Goal: Task Accomplishment & Management: Use online tool/utility

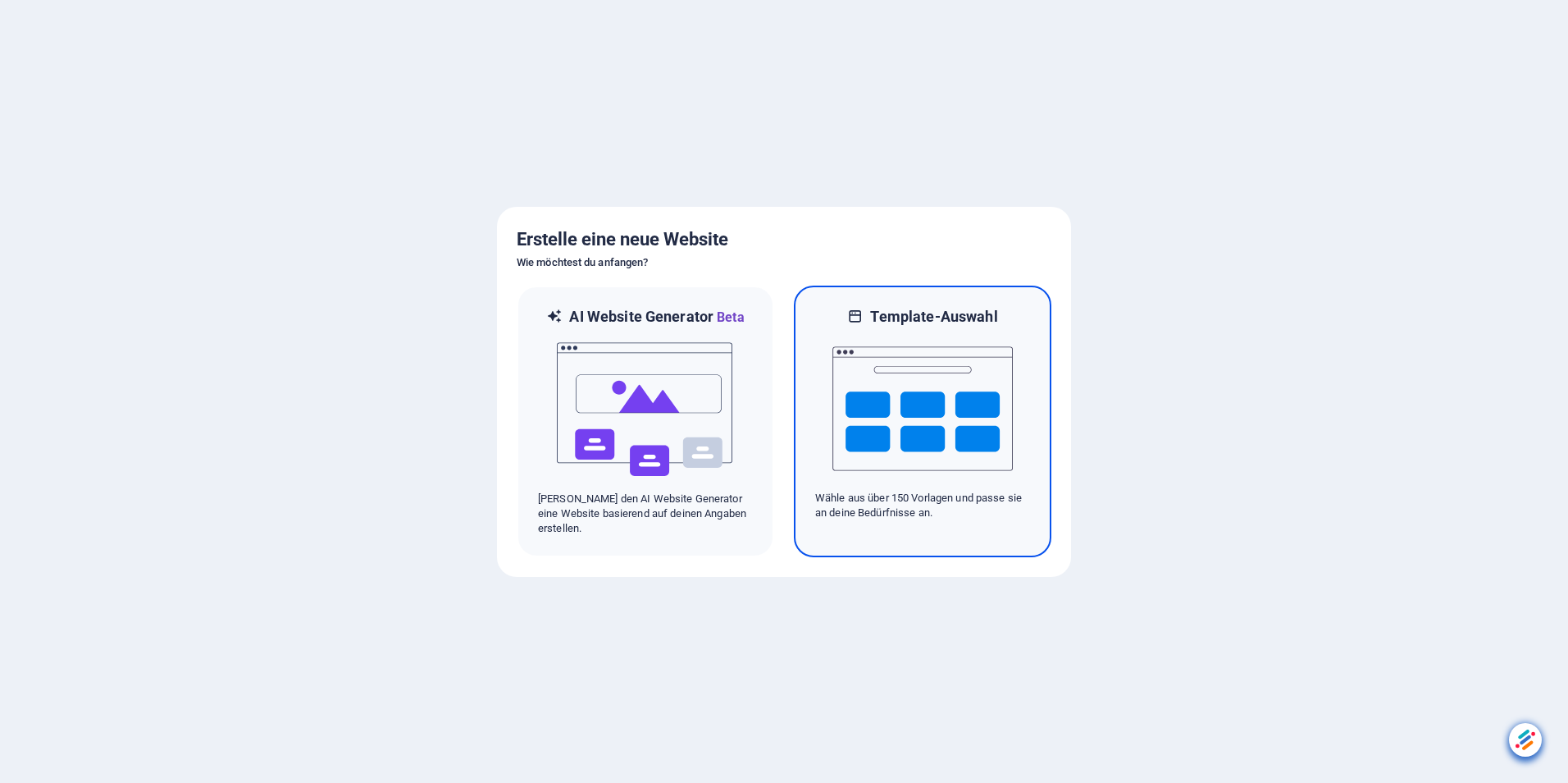
click at [952, 386] on img at bounding box center [923, 409] width 180 height 164
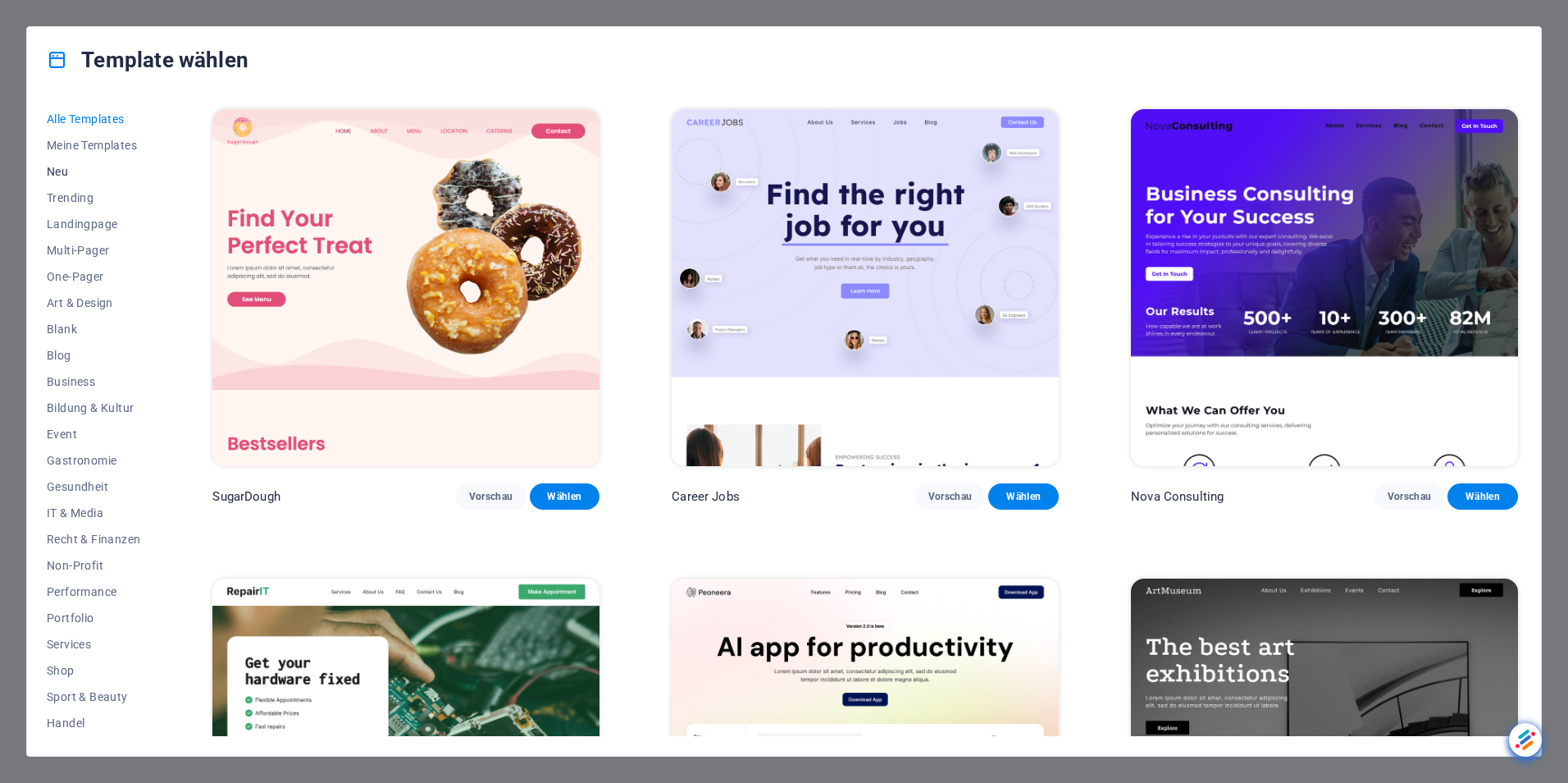
click at [64, 170] on span "Neu" at bounding box center [93, 171] width 93 height 13
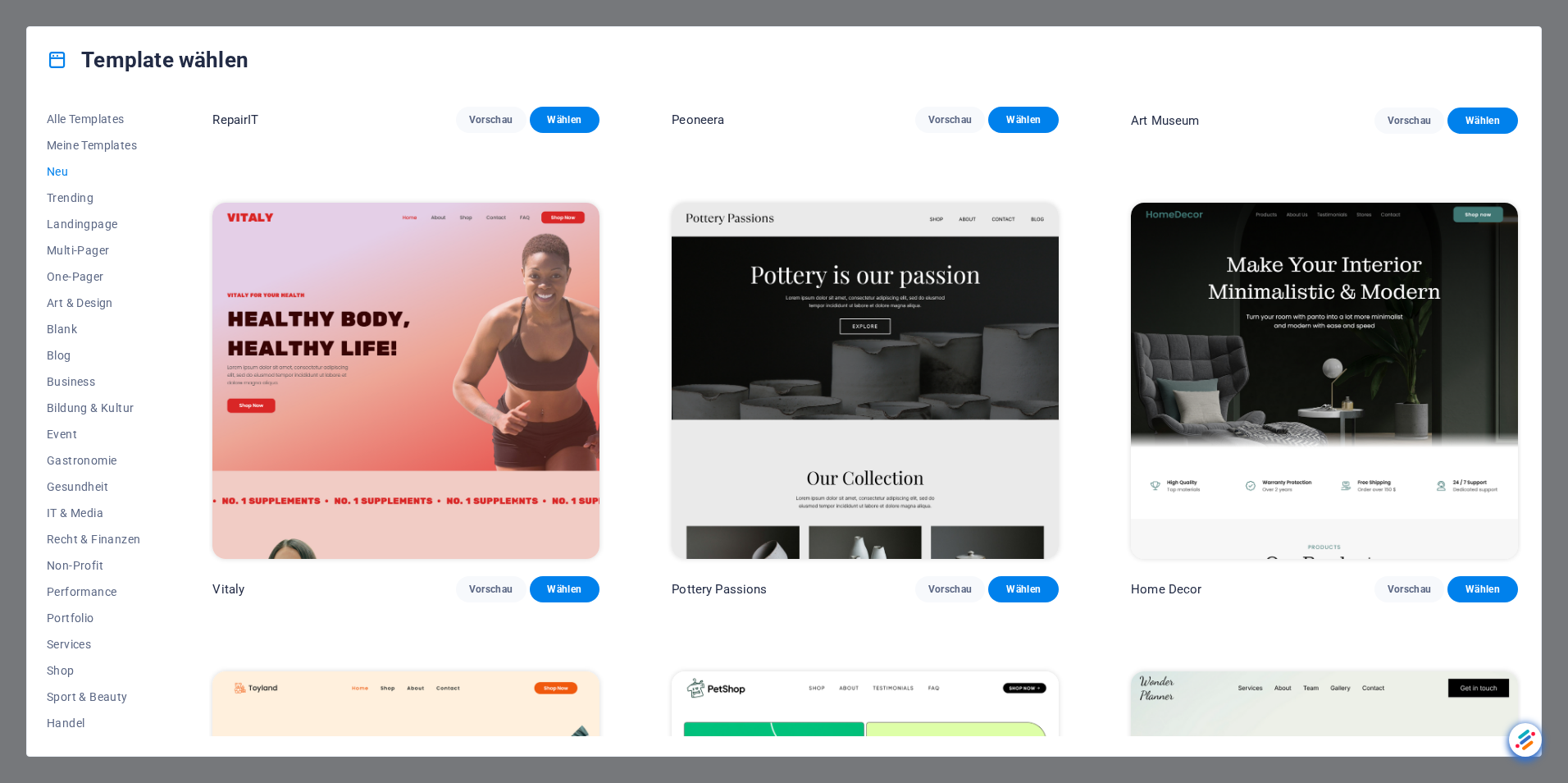
scroll to position [467, 0]
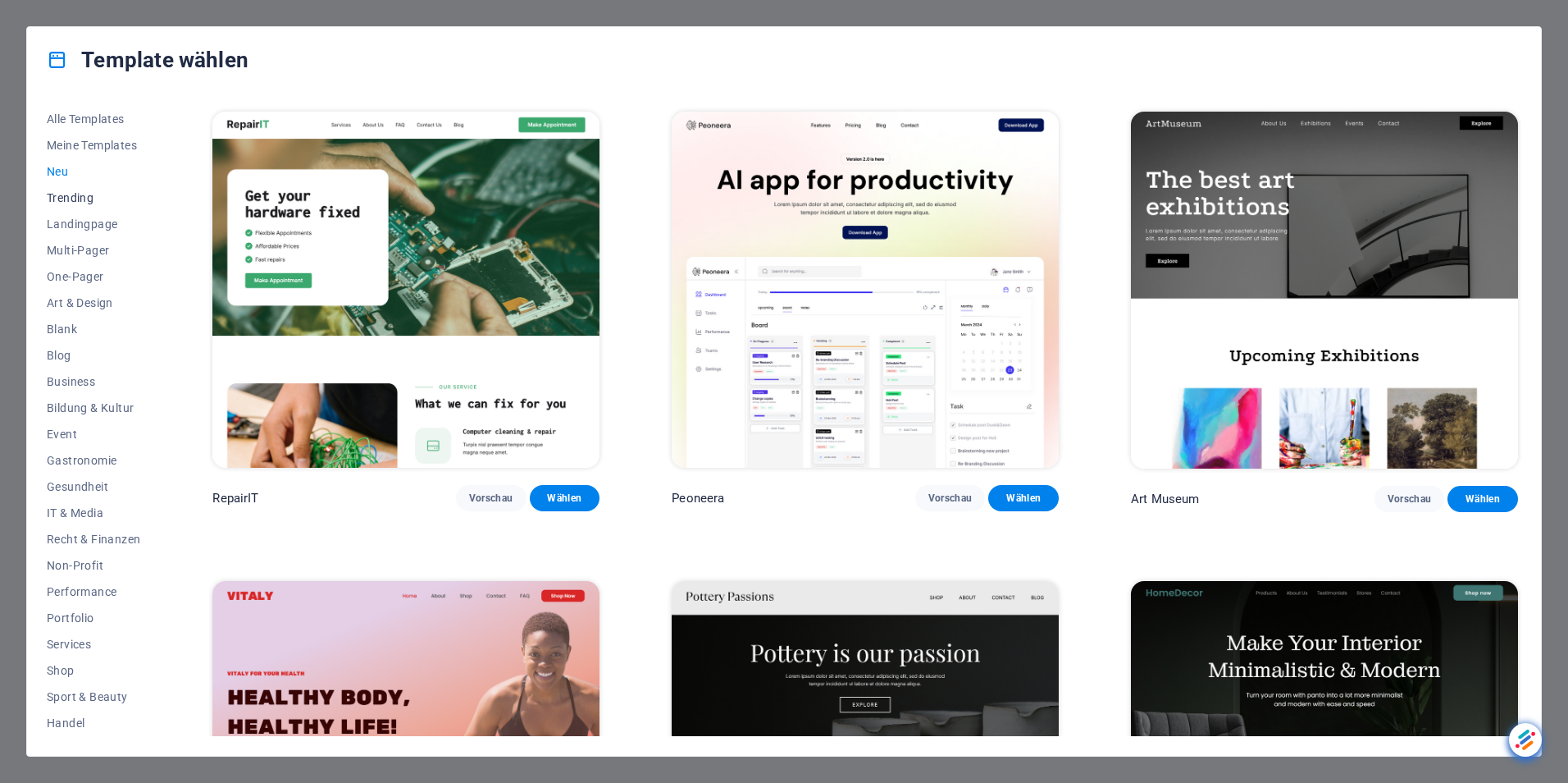
click at [85, 194] on span "Trending" at bounding box center [93, 197] width 93 height 13
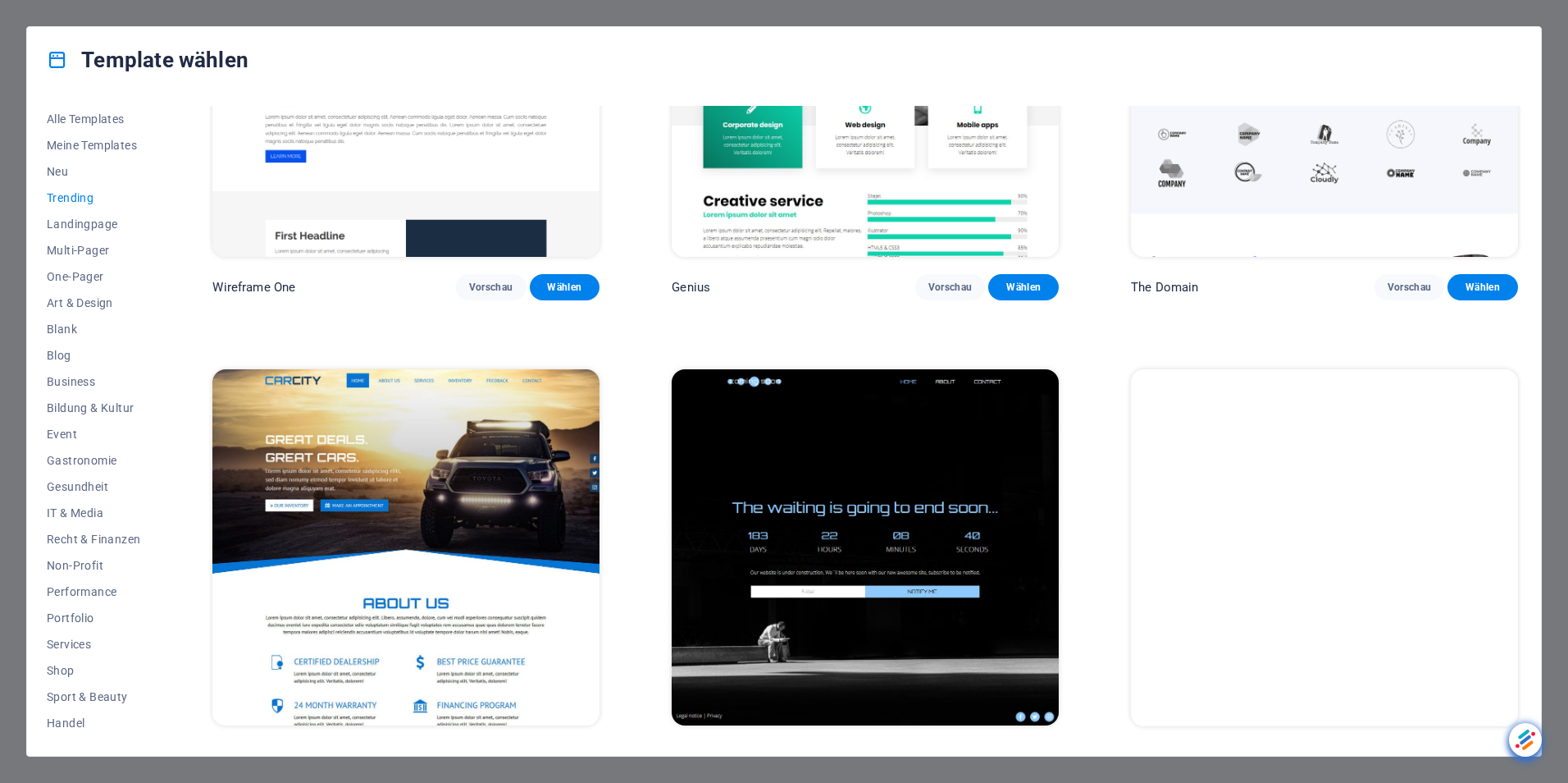
scroll to position [2109, 0]
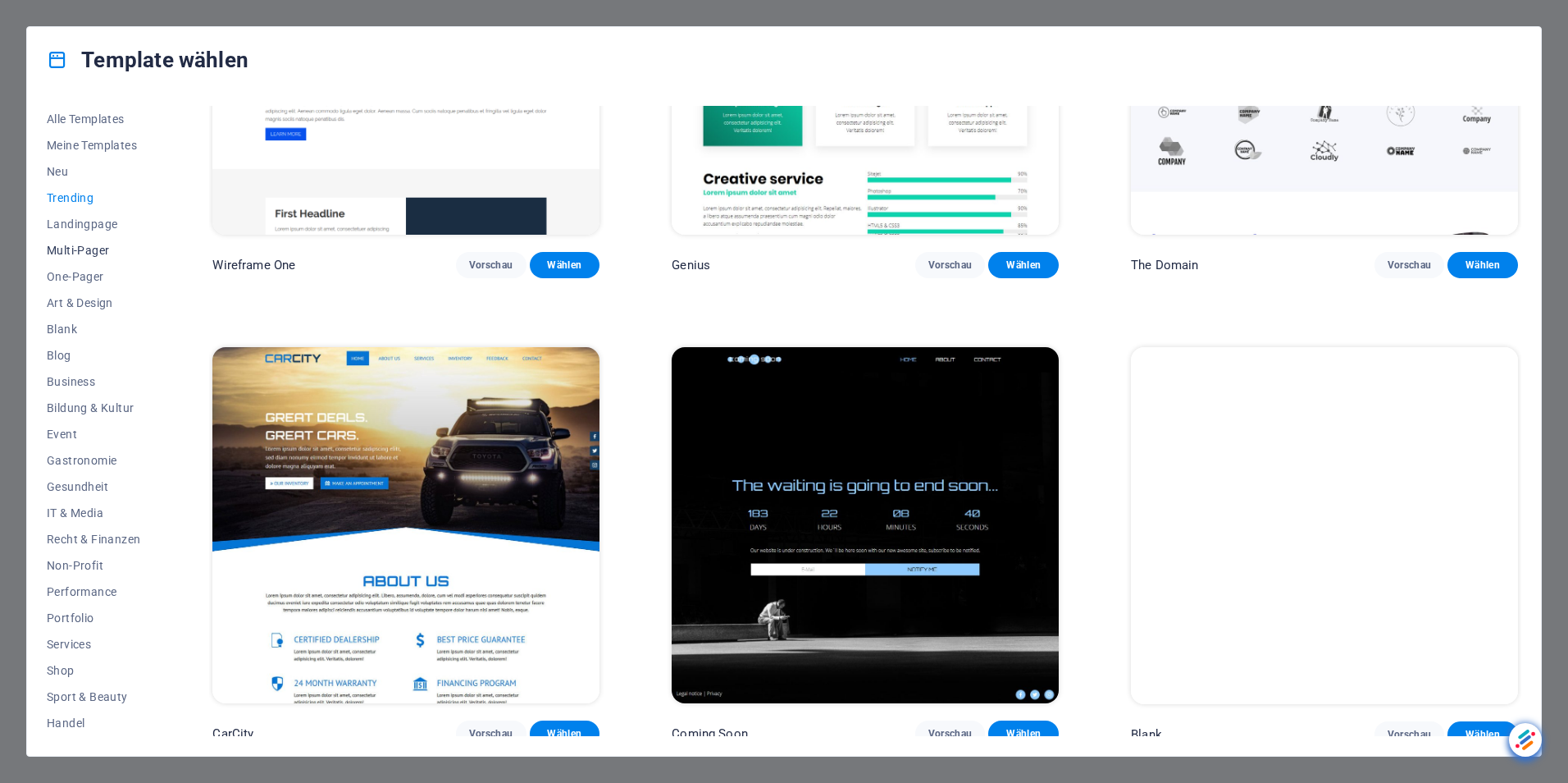
click at [100, 245] on span "Multi-Pager" at bounding box center [93, 250] width 93 height 13
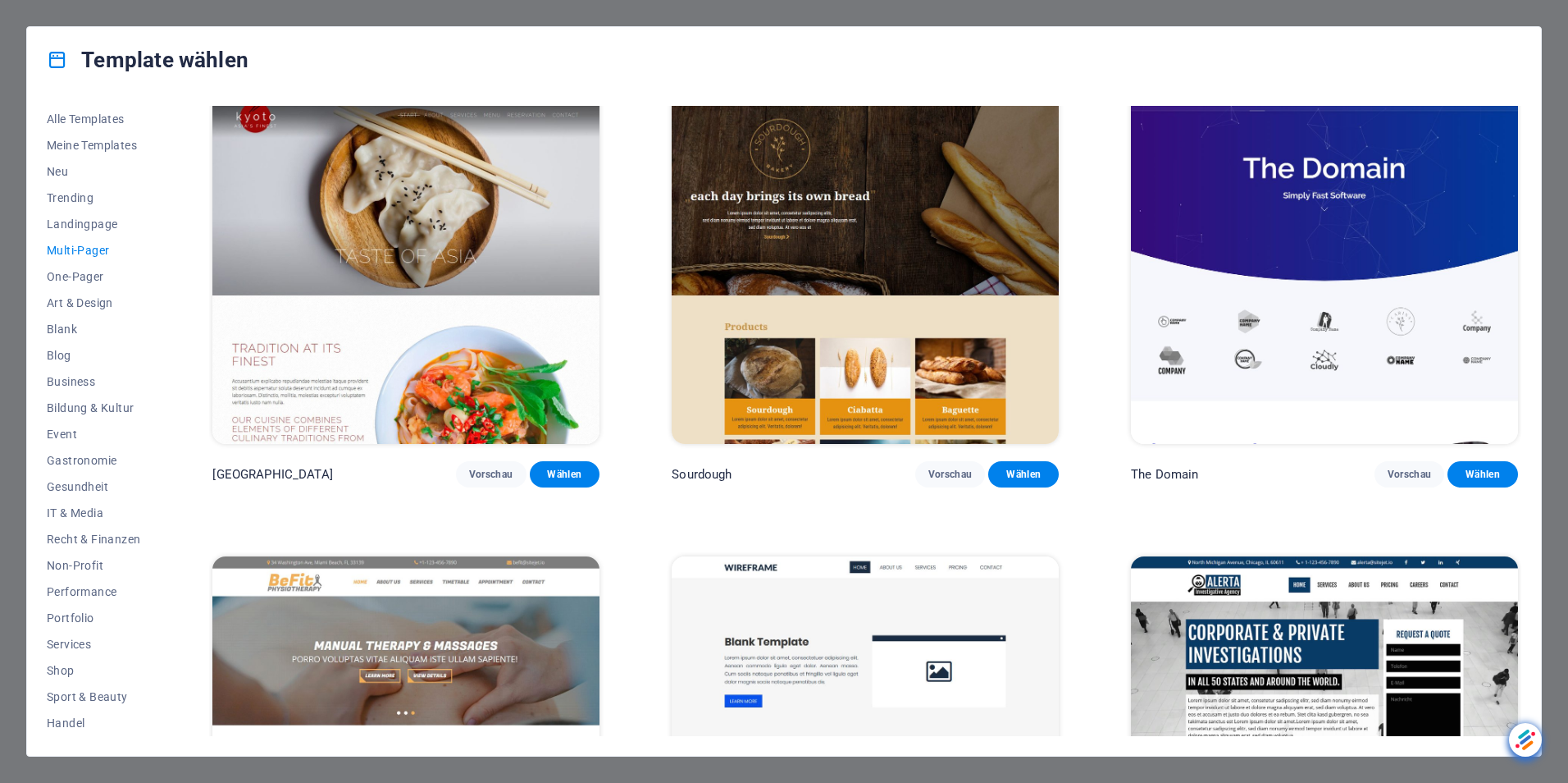
scroll to position [7058, 0]
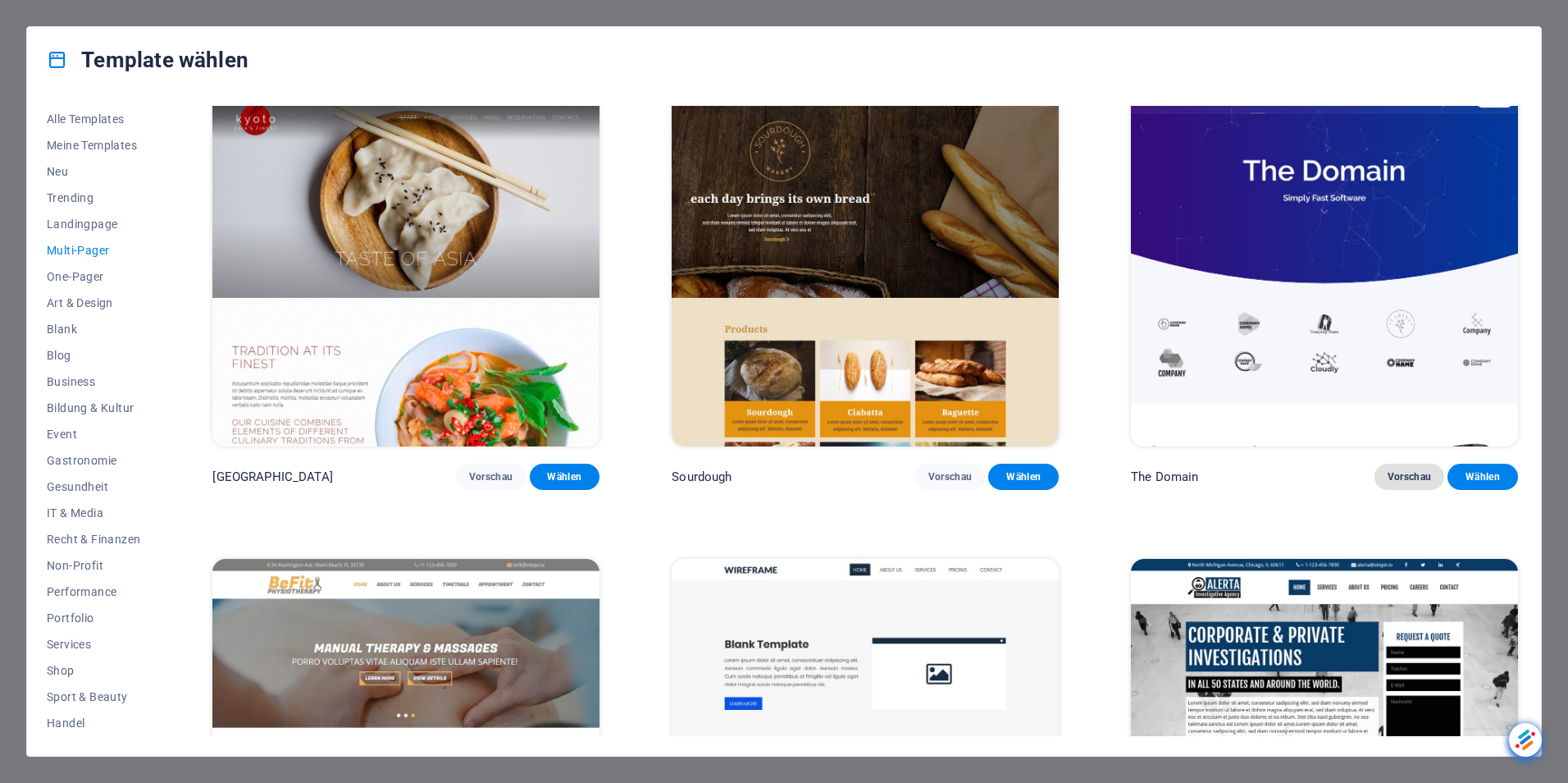
click at [1410, 470] on span "Vorschau" at bounding box center [1410, 476] width 44 height 13
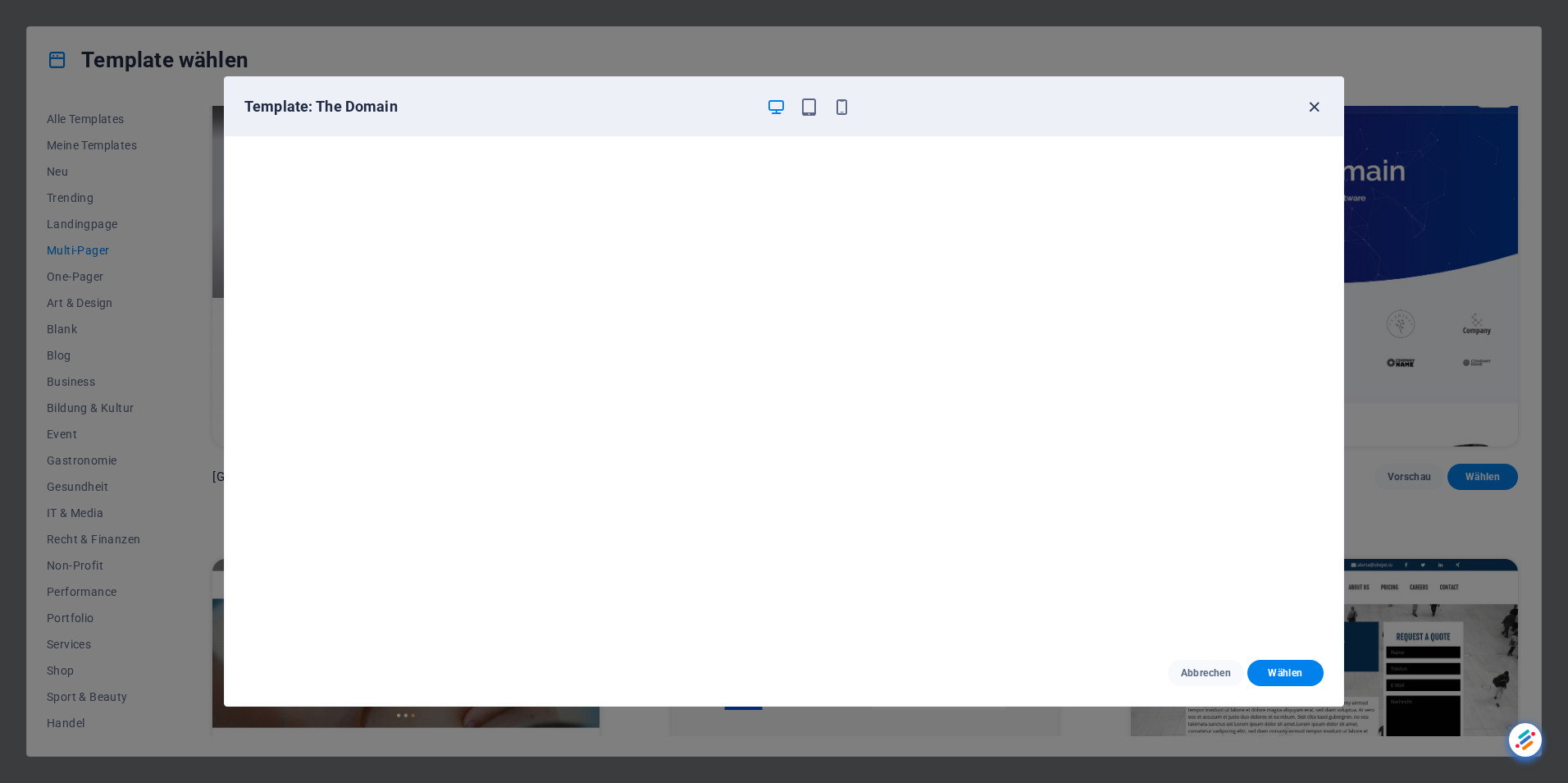
click at [1318, 100] on icon "button" at bounding box center [1314, 107] width 18 height 18
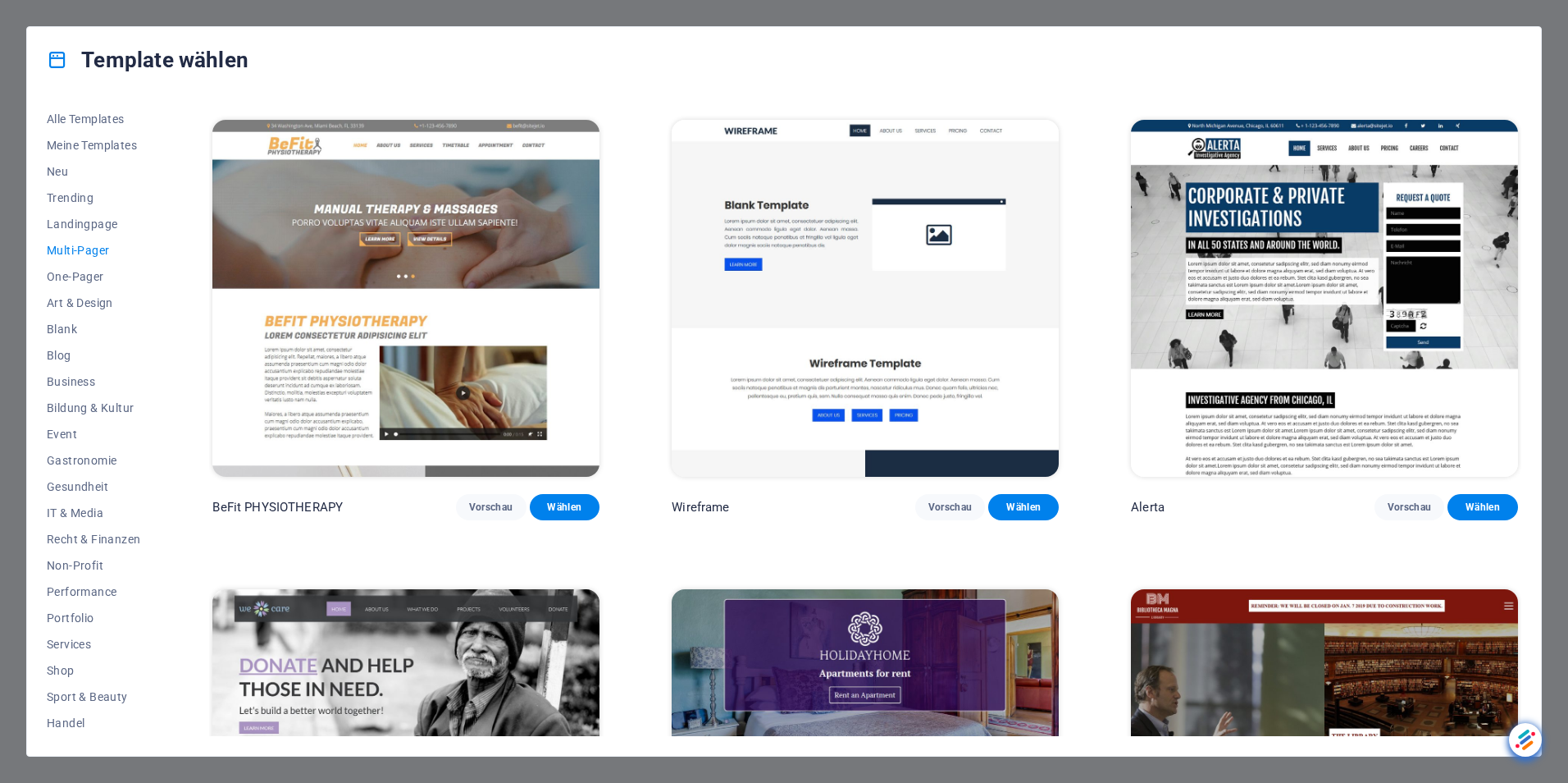
scroll to position [7550, 0]
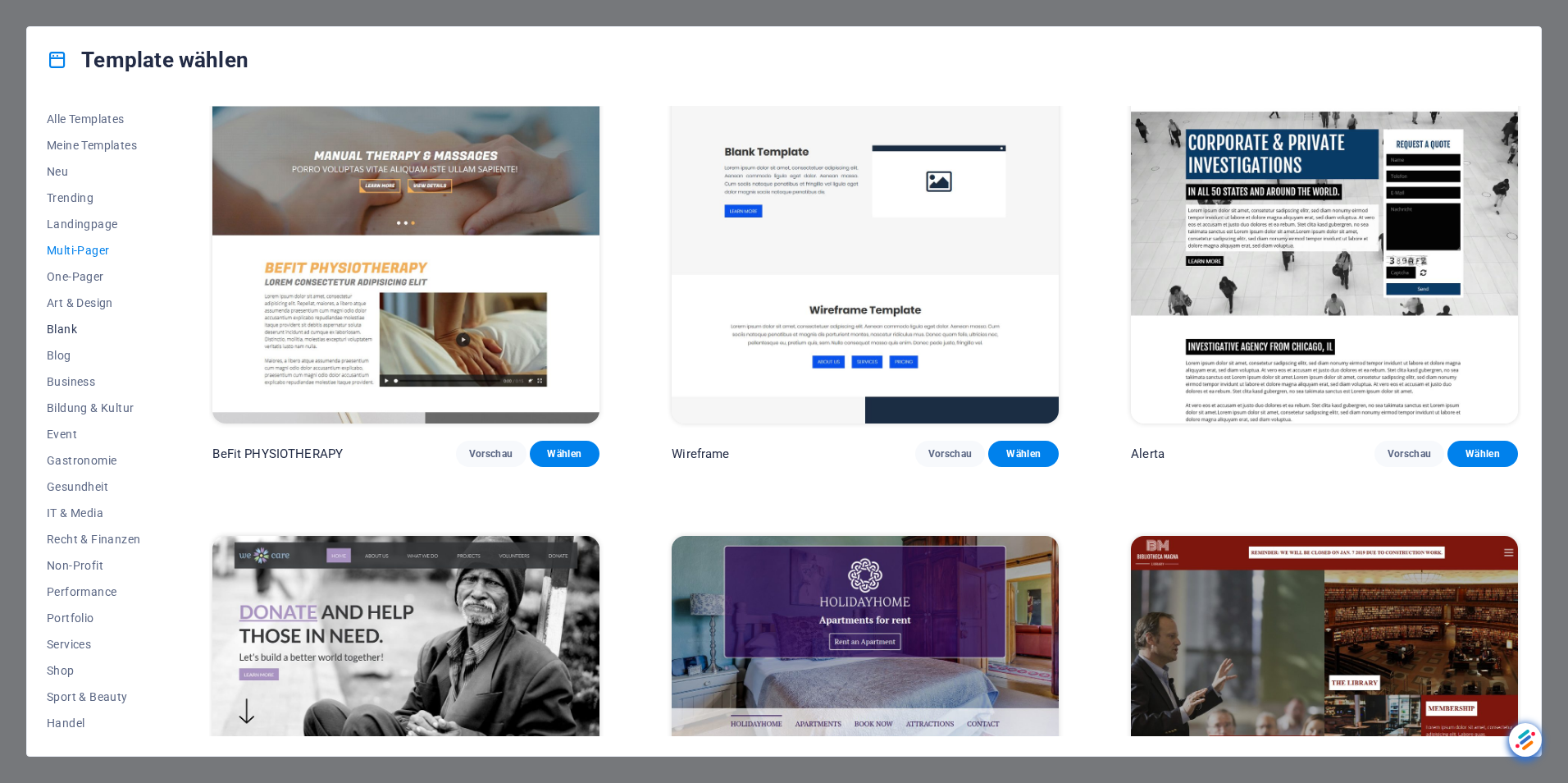
click at [63, 326] on span "Blank" at bounding box center [93, 329] width 93 height 13
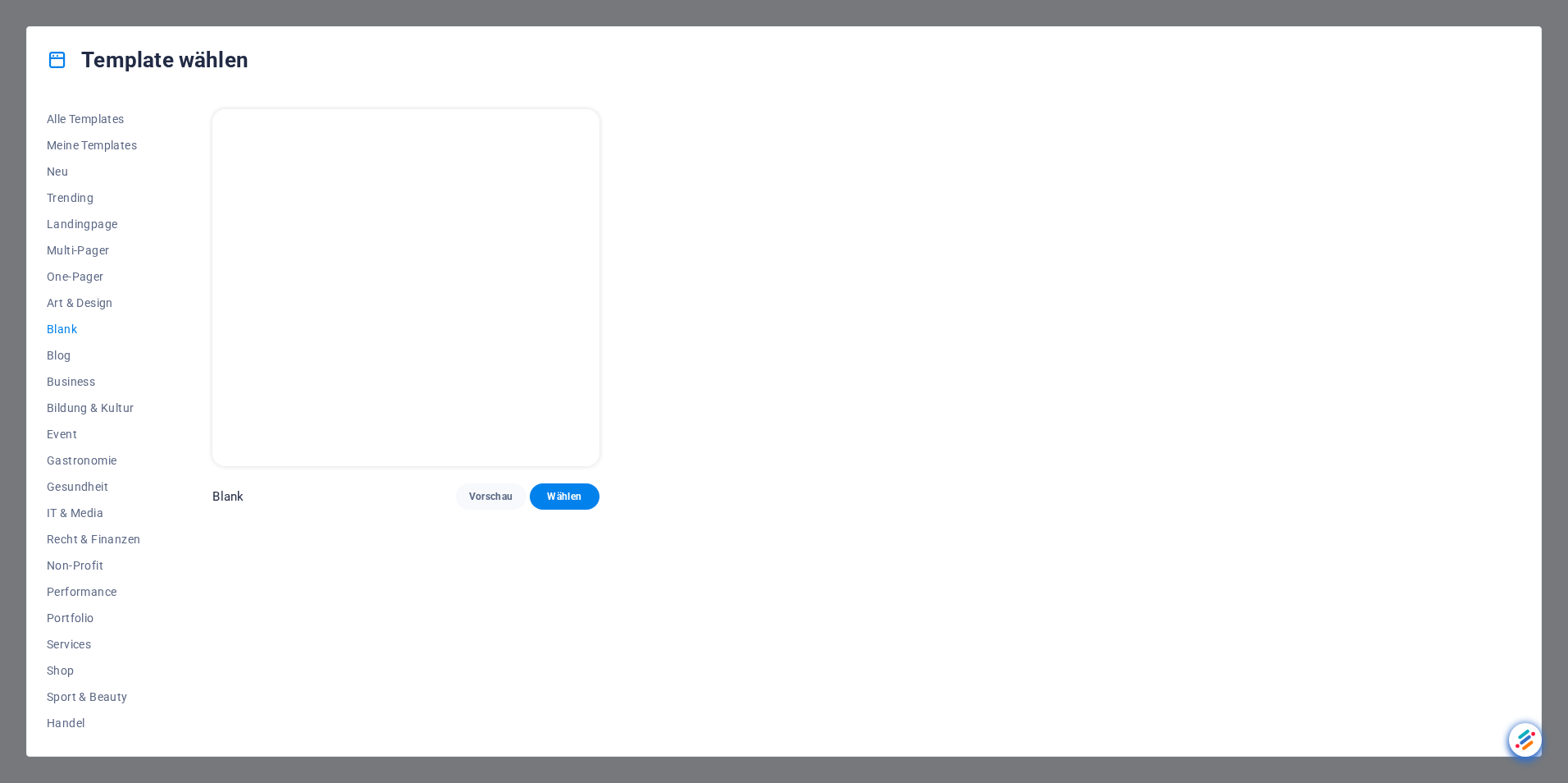
scroll to position [0, 0]
click at [478, 492] on span "Vorschau" at bounding box center [491, 496] width 44 height 13
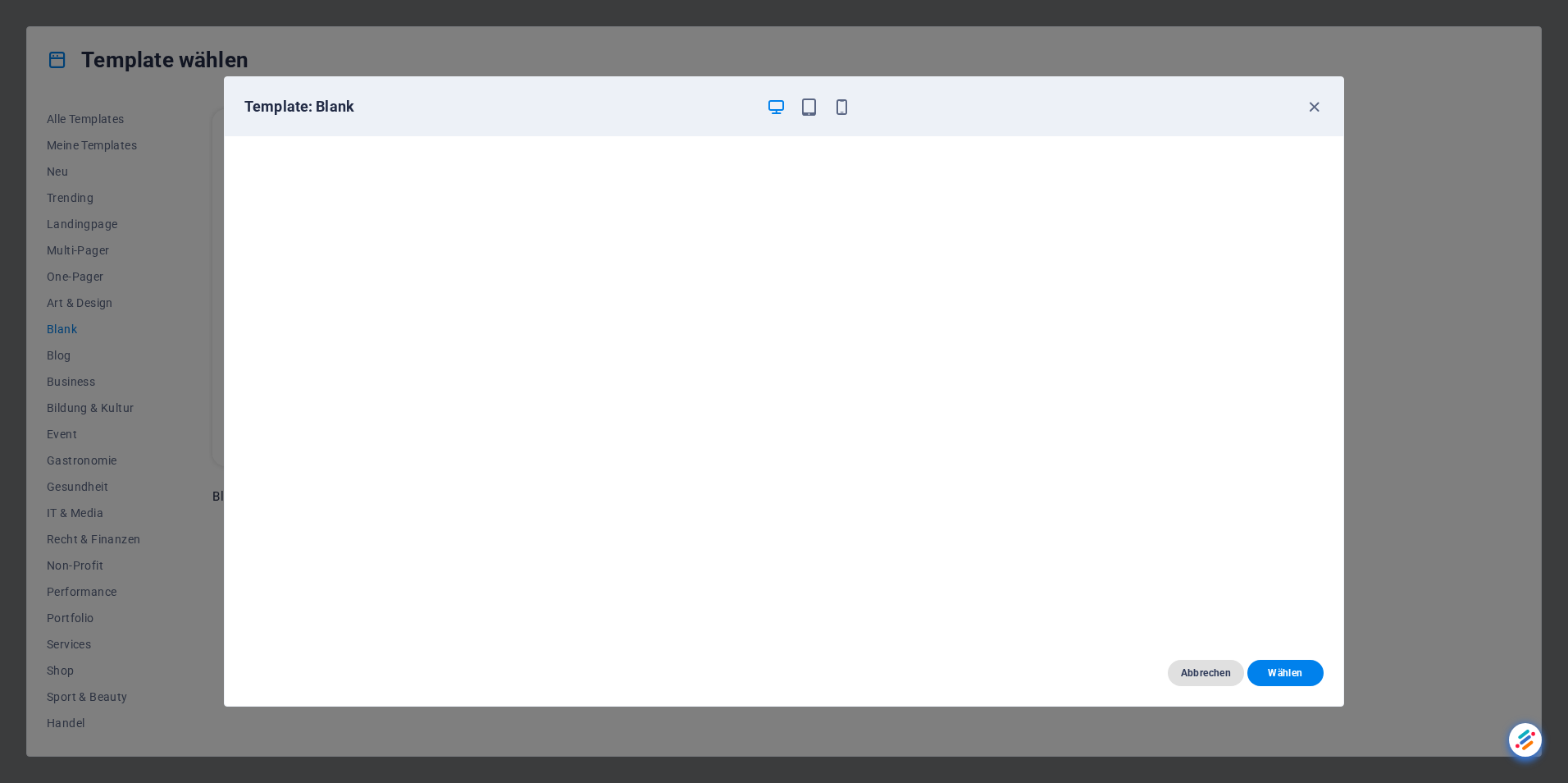
click at [1201, 670] on span "Abbrechen" at bounding box center [1206, 673] width 50 height 13
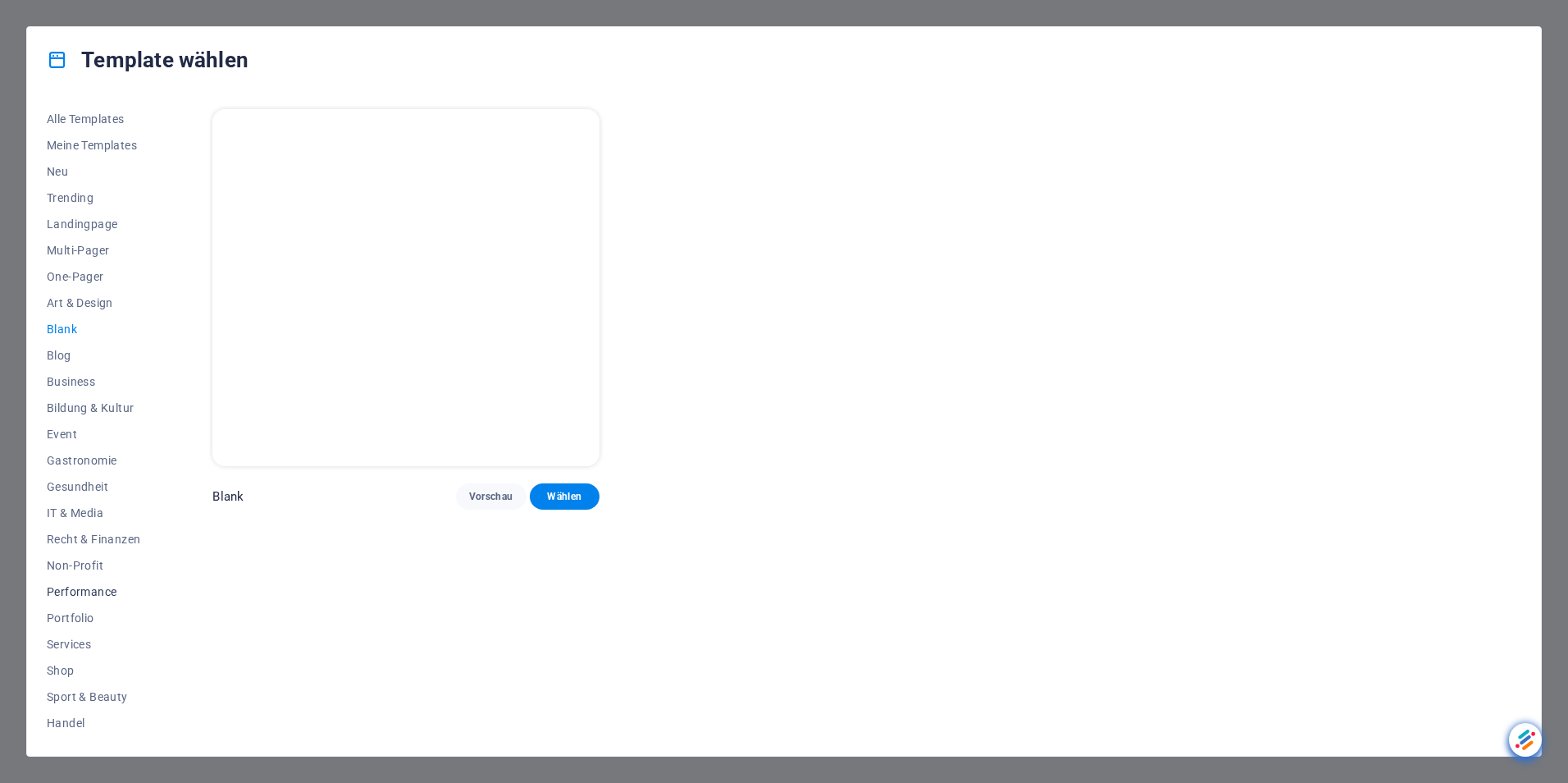
scroll to position [53, 0]
click at [63, 616] on span "Shop" at bounding box center [93, 617] width 93 height 13
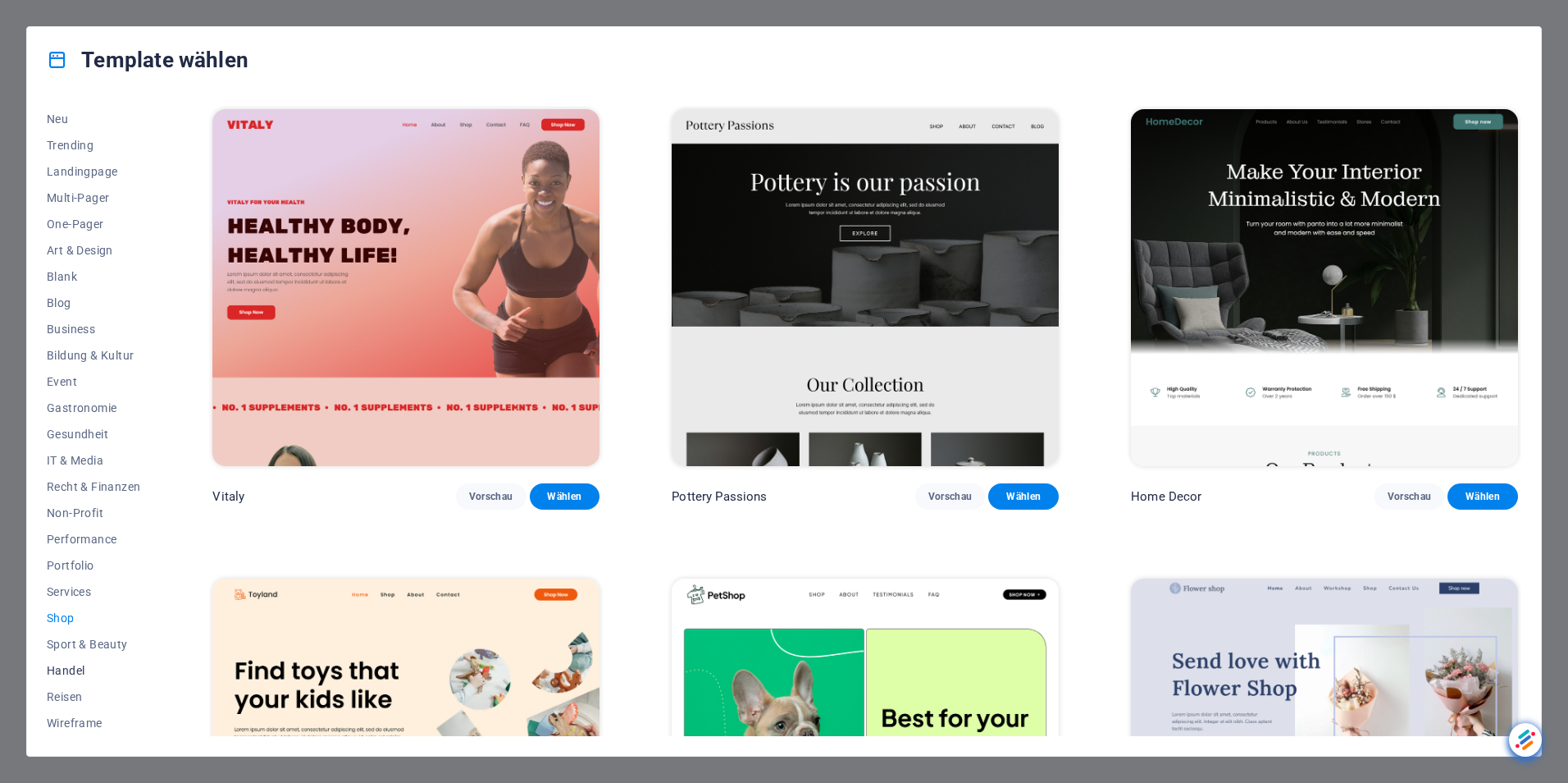
click at [77, 667] on span "Handel" at bounding box center [93, 670] width 93 height 13
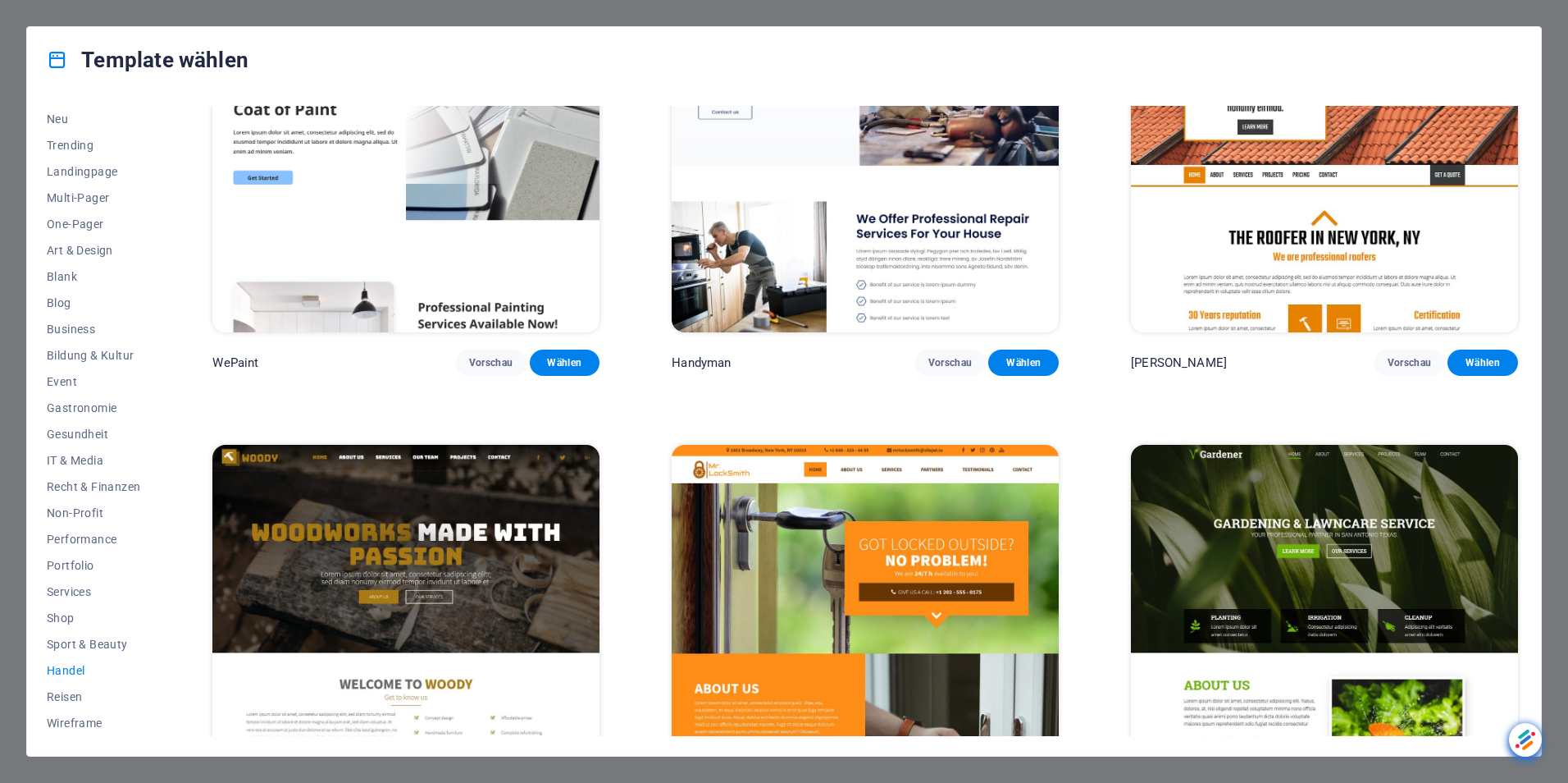
scroll to position [131, 0]
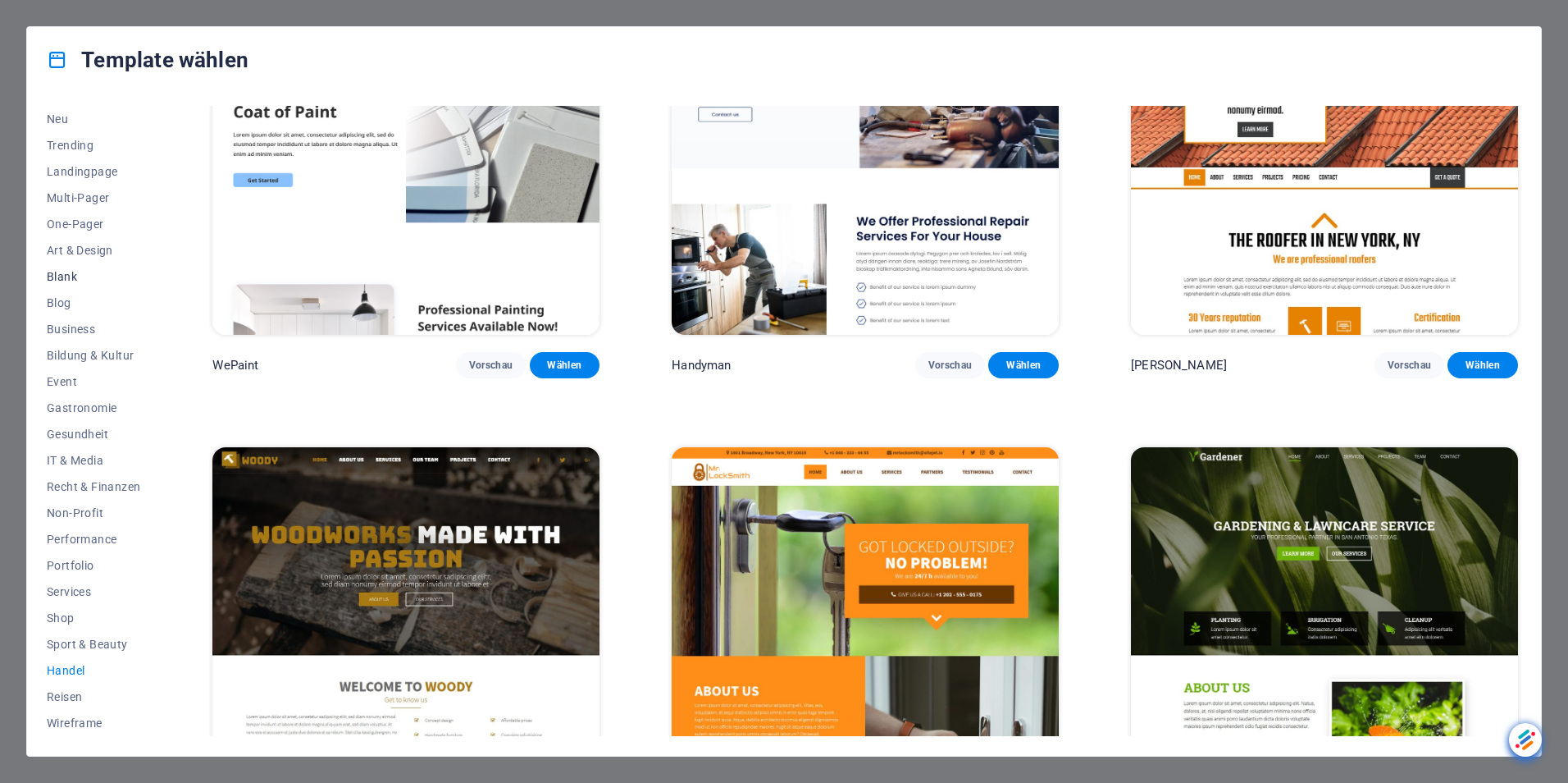
click at [70, 271] on span "Blank" at bounding box center [93, 277] width 93 height 13
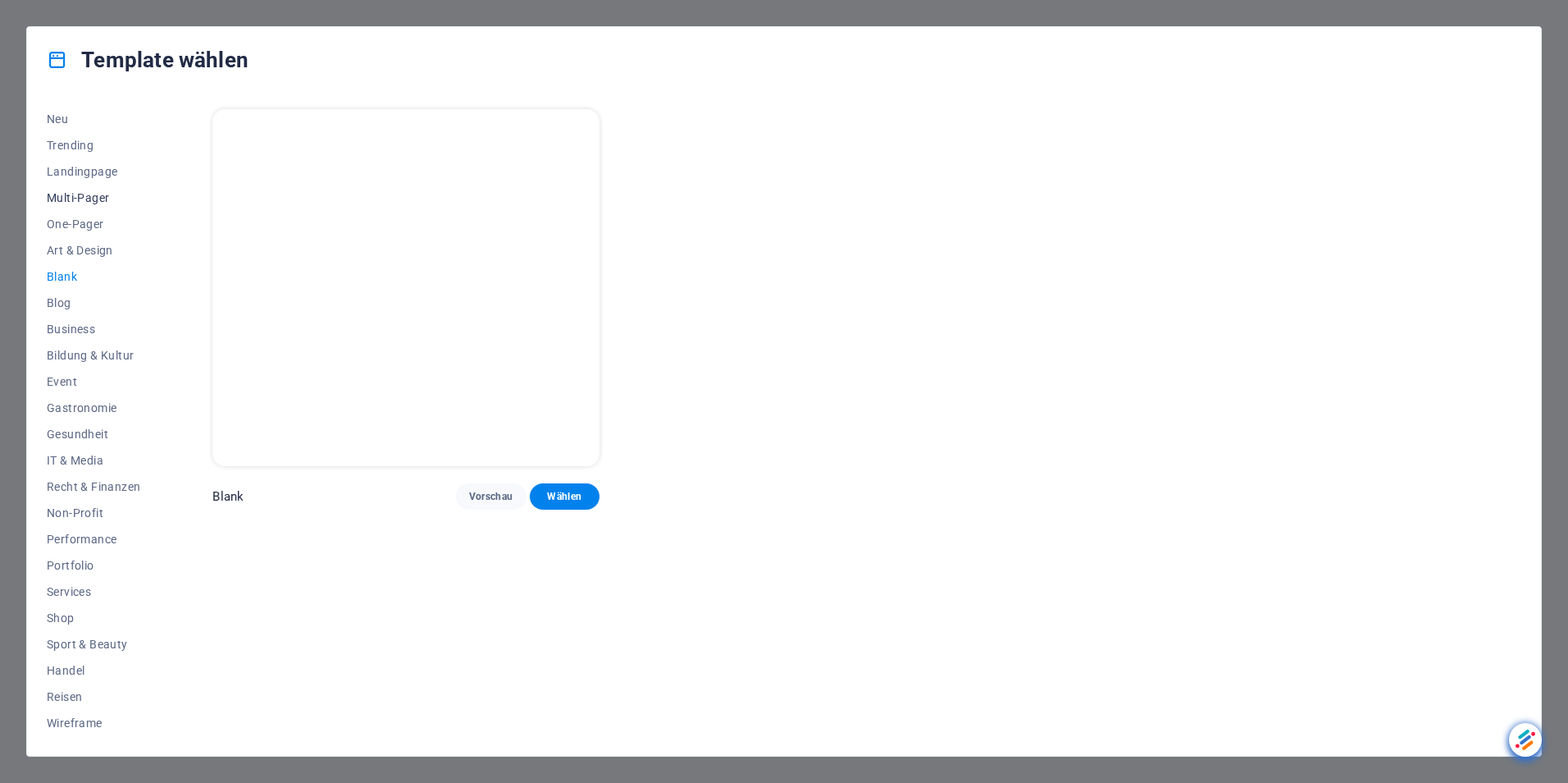
click at [68, 192] on span "Multi-Pager" at bounding box center [93, 197] width 93 height 13
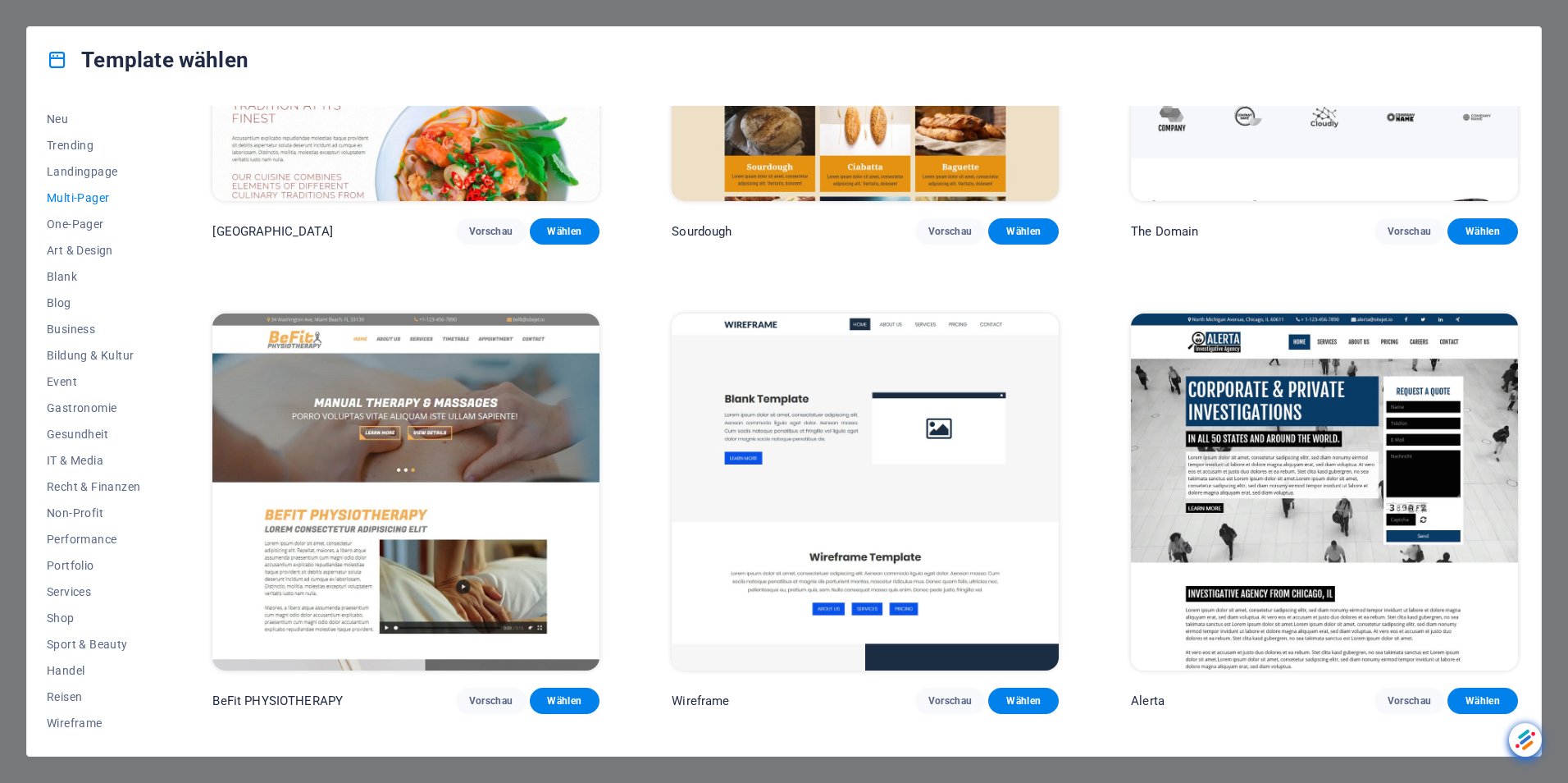
scroll to position [7303, 0]
click at [948, 693] on span "Vorschau" at bounding box center [951, 699] width 44 height 13
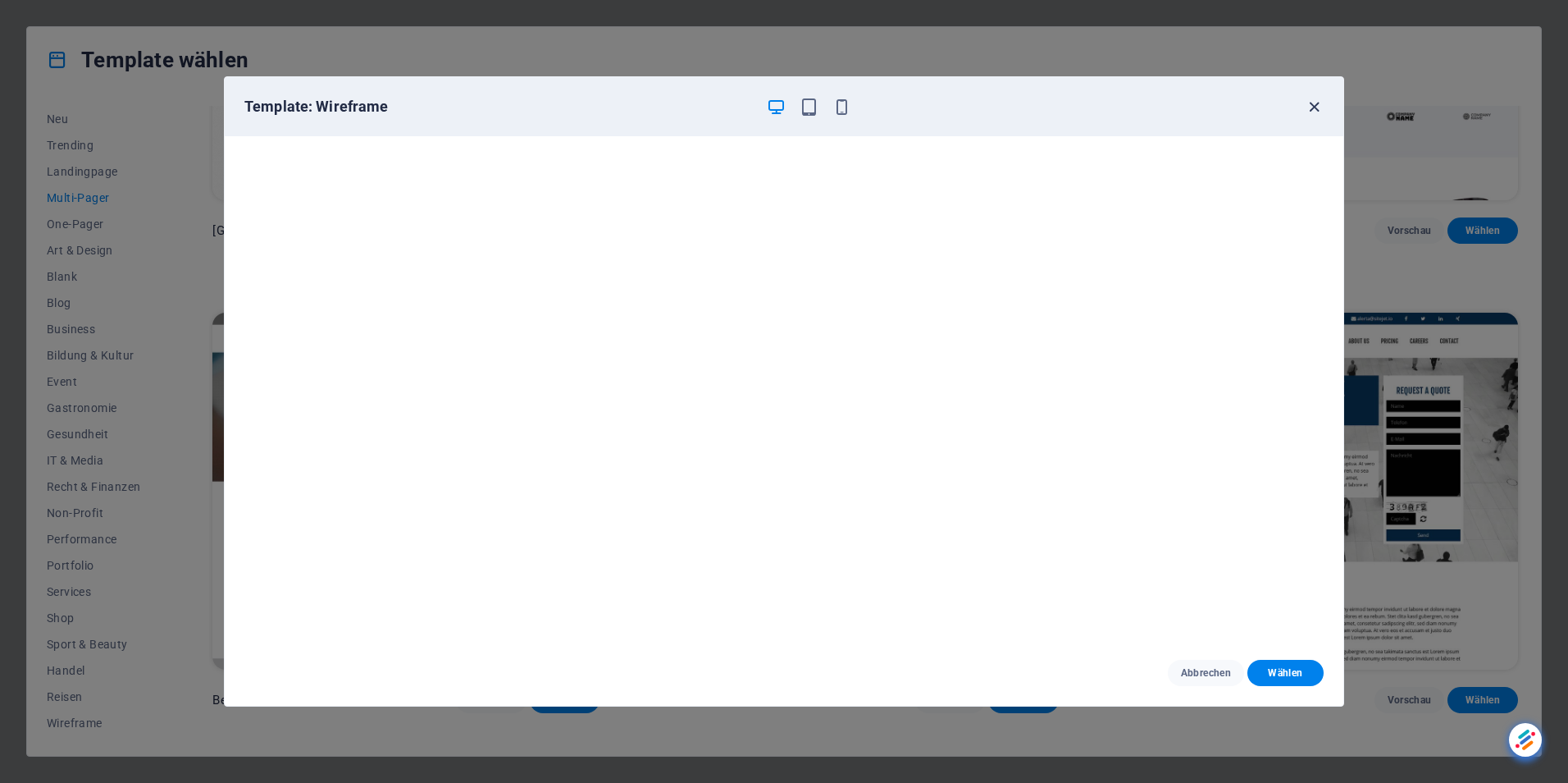
click at [1314, 103] on icon "button" at bounding box center [1314, 107] width 18 height 18
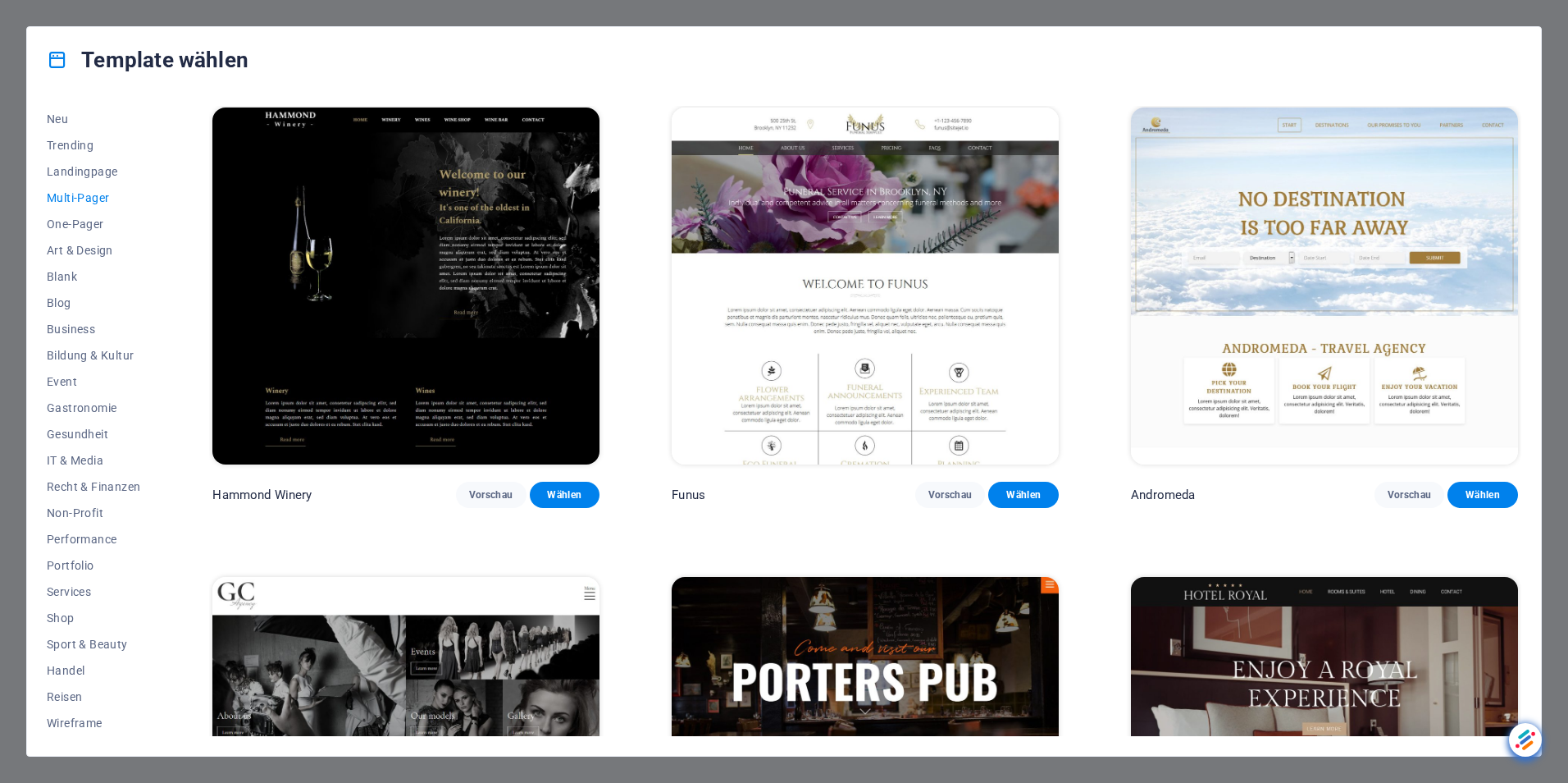
scroll to position [8945, 0]
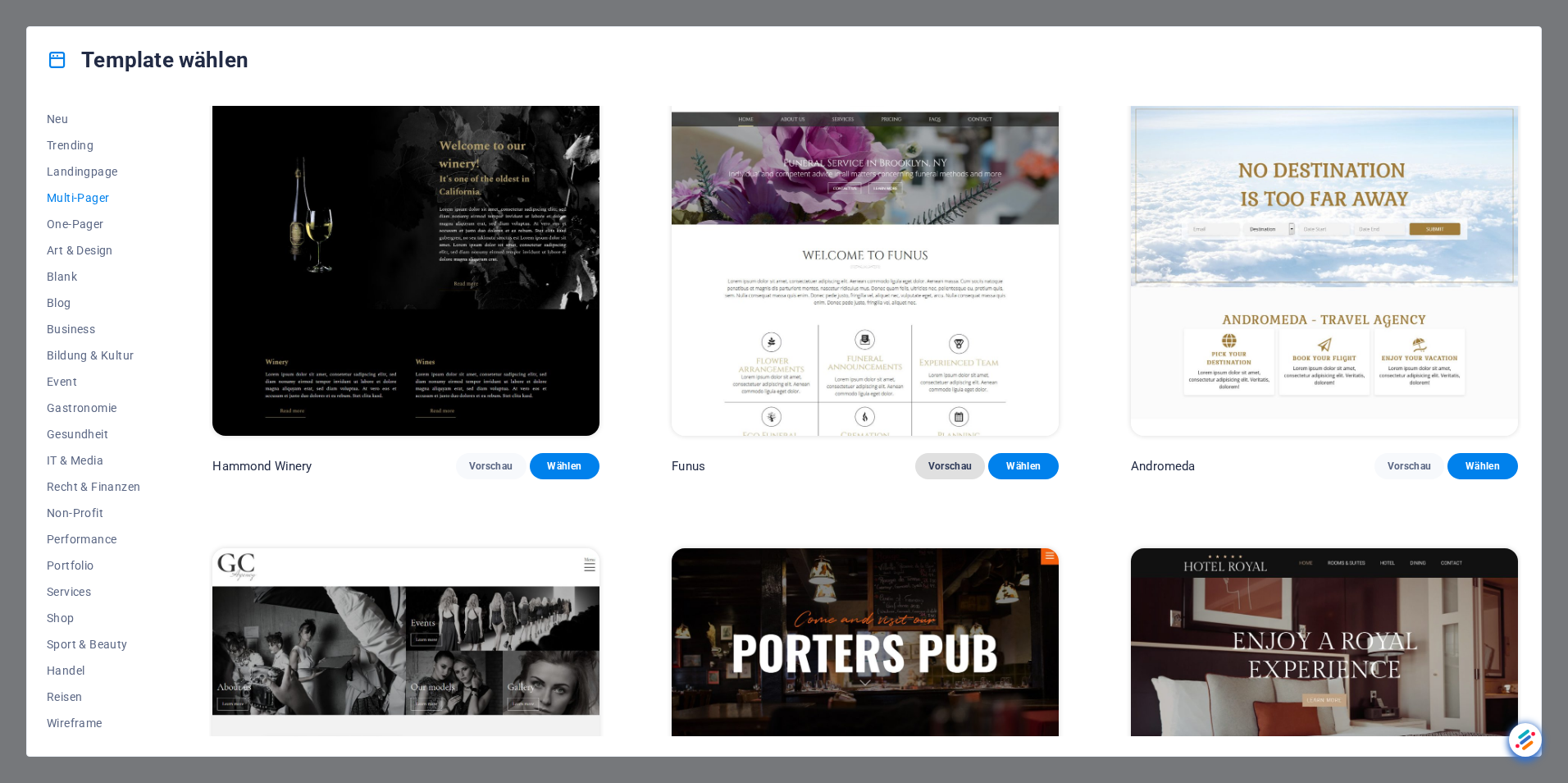
click at [944, 460] on span "Vorschau" at bounding box center [951, 466] width 44 height 13
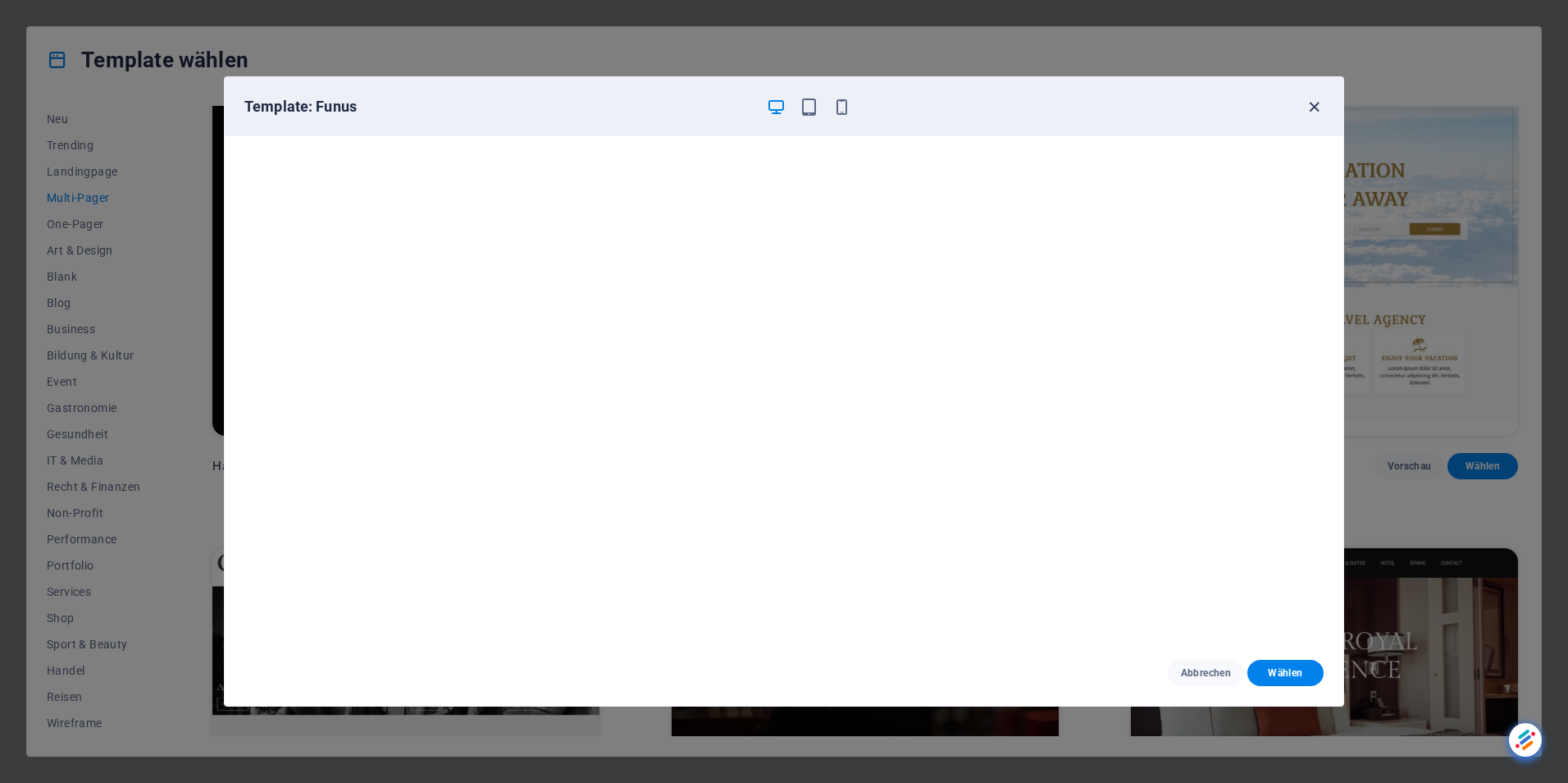
click at [1314, 108] on icon "button" at bounding box center [1314, 107] width 18 height 18
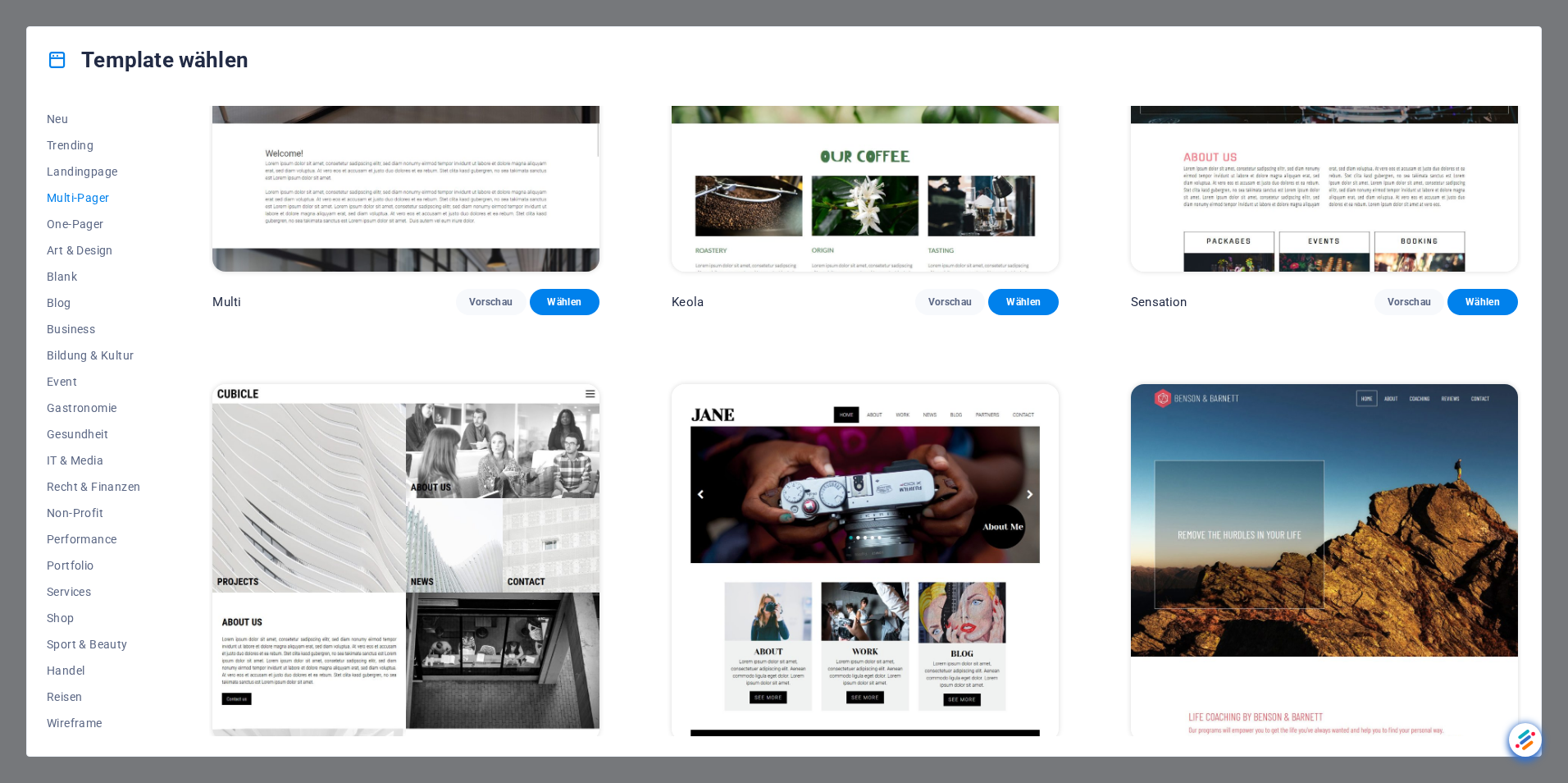
scroll to position [10519, 0]
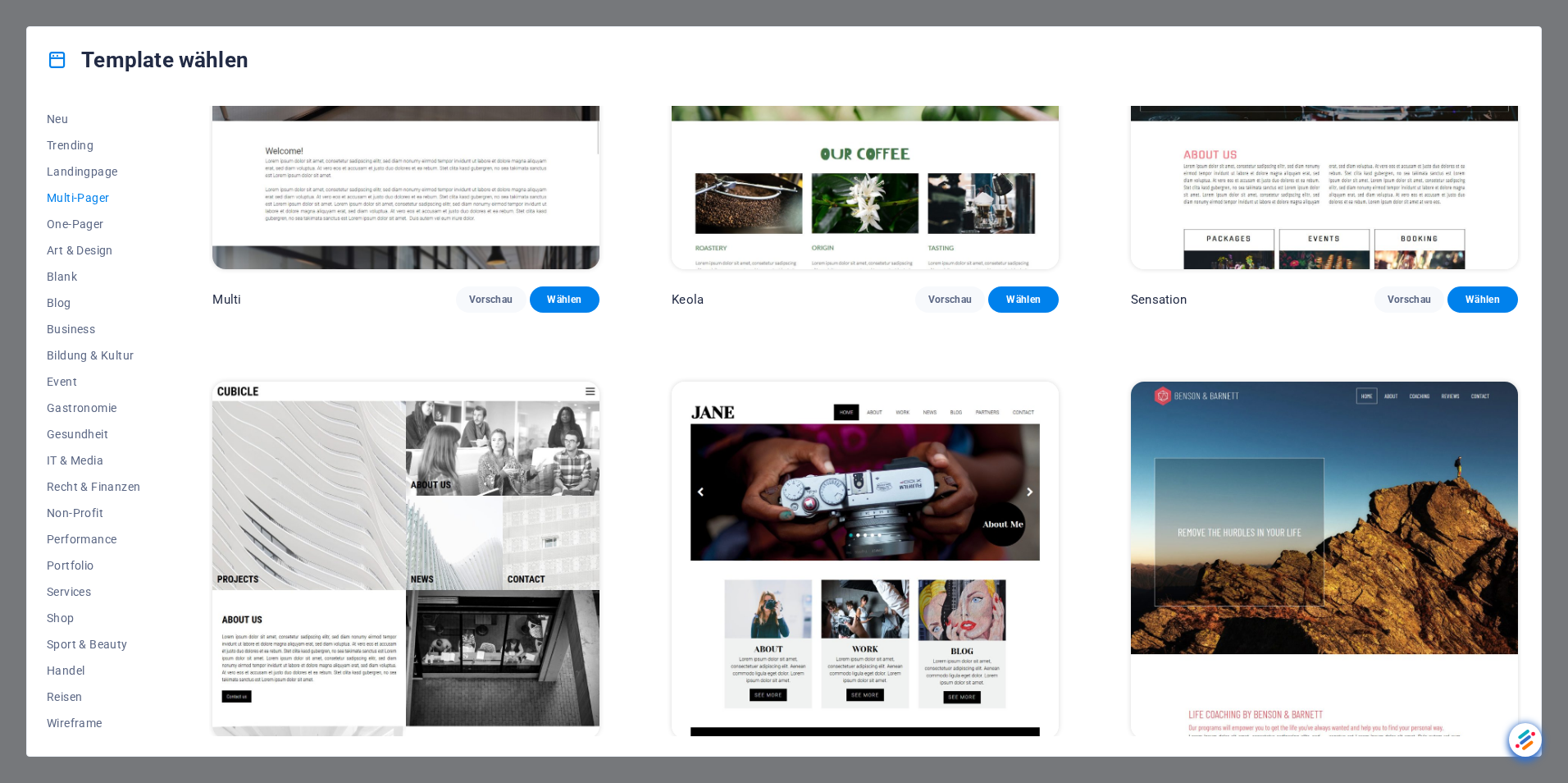
click at [493, 763] on span "Vorschau" at bounding box center [491, 769] width 44 height 13
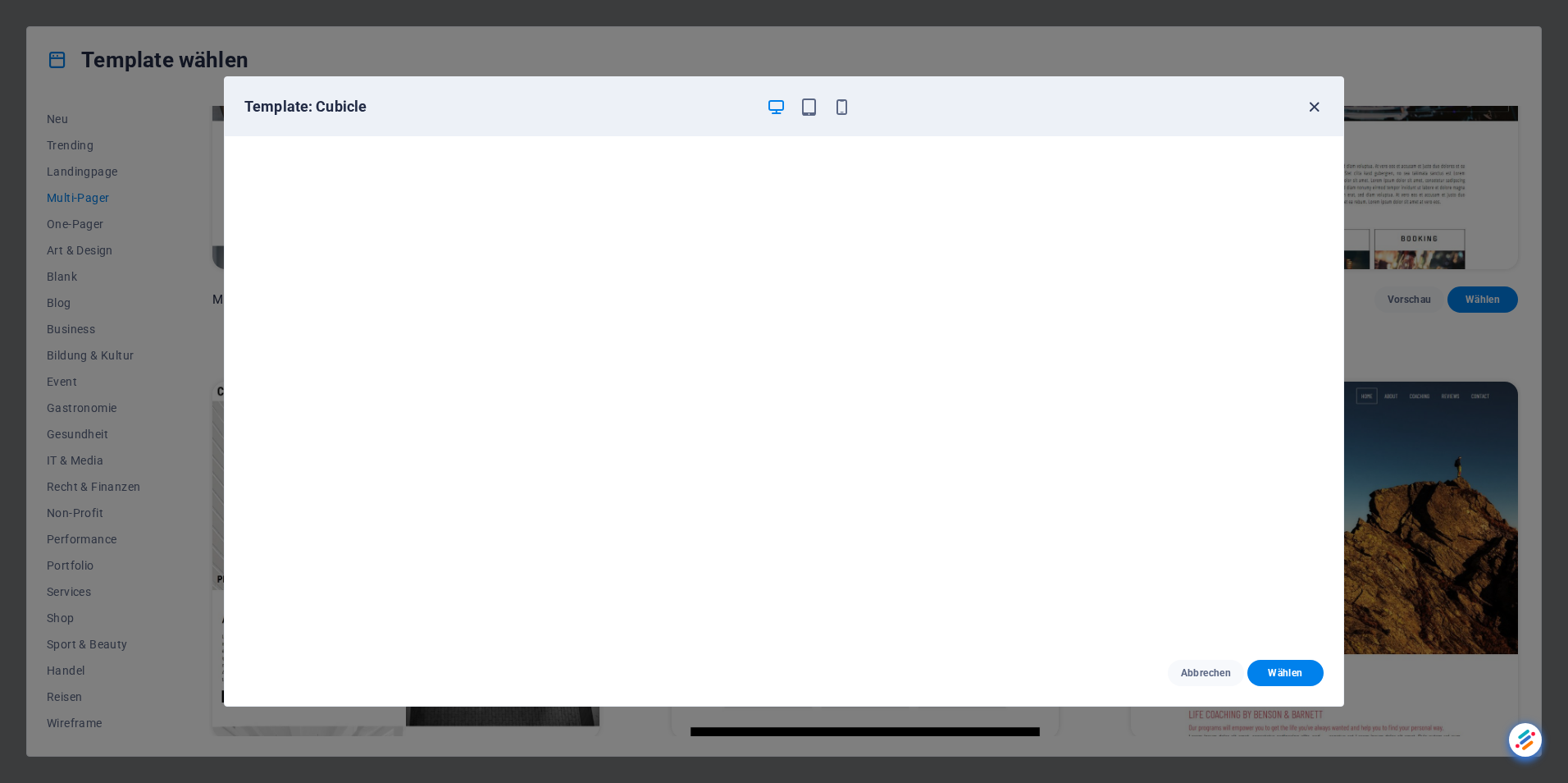
click at [1315, 102] on icon "button" at bounding box center [1314, 107] width 18 height 18
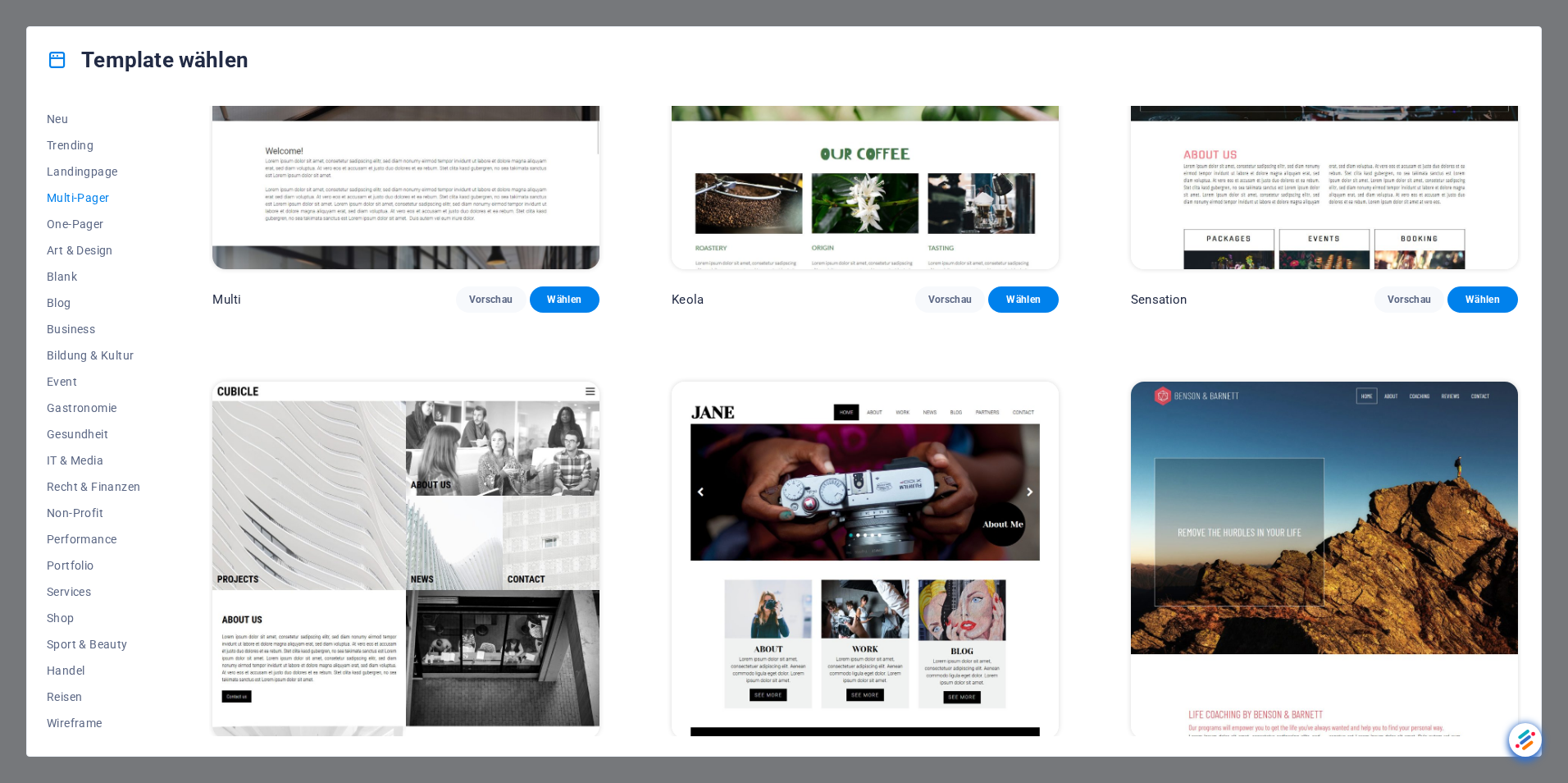
click at [940, 756] on button "Vorschau" at bounding box center [951, 769] width 70 height 26
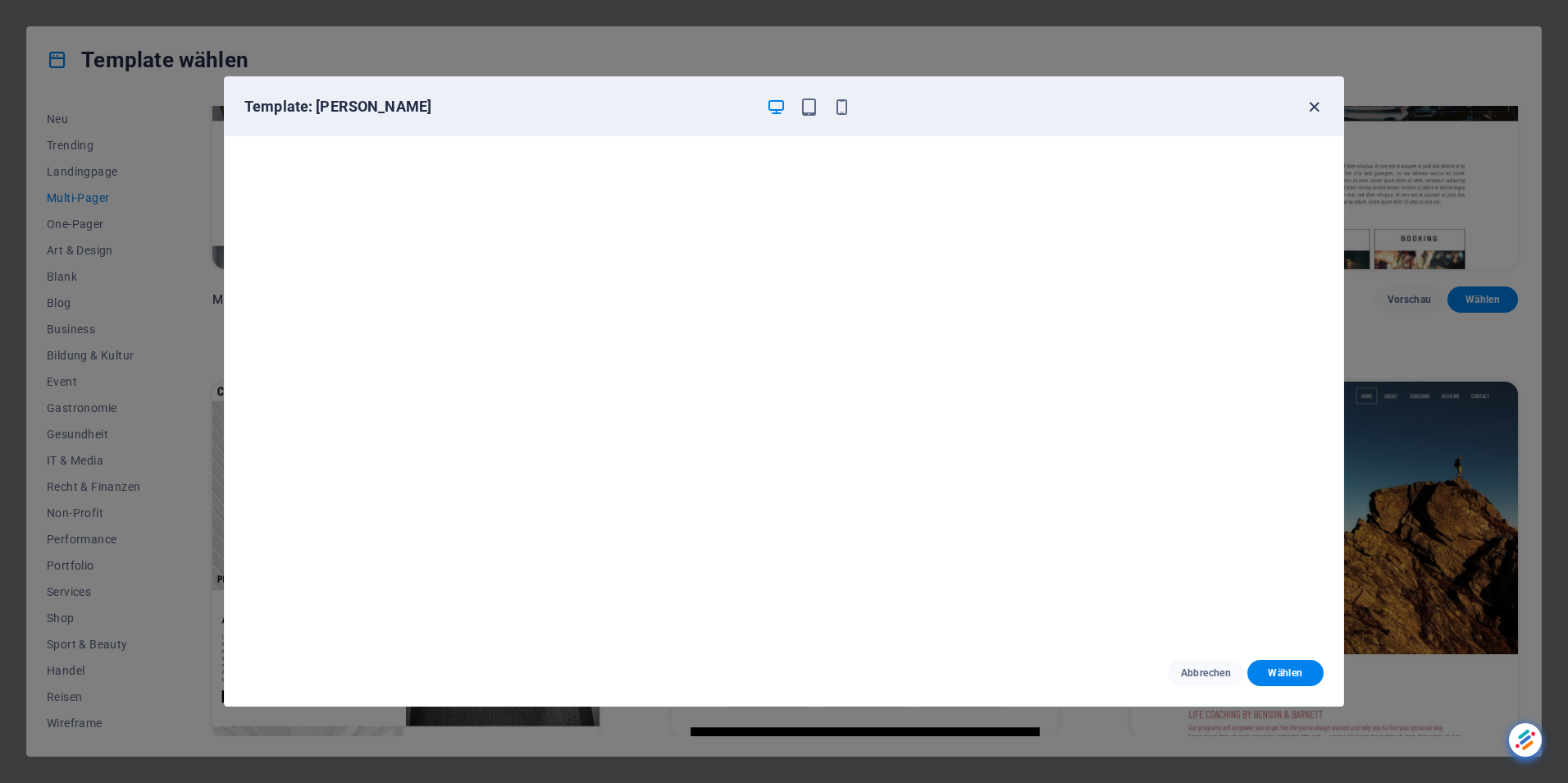
click at [1315, 107] on icon "button" at bounding box center [1314, 107] width 18 height 18
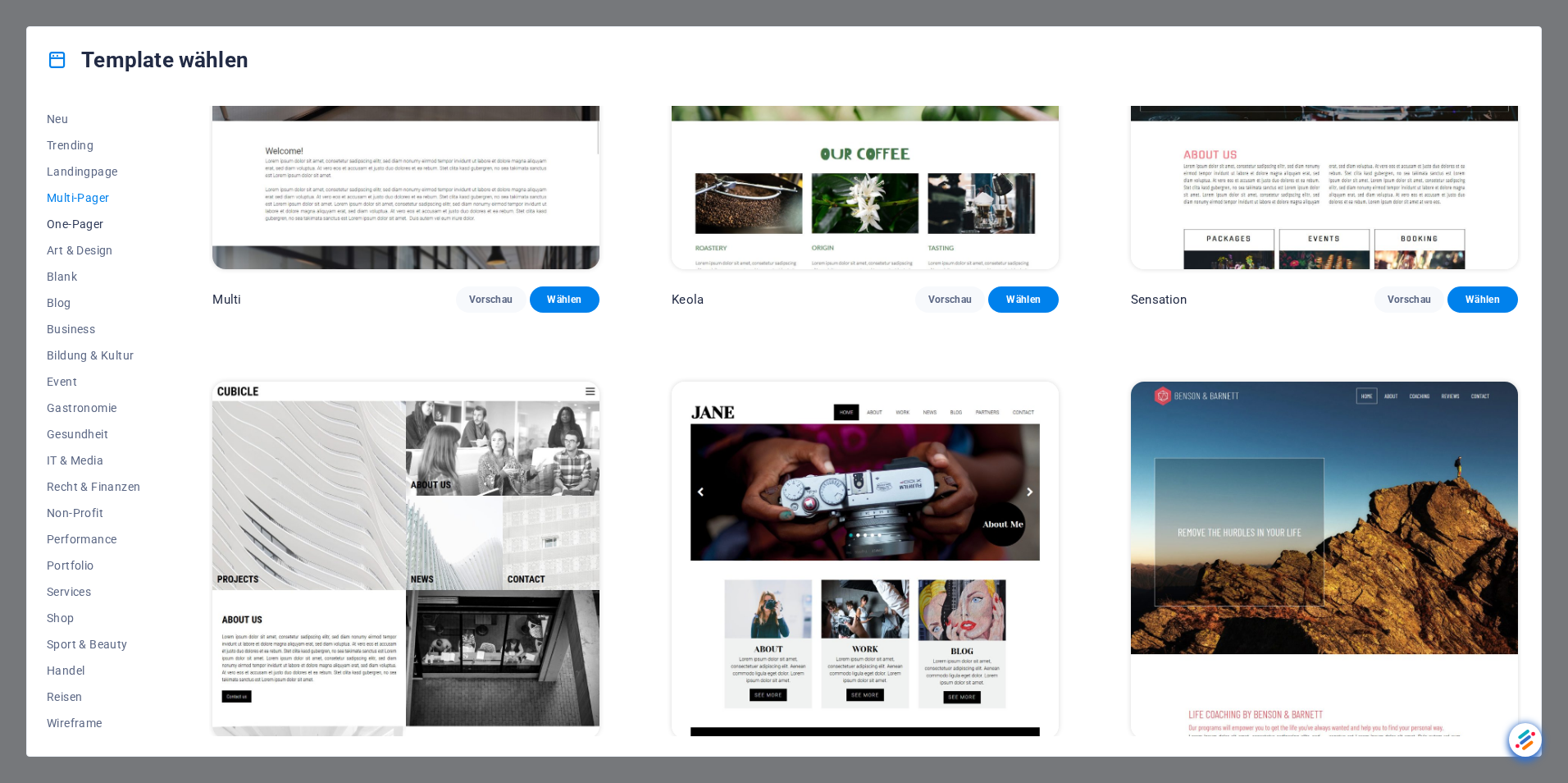
click at [89, 219] on span "One-Pager" at bounding box center [93, 224] width 93 height 13
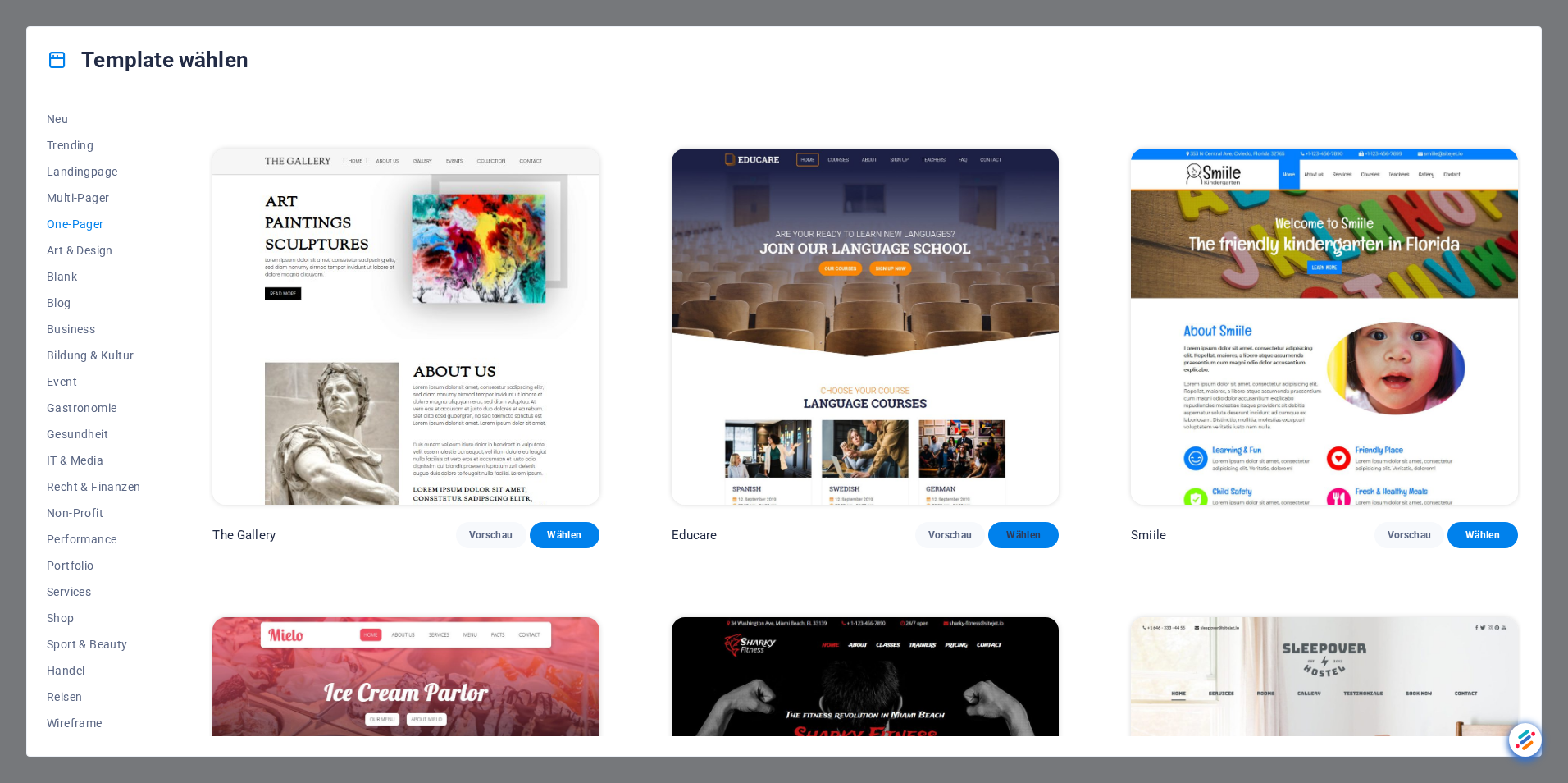
scroll to position [6447, 0]
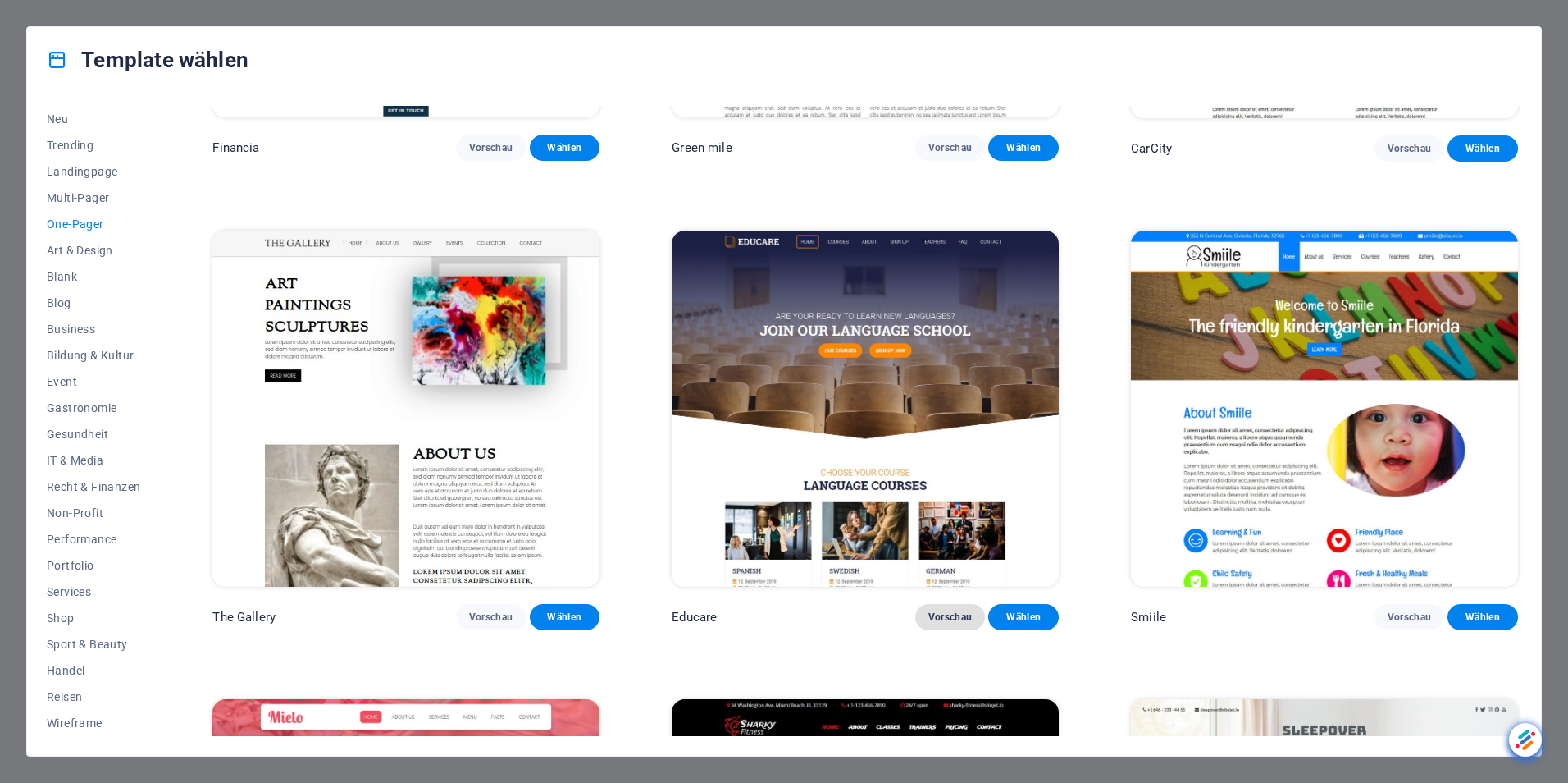
click at [953, 610] on span "Vorschau" at bounding box center [951, 617] width 44 height 13
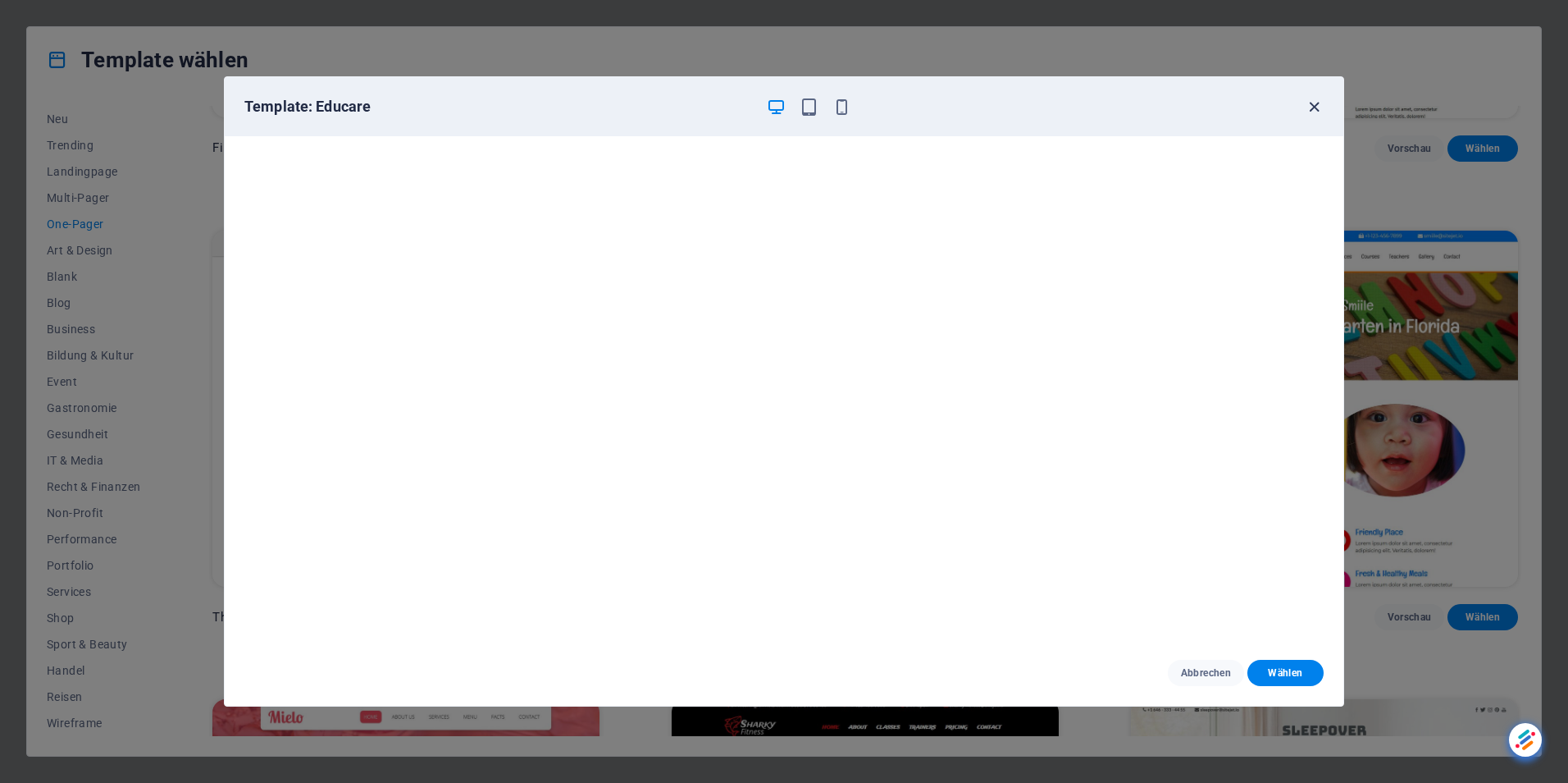
click at [1317, 104] on icon "button" at bounding box center [1314, 107] width 18 height 18
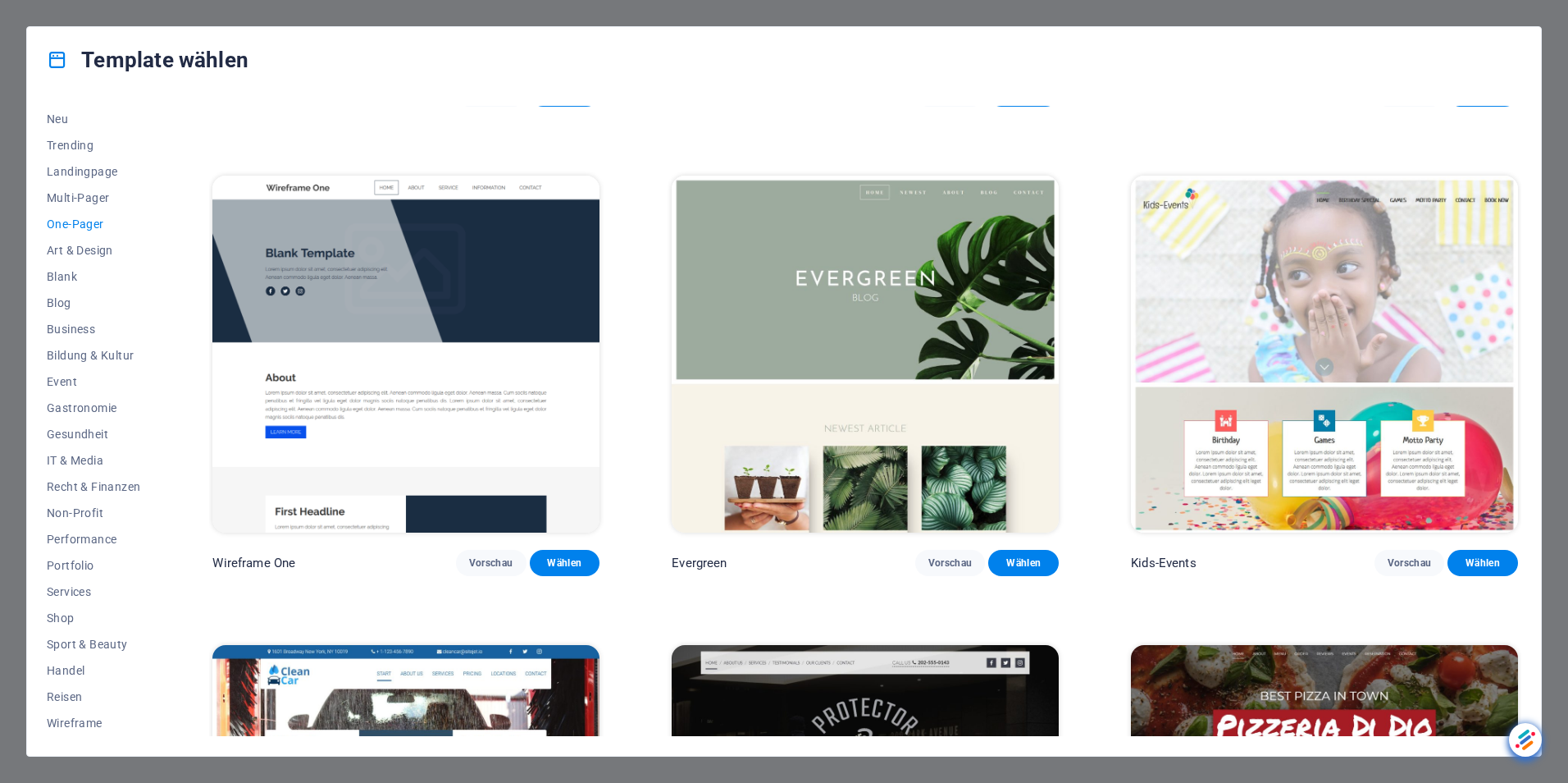
scroll to position [3658, 0]
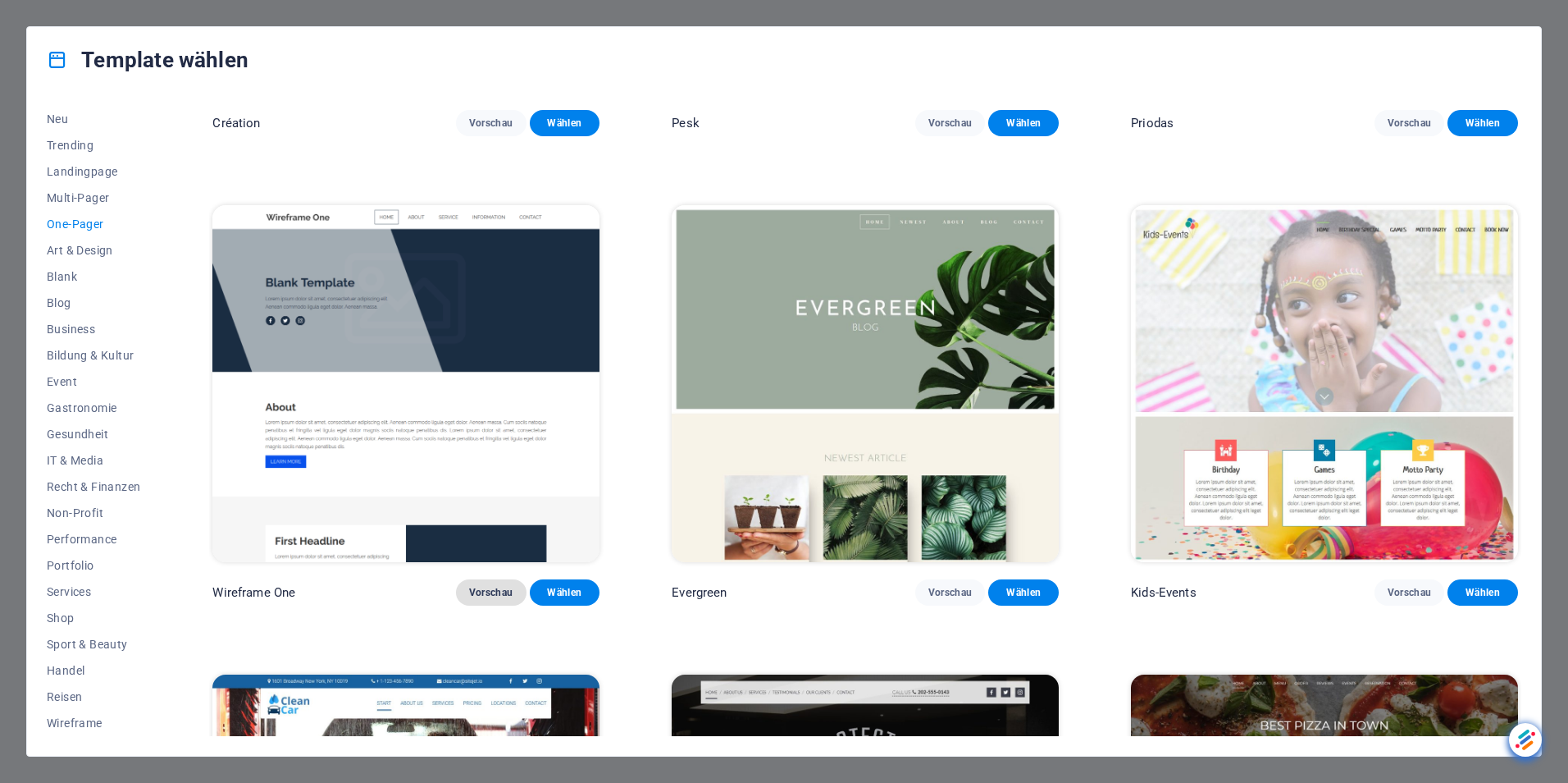
click at [490, 586] on span "Vorschau" at bounding box center [491, 592] width 44 height 13
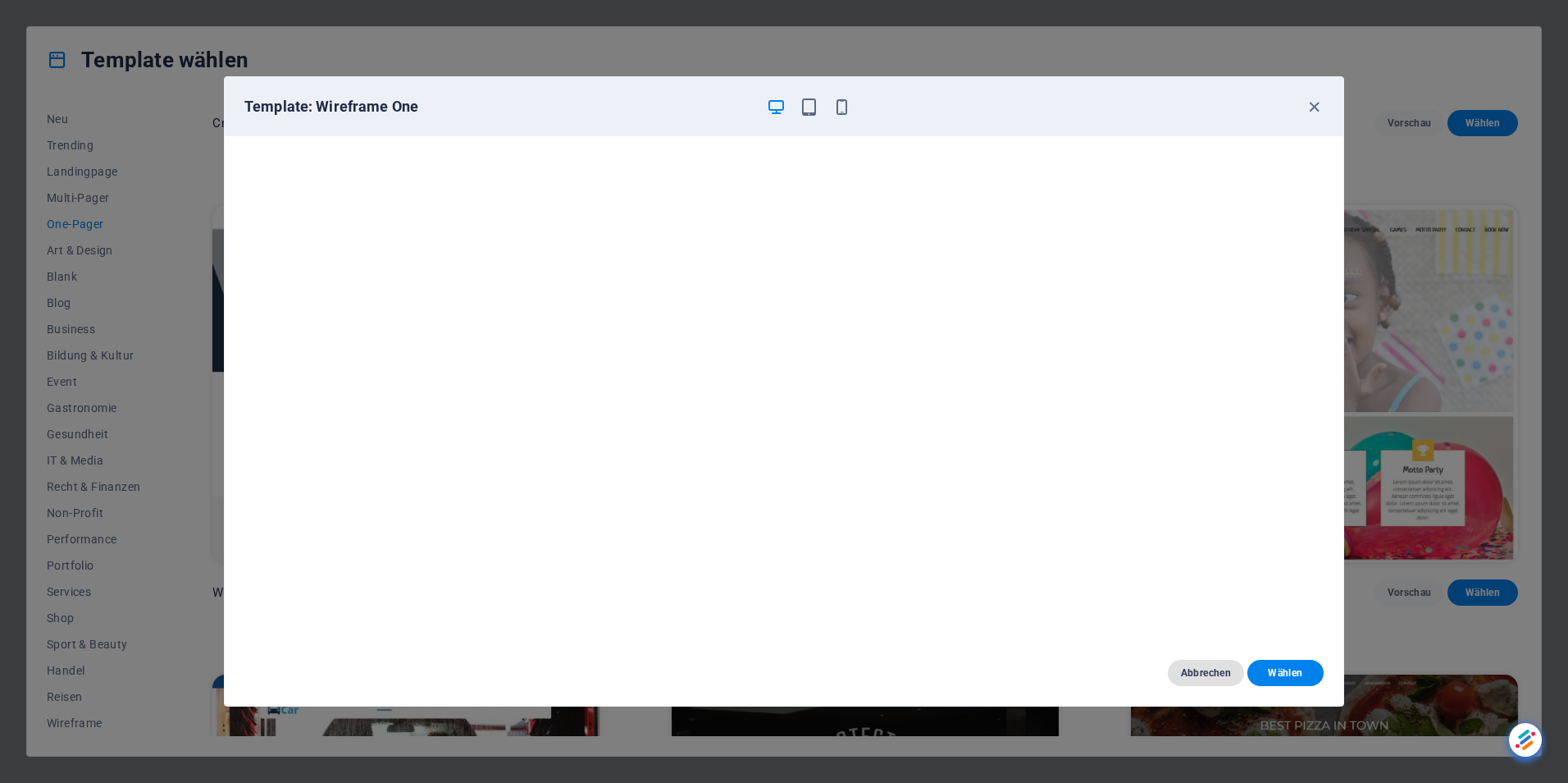
click at [1207, 666] on button "Abbrechen" at bounding box center [1206, 673] width 77 height 26
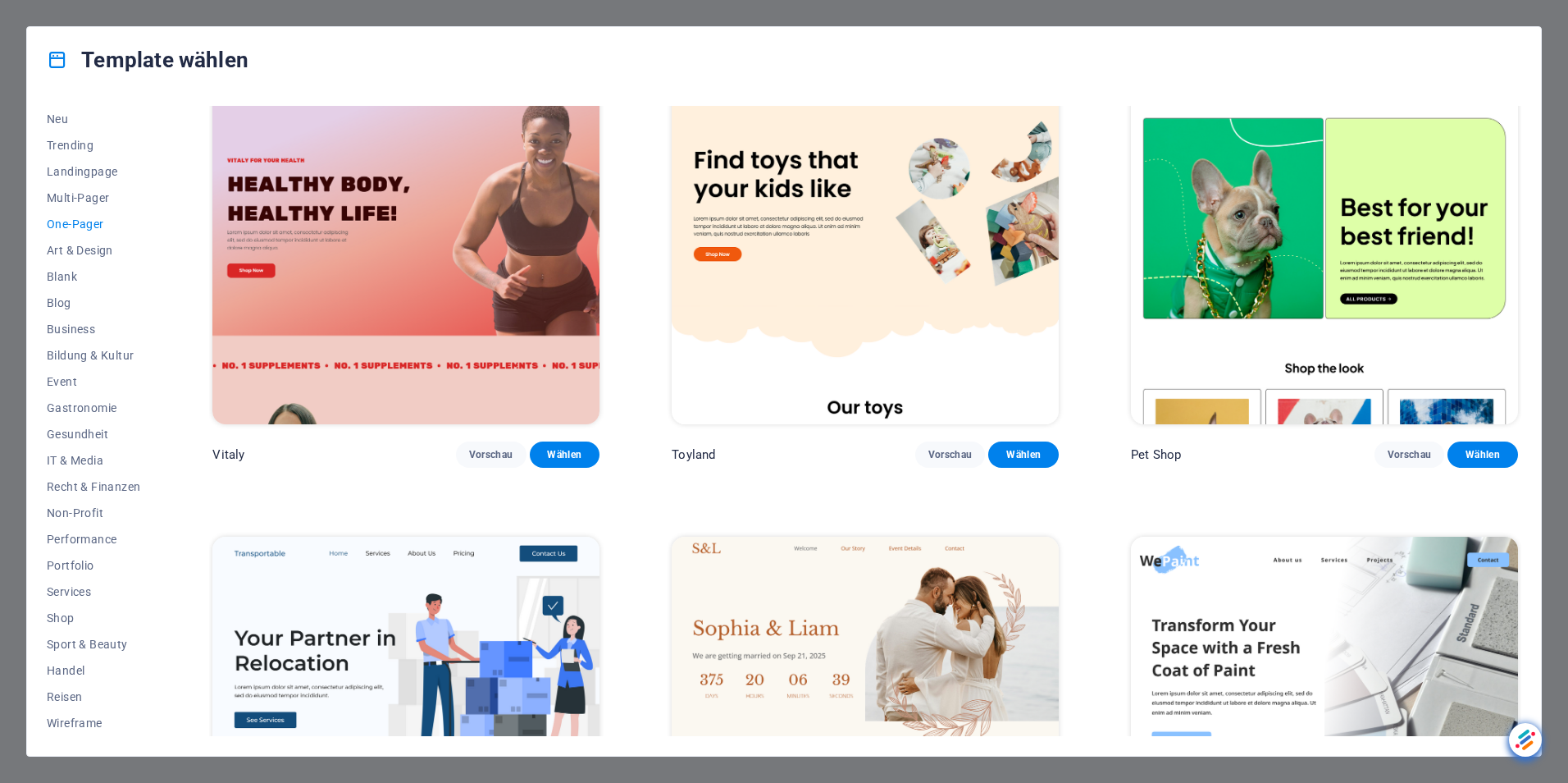
scroll to position [0, 0]
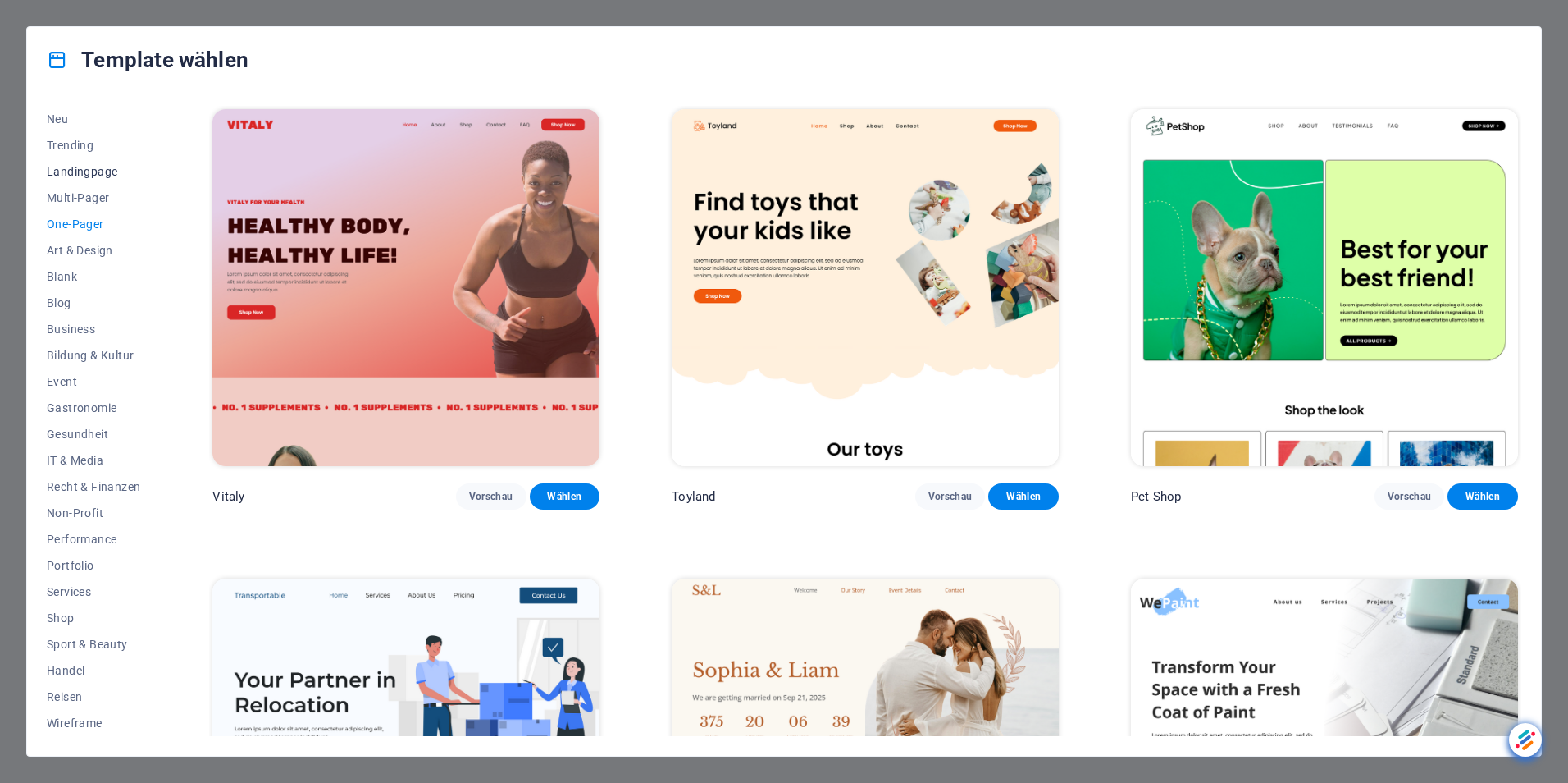
click at [79, 166] on span "Landingpage" at bounding box center [93, 171] width 93 height 13
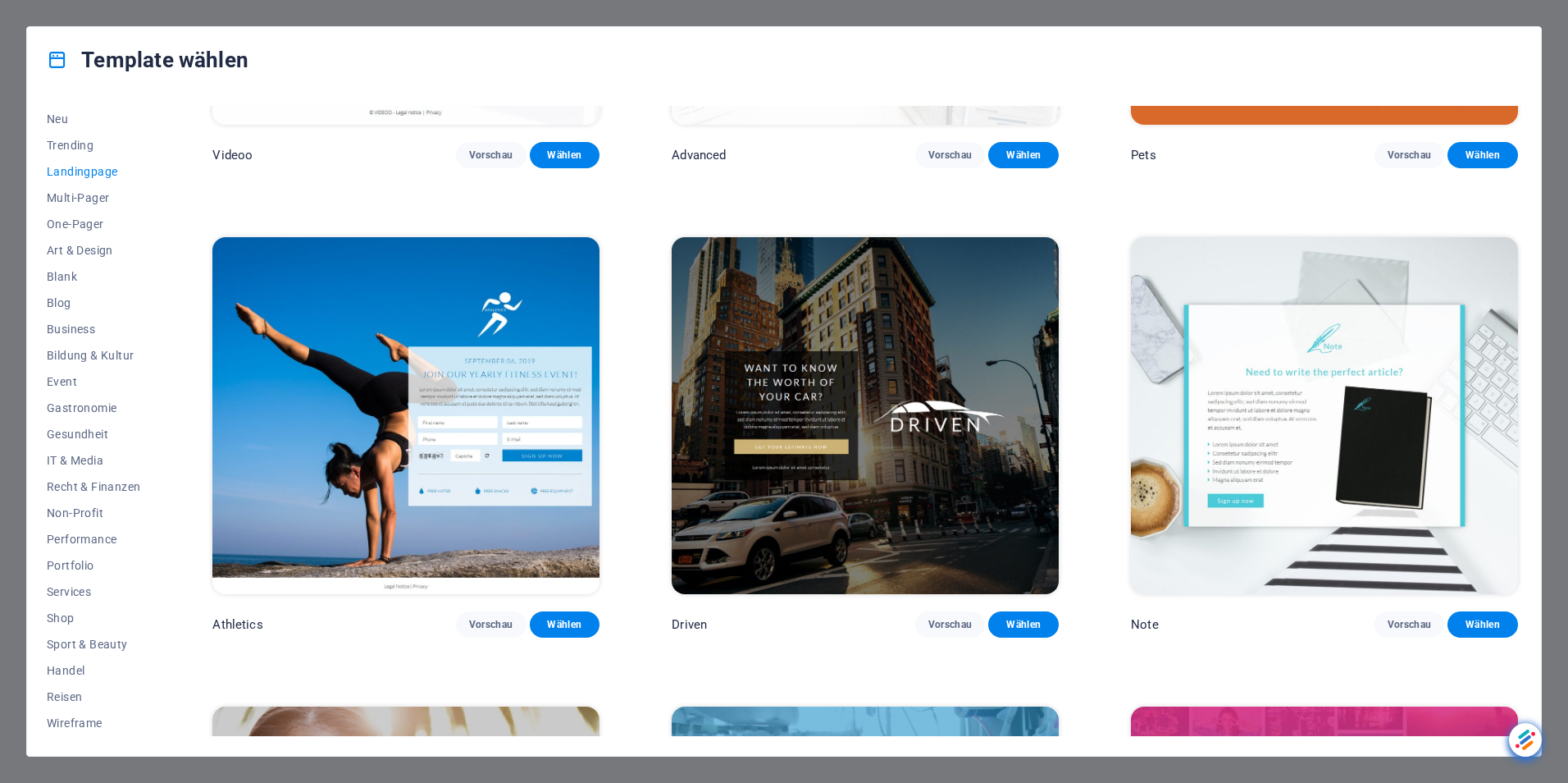
scroll to position [1313, 0]
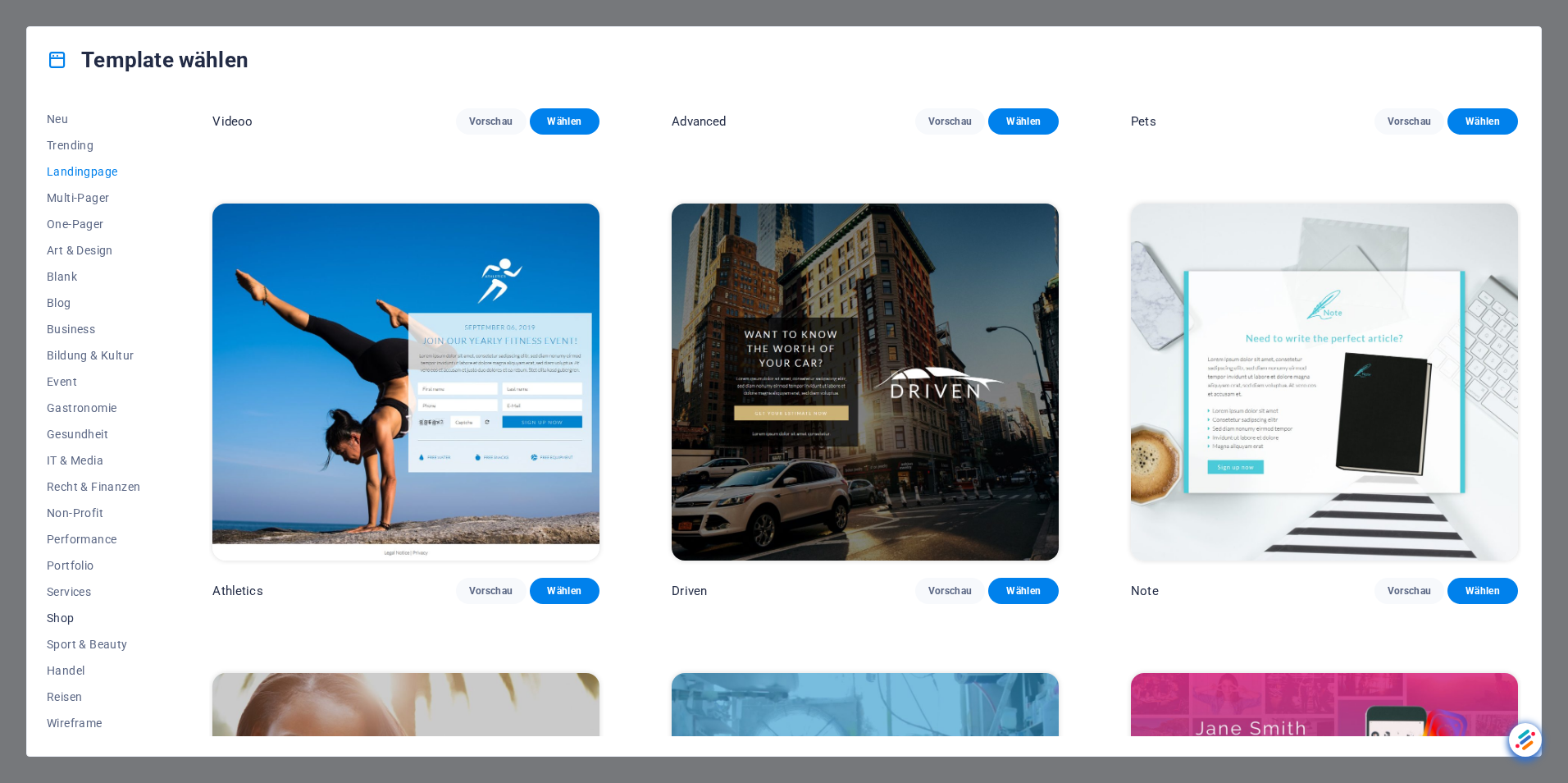
click at [63, 616] on span "Shop" at bounding box center [93, 617] width 93 height 13
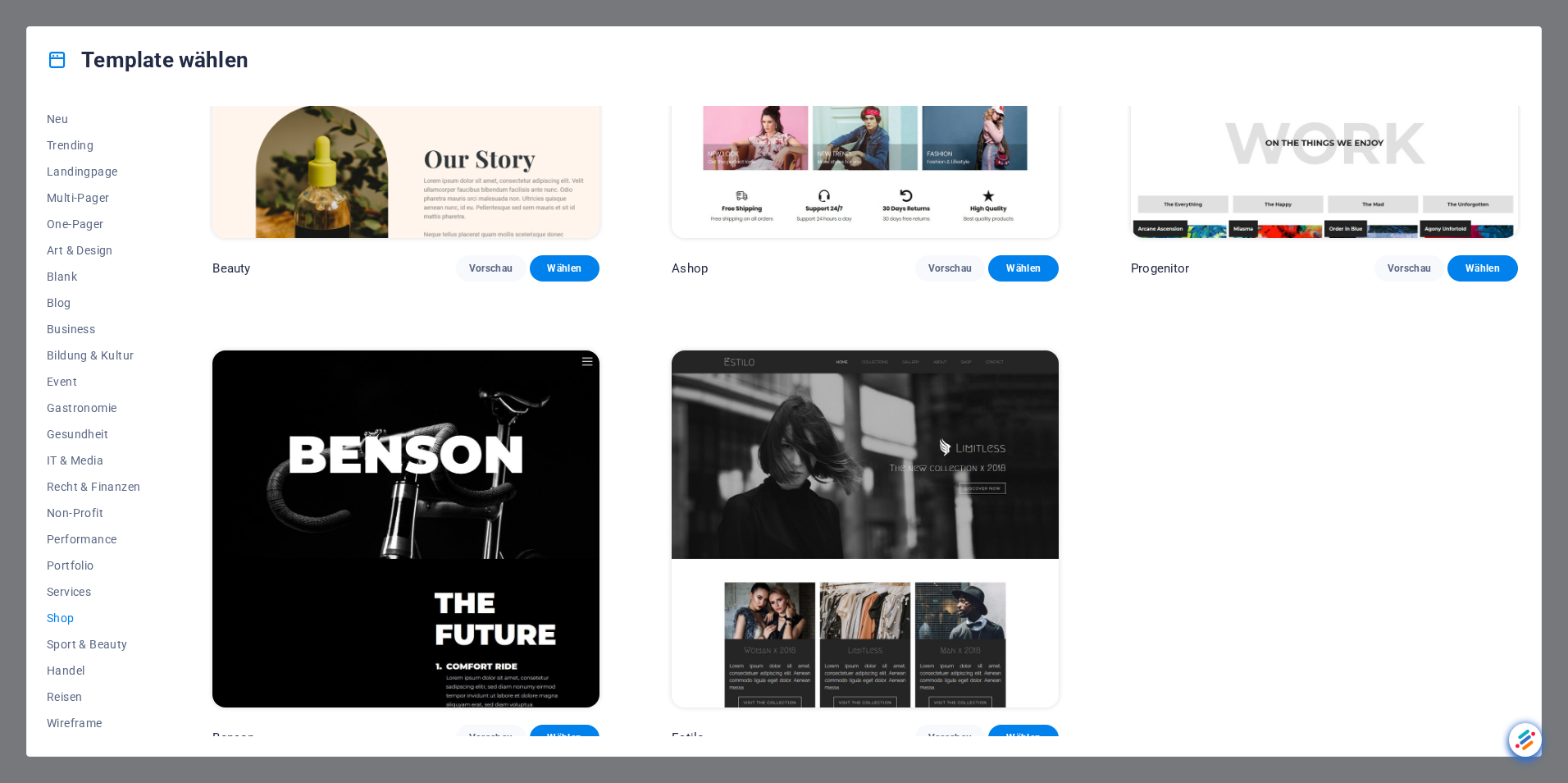
scroll to position [1173, 0]
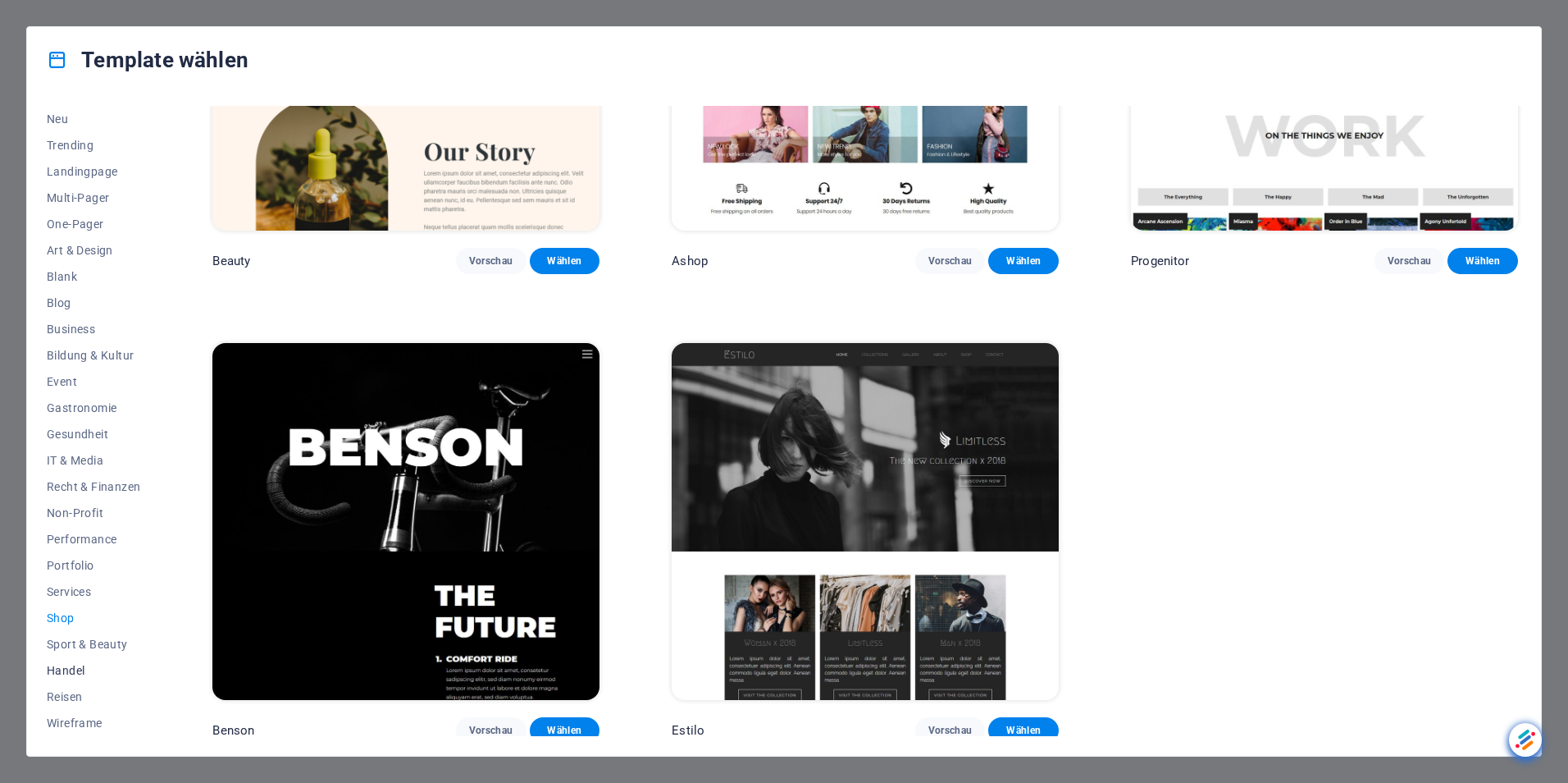
click at [77, 667] on span "Handel" at bounding box center [93, 670] width 93 height 13
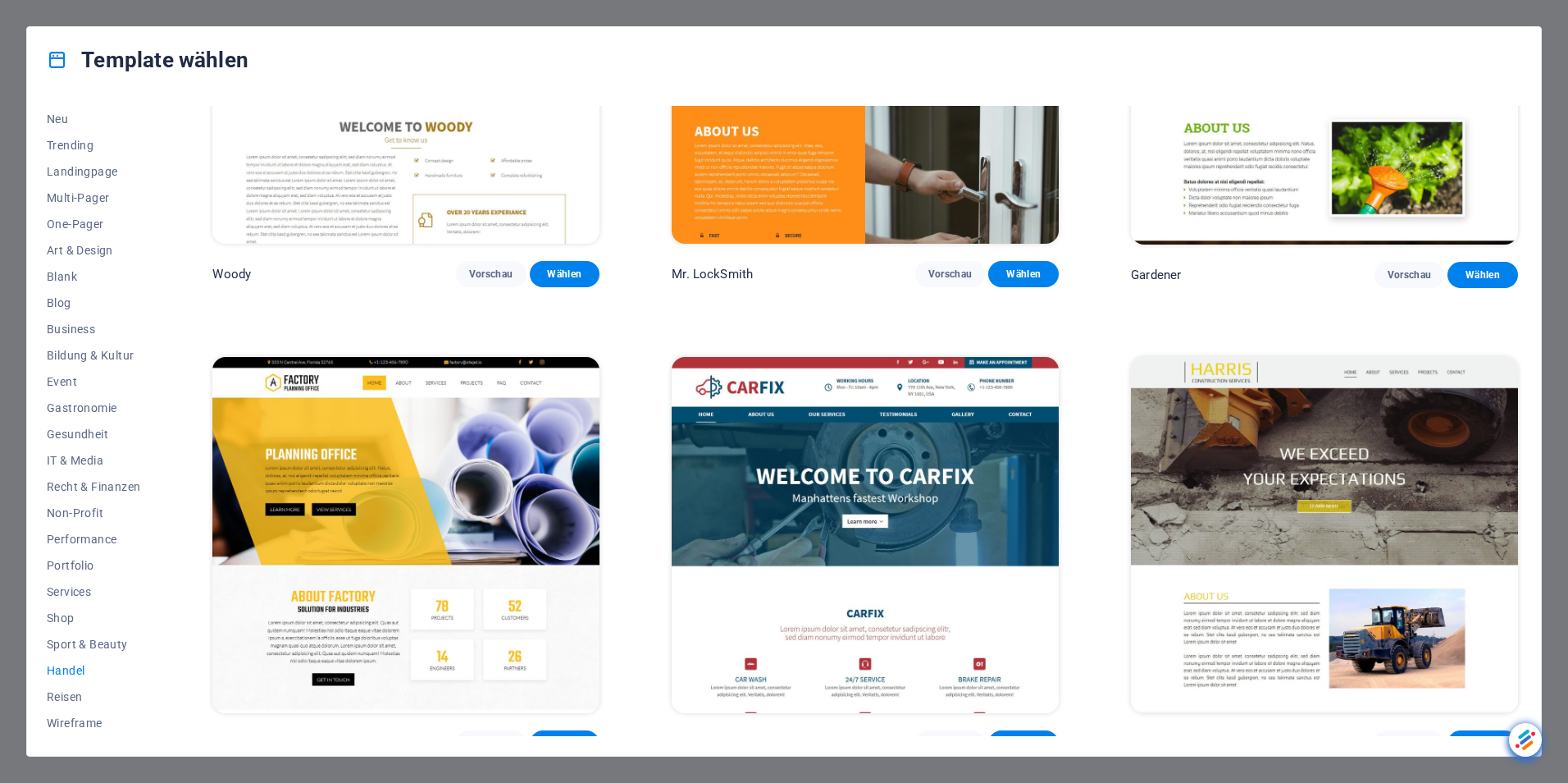
scroll to position [705, 0]
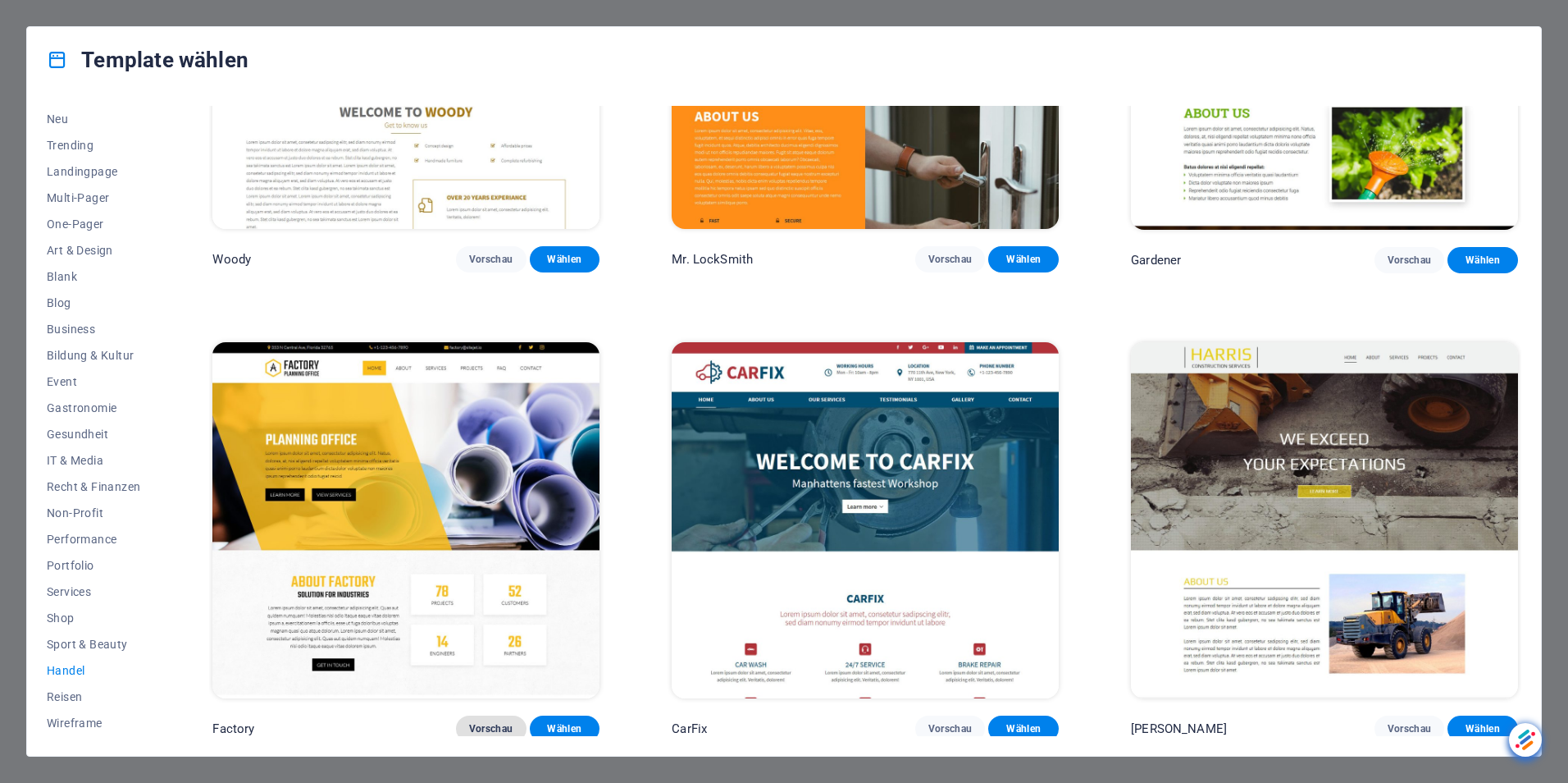
click at [479, 722] on span "Vorschau" at bounding box center [491, 728] width 44 height 13
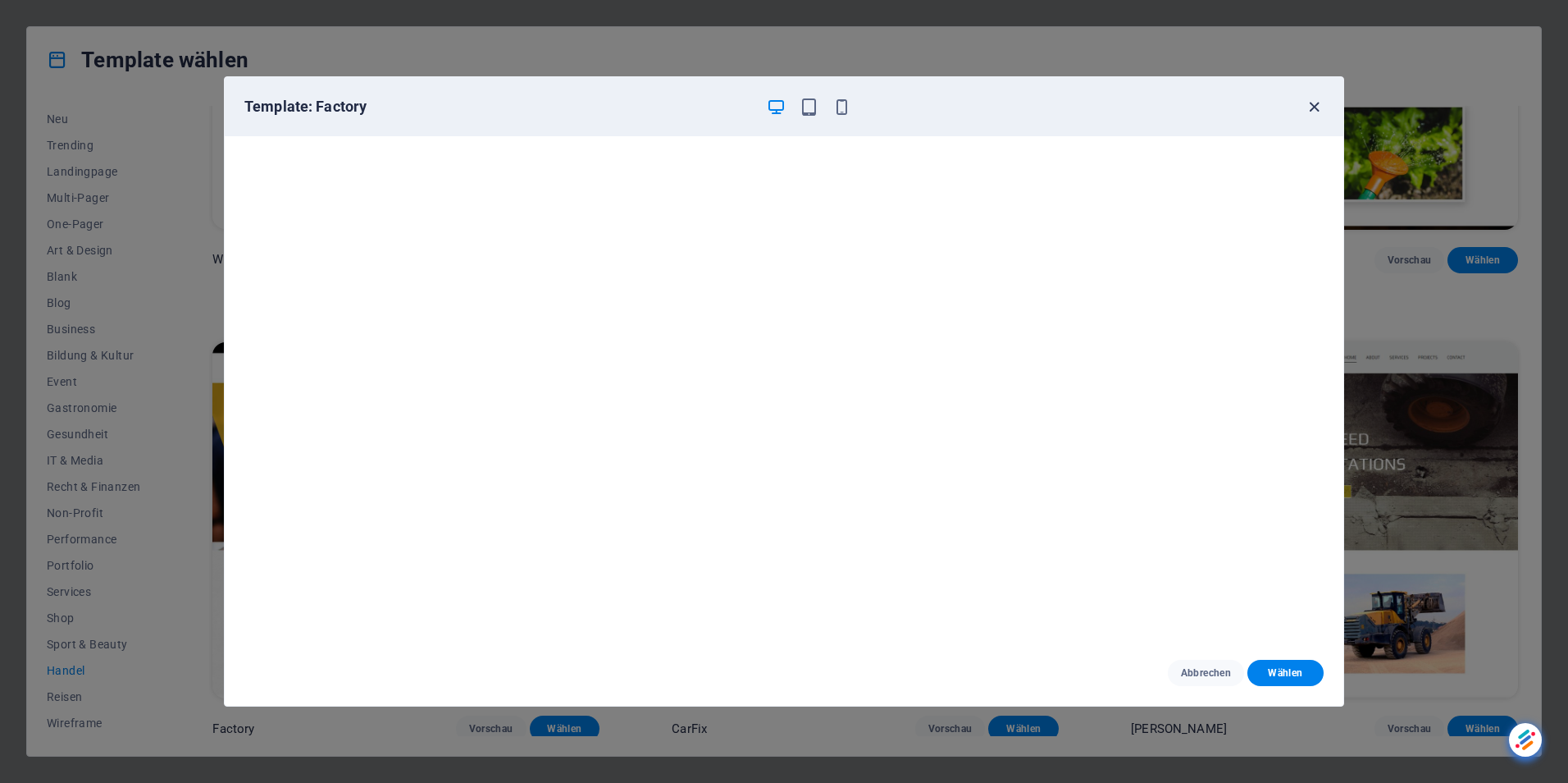
click at [1316, 107] on icon "button" at bounding box center [1314, 107] width 18 height 18
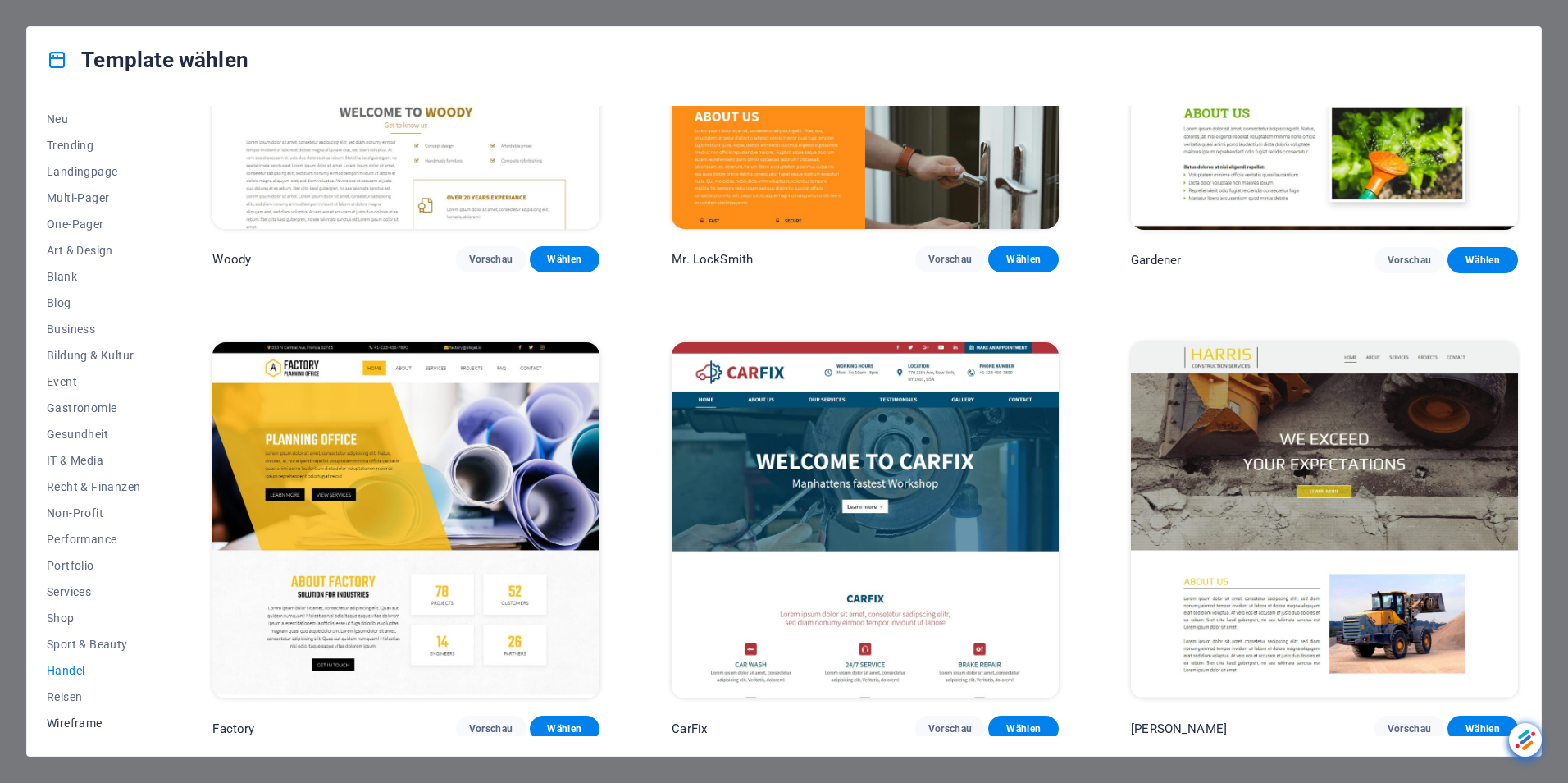
click at [78, 723] on span "Wireframe" at bounding box center [93, 722] width 93 height 13
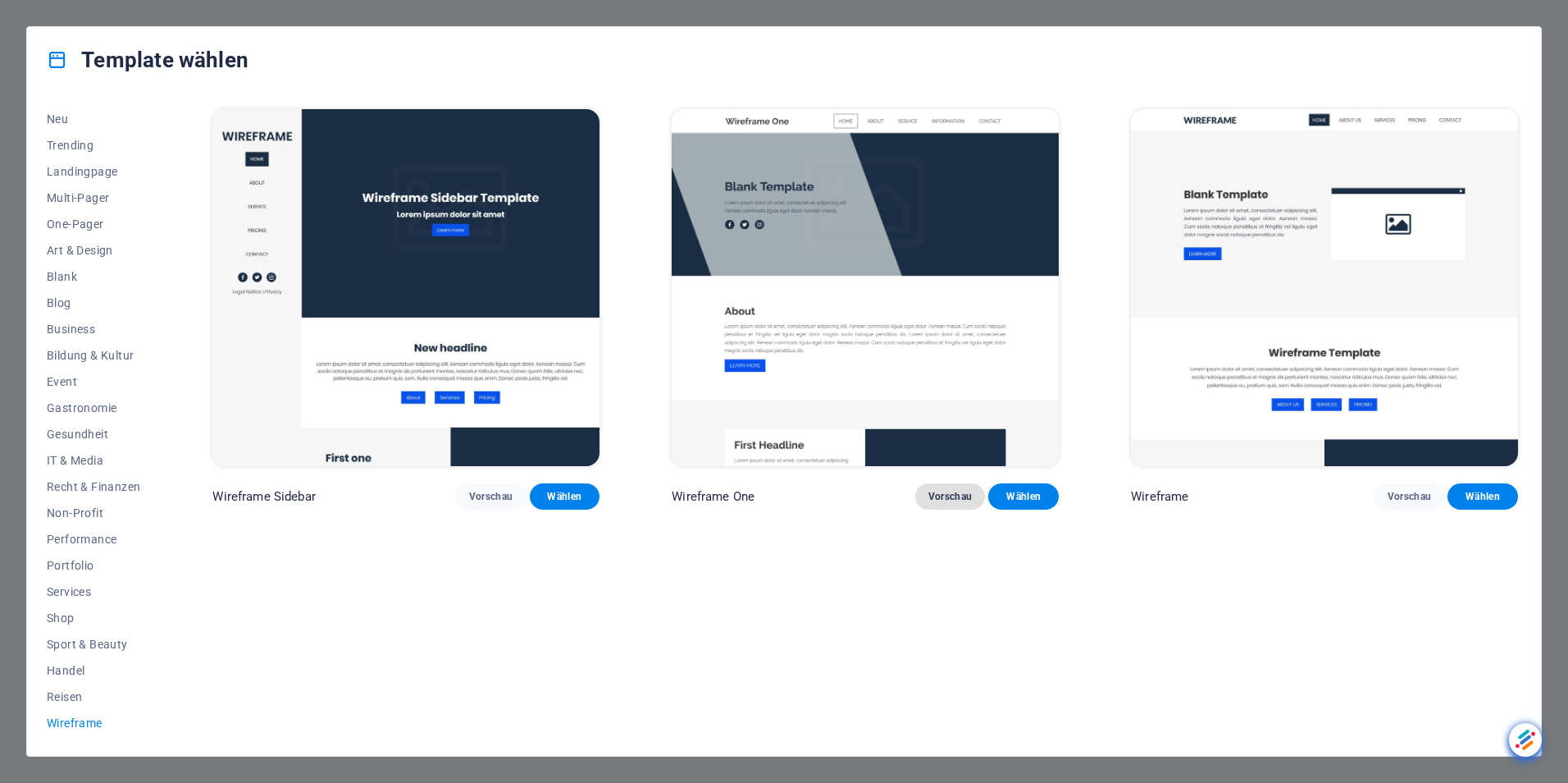
click at [950, 490] on span "Vorschau" at bounding box center [951, 496] width 44 height 13
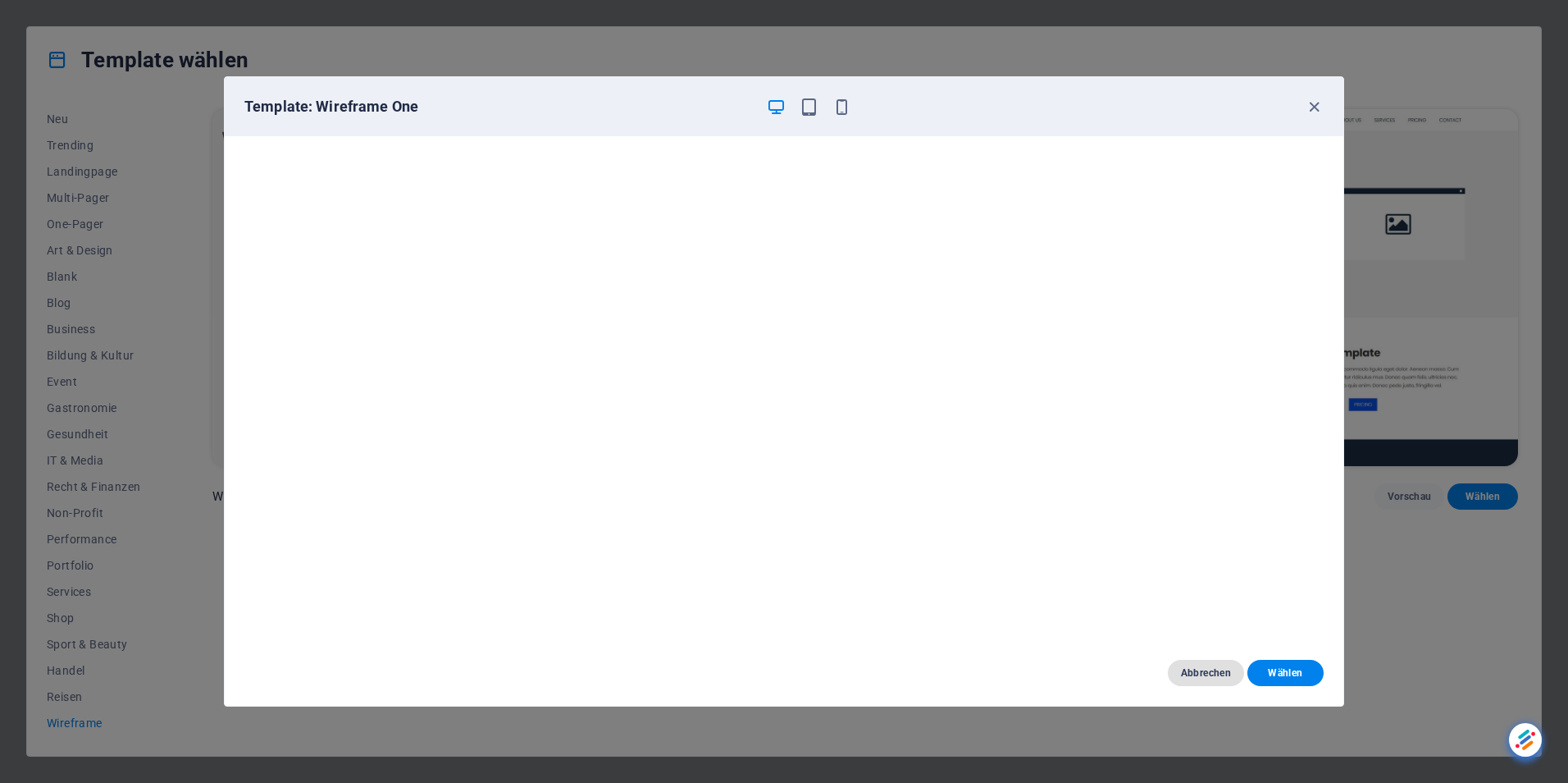
click at [1207, 673] on span "Abbrechen" at bounding box center [1206, 673] width 50 height 13
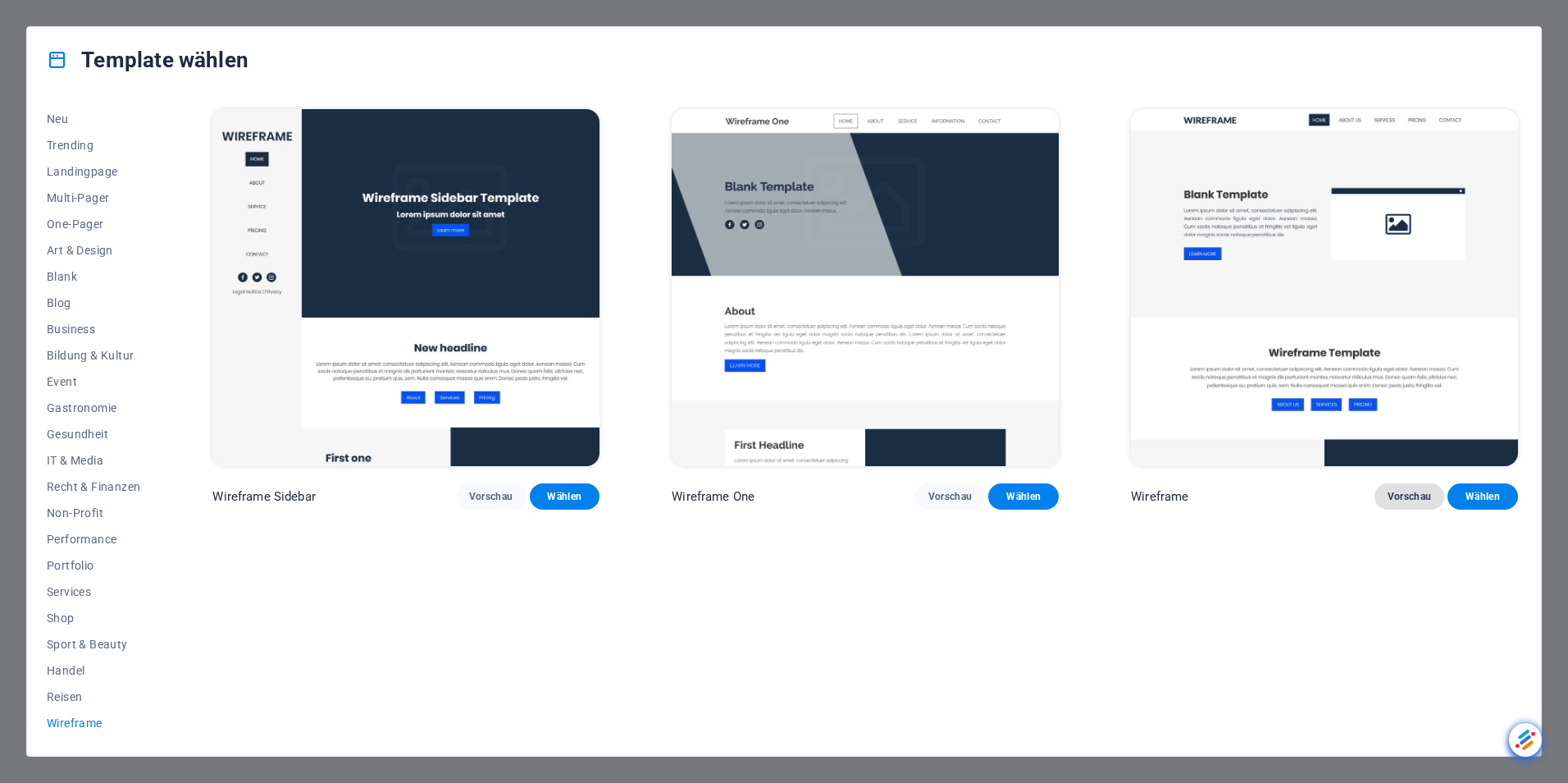
click at [1404, 490] on span "Vorschau" at bounding box center [1410, 496] width 44 height 13
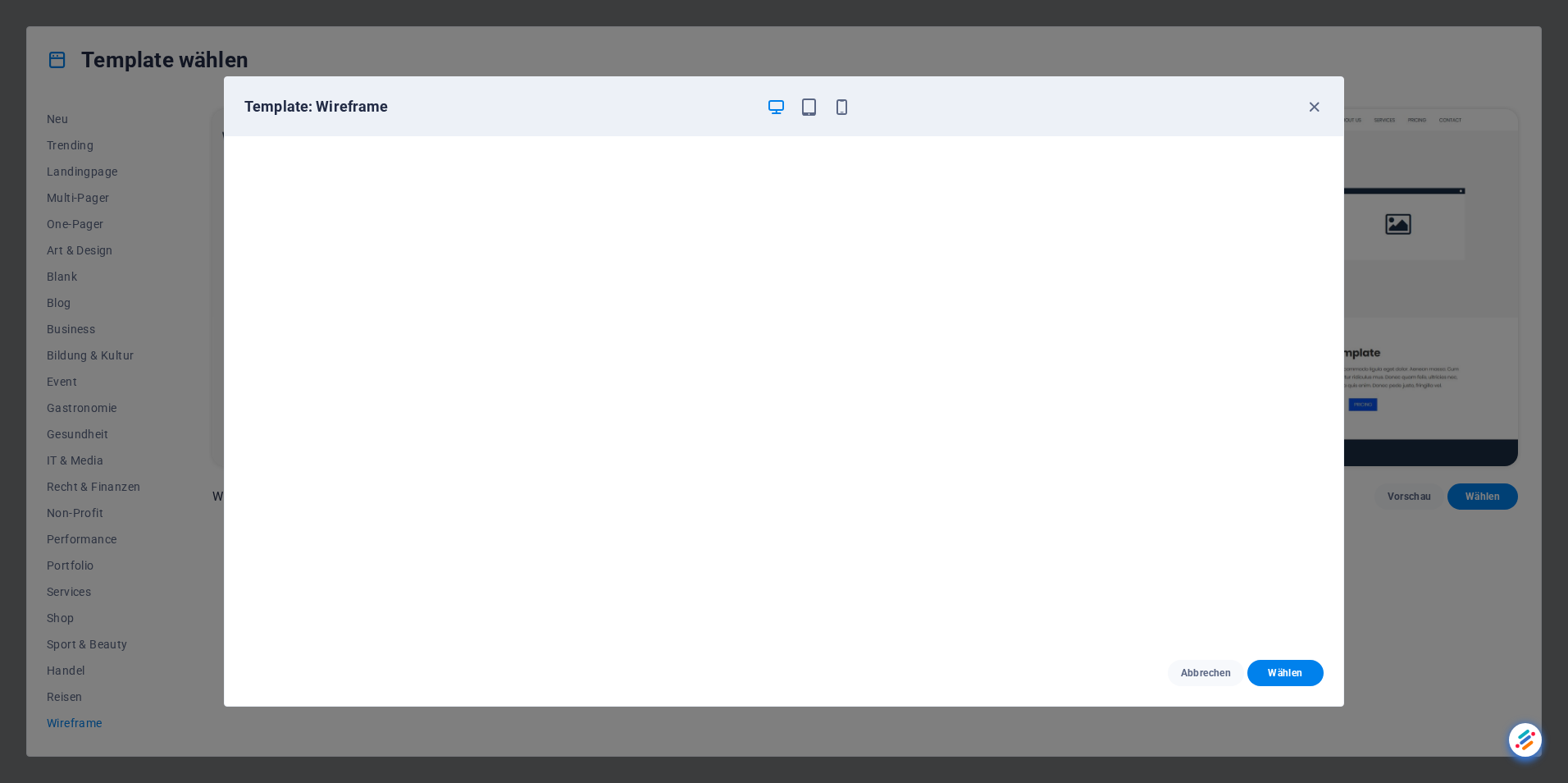
scroll to position [4, 0]
click at [1214, 673] on span "Abbrechen" at bounding box center [1206, 673] width 50 height 13
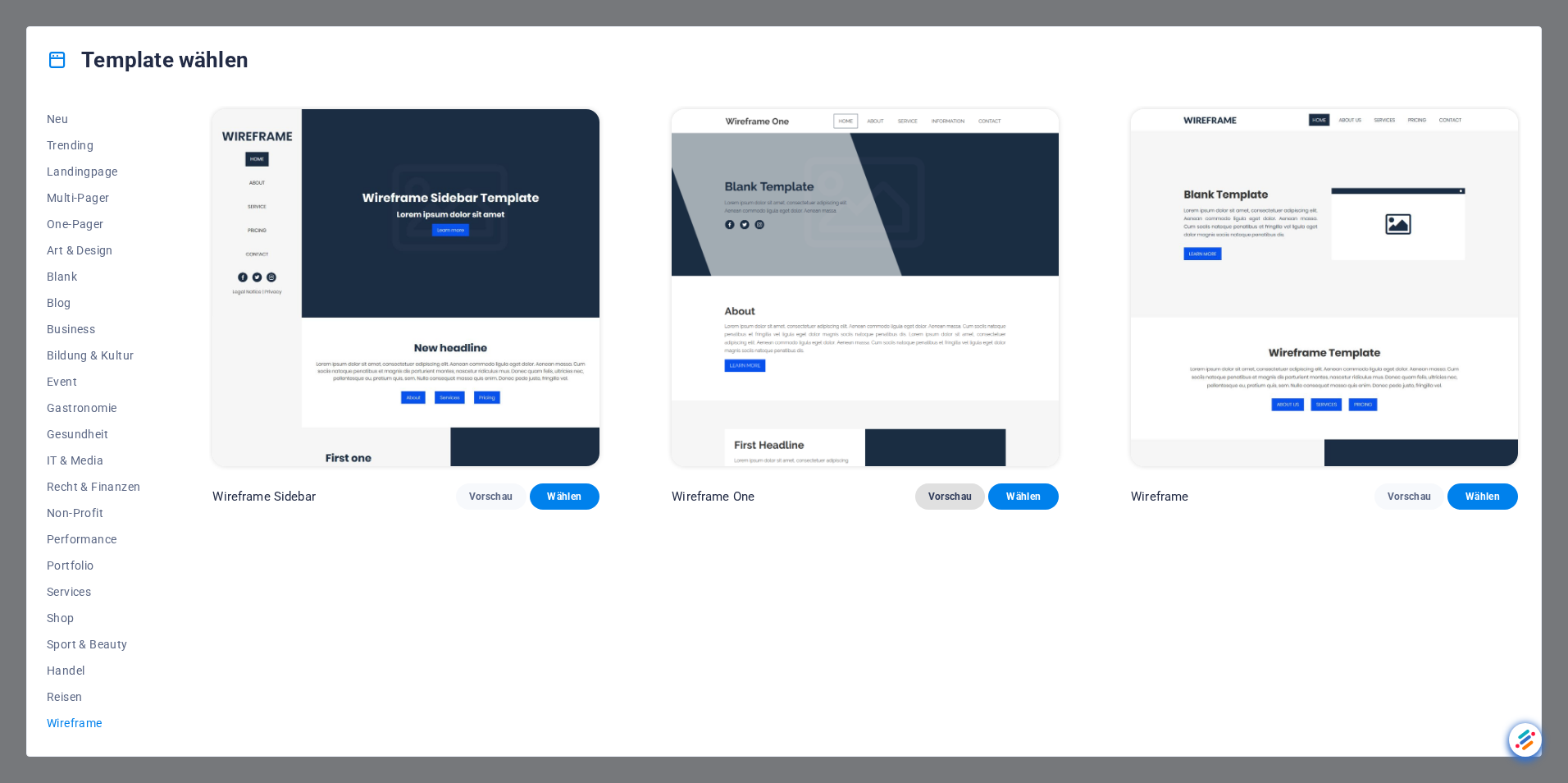
click at [959, 492] on span "Vorschau" at bounding box center [951, 496] width 44 height 13
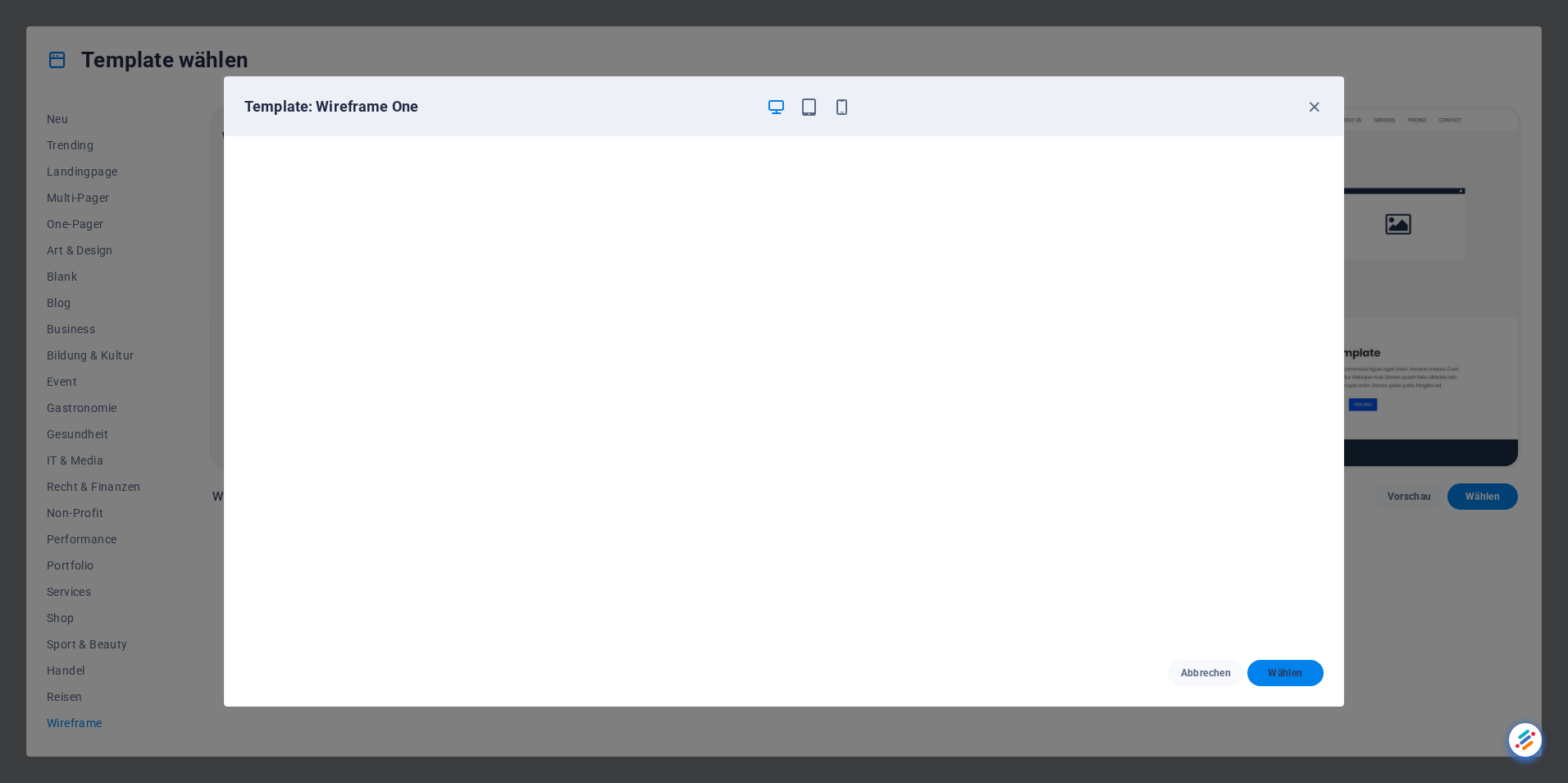
click at [1291, 669] on span "Wählen" at bounding box center [1285, 673] width 50 height 13
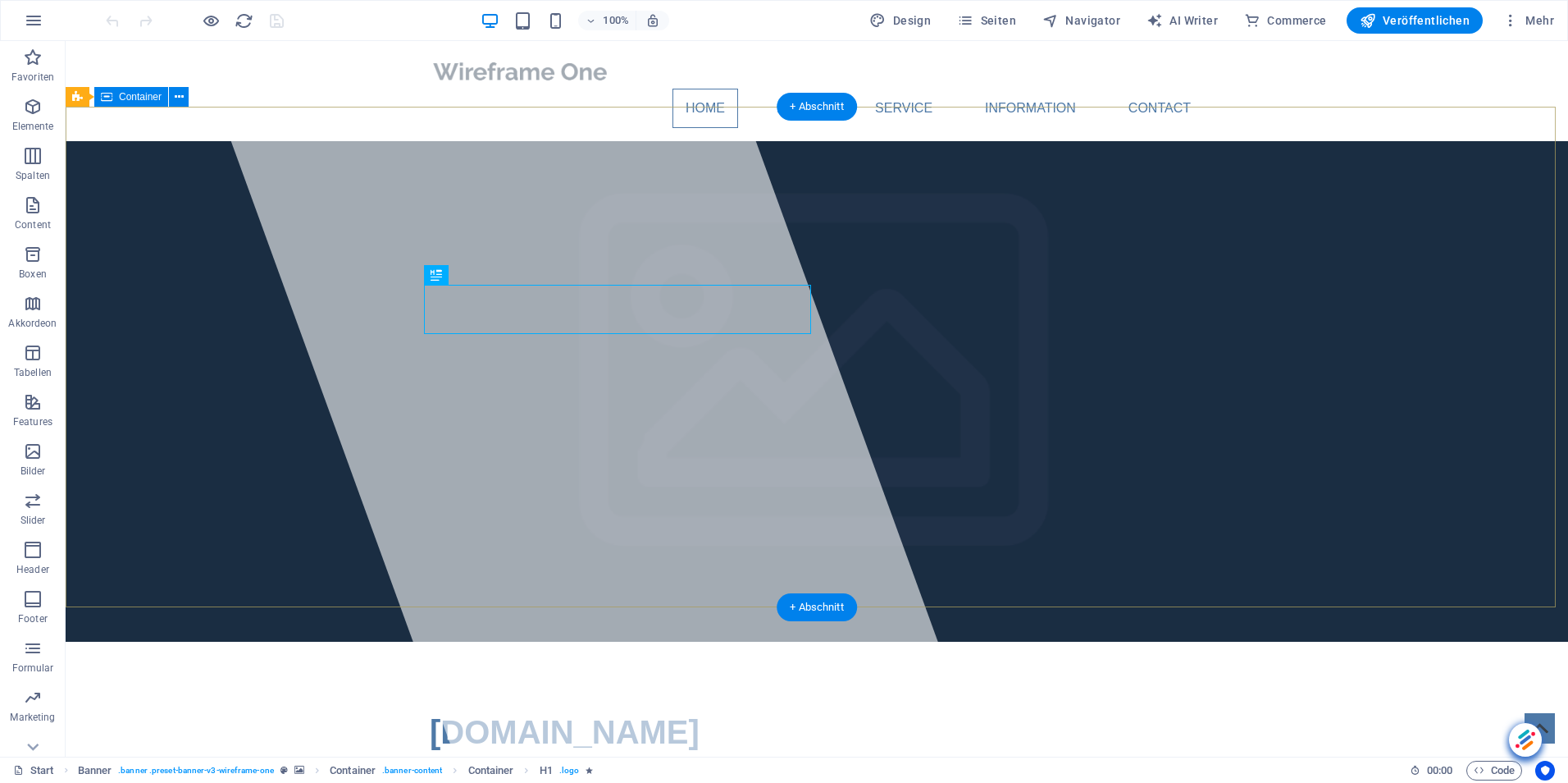
click at [176, 96] on icon at bounding box center [179, 98] width 9 height 18
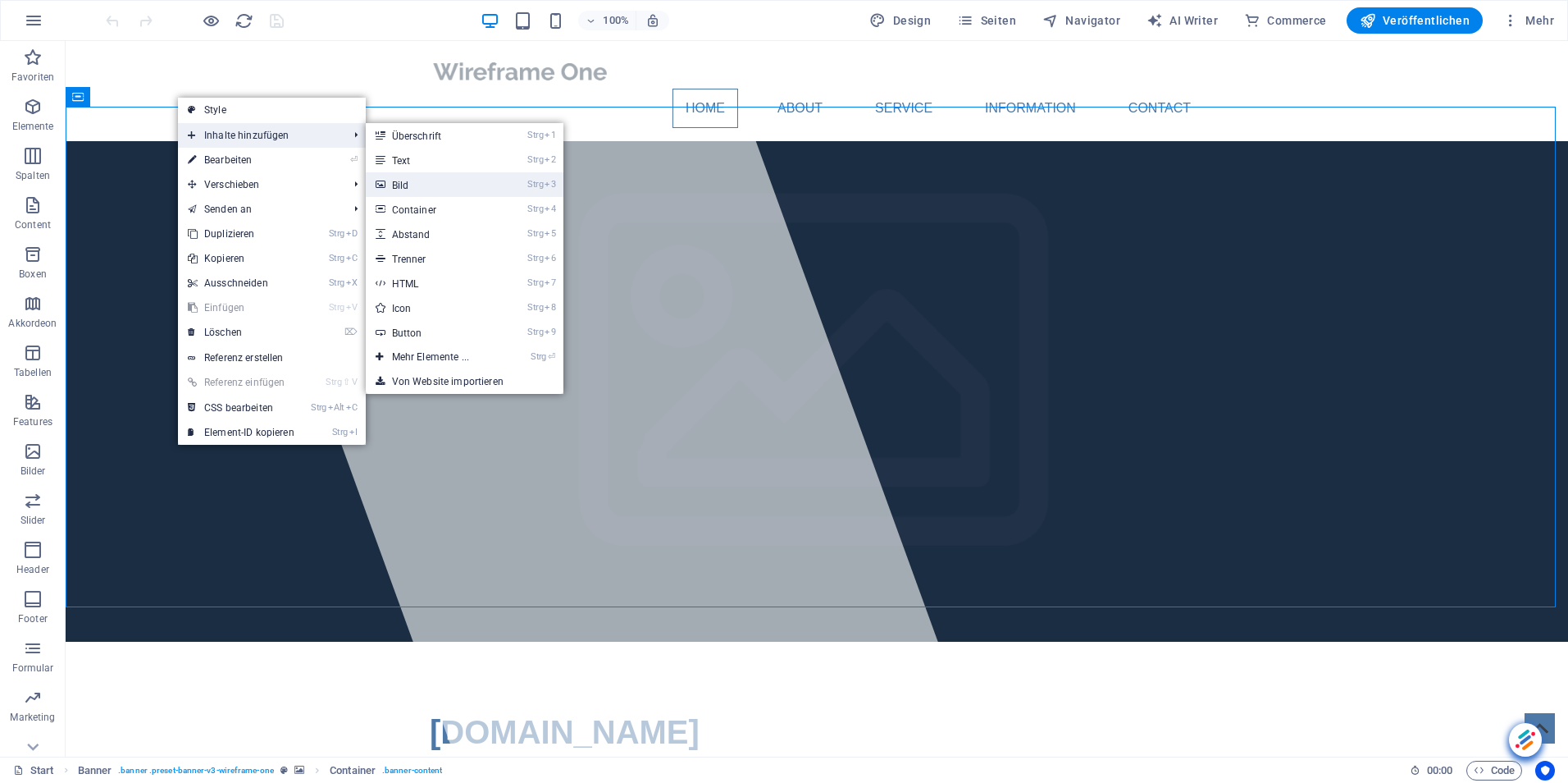
click at [462, 183] on link "Strg 3 Bild" at bounding box center [434, 185] width 136 height 25
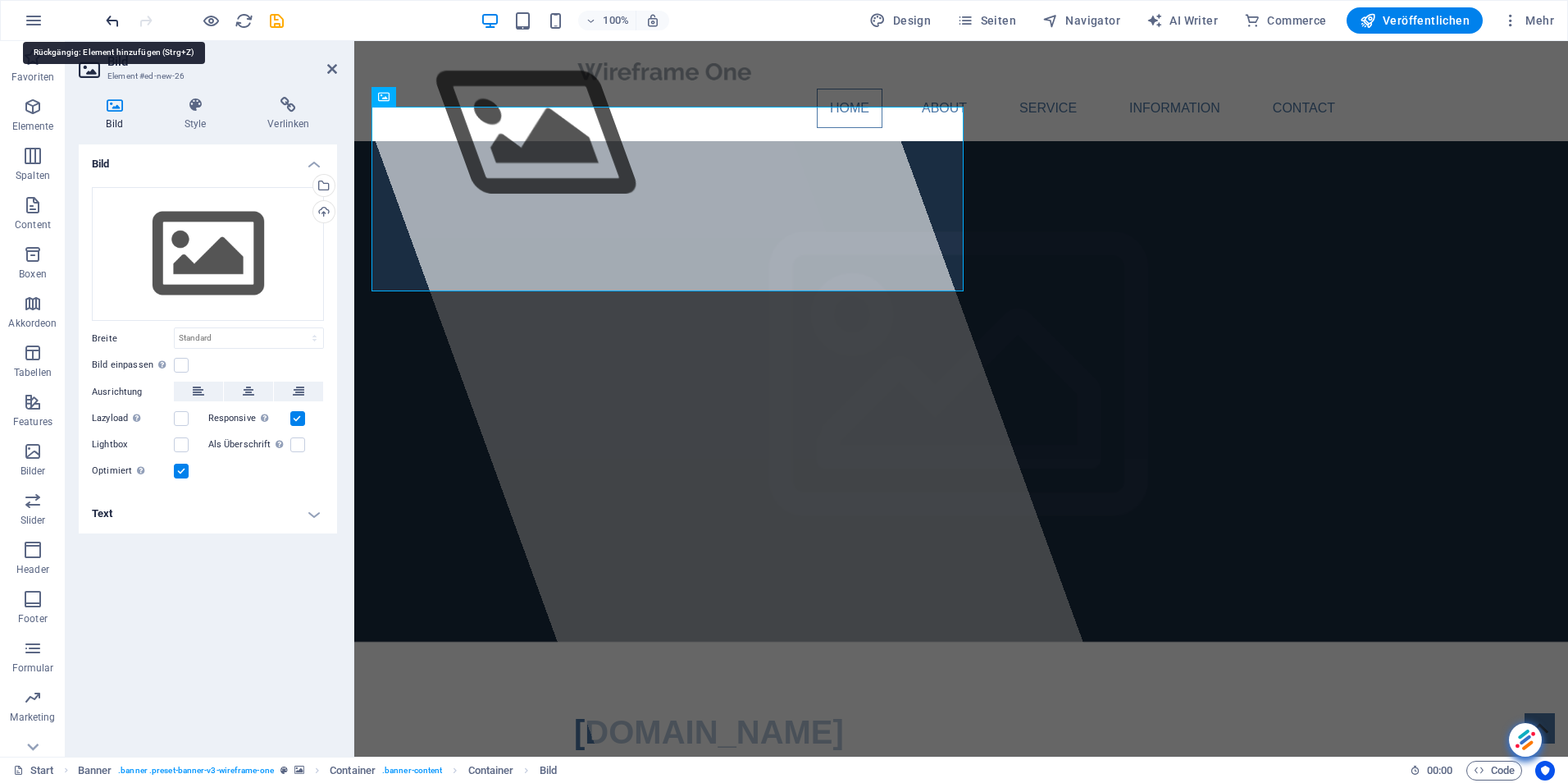
click at [114, 21] on icon "undo" at bounding box center [112, 20] width 18 height 18
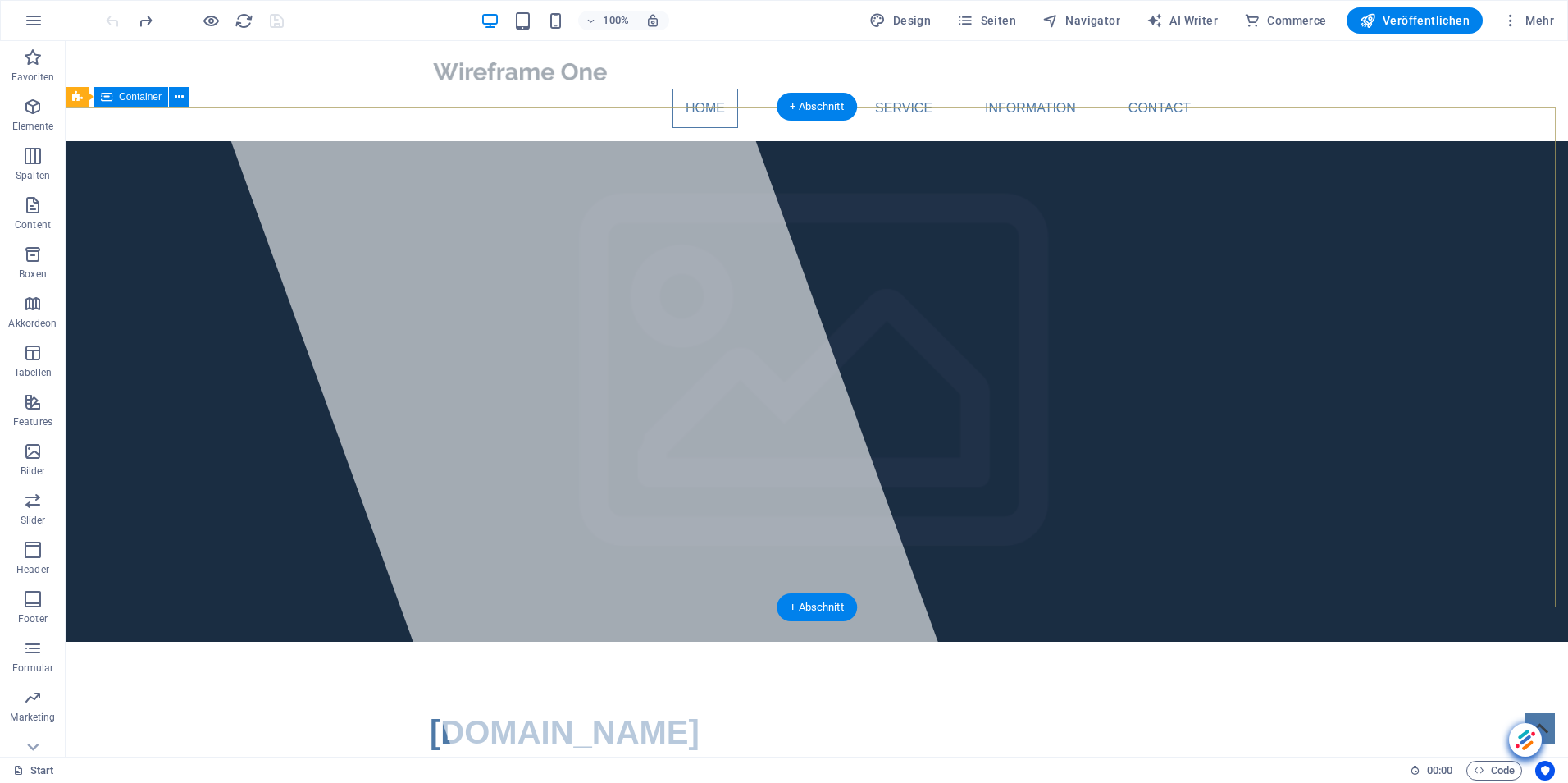
click at [35, 452] on icon "button" at bounding box center [33, 451] width 19 height 19
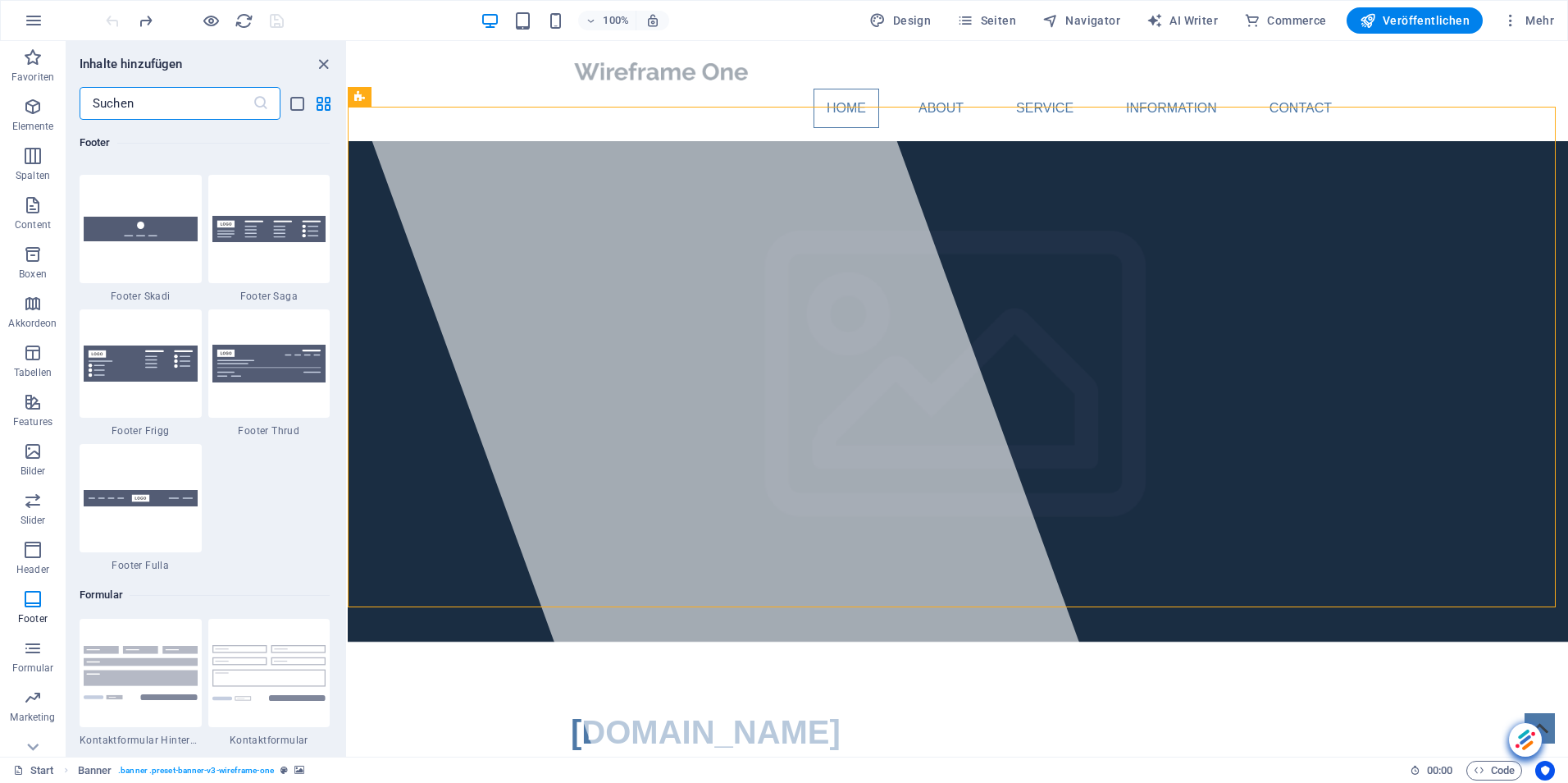
scroll to position [11603, 0]
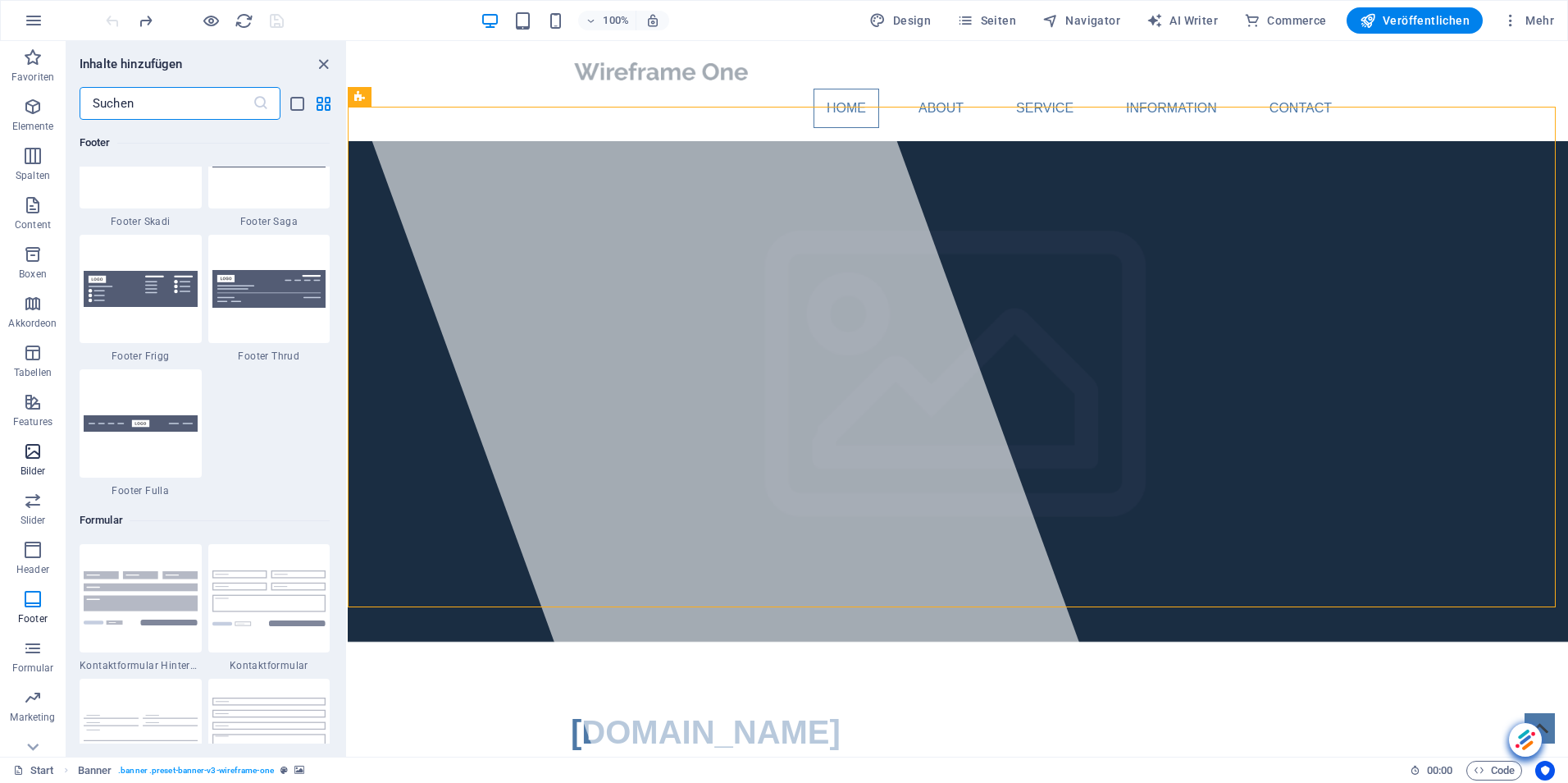
click at [30, 447] on icon "button" at bounding box center [33, 451] width 19 height 19
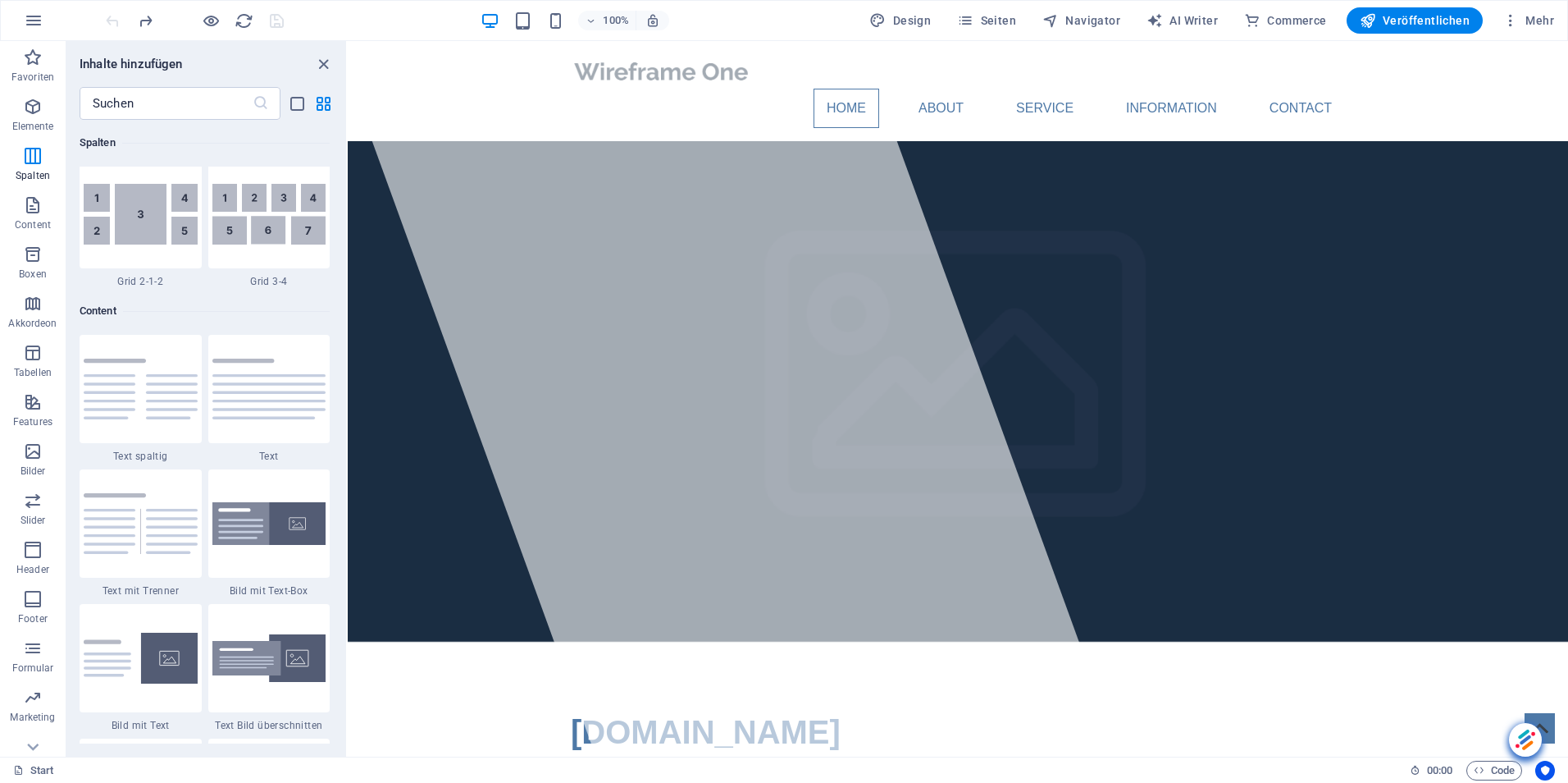
scroll to position [2659, 0]
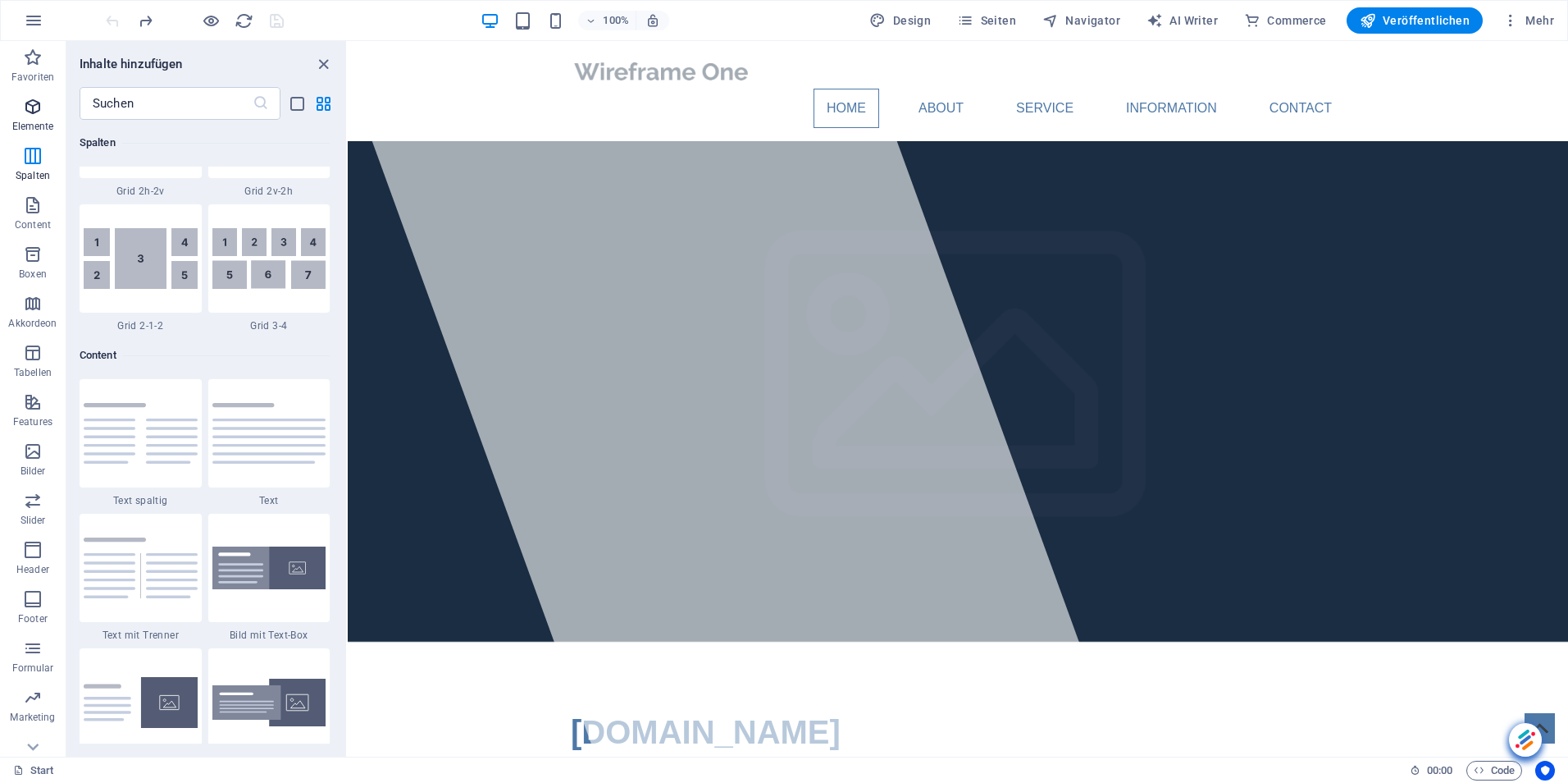
click at [37, 112] on icon "button" at bounding box center [33, 107] width 19 height 19
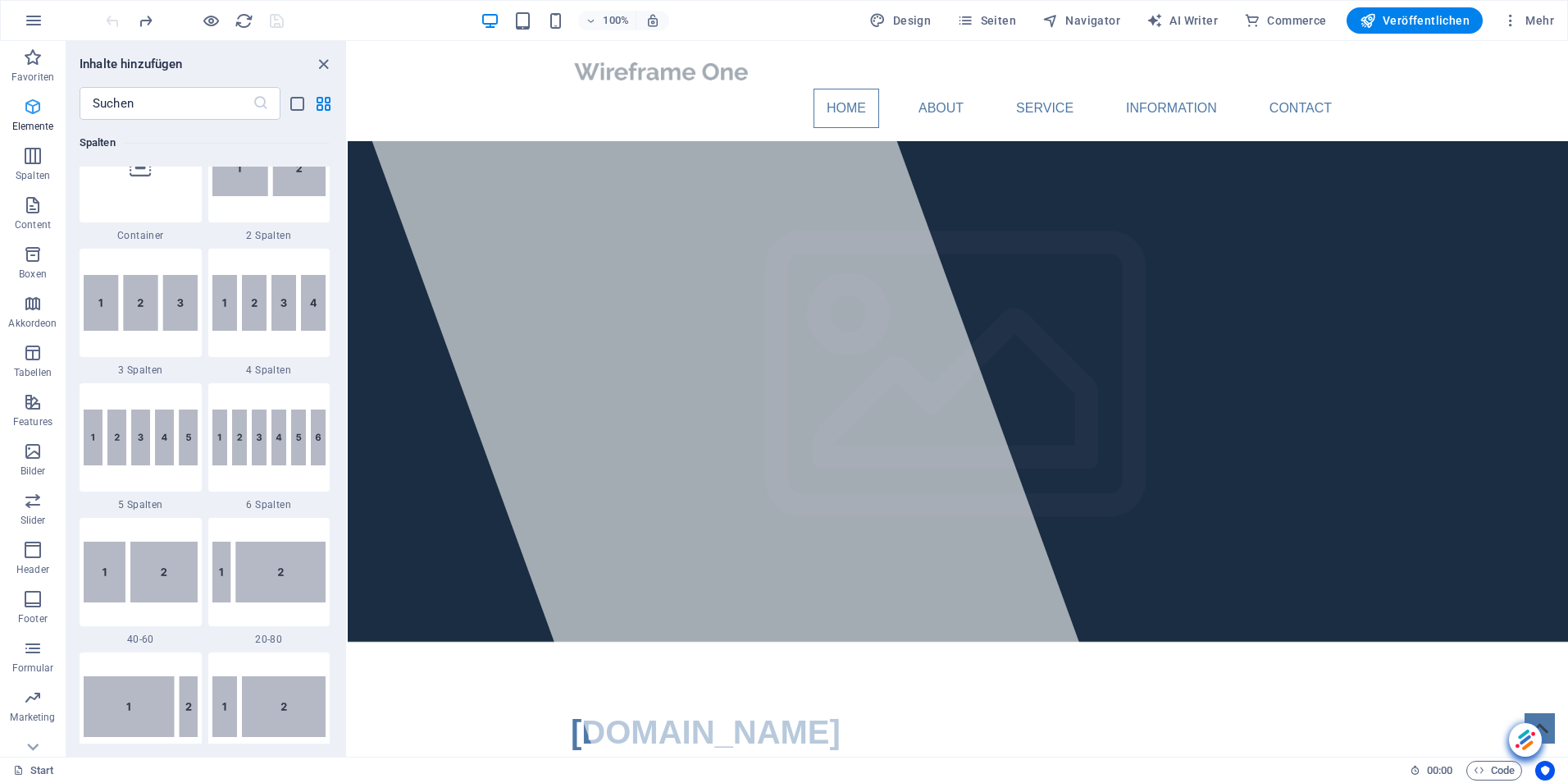
scroll to position [174, 0]
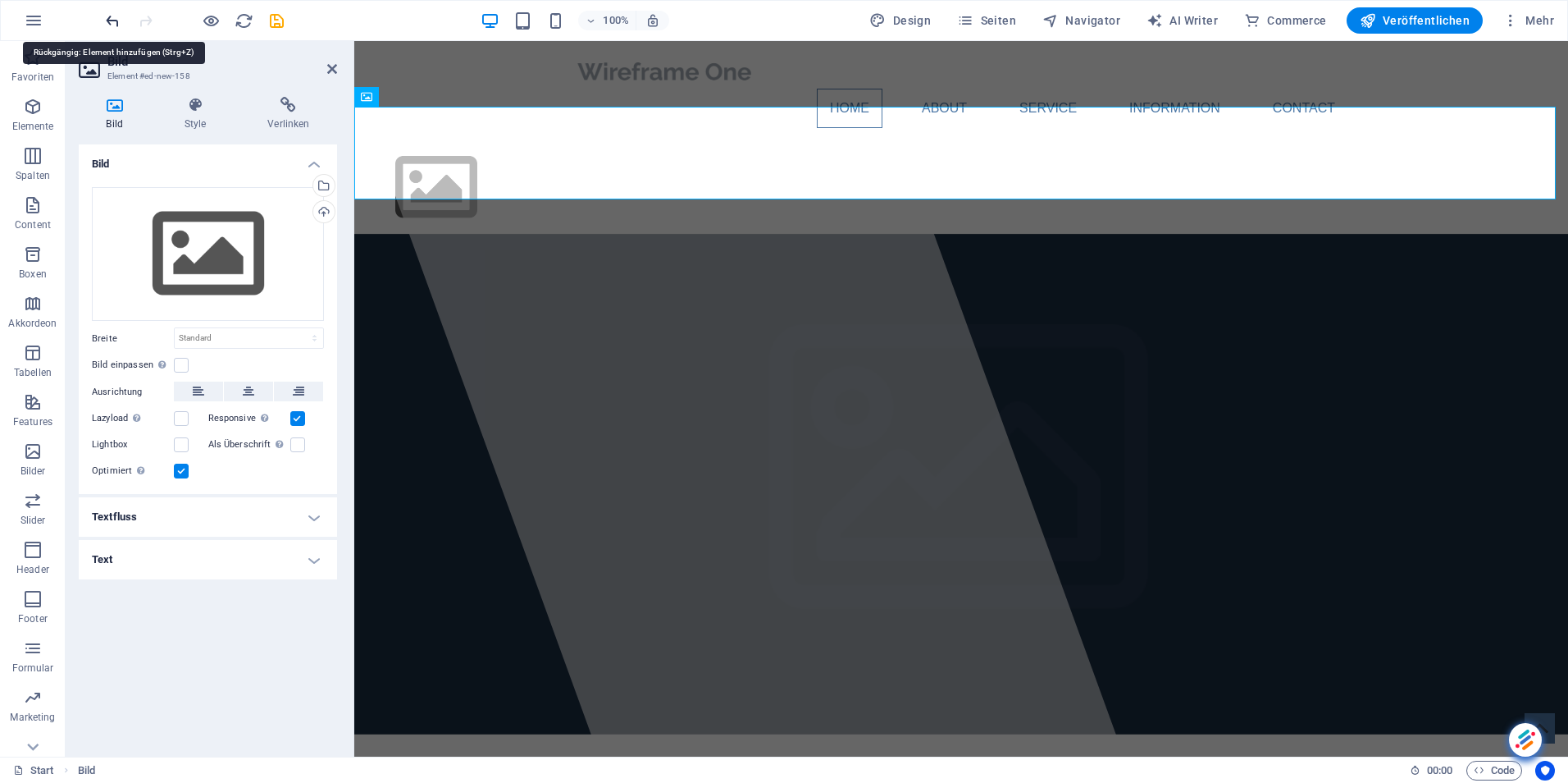
click at [114, 19] on icon "undo" at bounding box center [112, 20] width 18 height 18
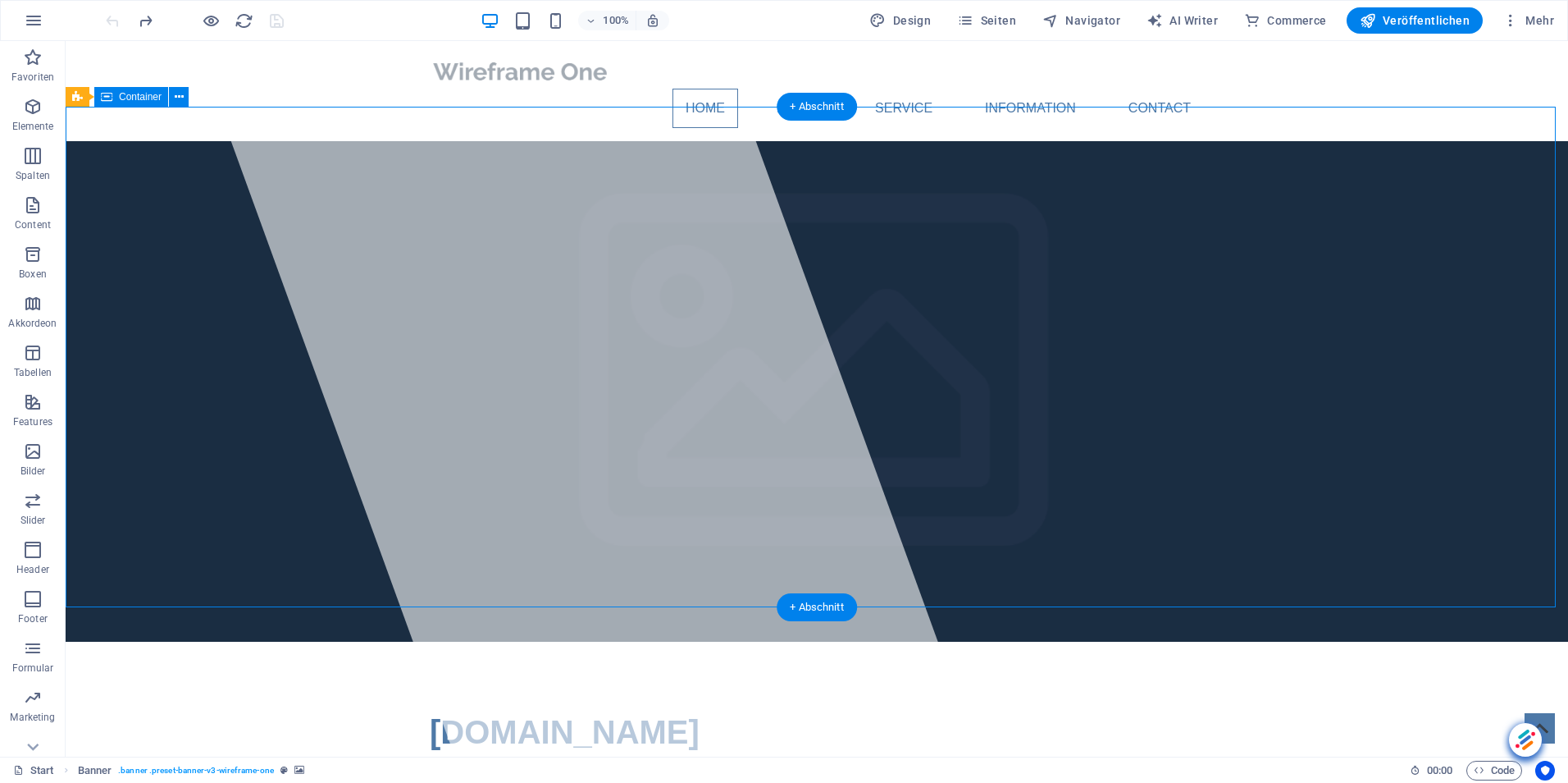
click at [180, 90] on icon at bounding box center [179, 98] width 9 height 18
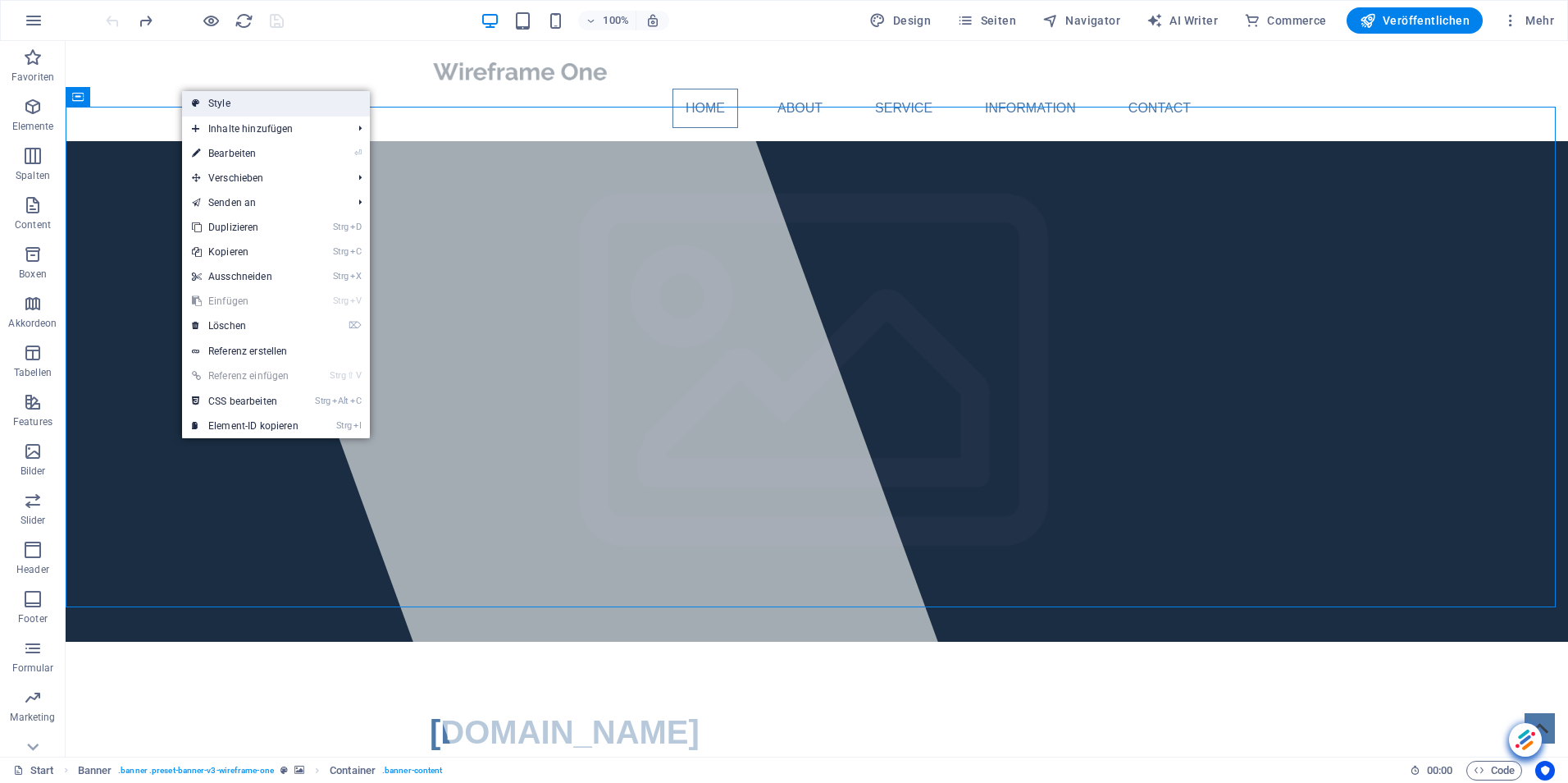
click at [229, 103] on link "Style" at bounding box center [276, 103] width 188 height 25
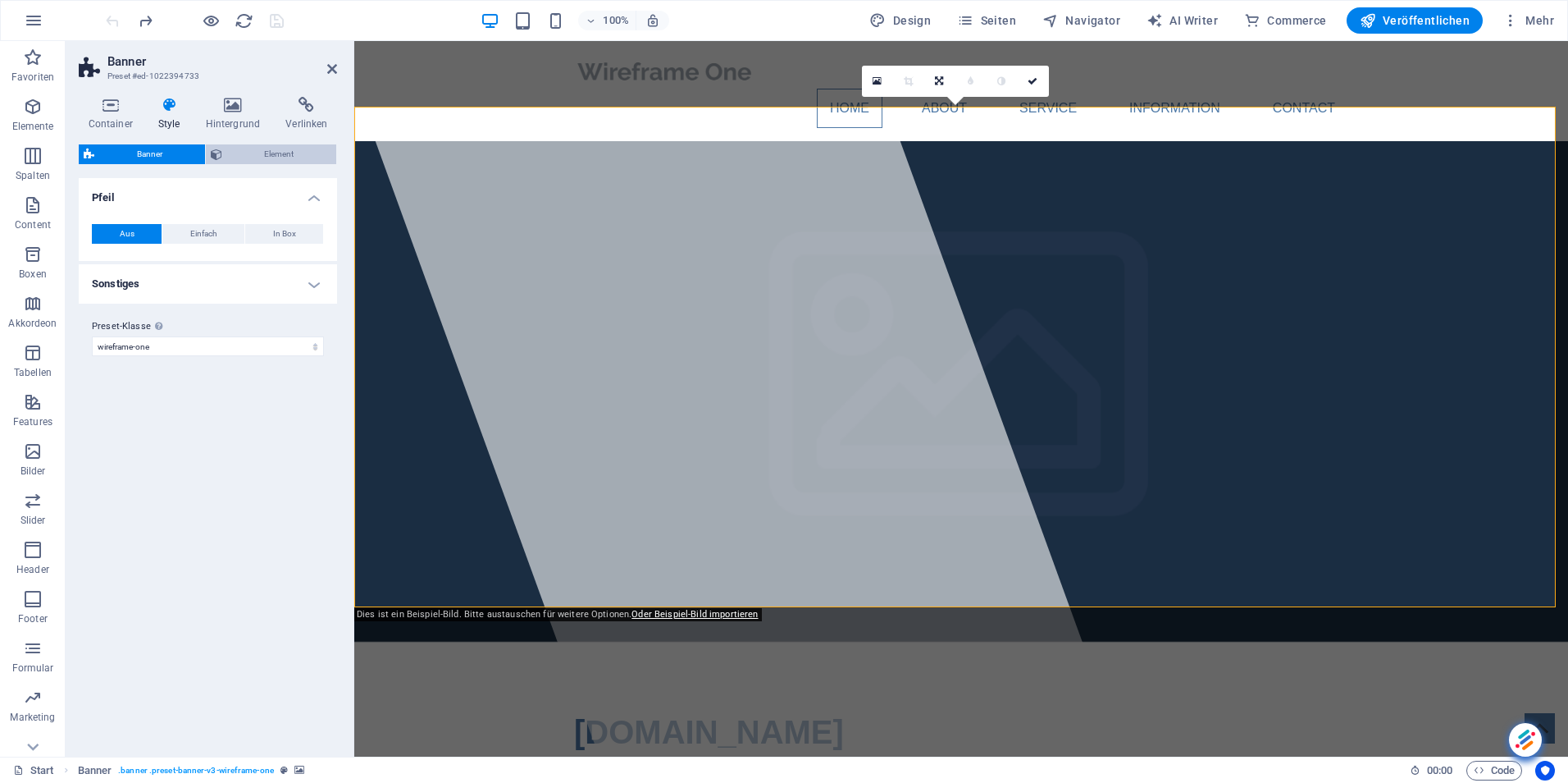
click at [270, 151] on span "Element" at bounding box center [279, 154] width 105 height 19
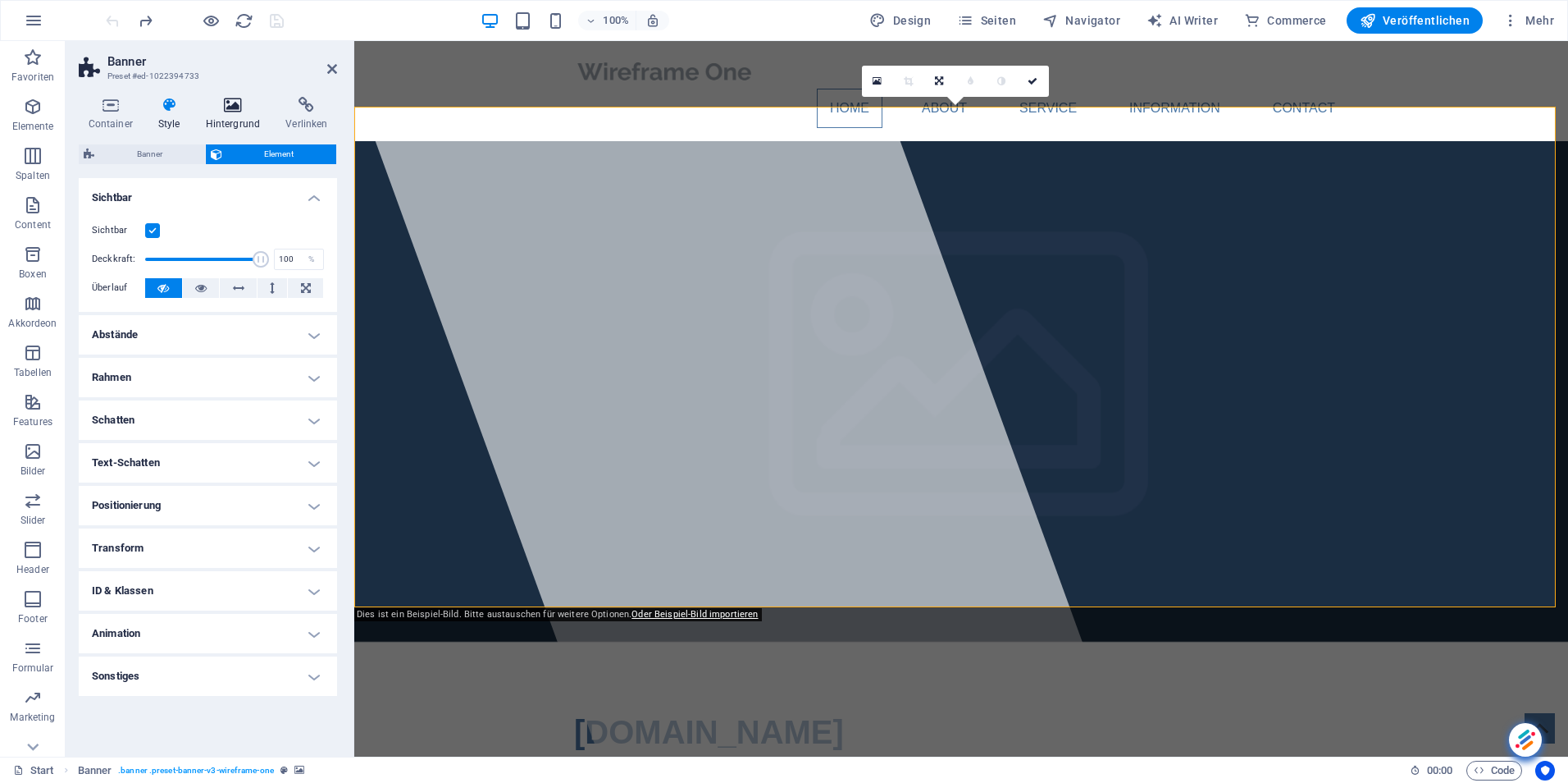
click at [231, 102] on icon at bounding box center [233, 105] width 74 height 17
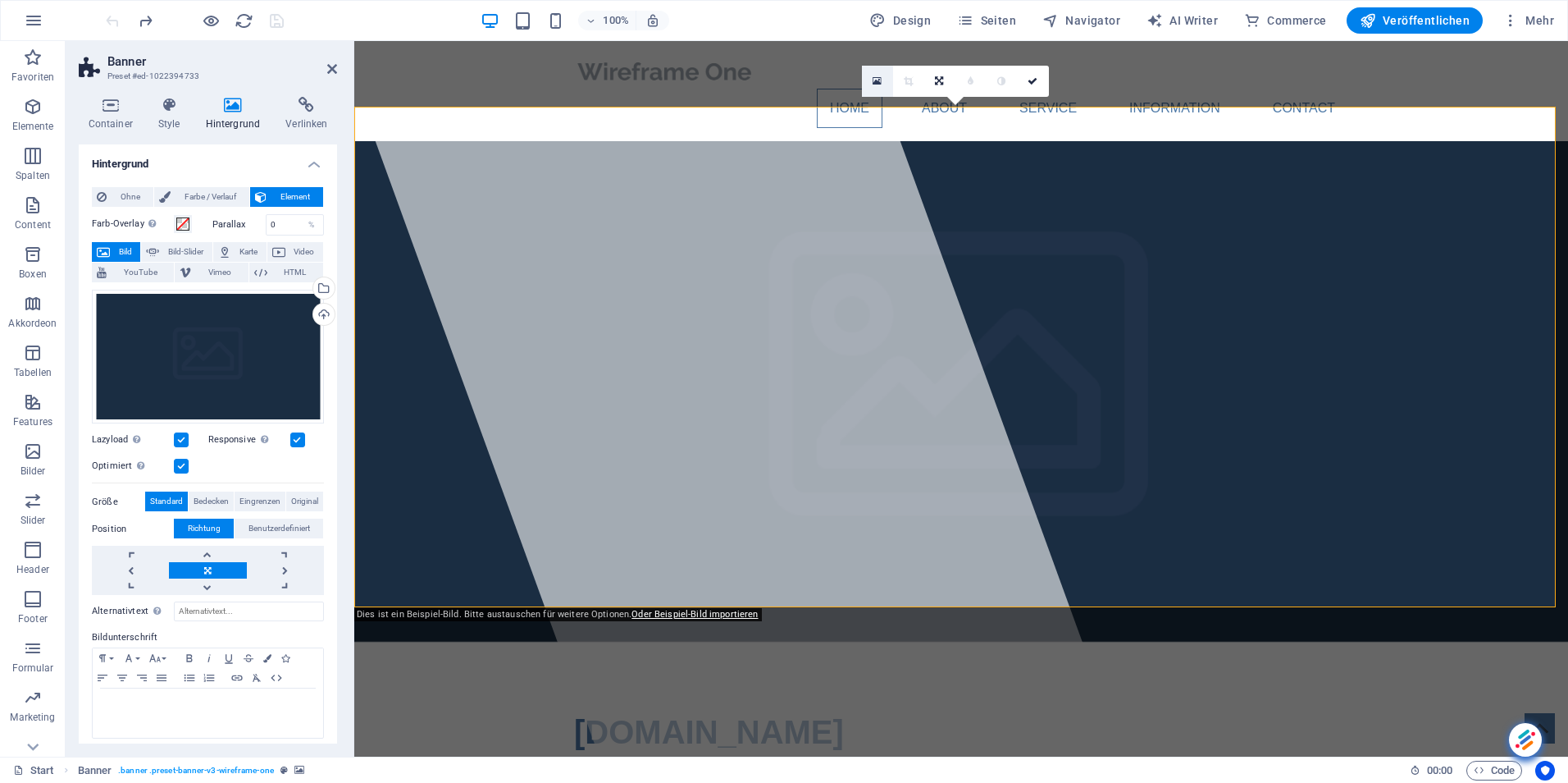
click at [876, 78] on icon at bounding box center [877, 81] width 9 height 11
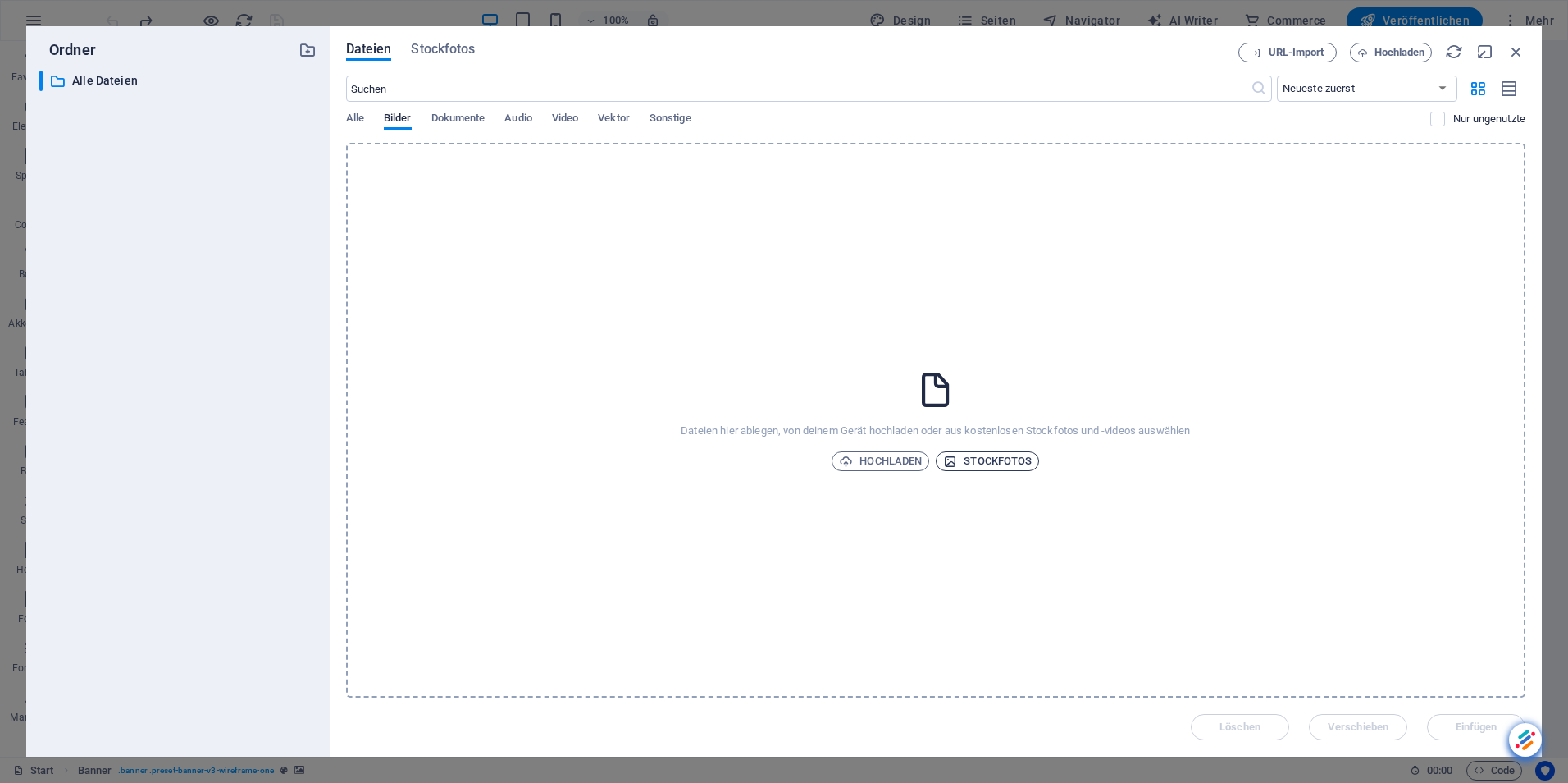
click at [998, 464] on span "Stockfotos" at bounding box center [987, 461] width 89 height 19
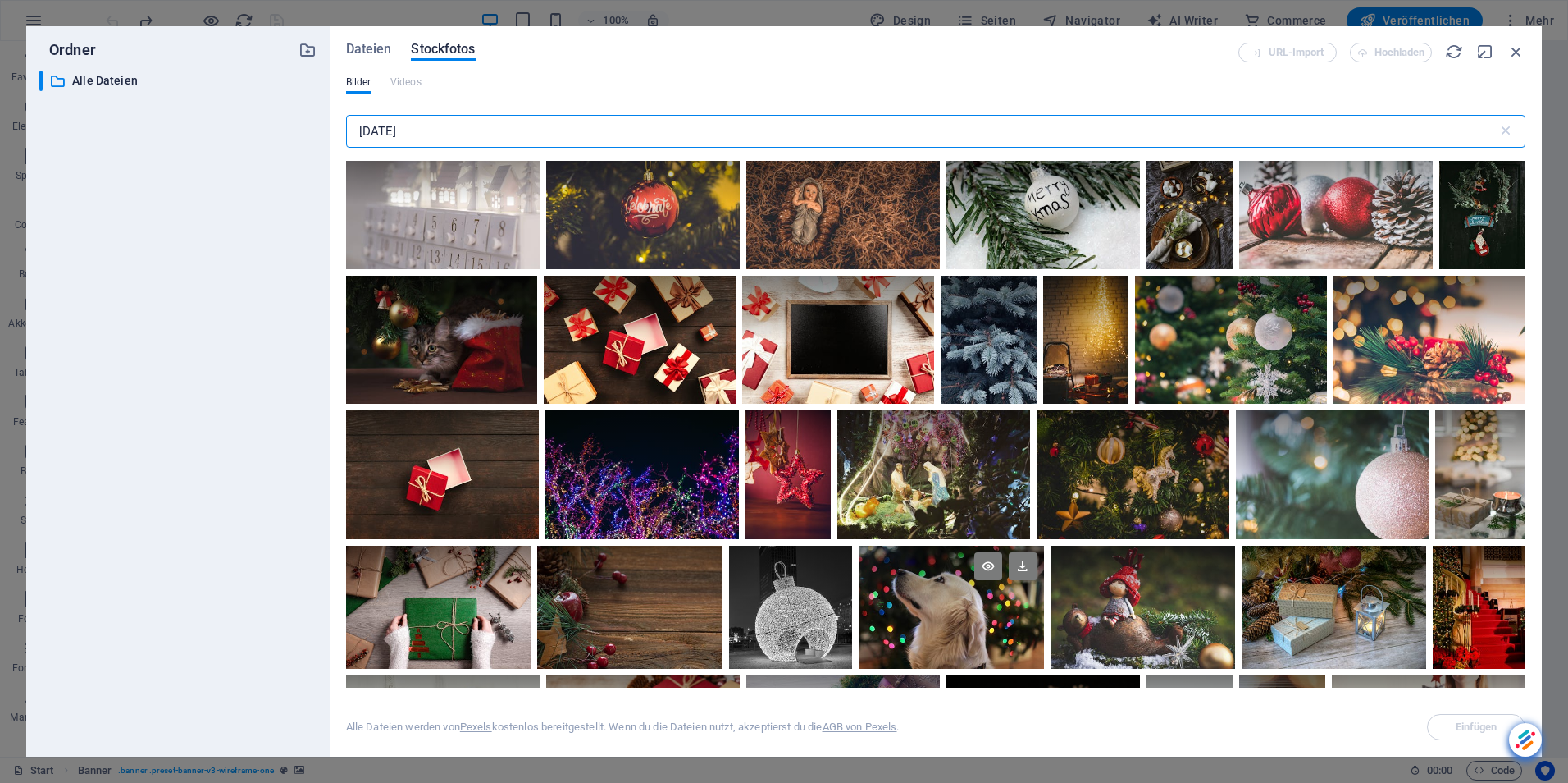
scroll to position [2544, 0]
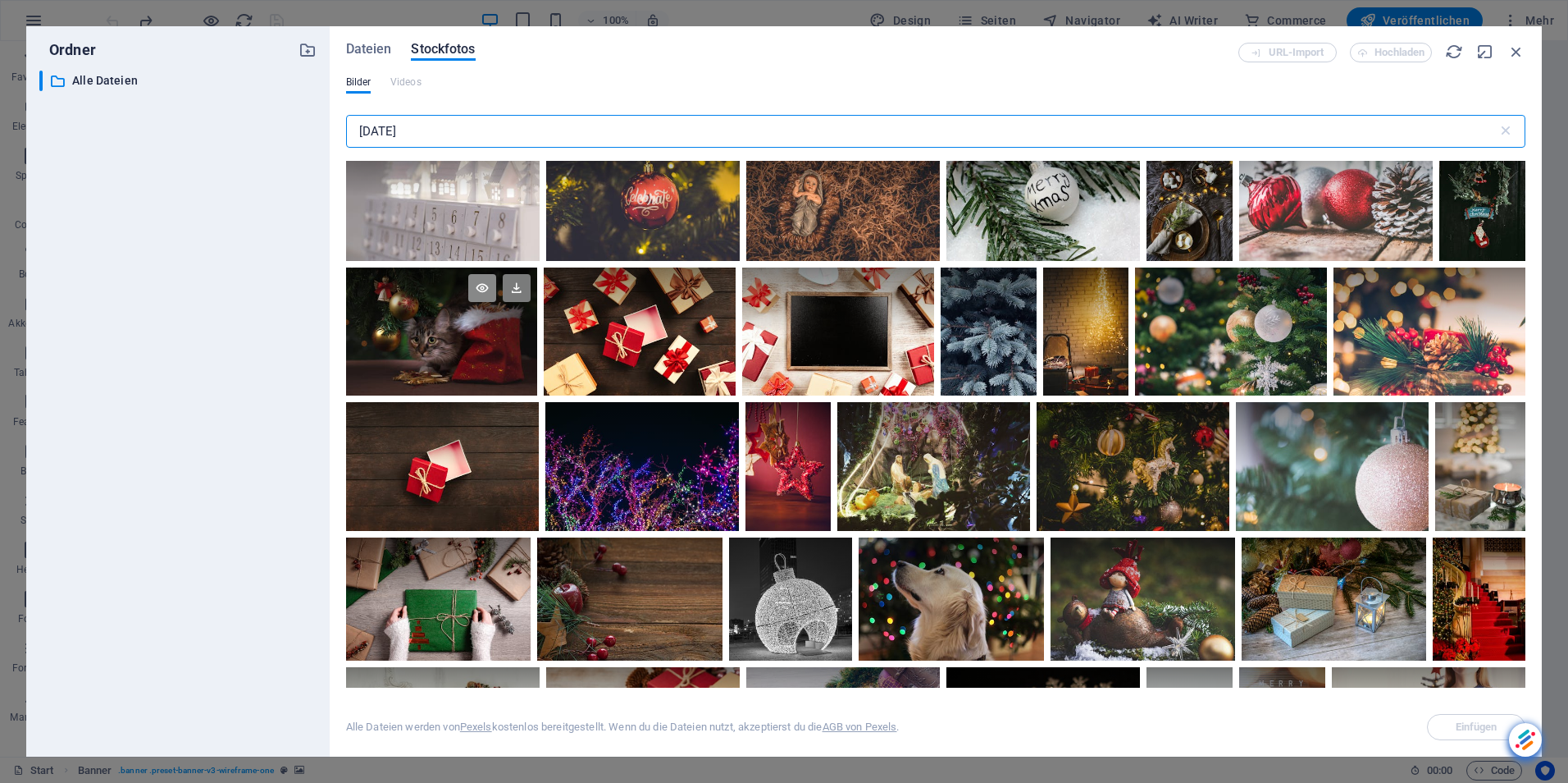
type input "weihnachten"
click at [480, 280] on icon at bounding box center [482, 288] width 28 height 28
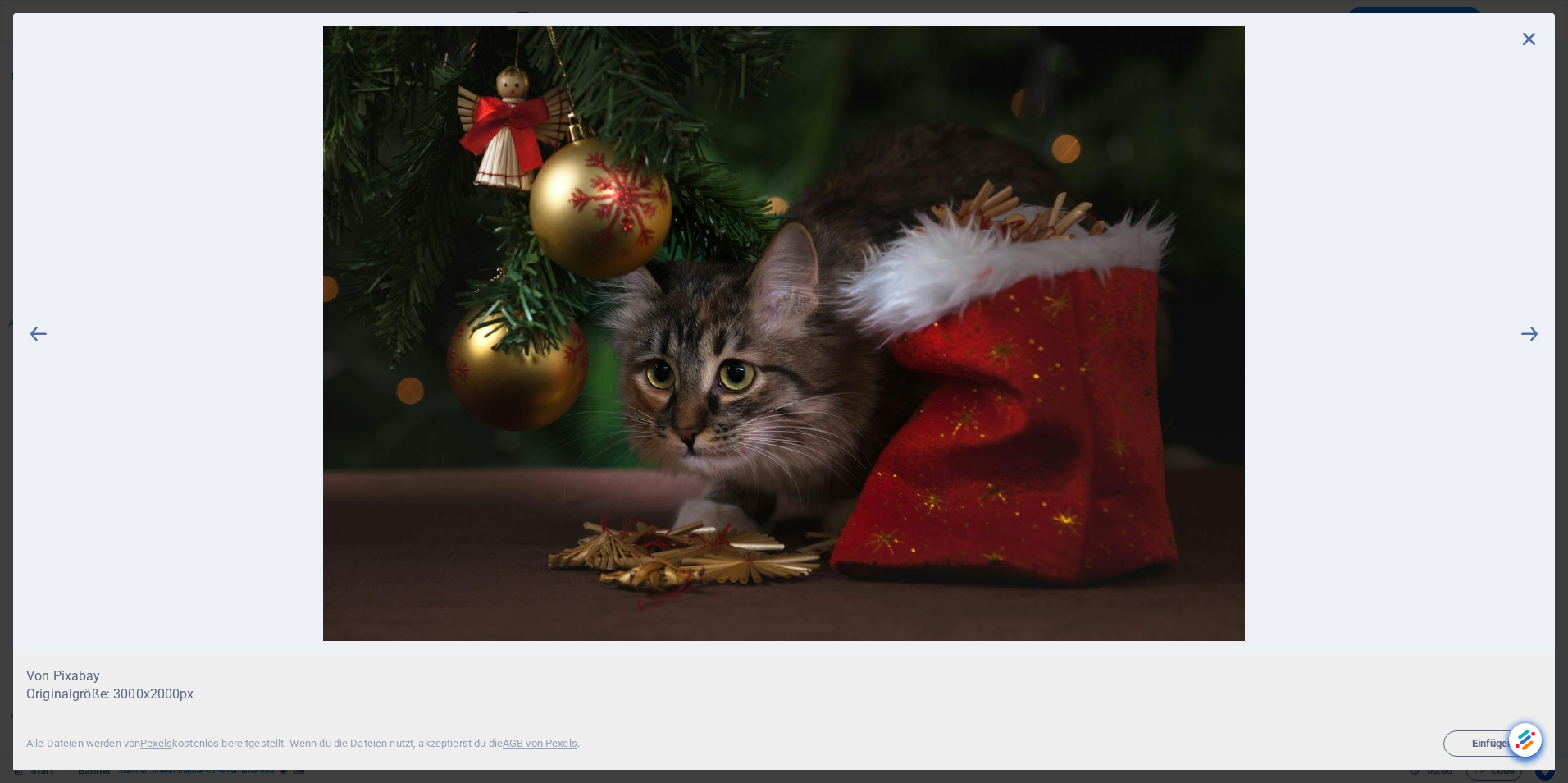
click at [1531, 32] on icon at bounding box center [1530, 39] width 25 height 25
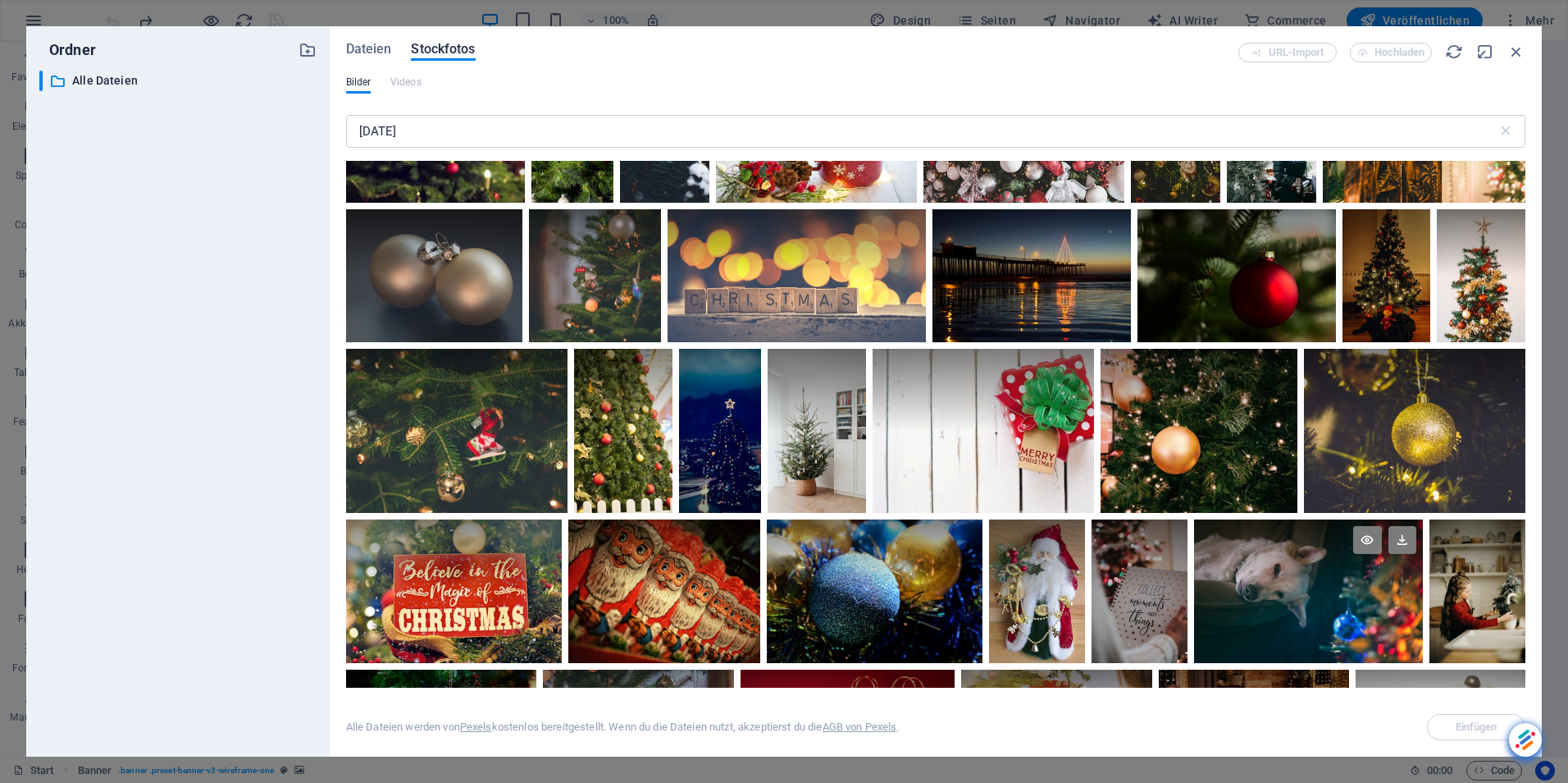
scroll to position [7467, 0]
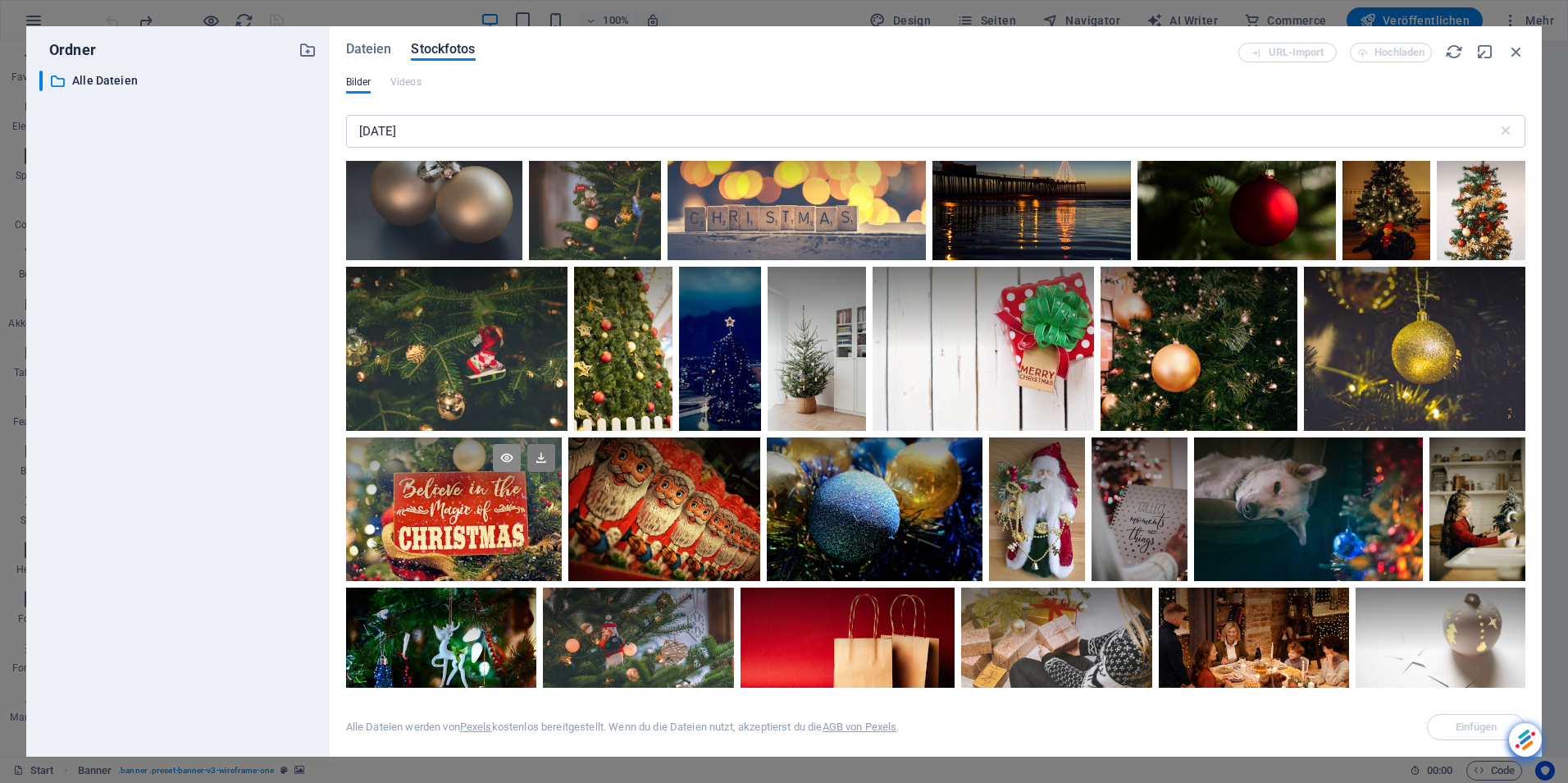
click at [509, 444] on icon at bounding box center [507, 458] width 28 height 28
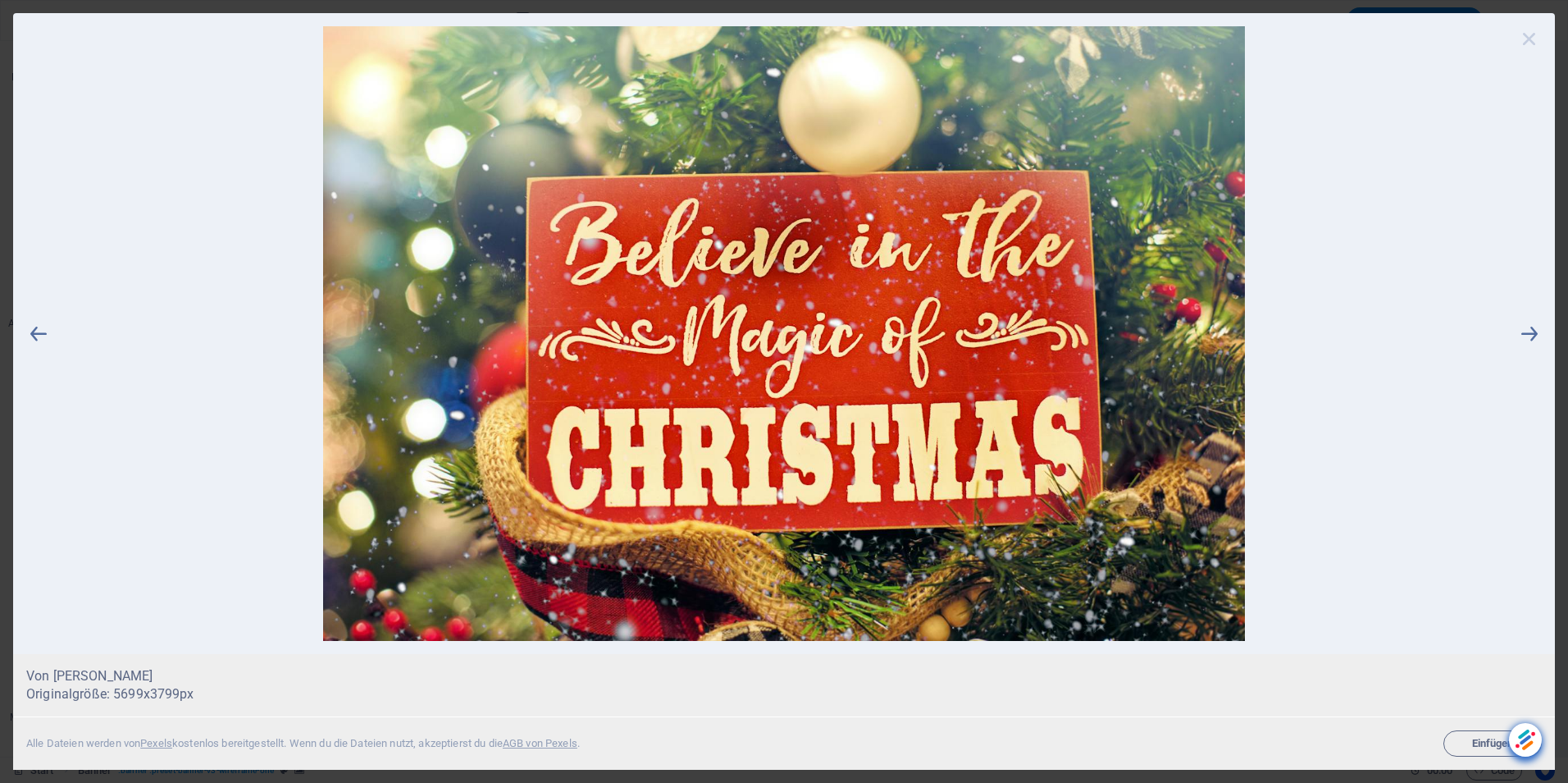
click at [1530, 37] on icon at bounding box center [1530, 39] width 25 height 25
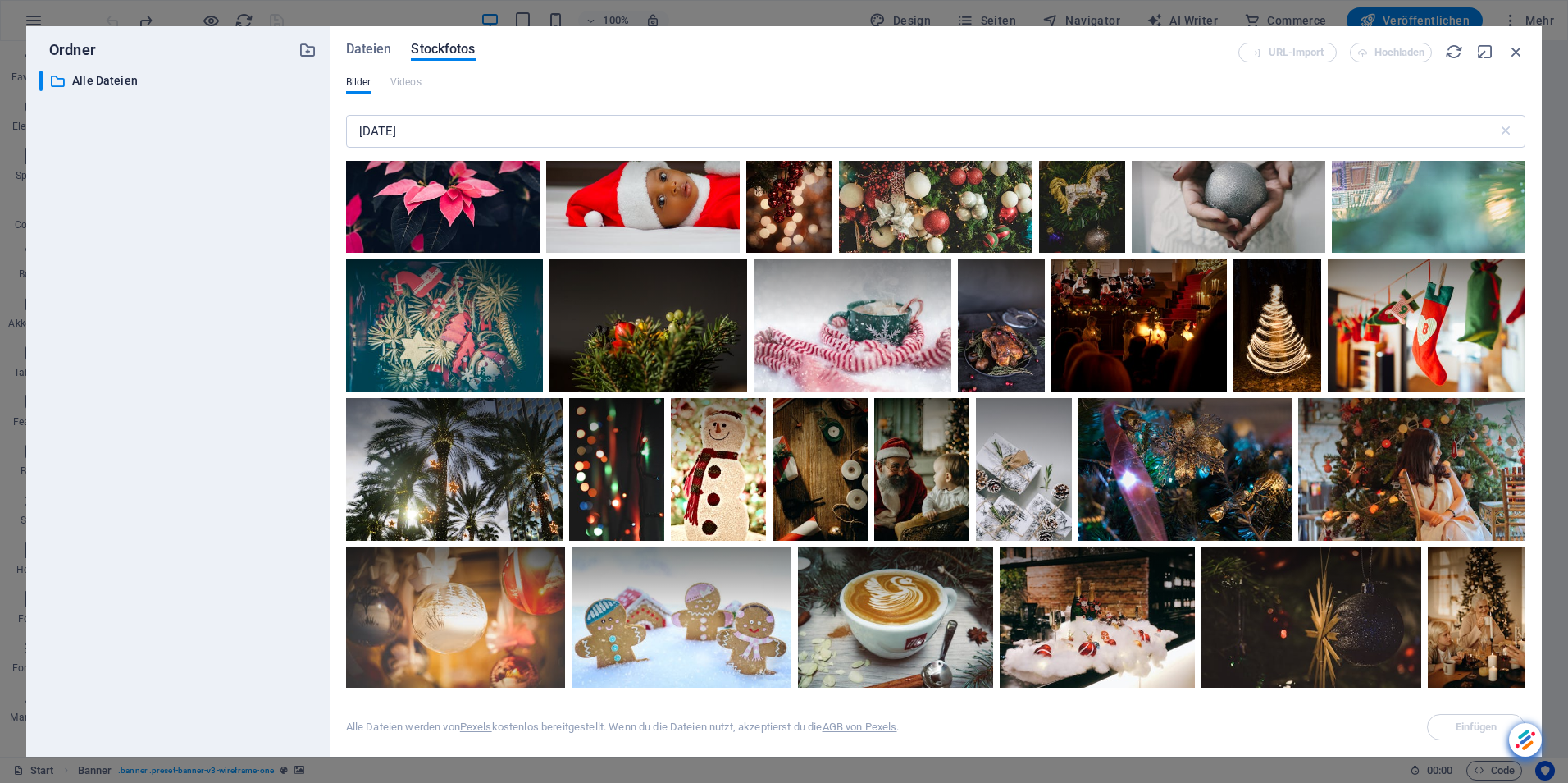
scroll to position [8945, 0]
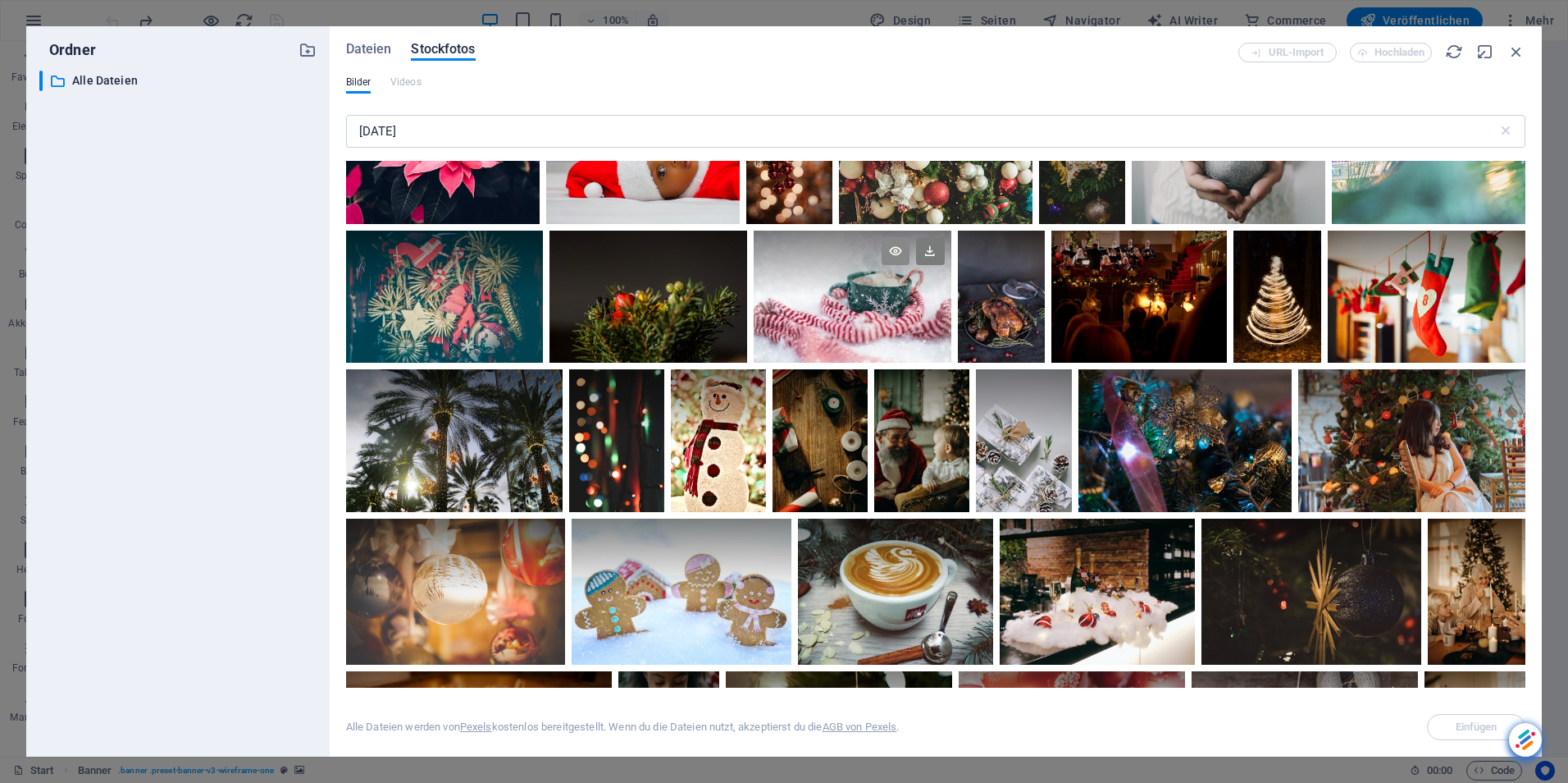
click at [894, 237] on icon at bounding box center [896, 251] width 28 height 28
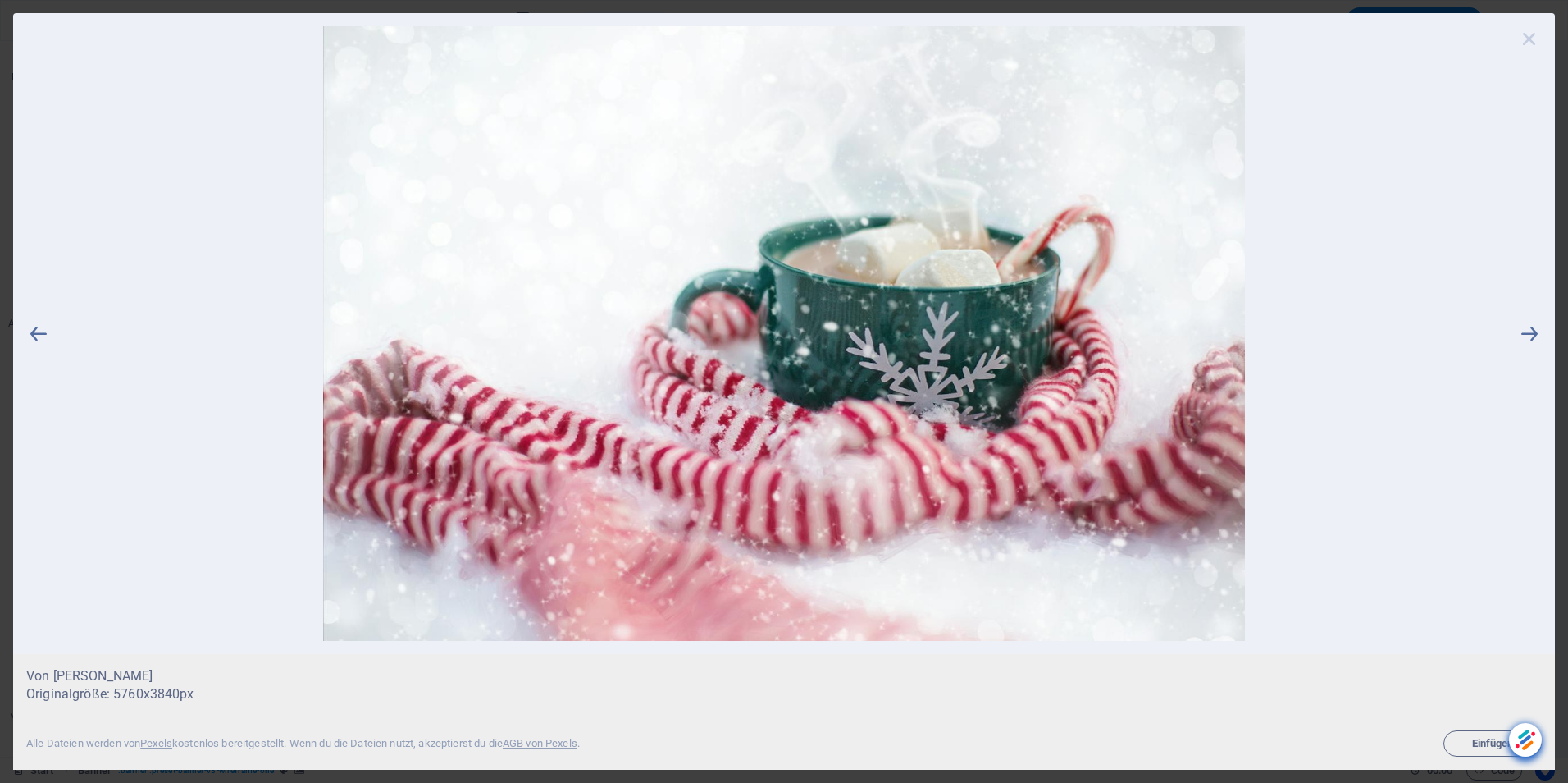
click at [1528, 37] on icon at bounding box center [1530, 39] width 25 height 25
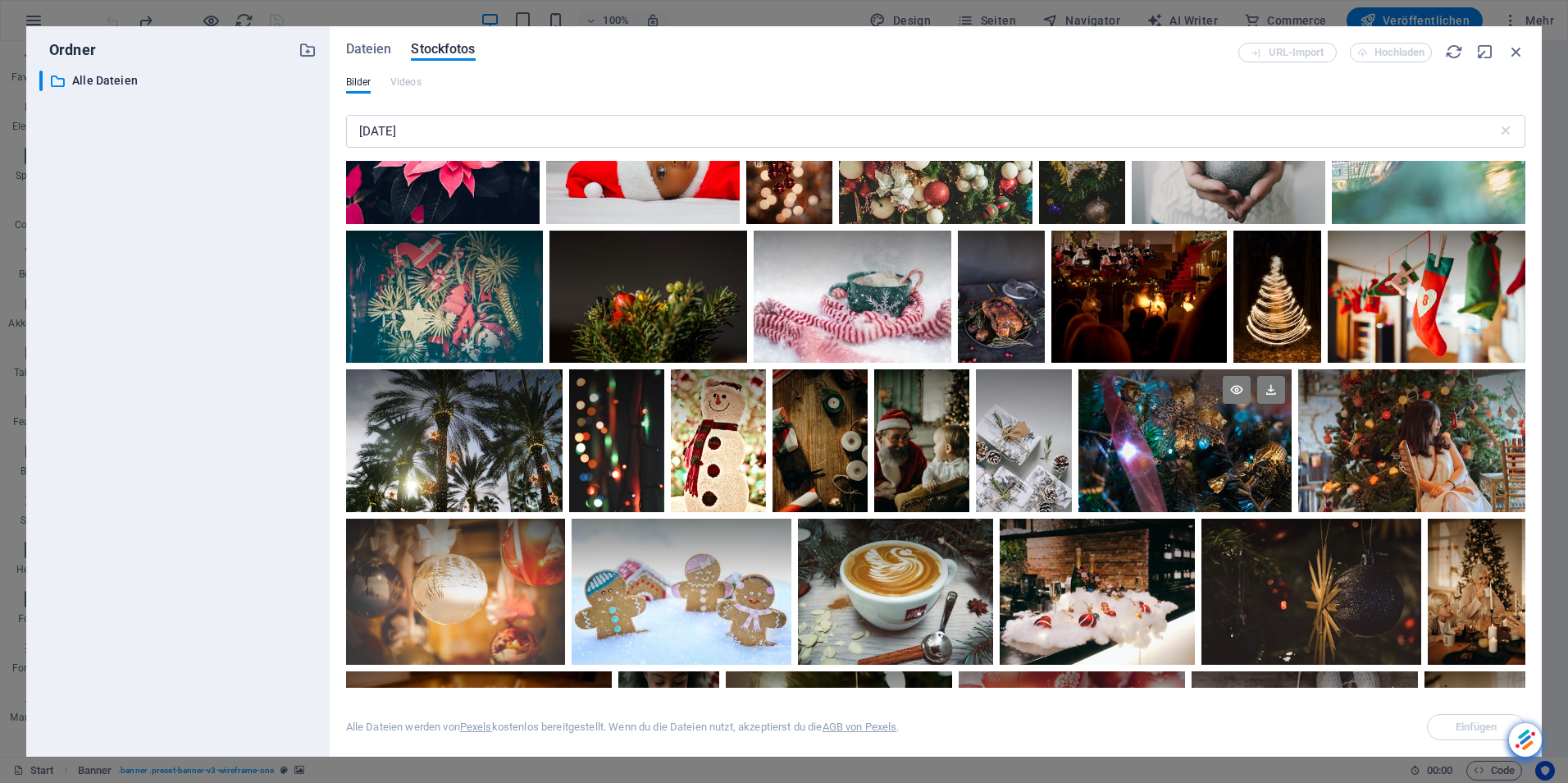
scroll to position [9027, 0]
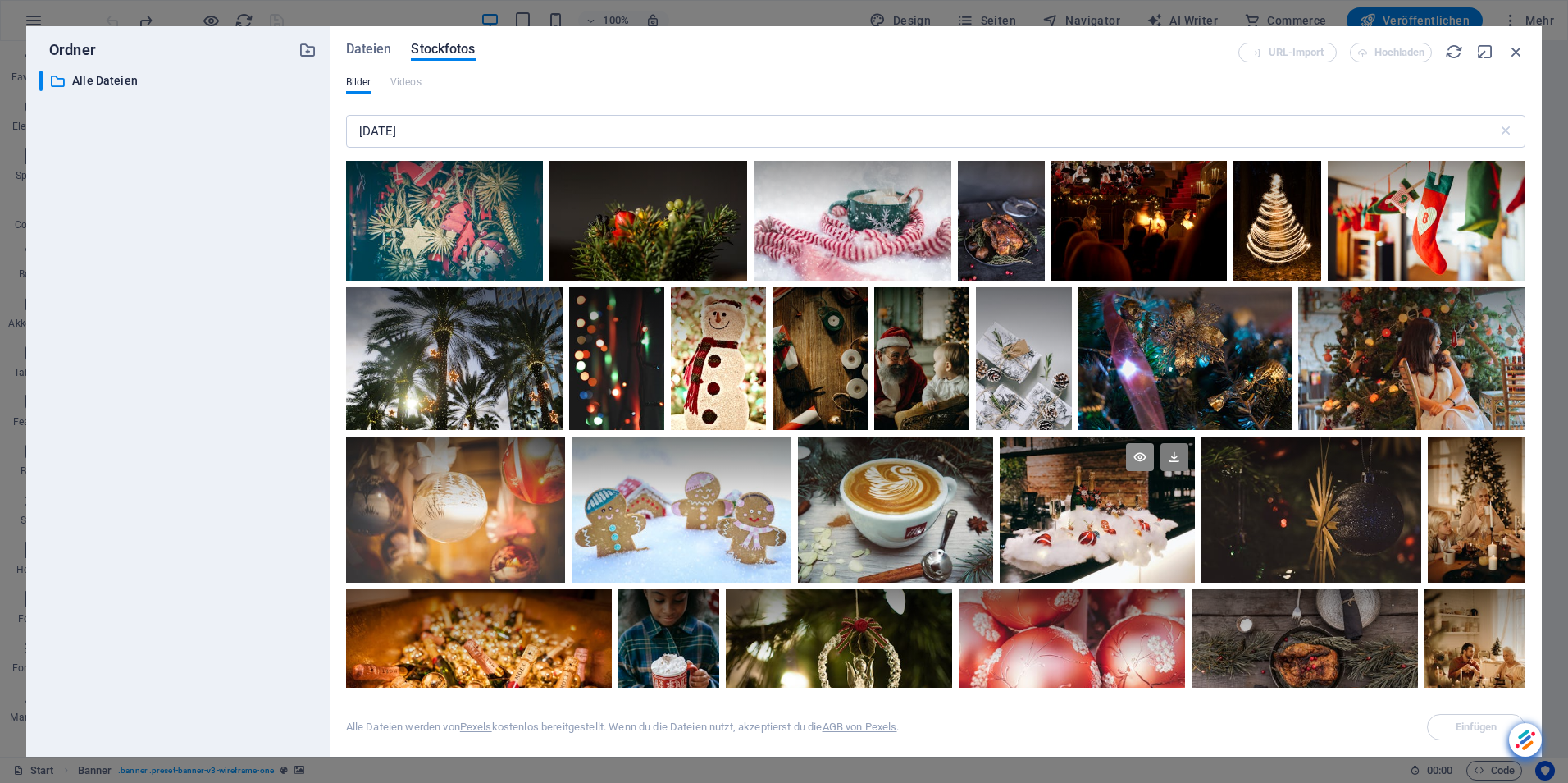
click at [1142, 443] on icon at bounding box center [1140, 457] width 28 height 28
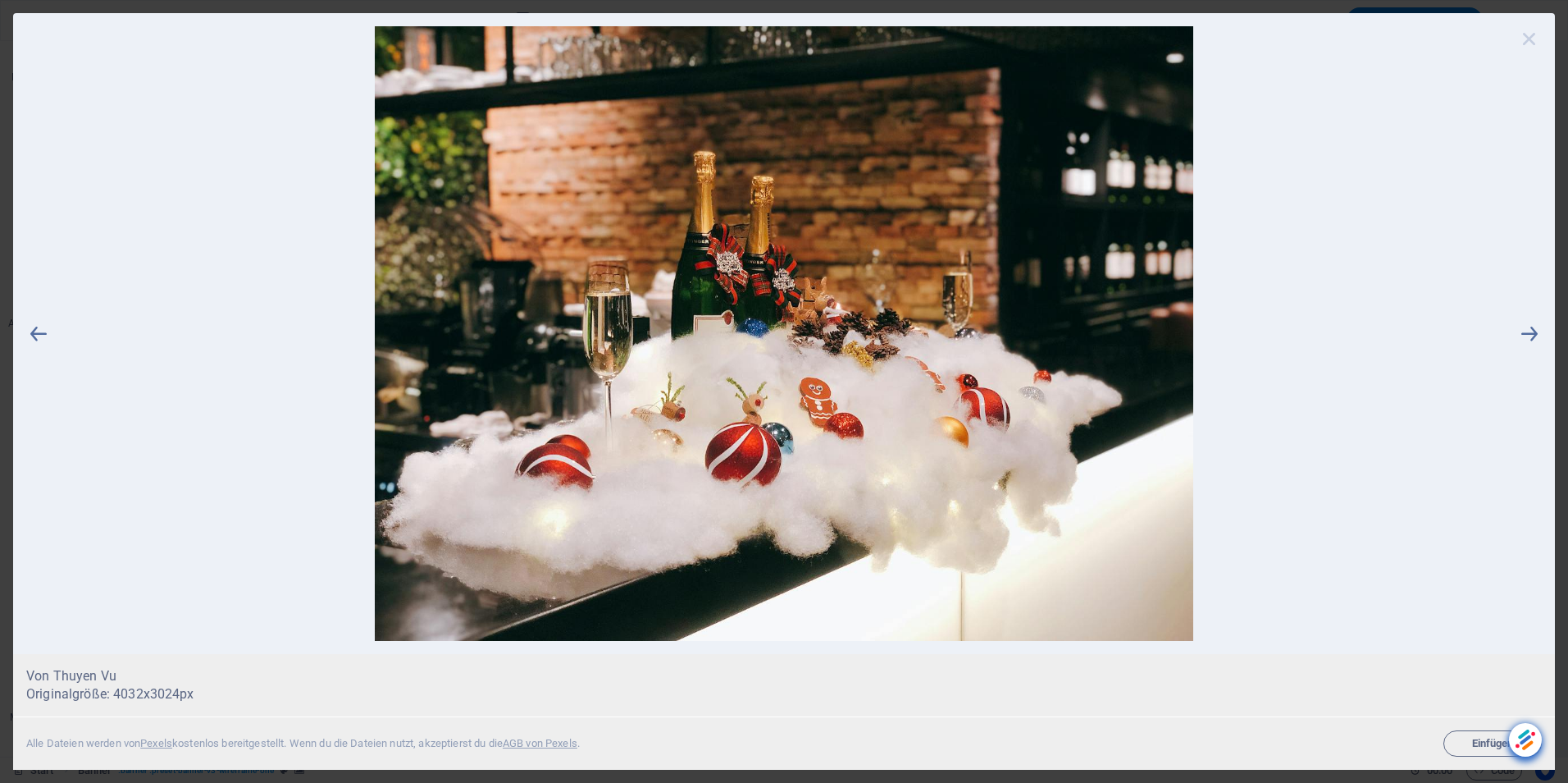
click at [1535, 39] on icon at bounding box center [1530, 39] width 25 height 25
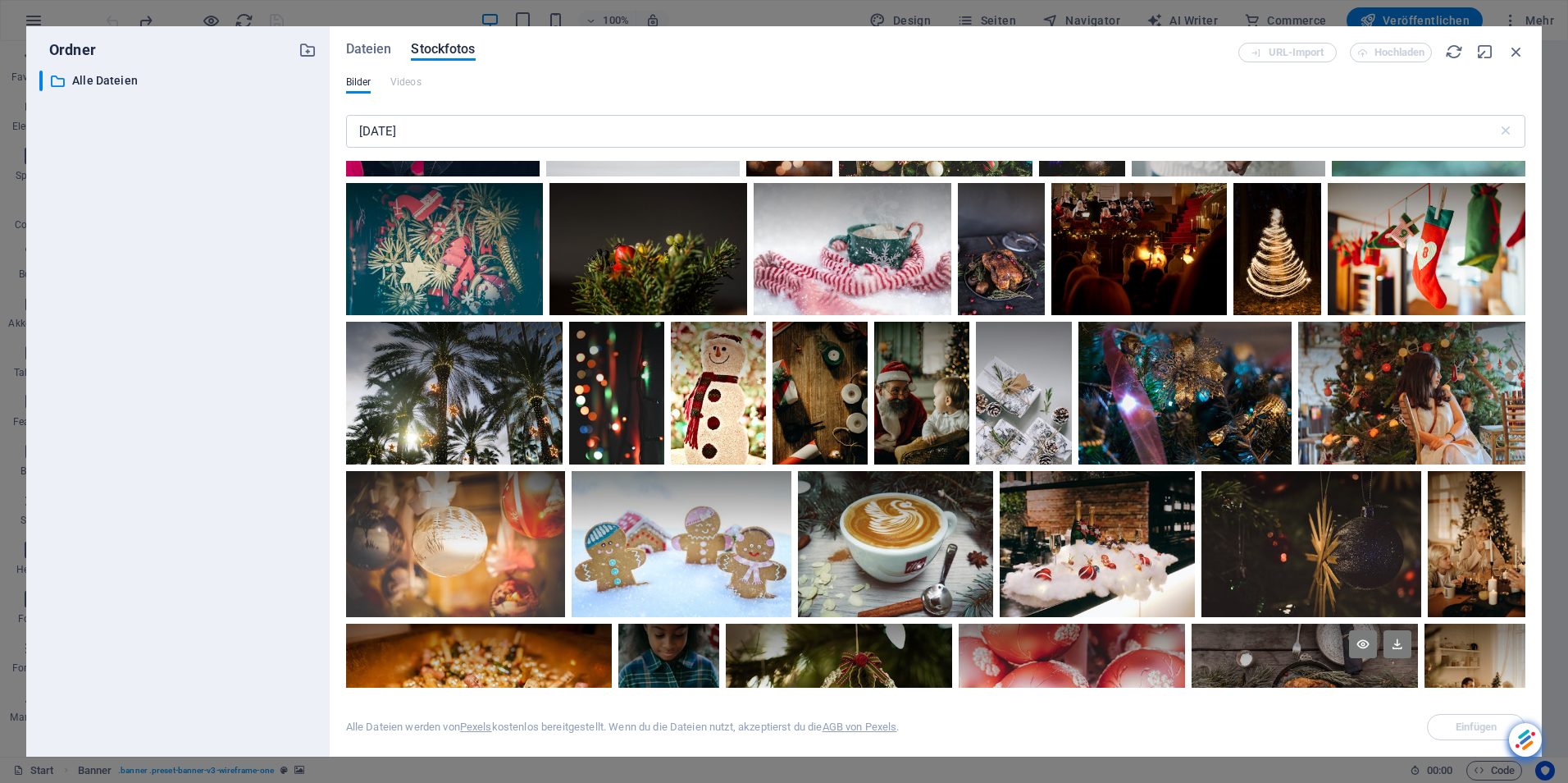
scroll to position [8975, 0]
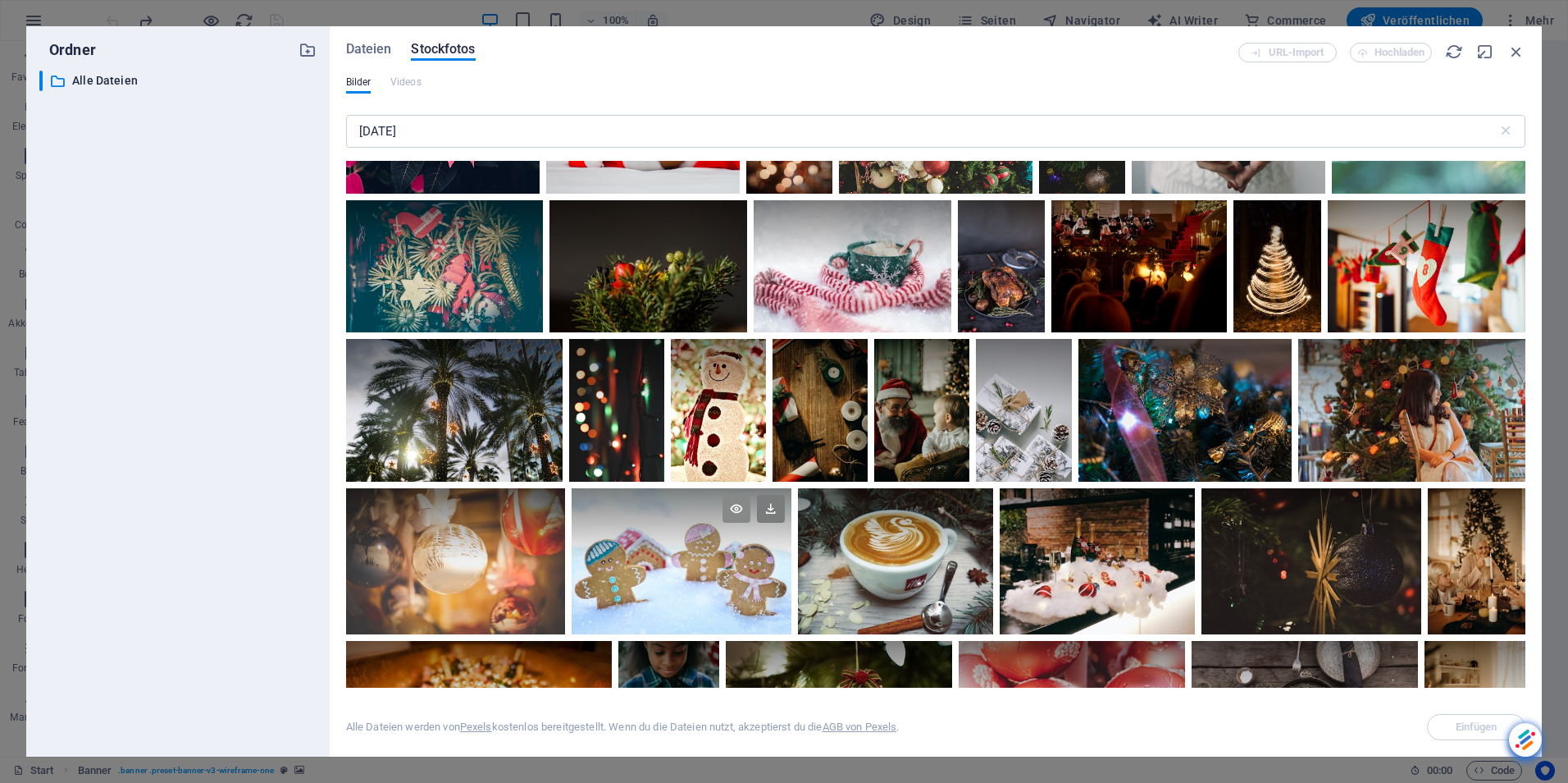
click at [734, 495] on icon at bounding box center [737, 509] width 28 height 28
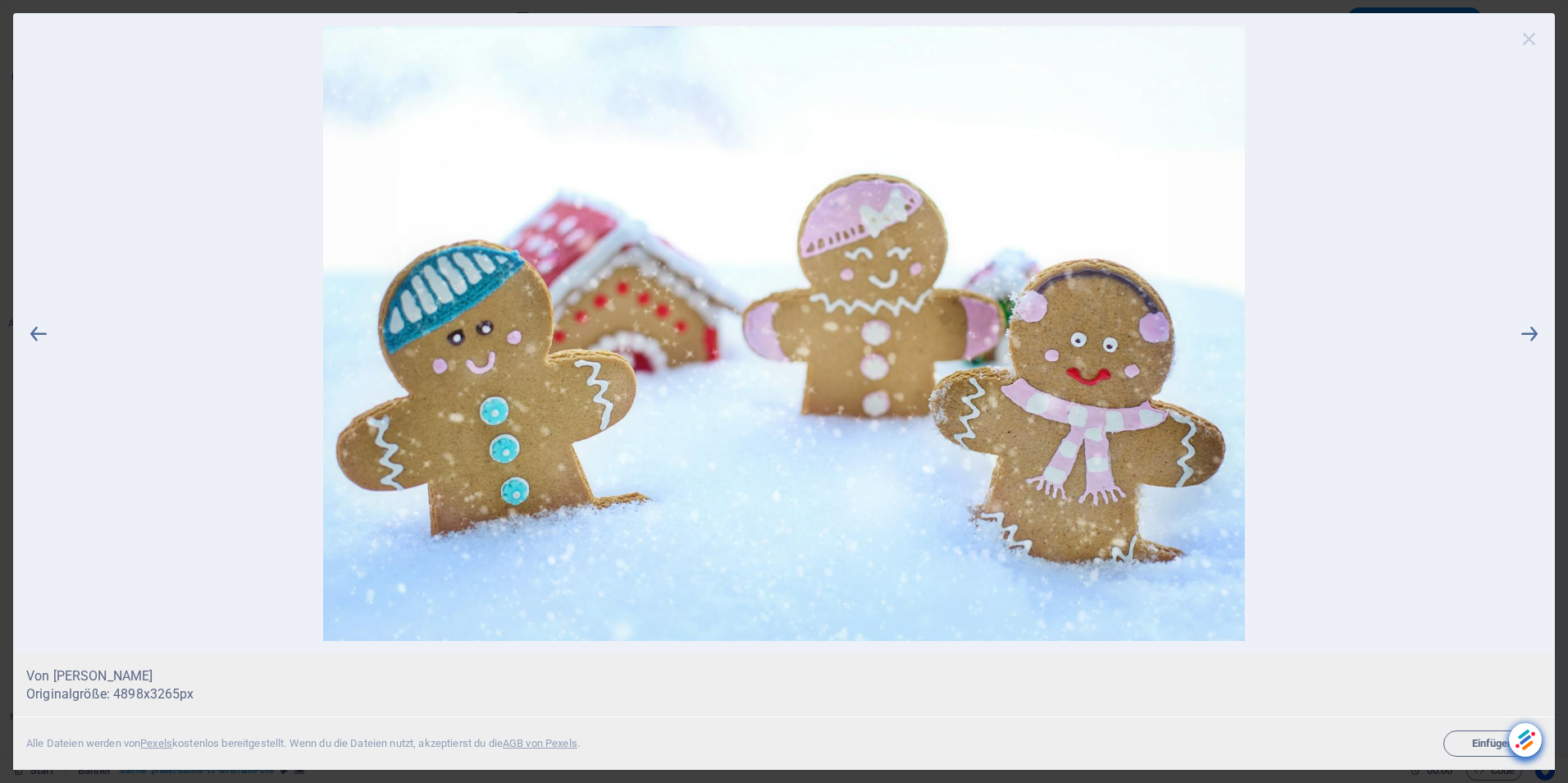
click at [1535, 36] on icon at bounding box center [1530, 39] width 25 height 25
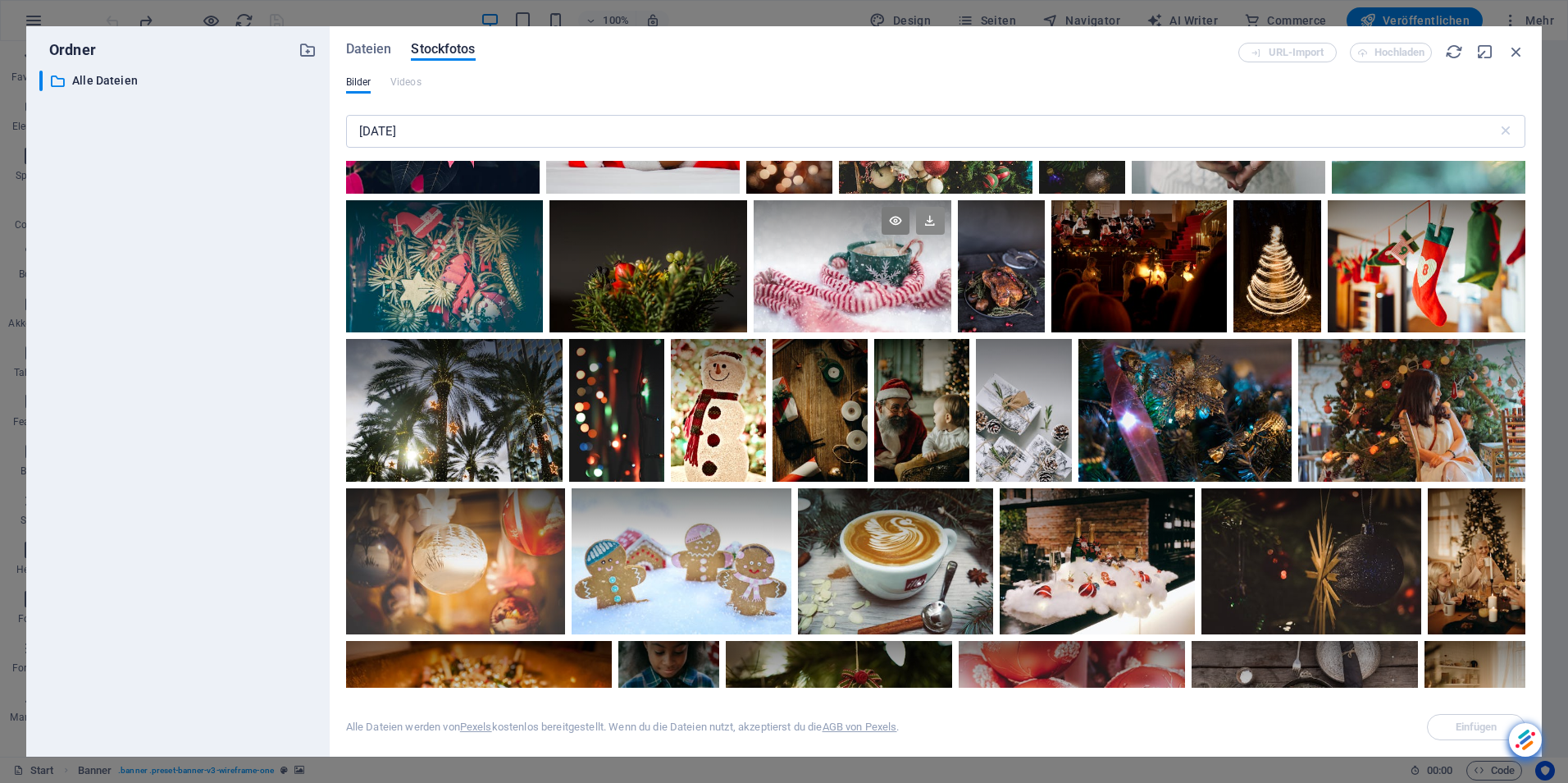
click at [929, 207] on icon at bounding box center [931, 221] width 28 height 28
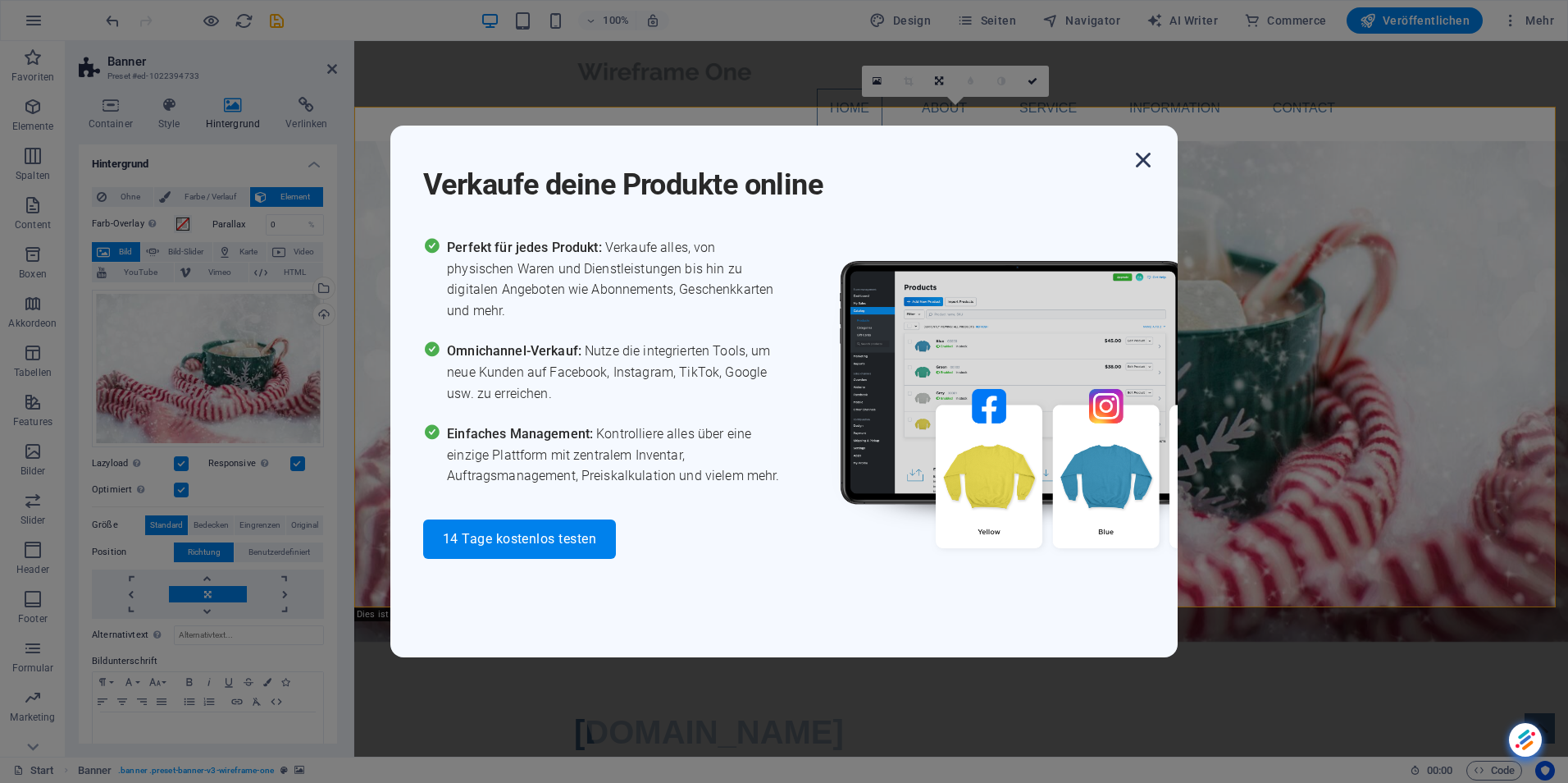
click at [1144, 173] on icon "button" at bounding box center [1144, 160] width 30 height 30
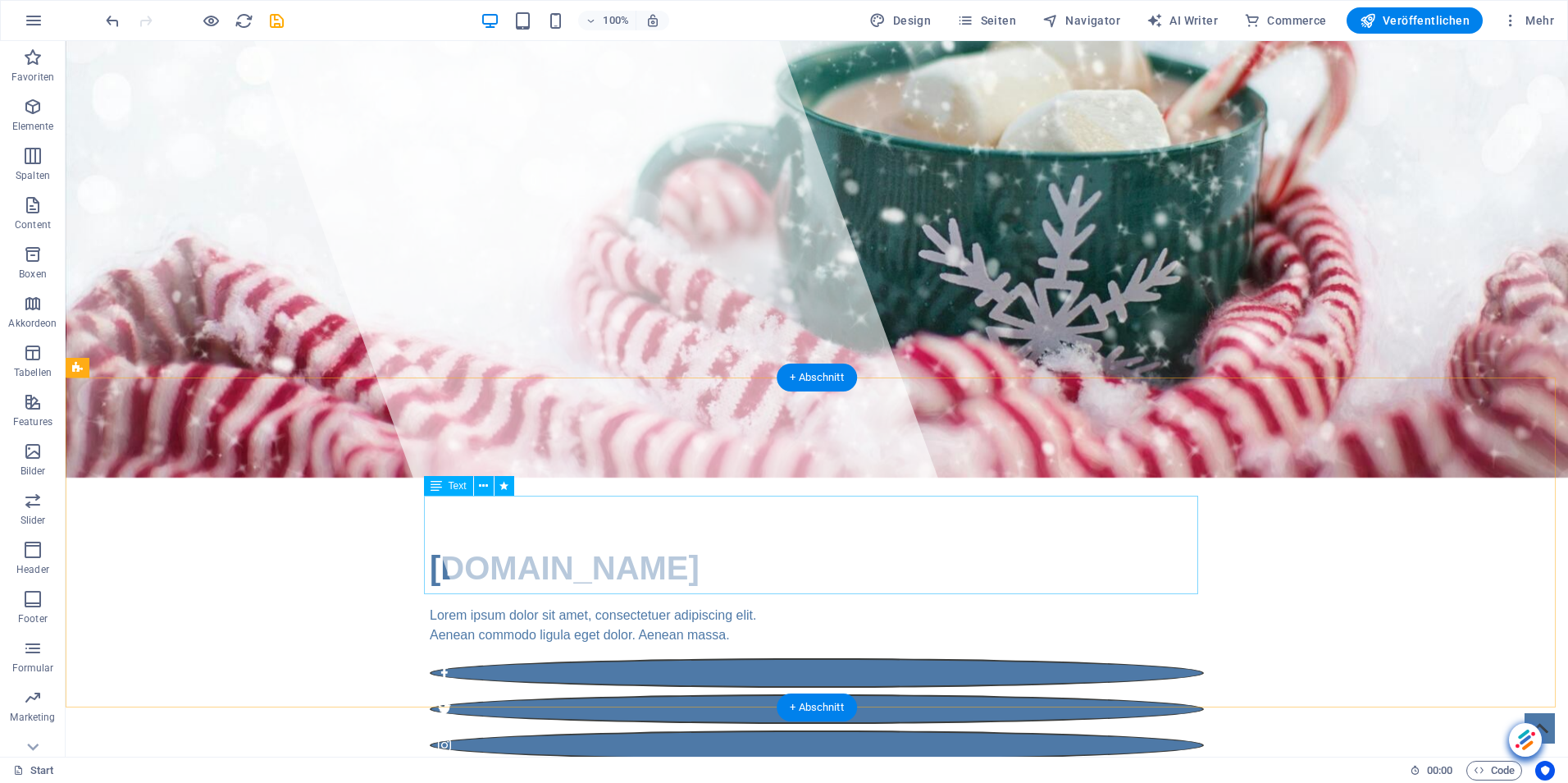
scroll to position [0, 0]
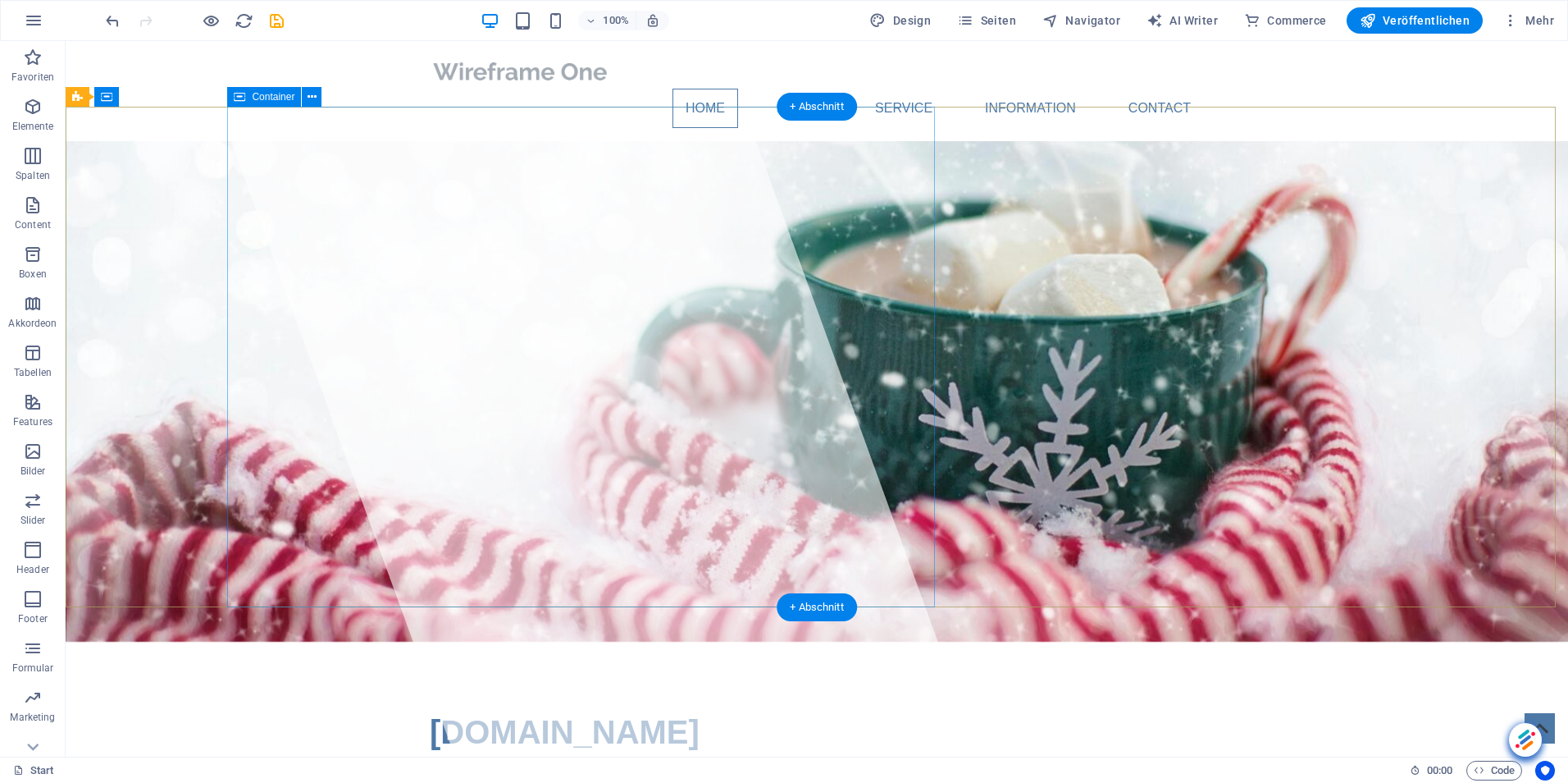
click at [430, 222] on div at bounding box center [587, 399] width 785 height 715
click at [312, 98] on icon at bounding box center [312, 98] width 9 height 18
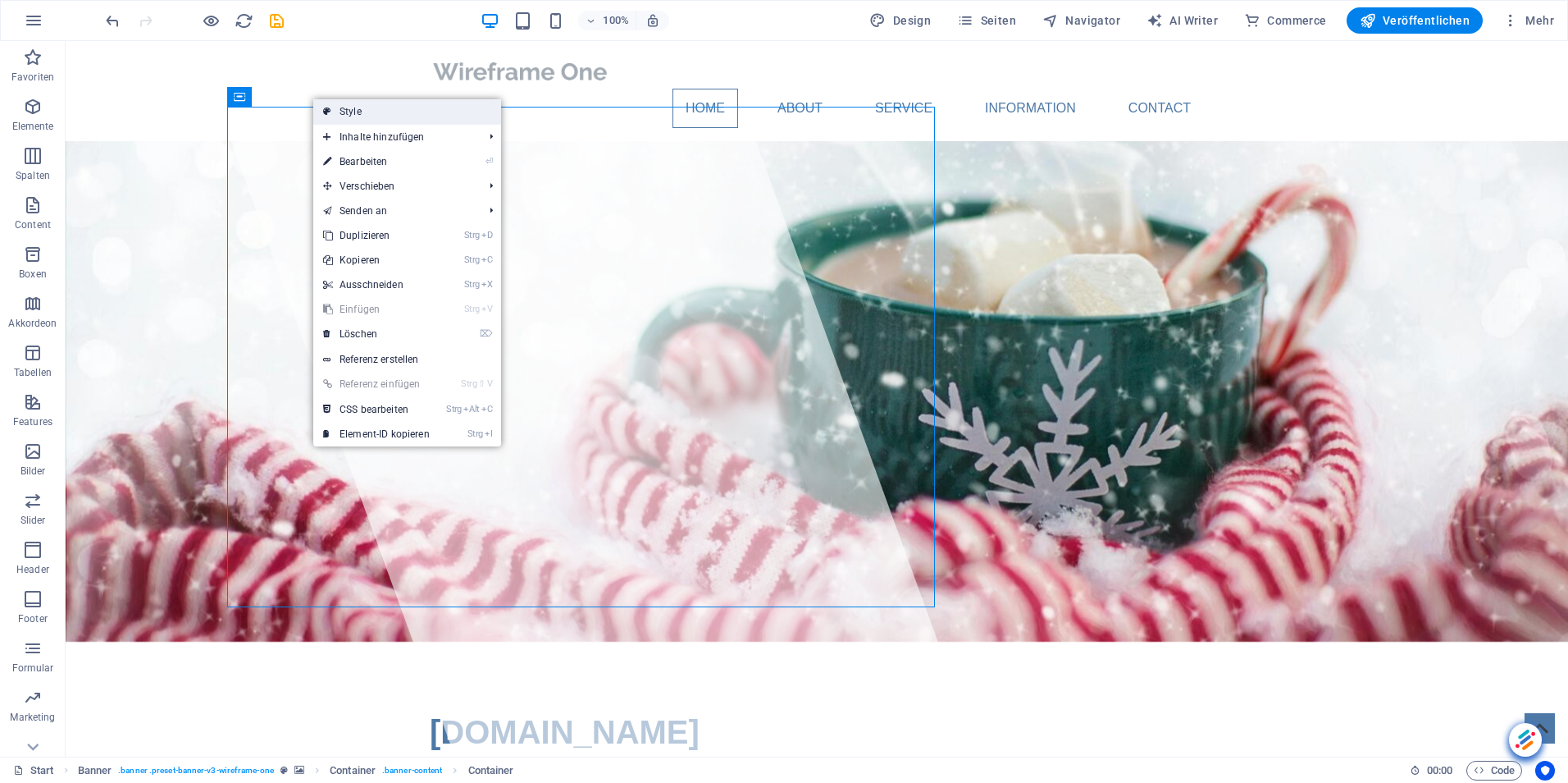
click at [363, 113] on link "Style" at bounding box center [407, 112] width 188 height 25
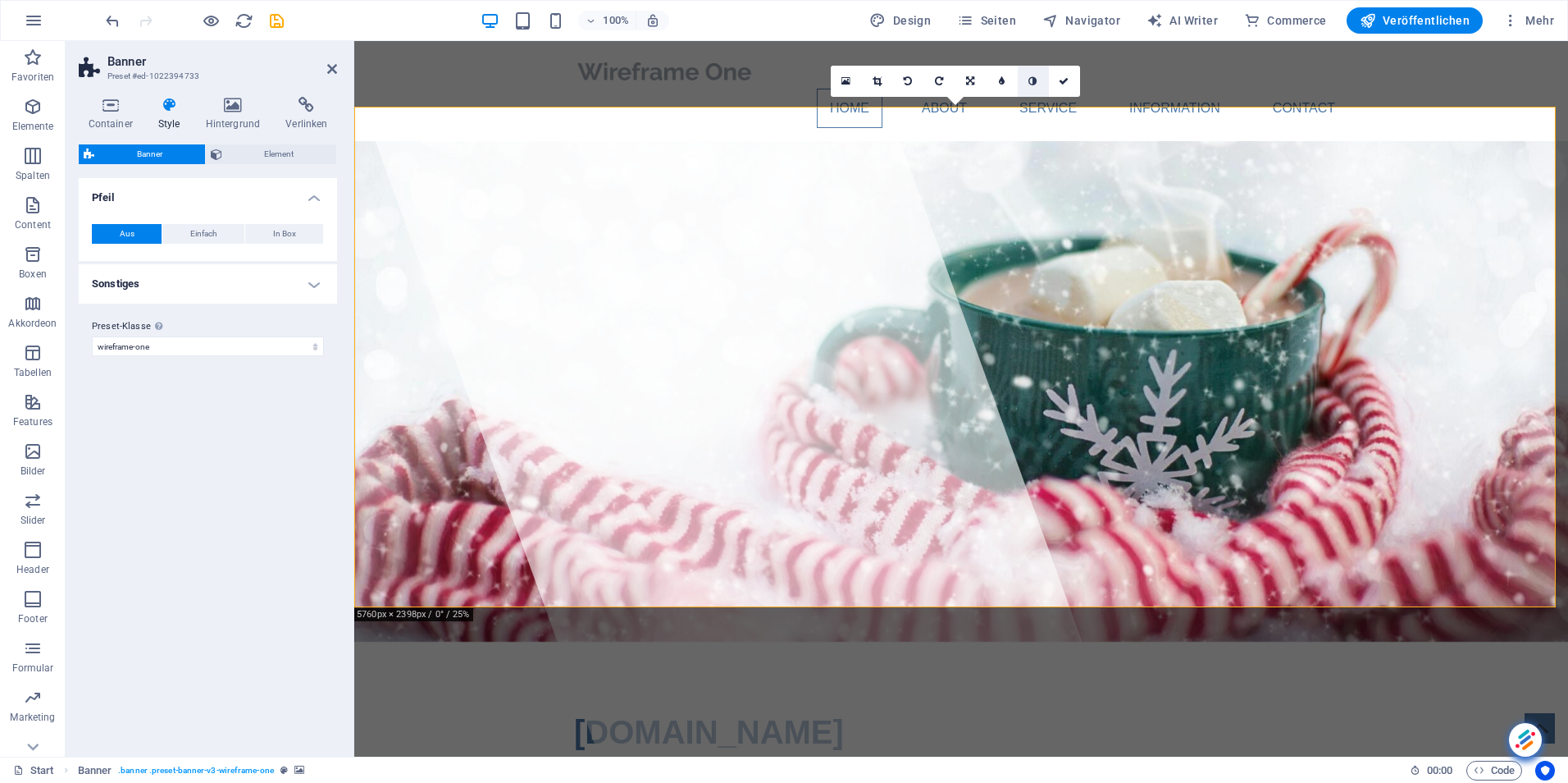
click at [1031, 80] on icon at bounding box center [1032, 81] width 8 height 10
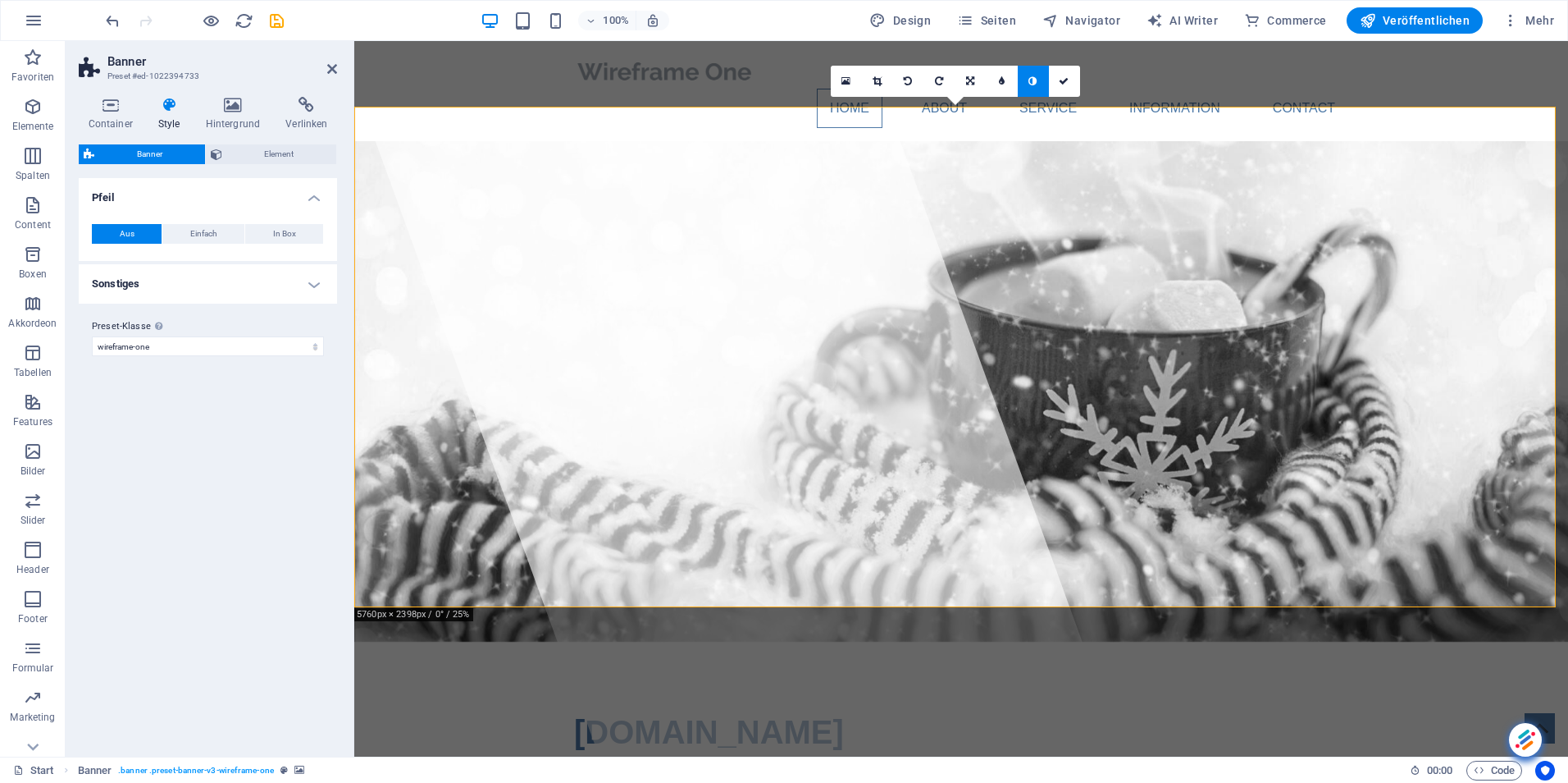
click at [1031, 80] on icon at bounding box center [1032, 81] width 8 height 10
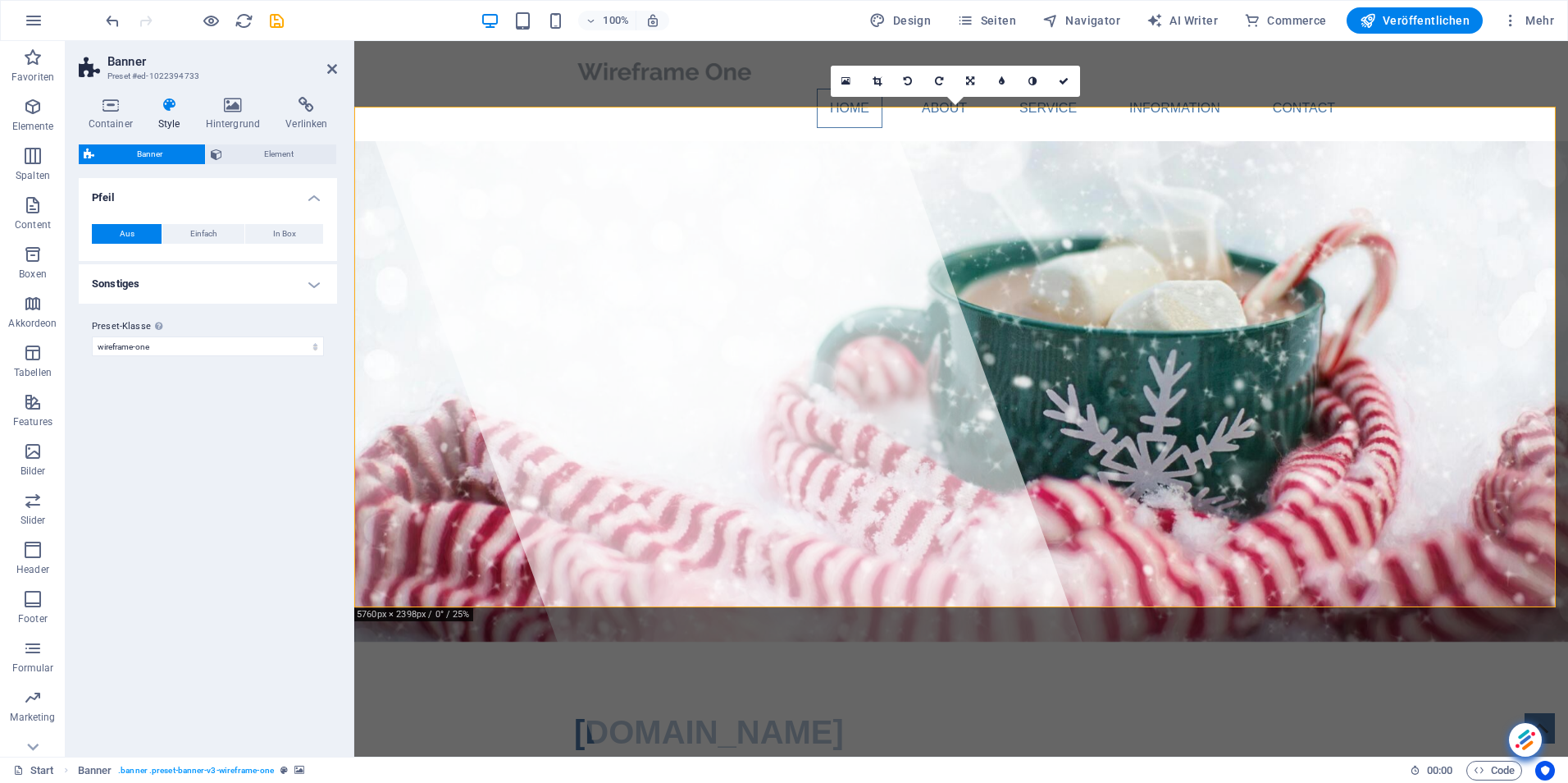
click at [305, 279] on h4 "Sonstiges" at bounding box center [207, 284] width 258 height 40
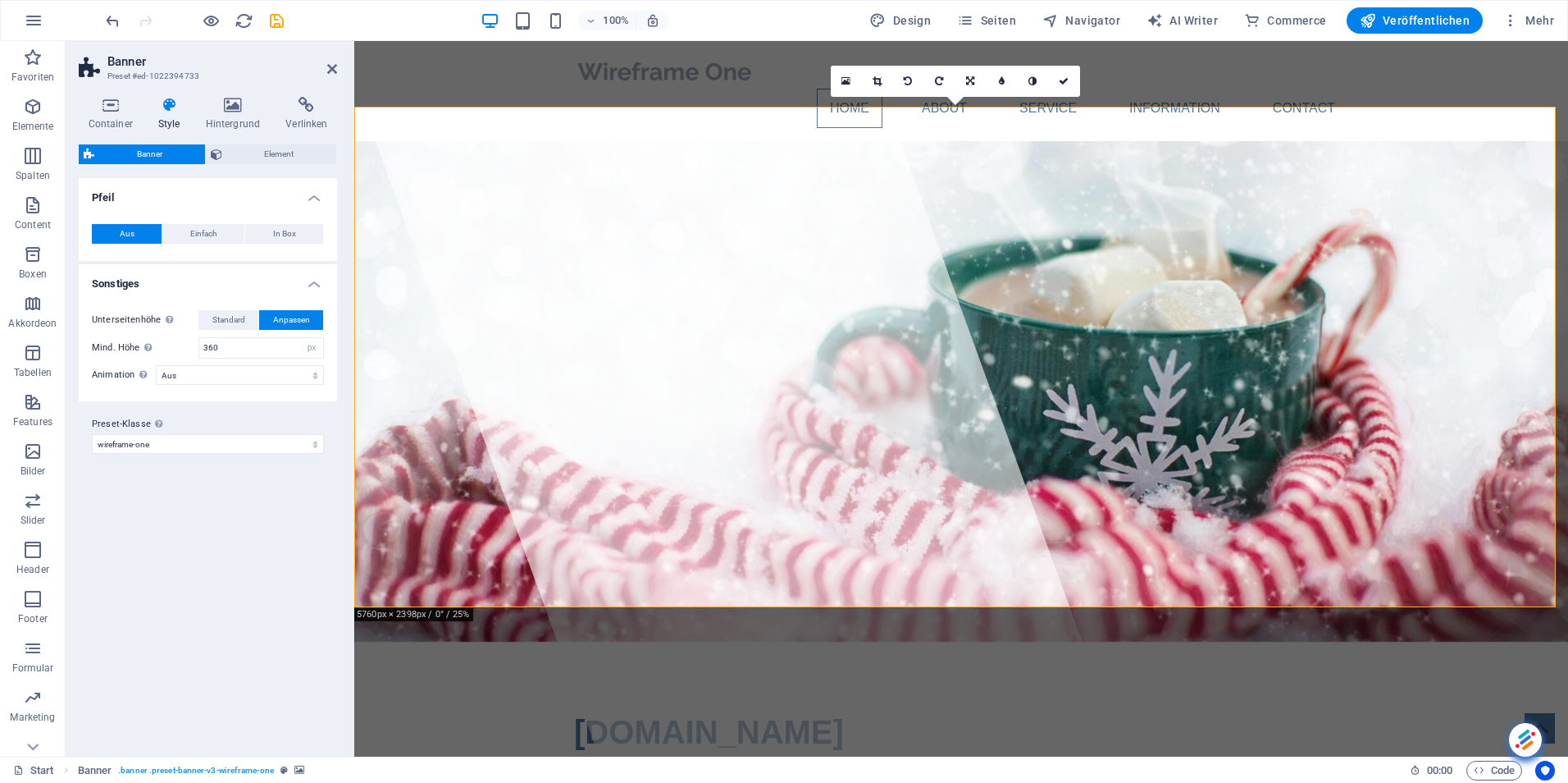
click at [168, 104] on icon at bounding box center [169, 105] width 41 height 17
click at [170, 102] on icon at bounding box center [169, 105] width 41 height 17
click at [263, 145] on span "Element" at bounding box center [279, 154] width 105 height 19
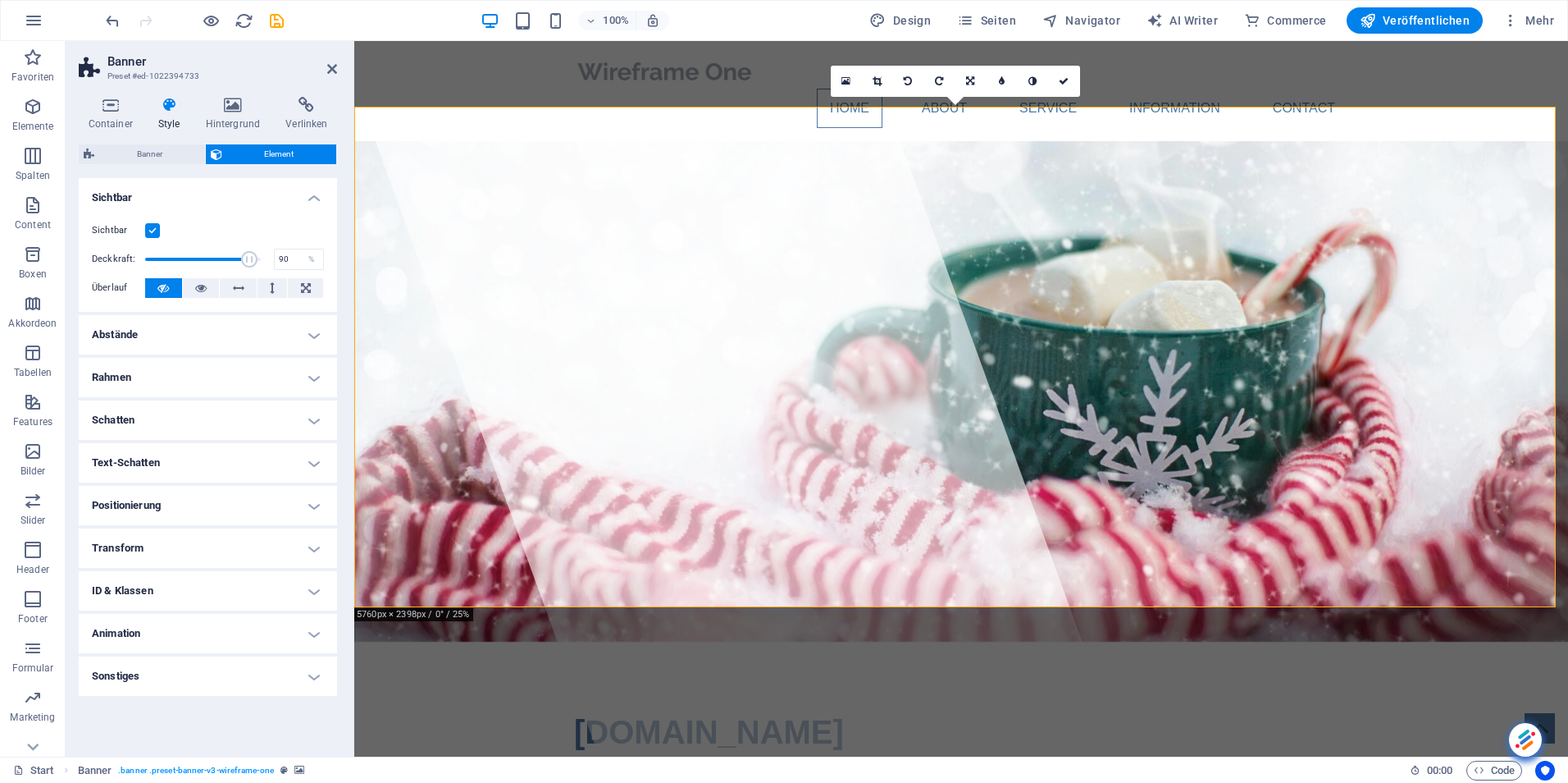
type input "100"
drag, startPoint x: 258, startPoint y: 258, endPoint x: 300, endPoint y: 275, distance: 45.3
click at [300, 275] on div "Sichtbar Deckkraft: 100 % Überlauf" at bounding box center [207, 260] width 258 height 104
click at [234, 98] on icon at bounding box center [233, 105] width 74 height 17
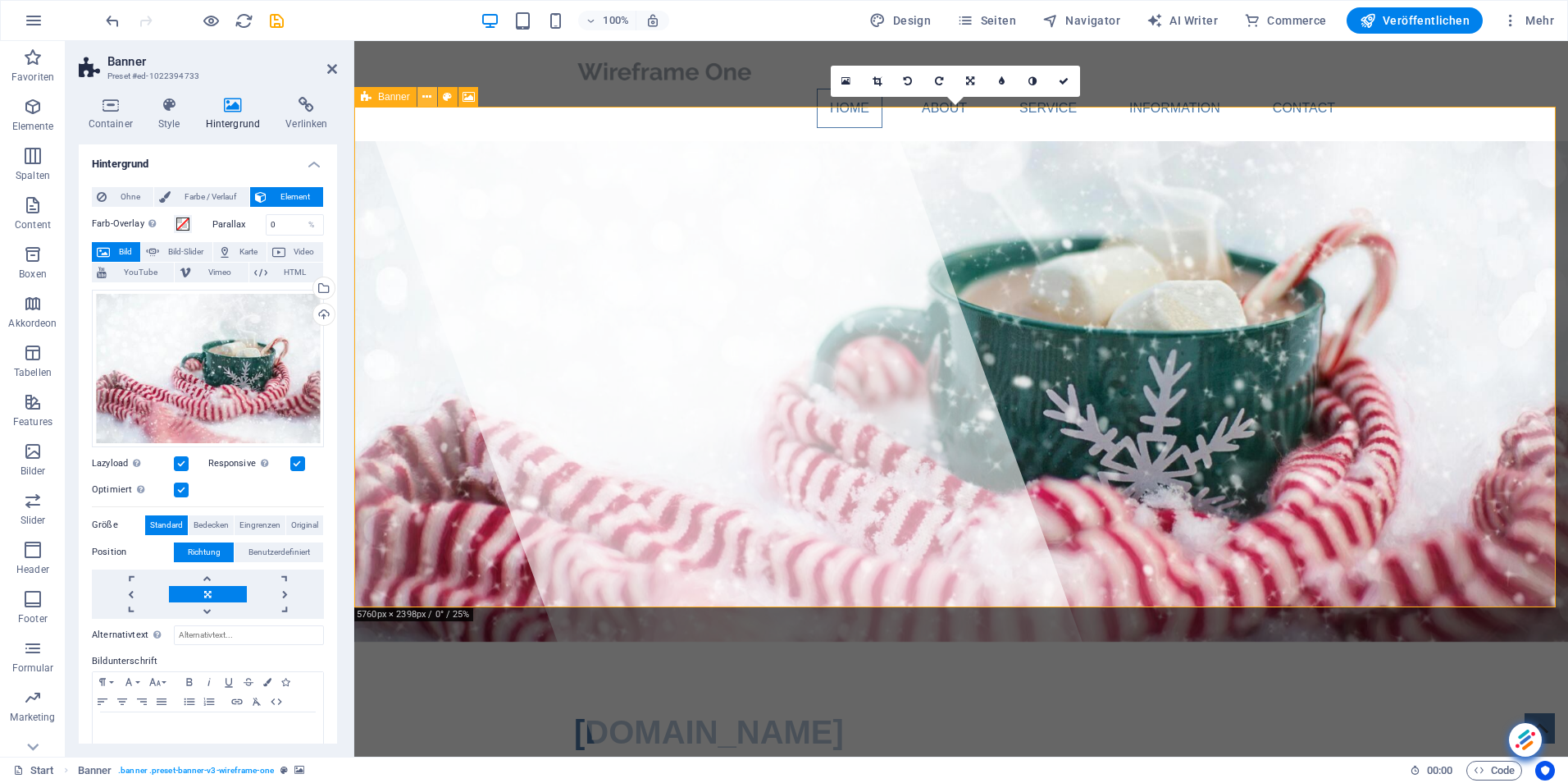
click at [429, 99] on icon at bounding box center [427, 98] width 9 height 18
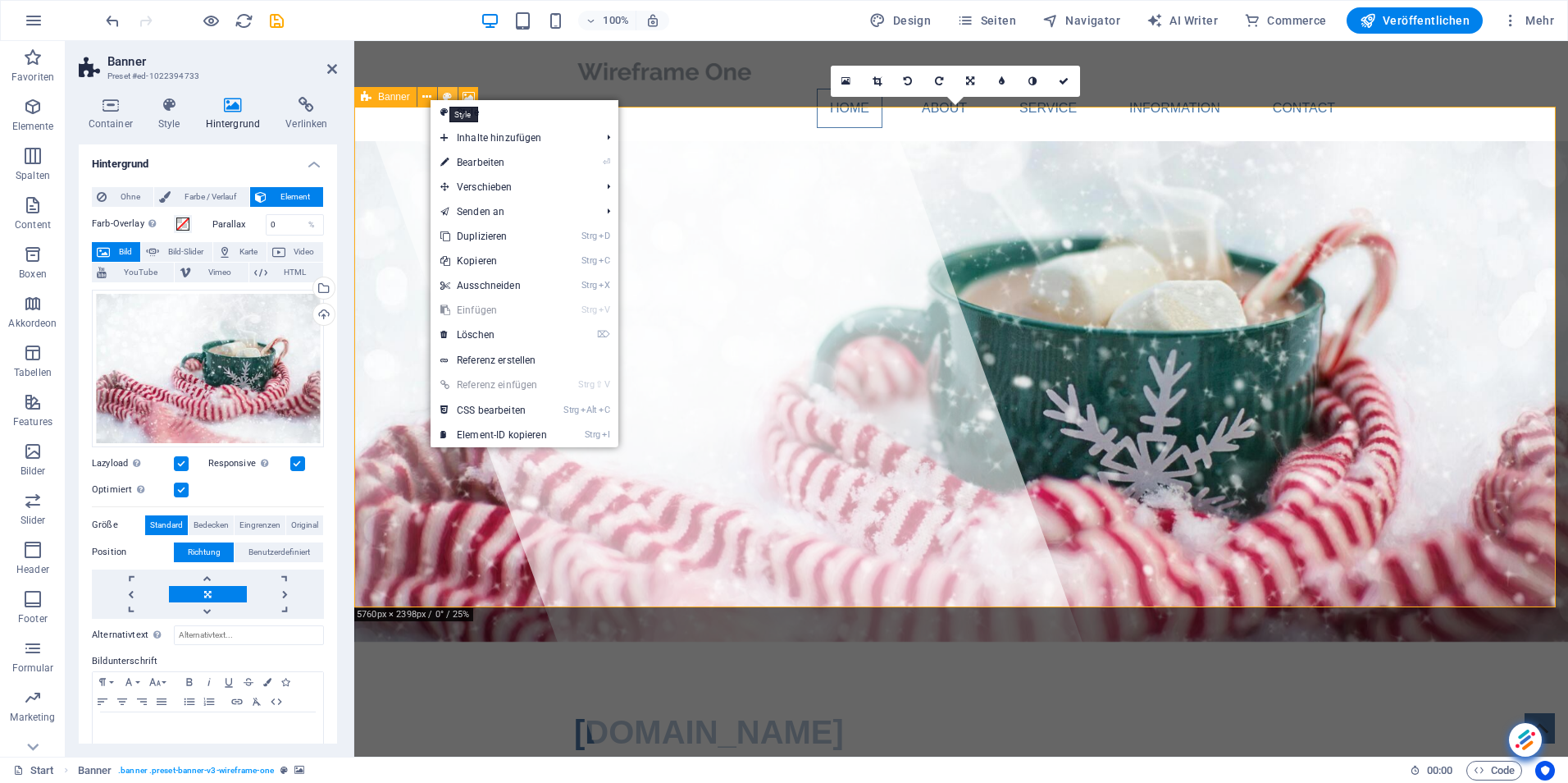
click at [445, 95] on icon at bounding box center [447, 98] width 9 height 18
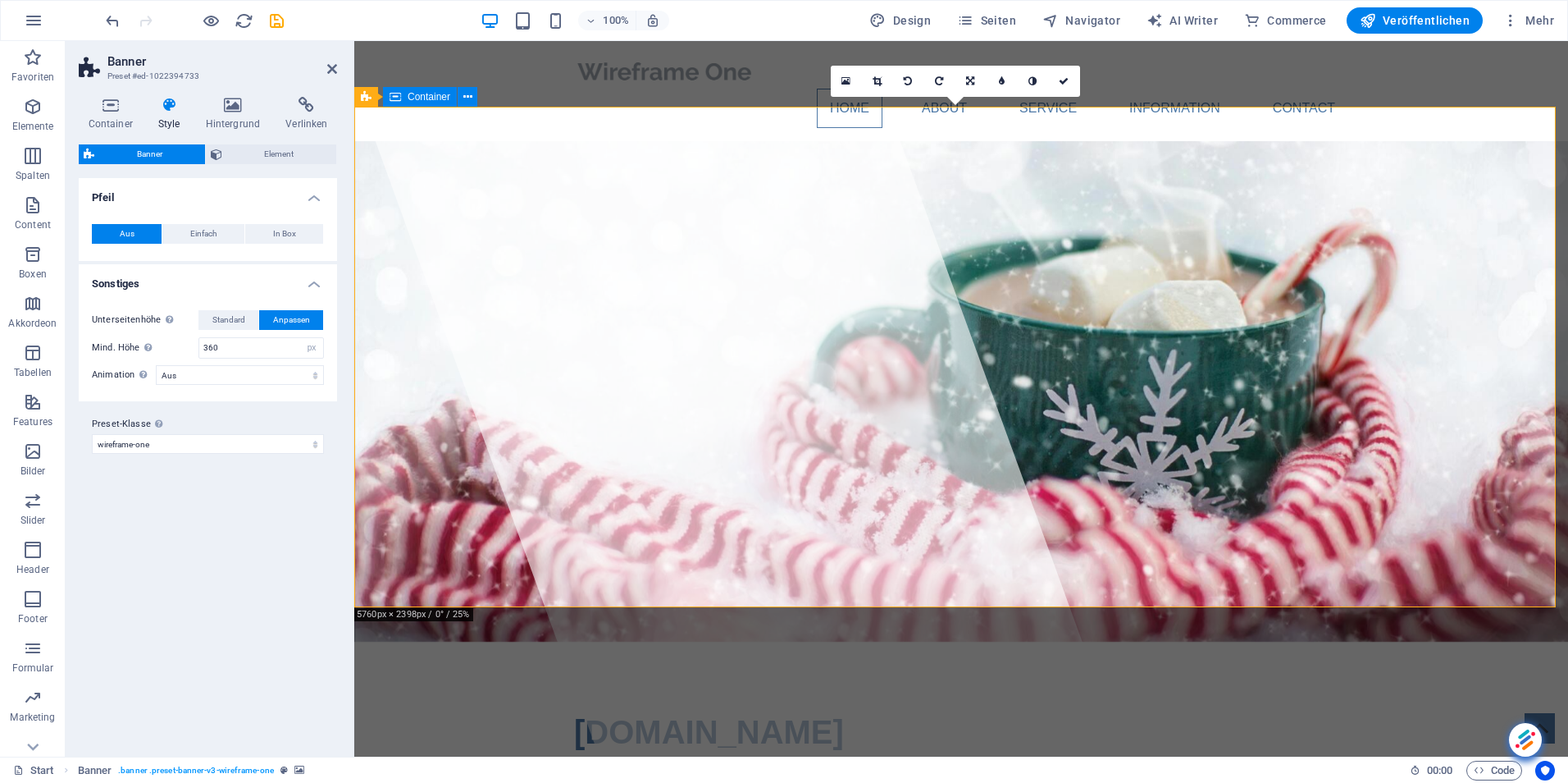
click at [880, 78] on icon at bounding box center [877, 81] width 9 height 10
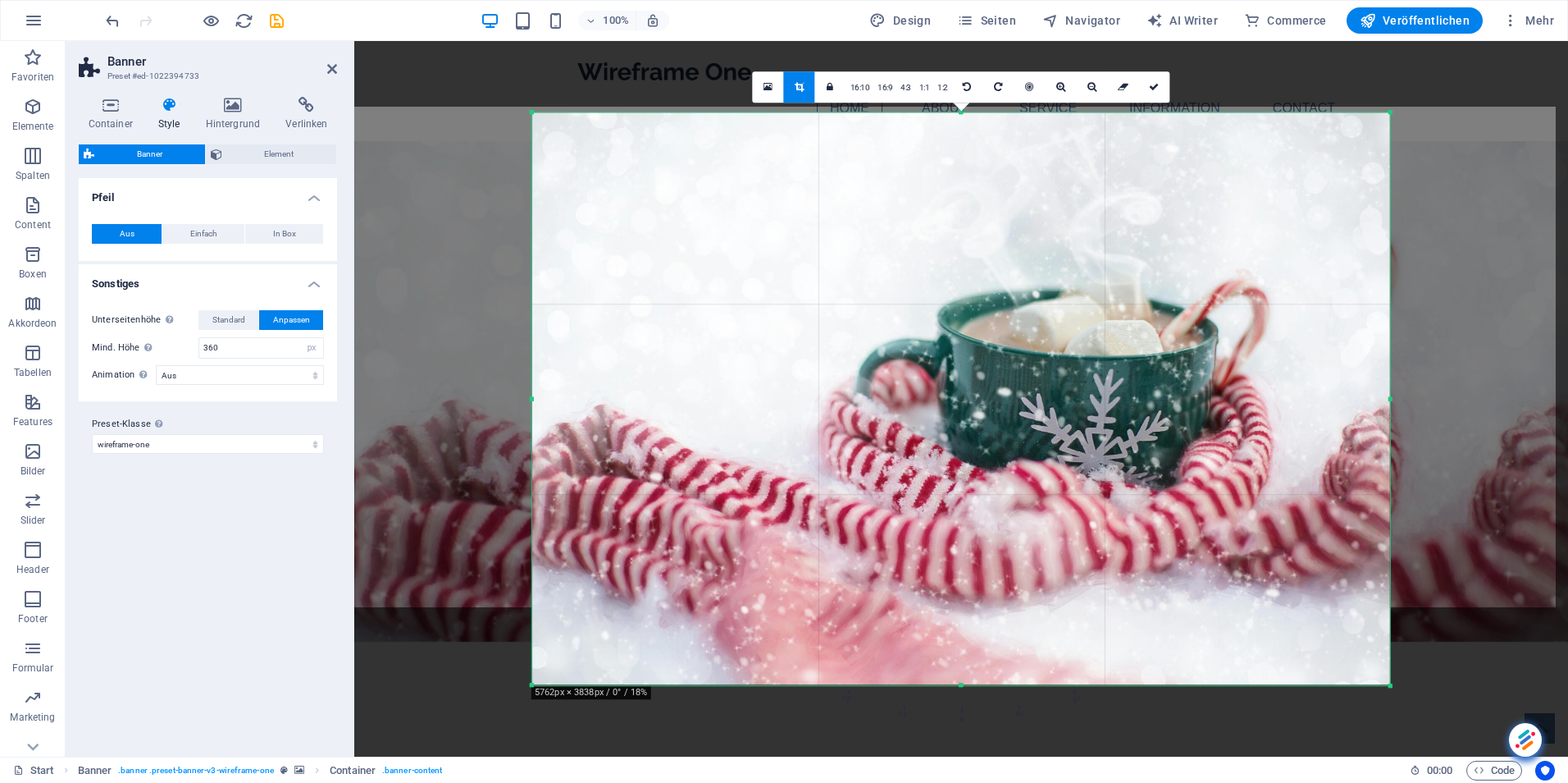
click at [456, 163] on div "Ziehe hier rein, um den vorhandenen Inhalt zu ersetzen. Drücke "Strg", wenn du …" at bounding box center [961, 399] width 1214 height 715
click at [551, 83] on div at bounding box center [961, 74] width 1214 height 66
click at [773, 84] on icon at bounding box center [768, 86] width 9 height 11
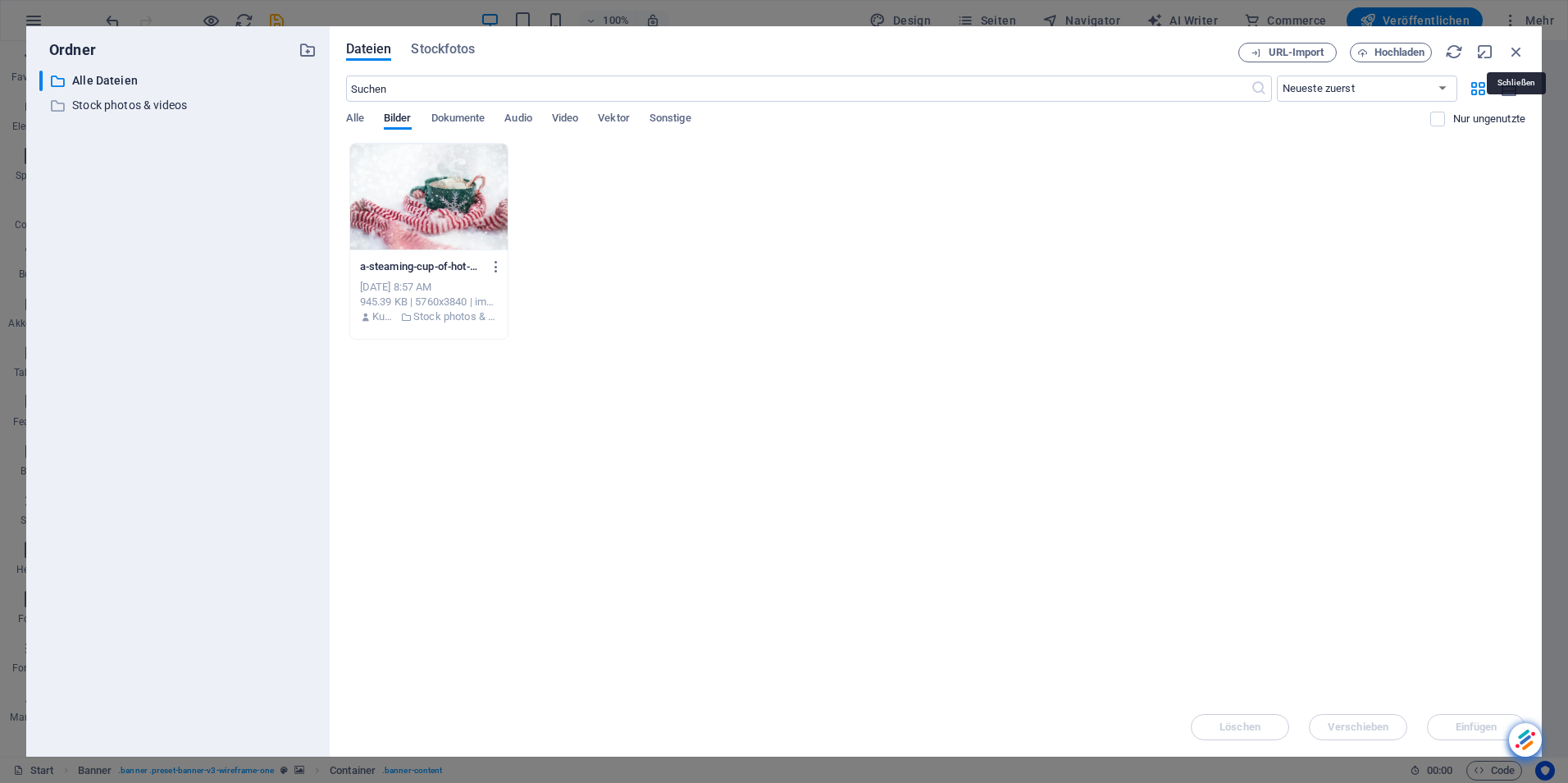
click at [1520, 50] on icon "button" at bounding box center [1516, 51] width 18 height 18
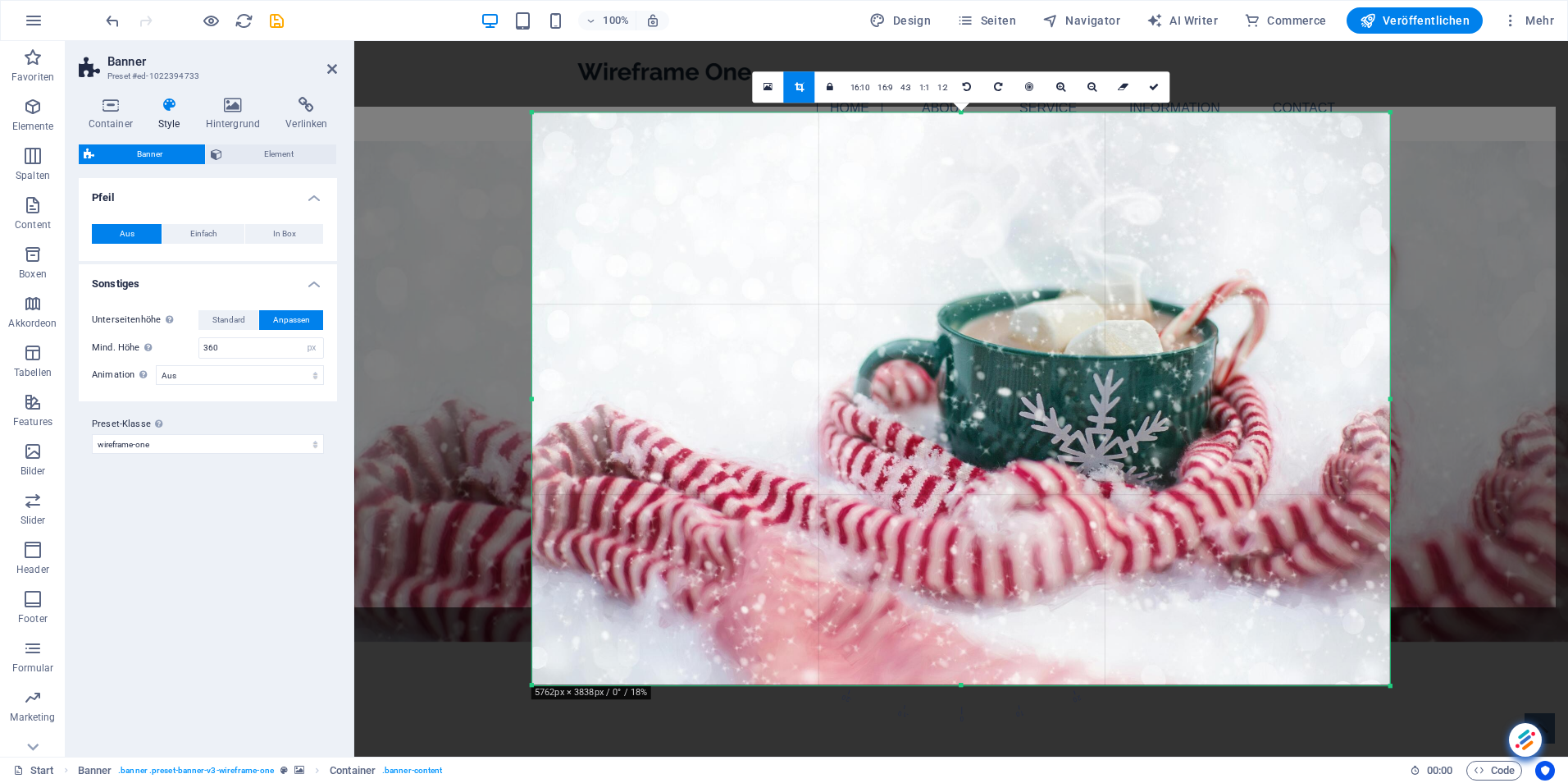
click at [1505, 344] on div "Ziehe hier rein, um den vorhandenen Inhalt zu ersetzen. Drücke "Strg", wenn du …" at bounding box center [961, 399] width 1214 height 715
click at [111, 17] on icon "undo" at bounding box center [112, 20] width 18 height 18
click at [1505, 430] on div "Ziehe hier rein, um den vorhandenen Inhalt zu ersetzen. Drücke "Strg", wenn du …" at bounding box center [961, 399] width 1214 height 715
click at [285, 151] on span "Element" at bounding box center [279, 154] width 105 height 19
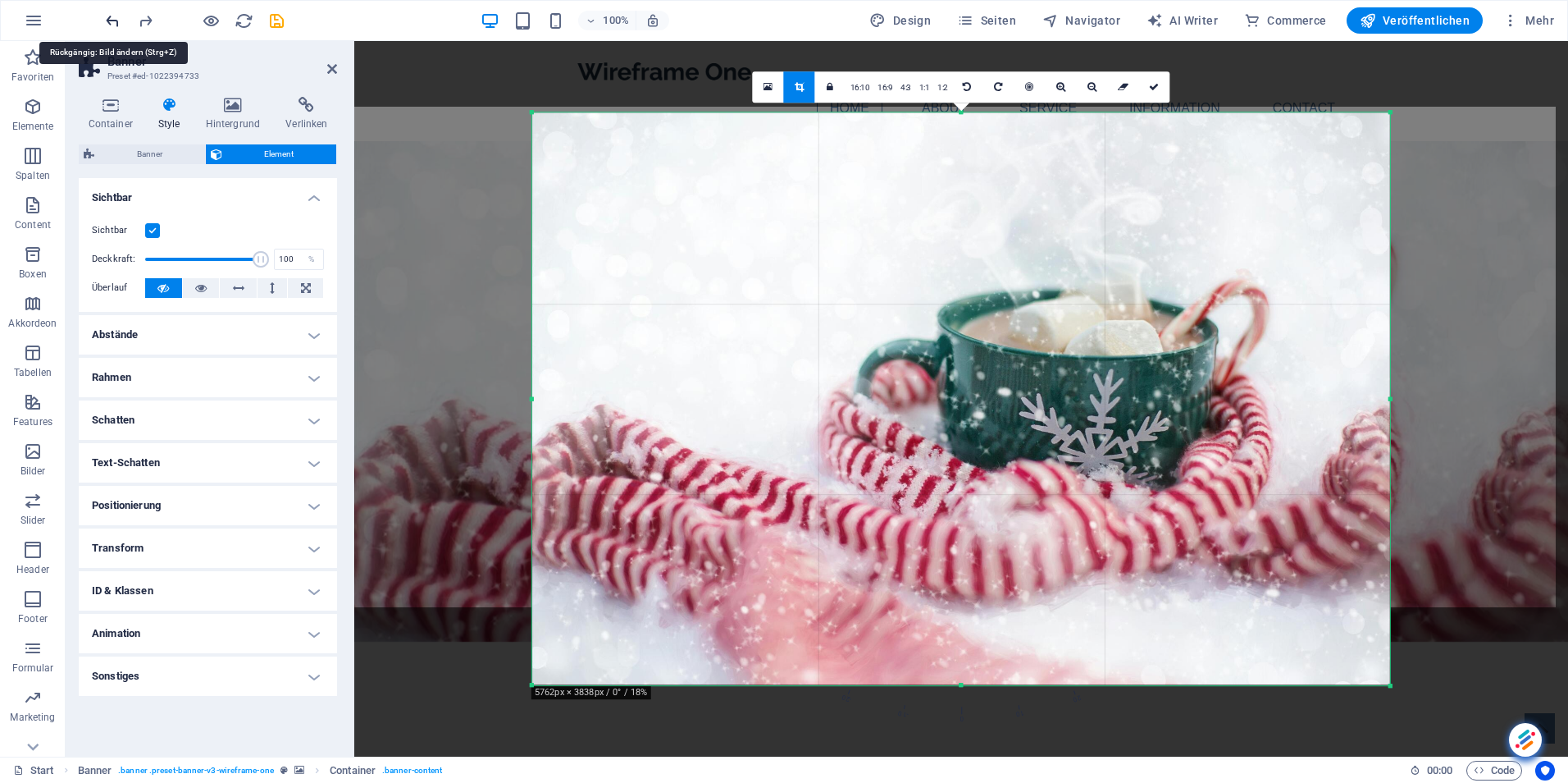
click at [108, 16] on icon "undo" at bounding box center [112, 20] width 18 height 18
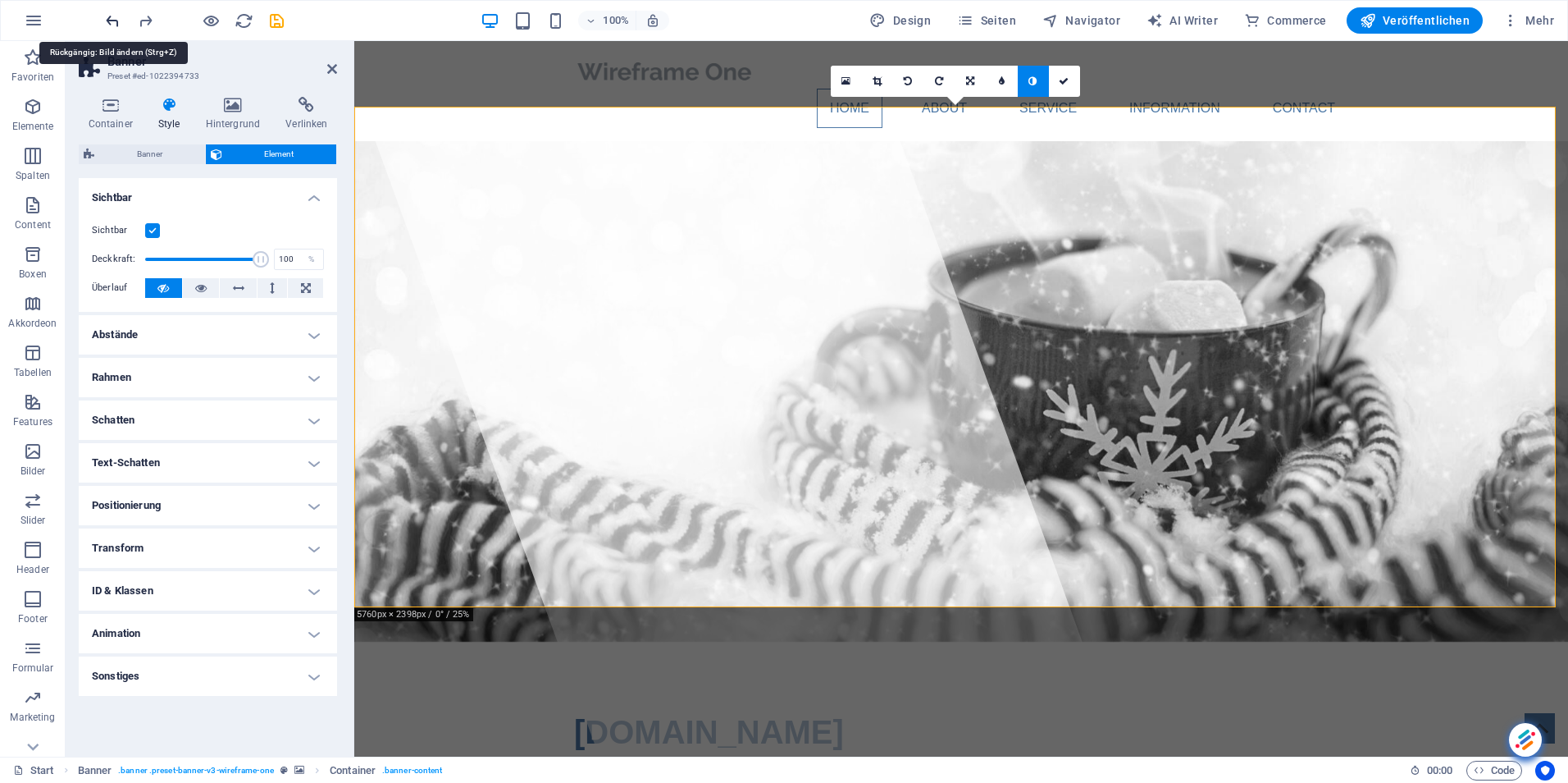
click at [116, 15] on icon "undo" at bounding box center [112, 20] width 18 height 18
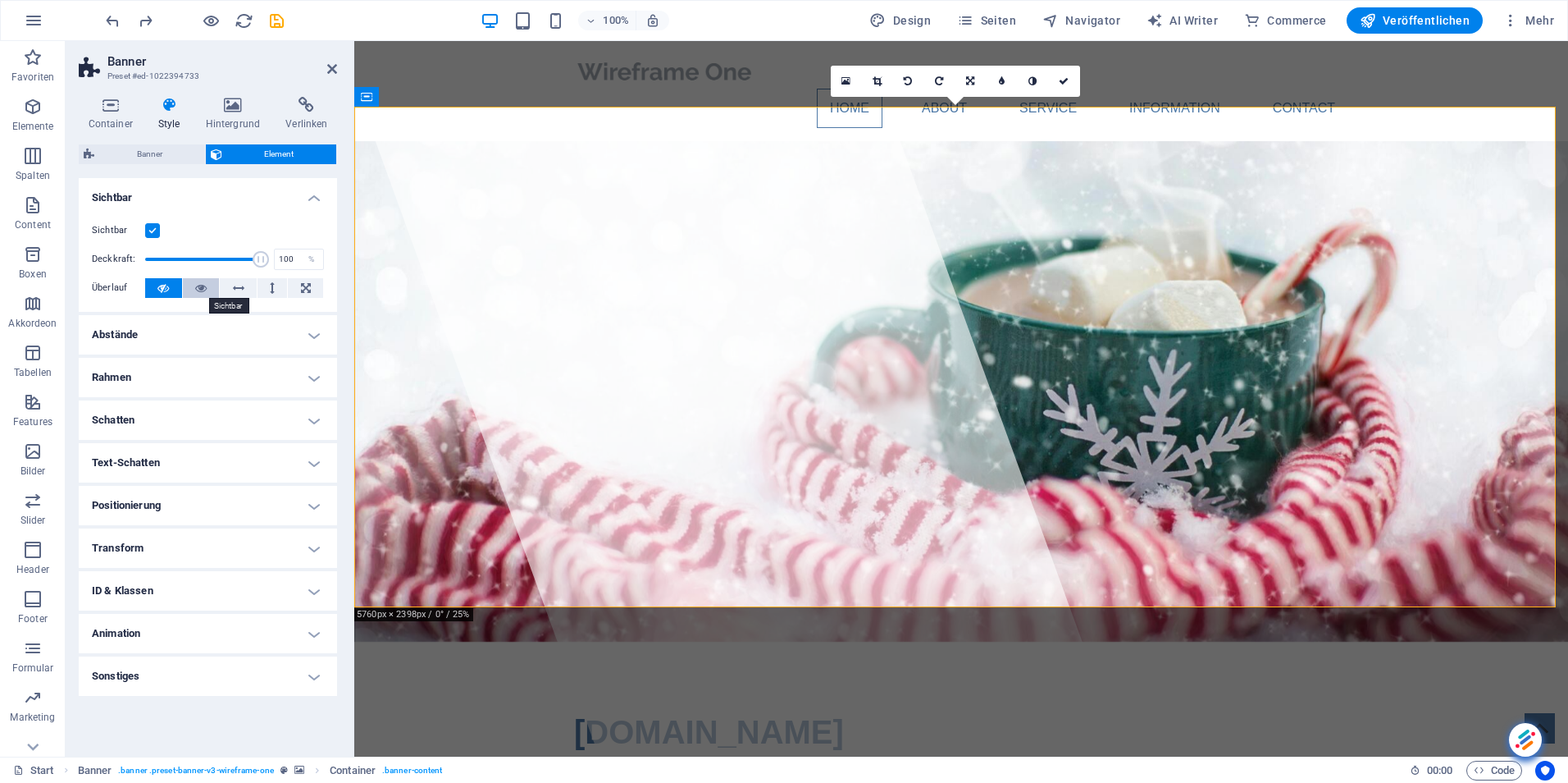
click at [199, 285] on icon at bounding box center [201, 288] width 11 height 19
click at [164, 286] on icon at bounding box center [163, 288] width 11 height 19
click at [756, 491] on div at bounding box center [732, 399] width 785 height 715
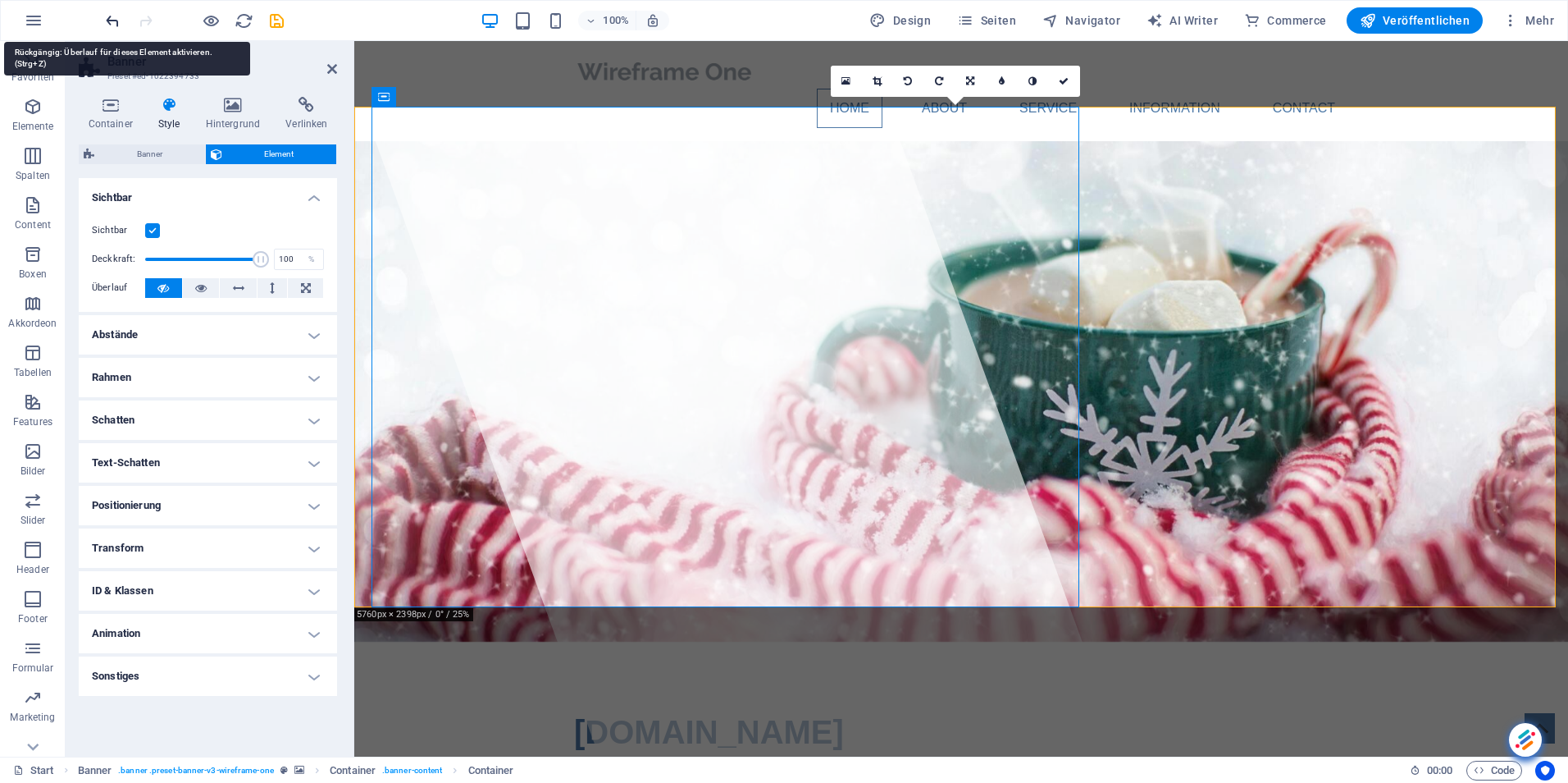
click at [114, 15] on icon "undo" at bounding box center [112, 20] width 18 height 18
click at [114, 18] on icon "undo" at bounding box center [112, 20] width 18 height 18
click at [115, 18] on icon "undo" at bounding box center [112, 20] width 18 height 18
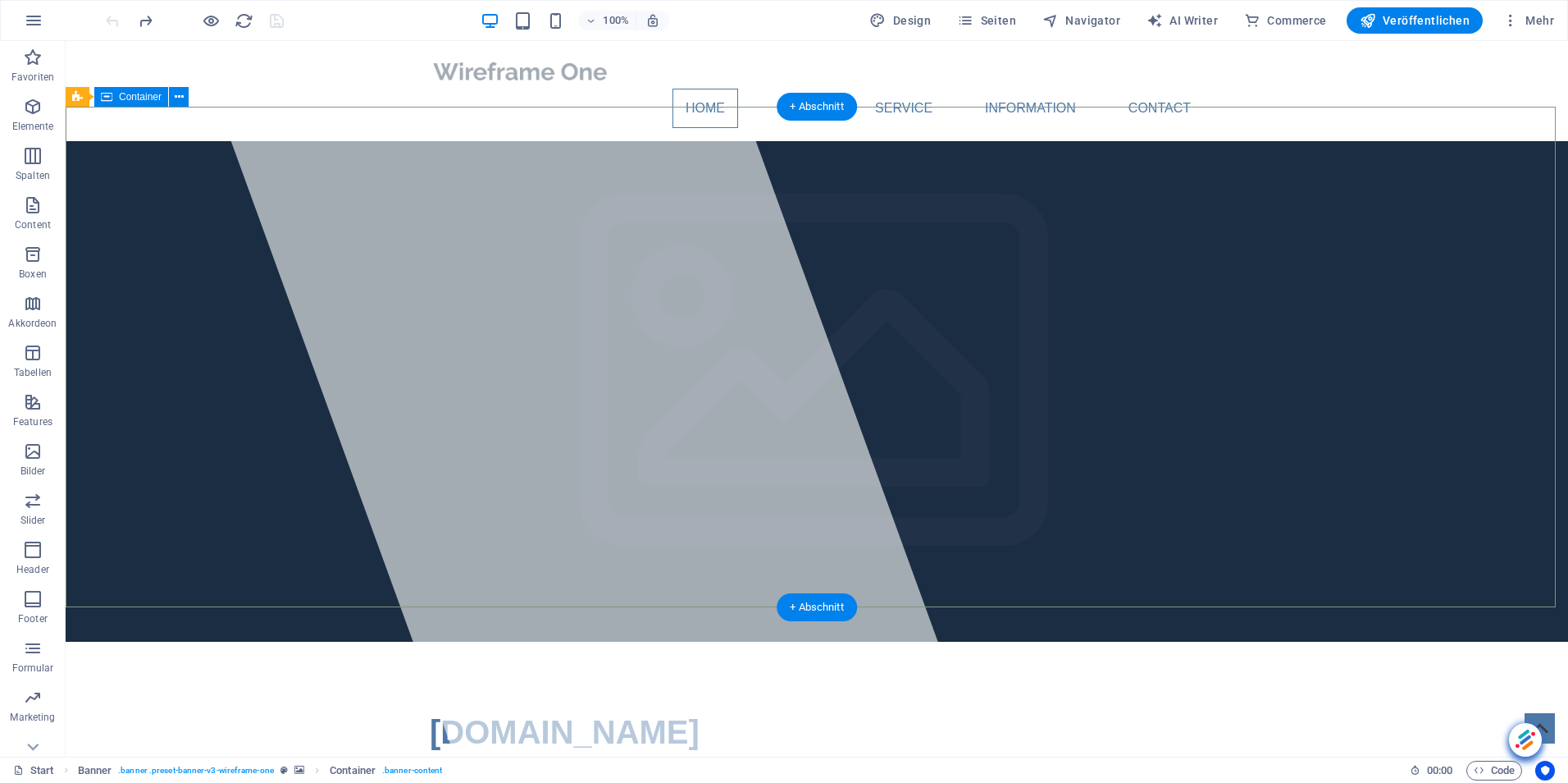
click at [178, 99] on icon at bounding box center [179, 98] width 9 height 18
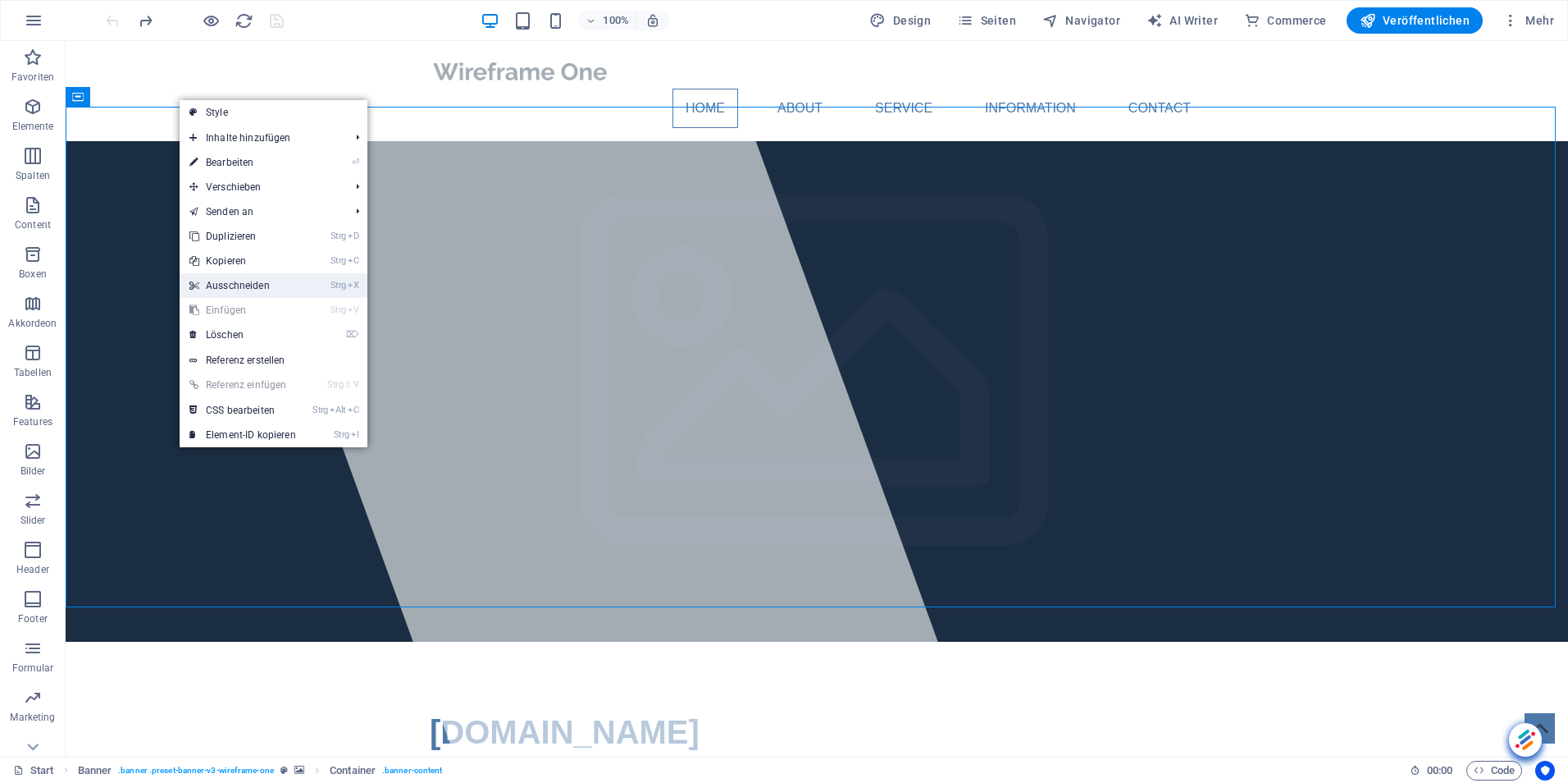
click at [269, 284] on link "Strg X Ausschneiden" at bounding box center [242, 285] width 126 height 25
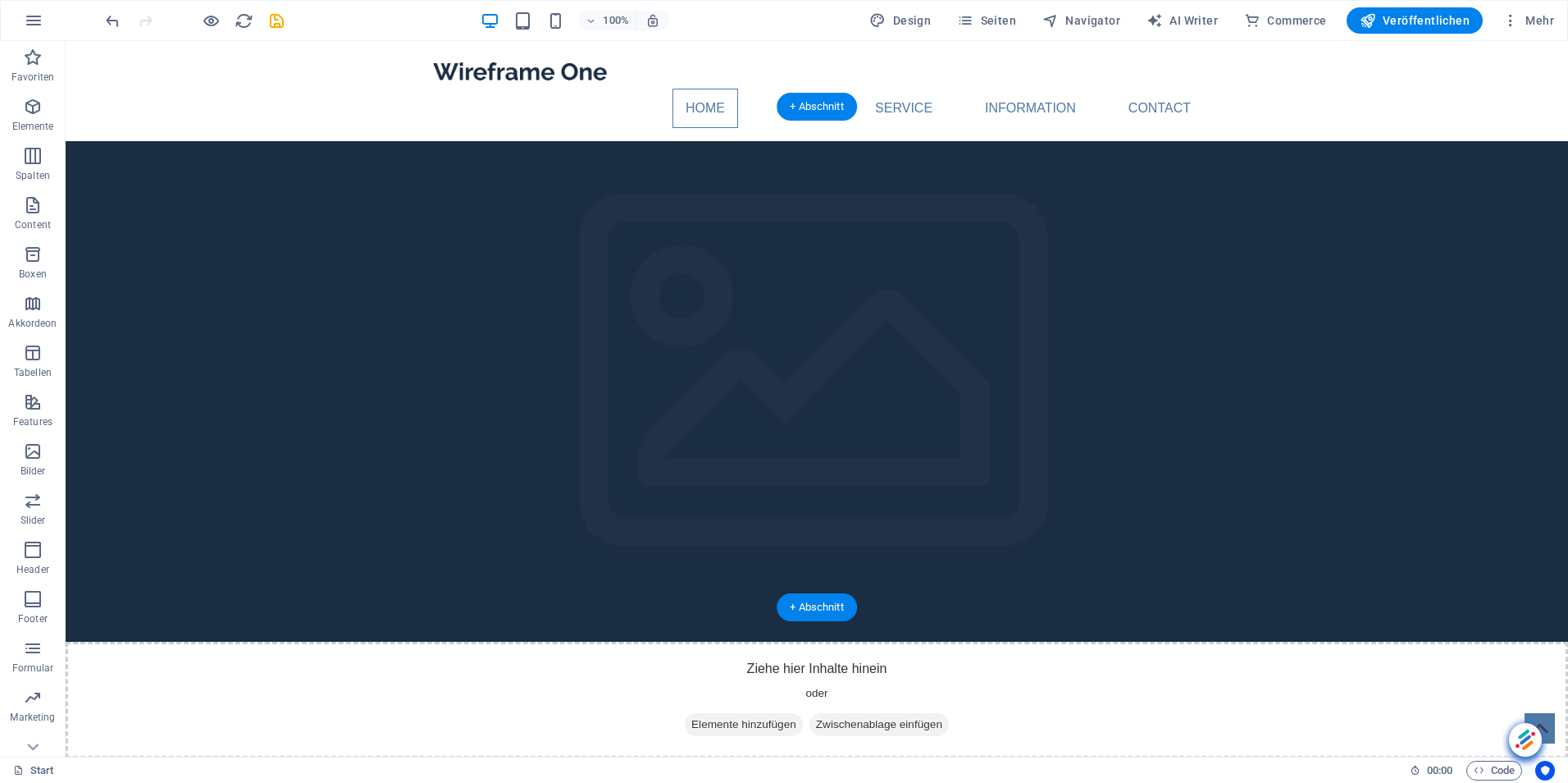
click at [287, 338] on figure at bounding box center [817, 391] width 1503 height 500
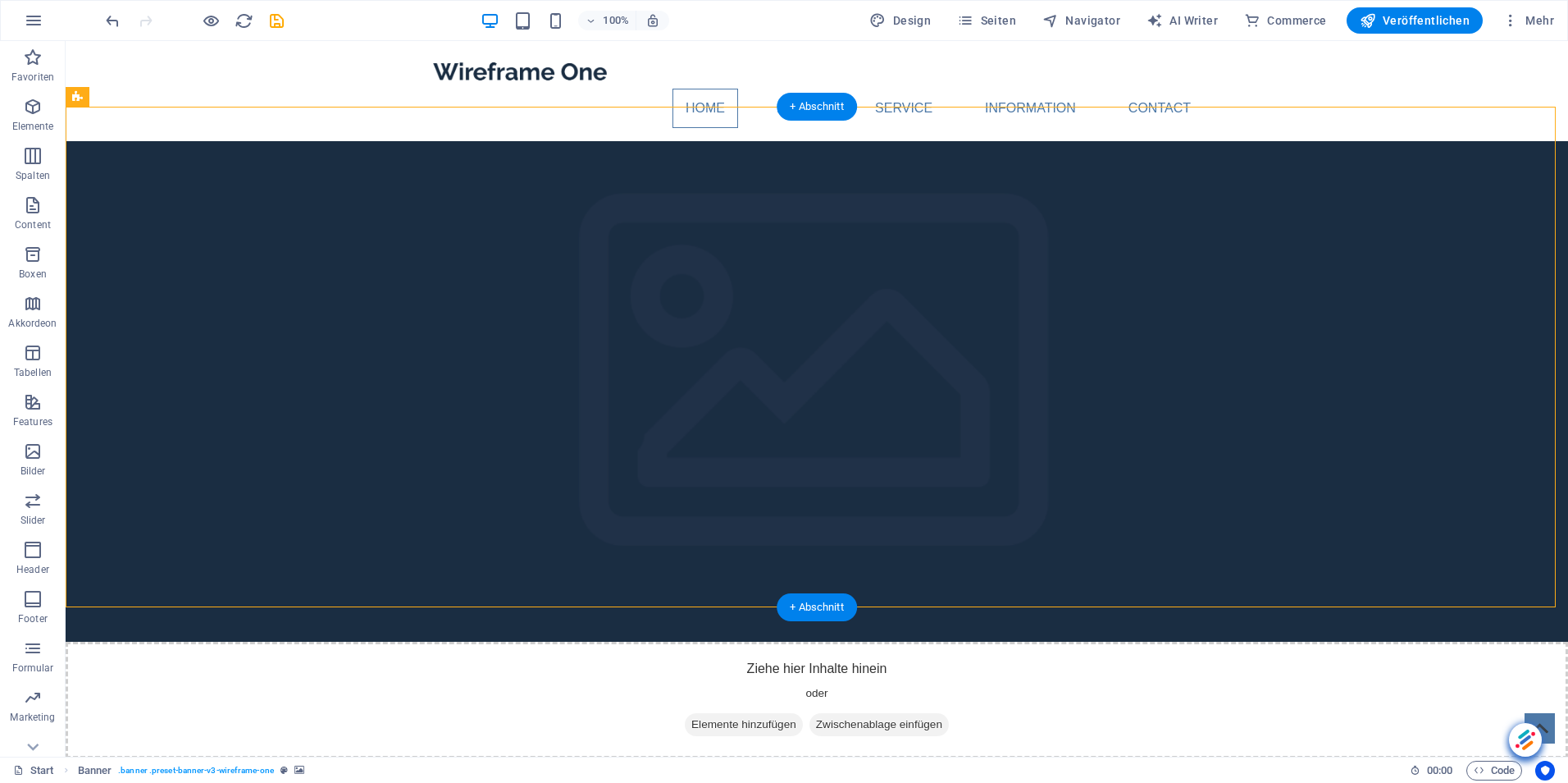
click at [287, 338] on figure at bounding box center [817, 391] width 1503 height 500
click at [912, 316] on figure at bounding box center [817, 391] width 1503 height 500
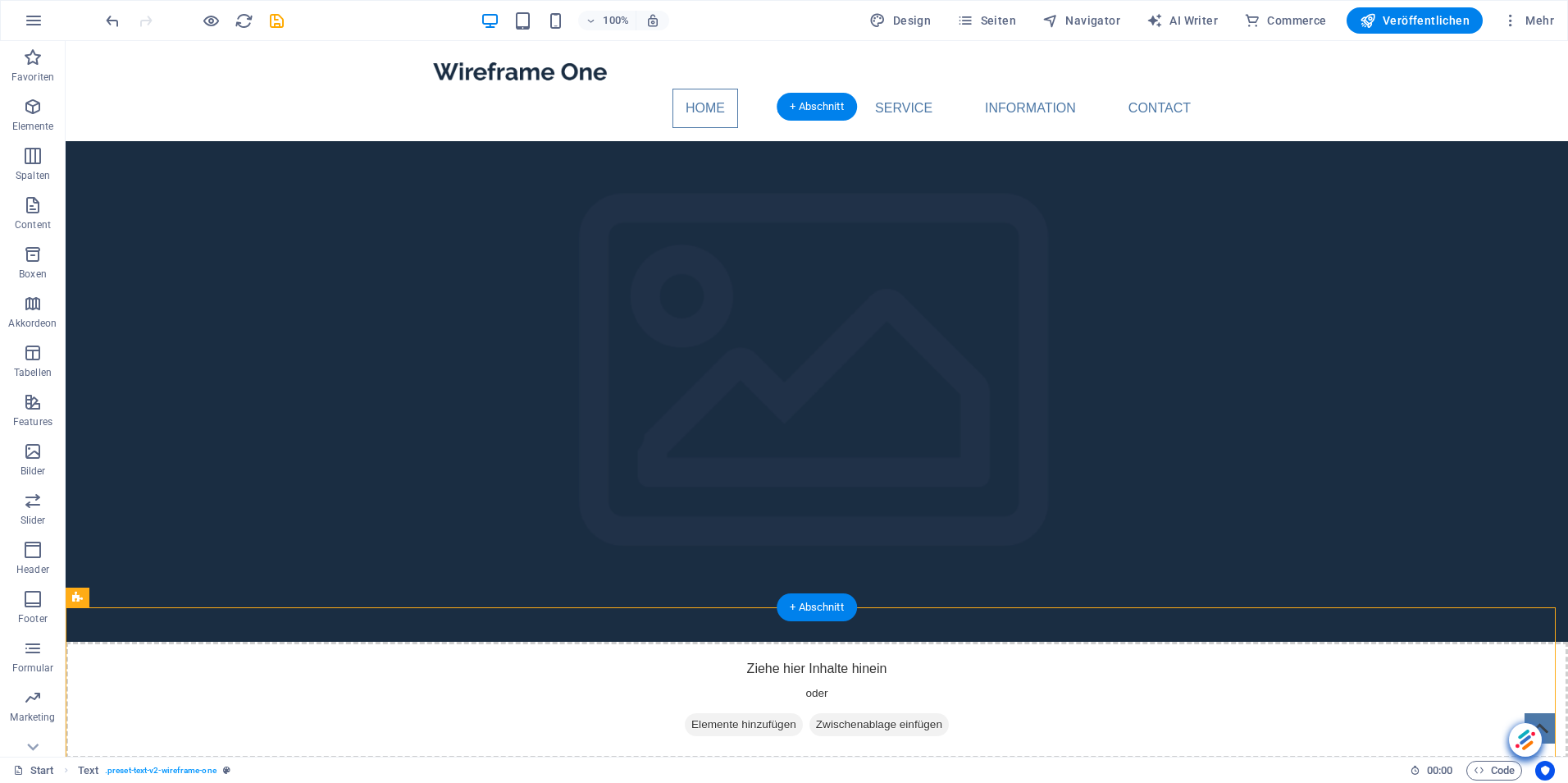
click at [317, 396] on figure at bounding box center [817, 391] width 1503 height 500
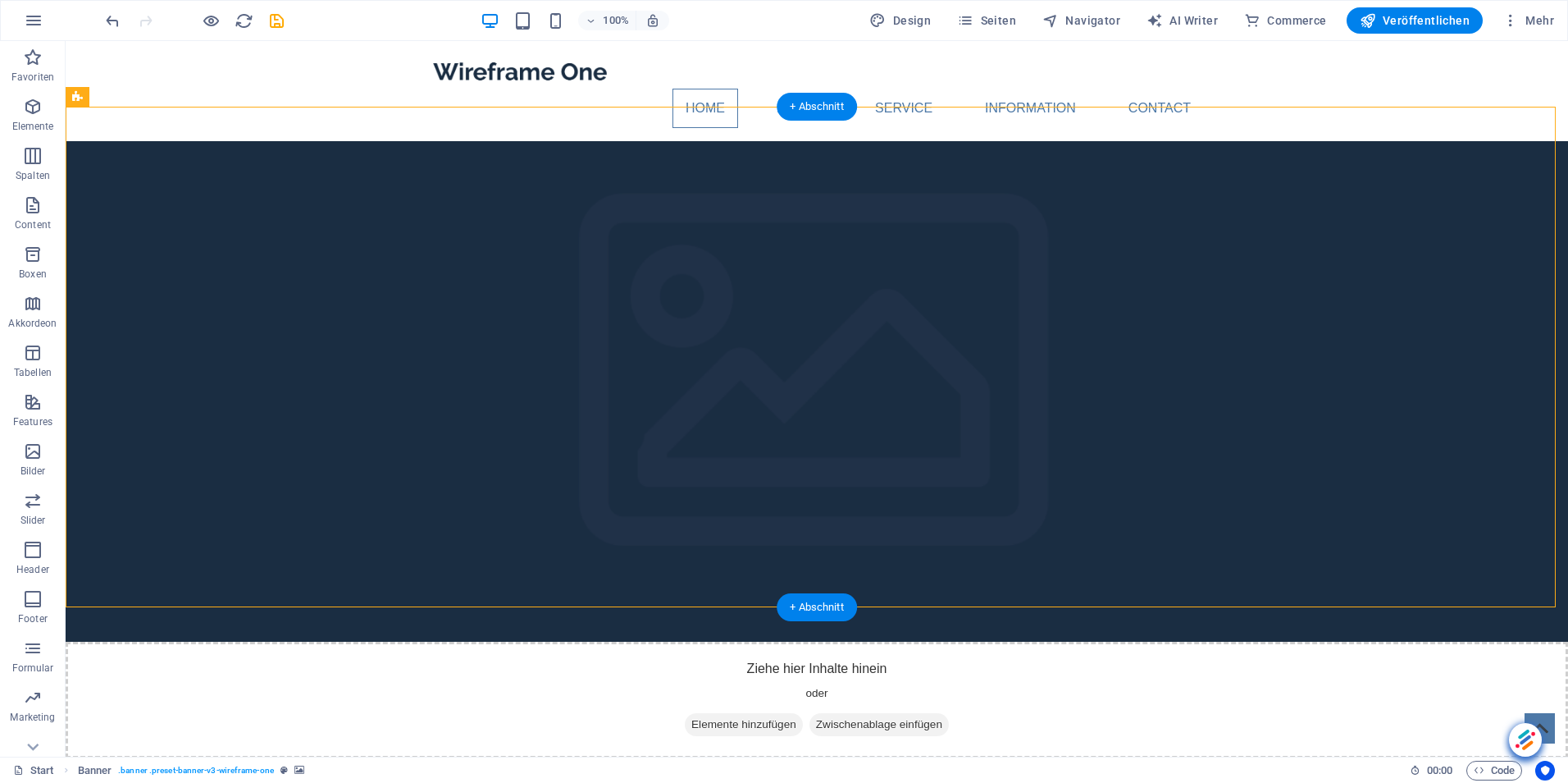
click at [643, 397] on figure at bounding box center [817, 391] width 1503 height 500
click at [1276, 460] on figure at bounding box center [817, 391] width 1503 height 500
click at [138, 92] on icon at bounding box center [138, 98] width 9 height 18
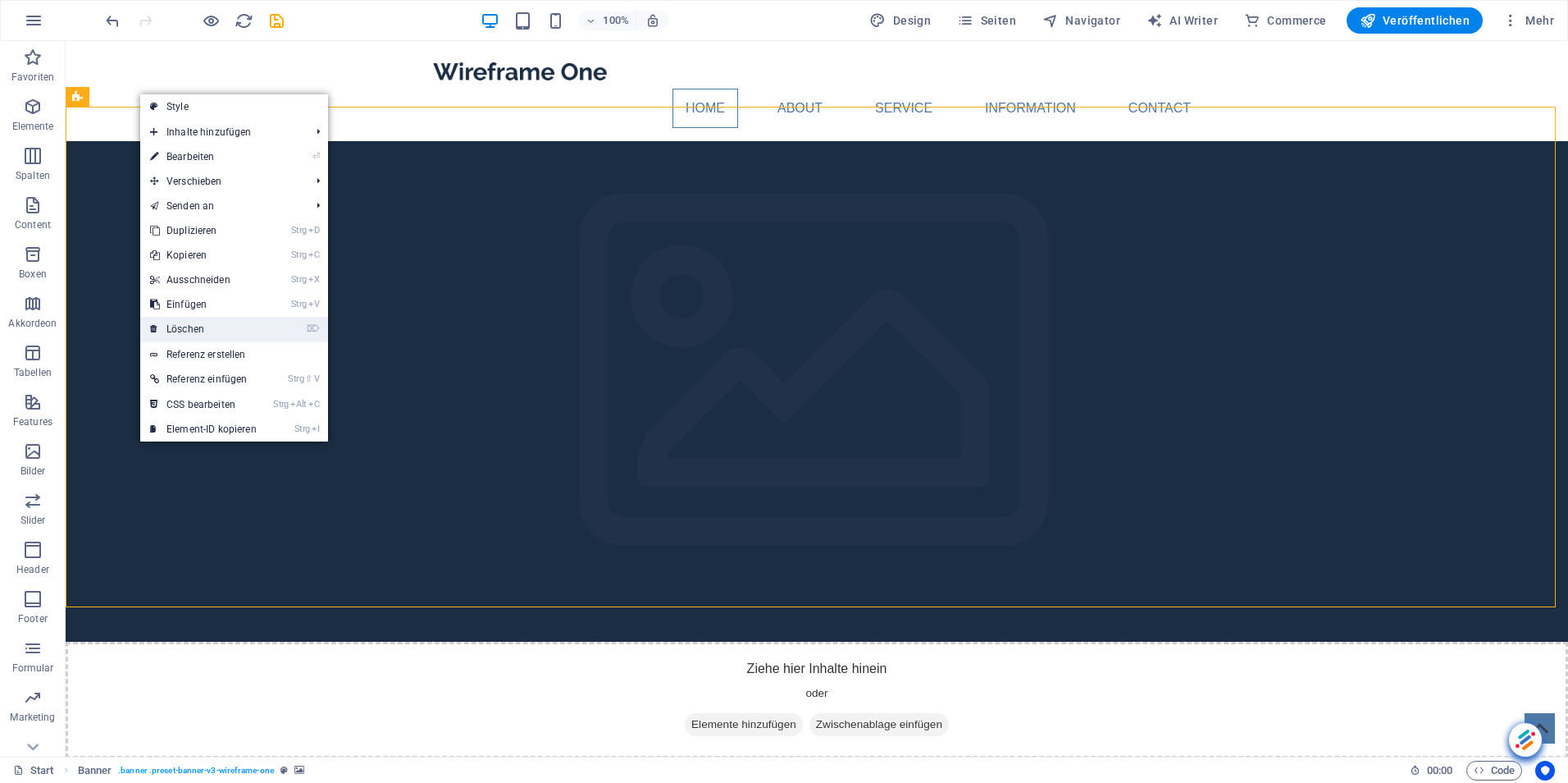
drag, startPoint x: 195, startPoint y: 327, endPoint x: 129, endPoint y: 286, distance: 77.7
click at [195, 327] on link "⌦ Löschen" at bounding box center [202, 329] width 126 height 25
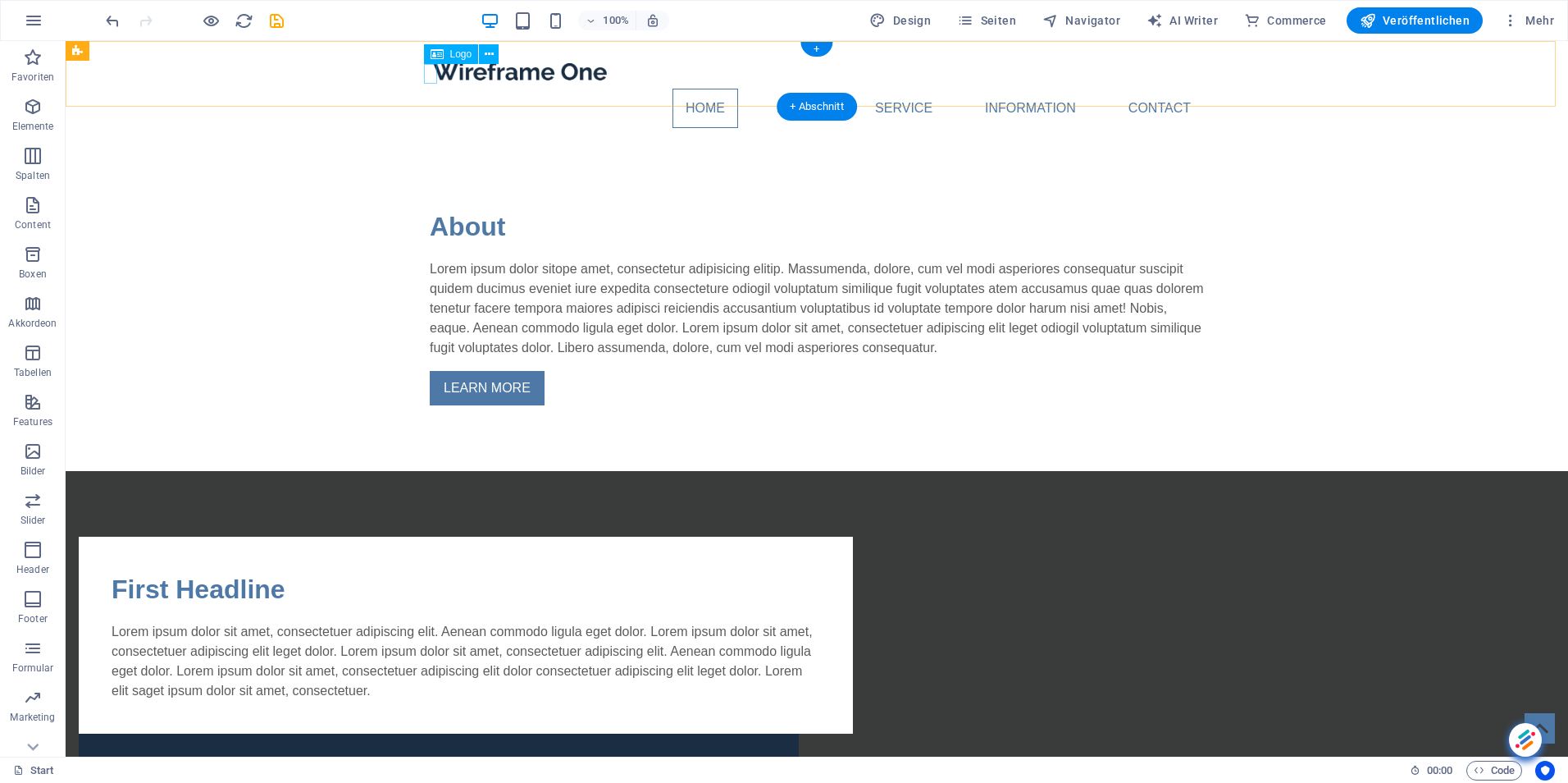
click at [430, 75] on div at bounding box center [817, 70] width 775 height 34
click at [490, 53] on icon at bounding box center [490, 55] width 9 height 18
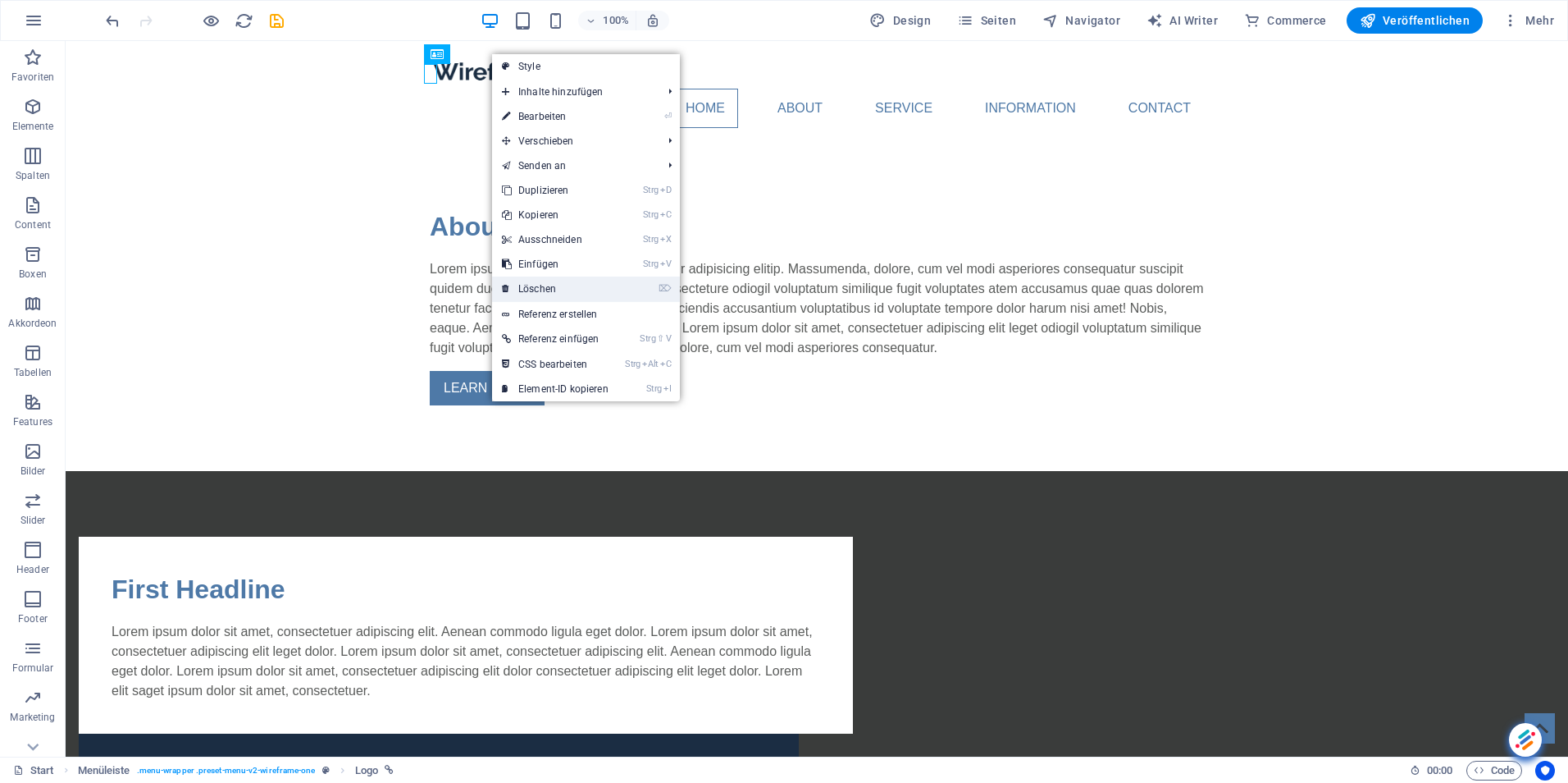
click at [583, 286] on link "⌦ Löschen" at bounding box center [555, 289] width 126 height 25
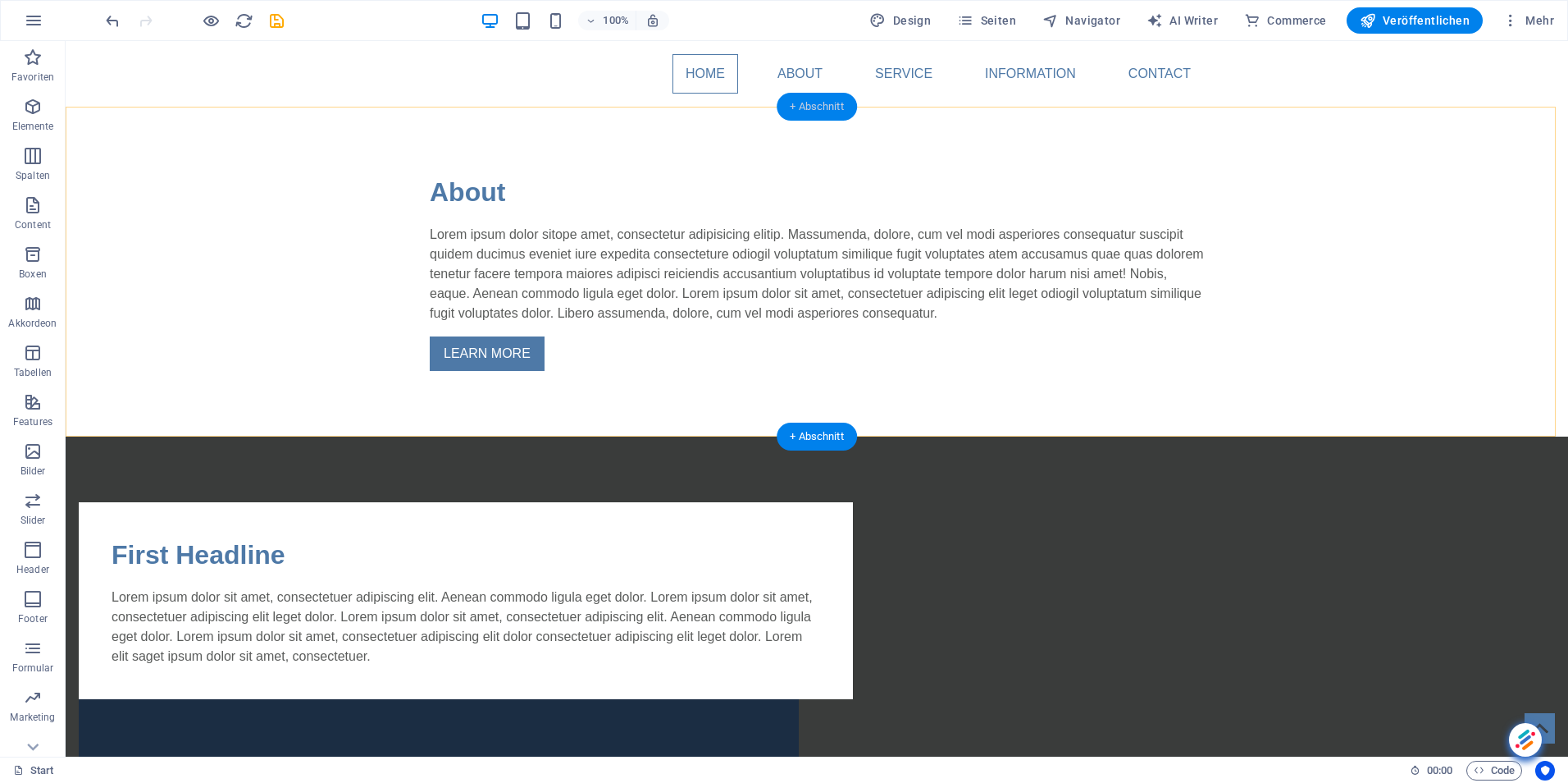
click at [822, 102] on div "+ Abschnitt" at bounding box center [816, 107] width 80 height 28
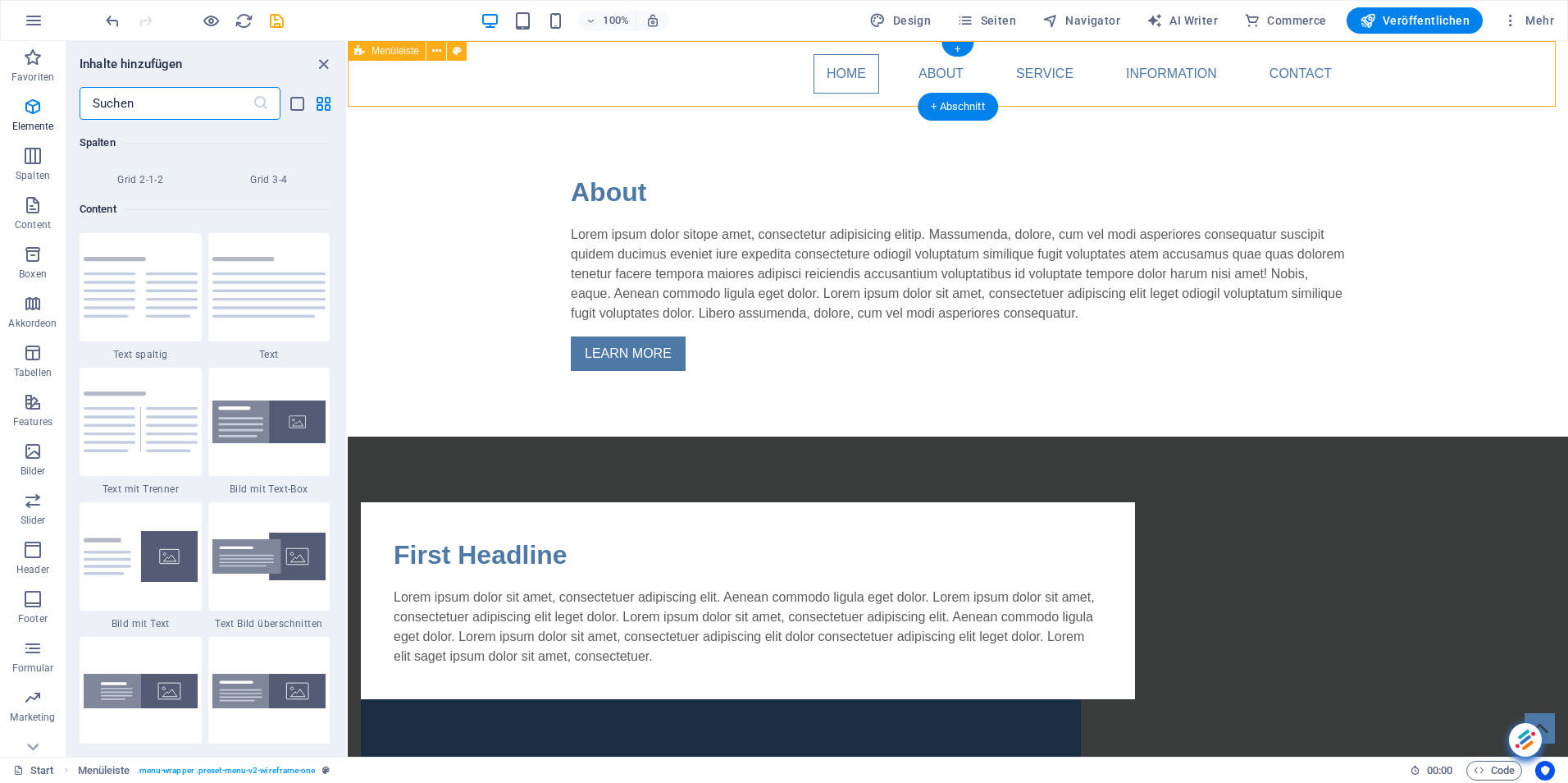
scroll to position [2871, 0]
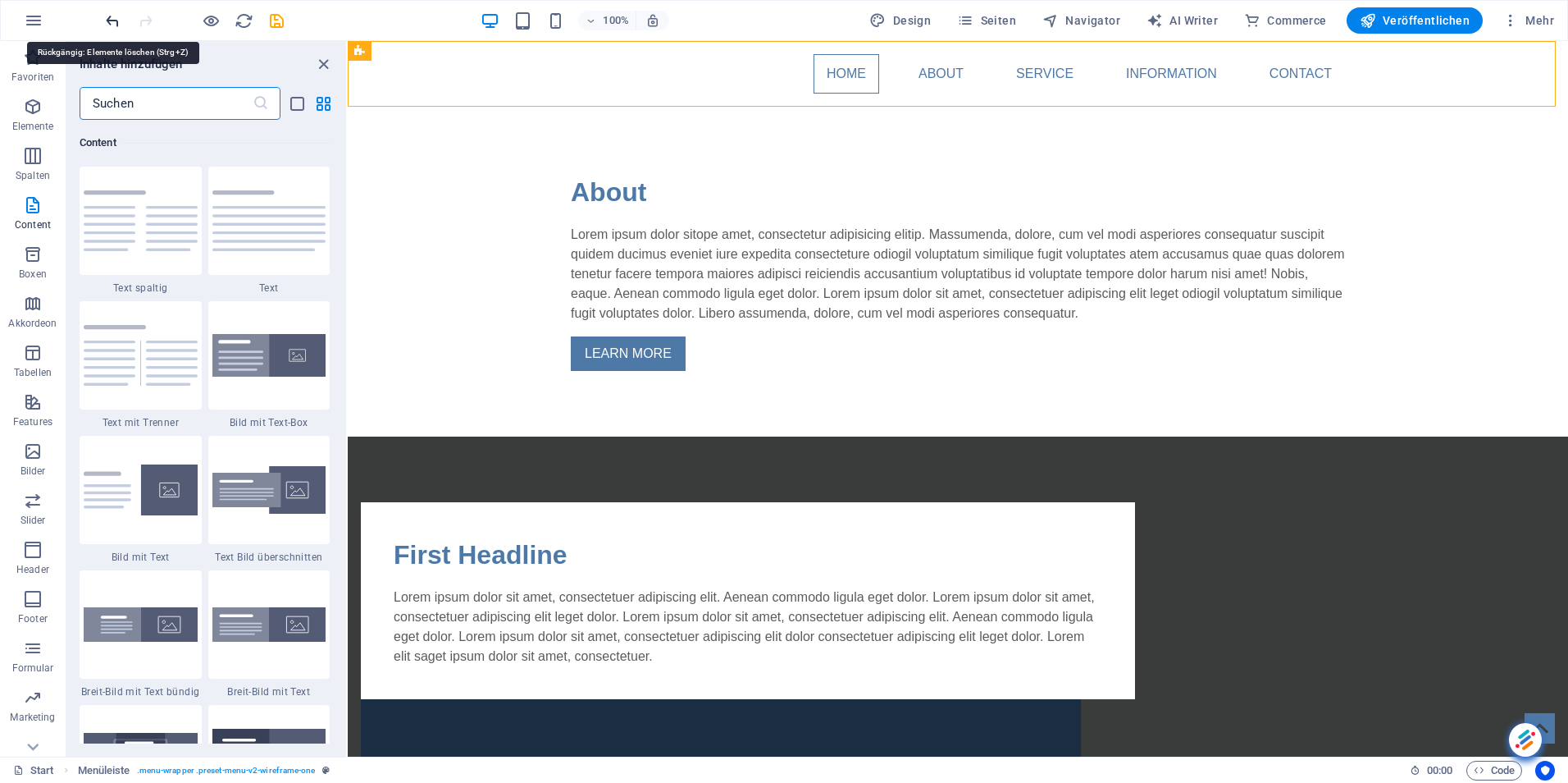
click at [114, 18] on icon "undo" at bounding box center [112, 20] width 18 height 18
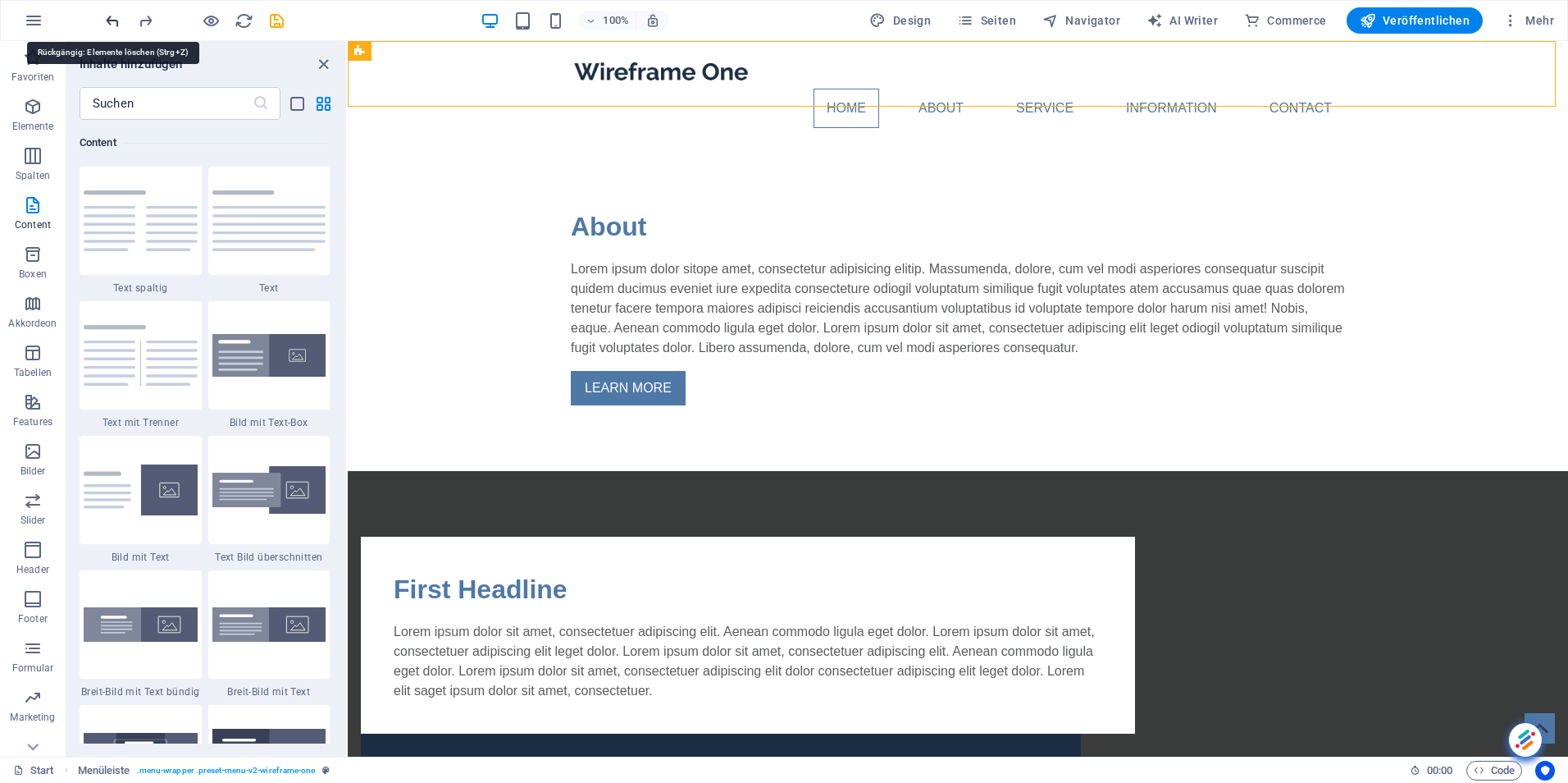
click at [114, 18] on icon "undo" at bounding box center [112, 20] width 18 height 18
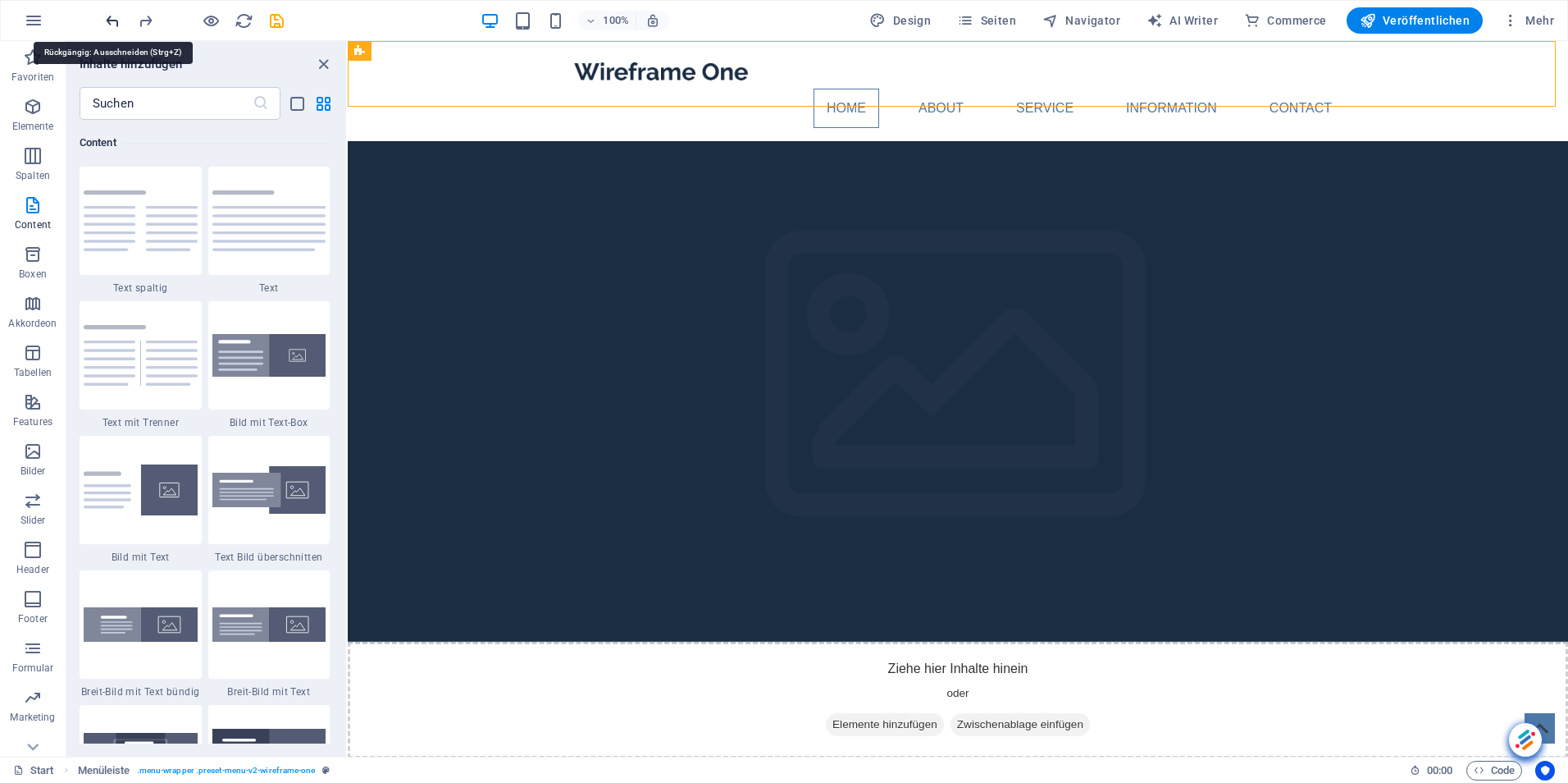
click at [114, 18] on icon "undo" at bounding box center [112, 20] width 18 height 18
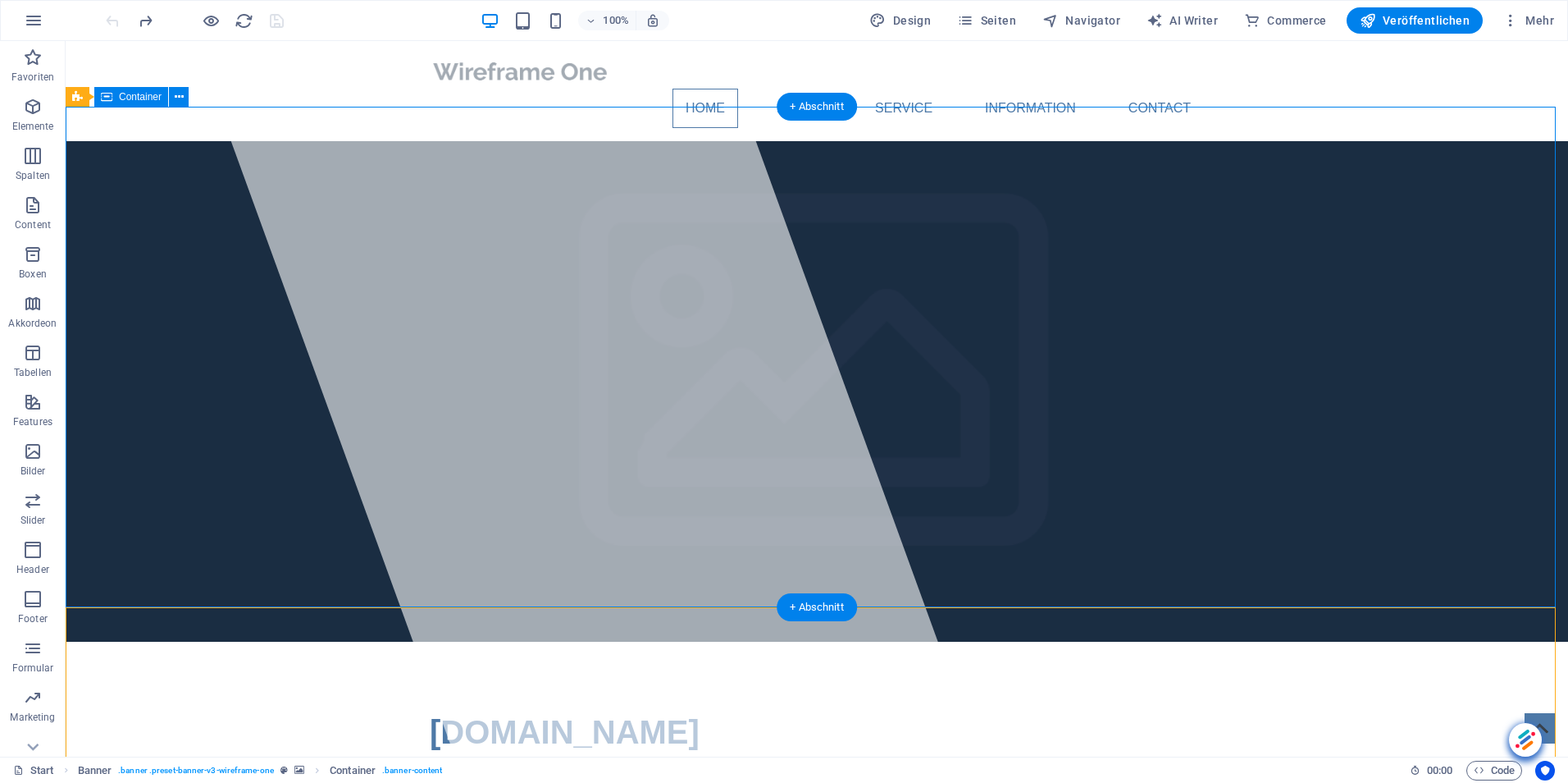
click at [119, 96] on span "Container" at bounding box center [140, 96] width 42 height 10
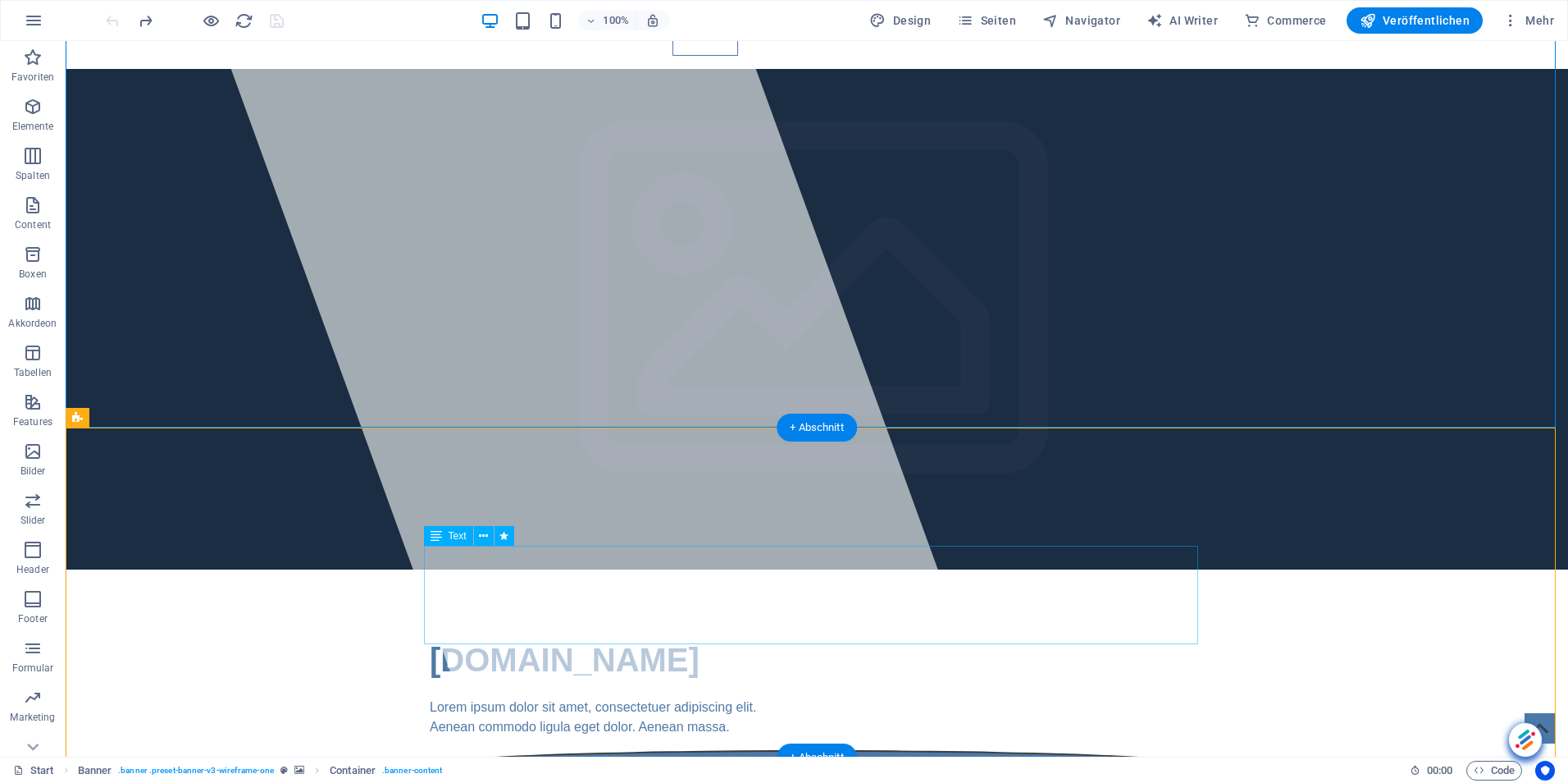
scroll to position [0, 0]
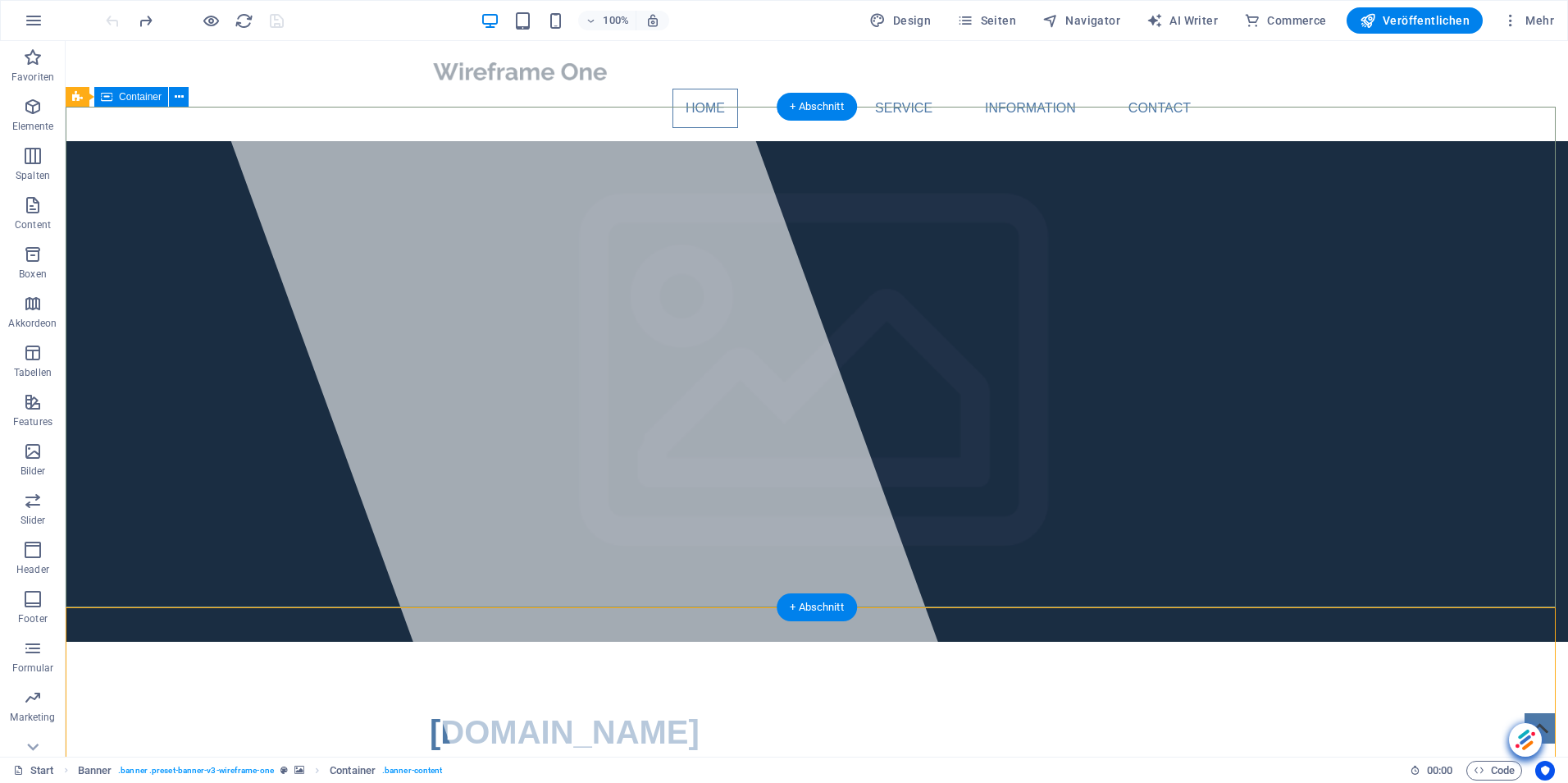
click at [617, 221] on div at bounding box center [587, 399] width 785 height 715
click at [312, 94] on icon at bounding box center [312, 98] width 9 height 18
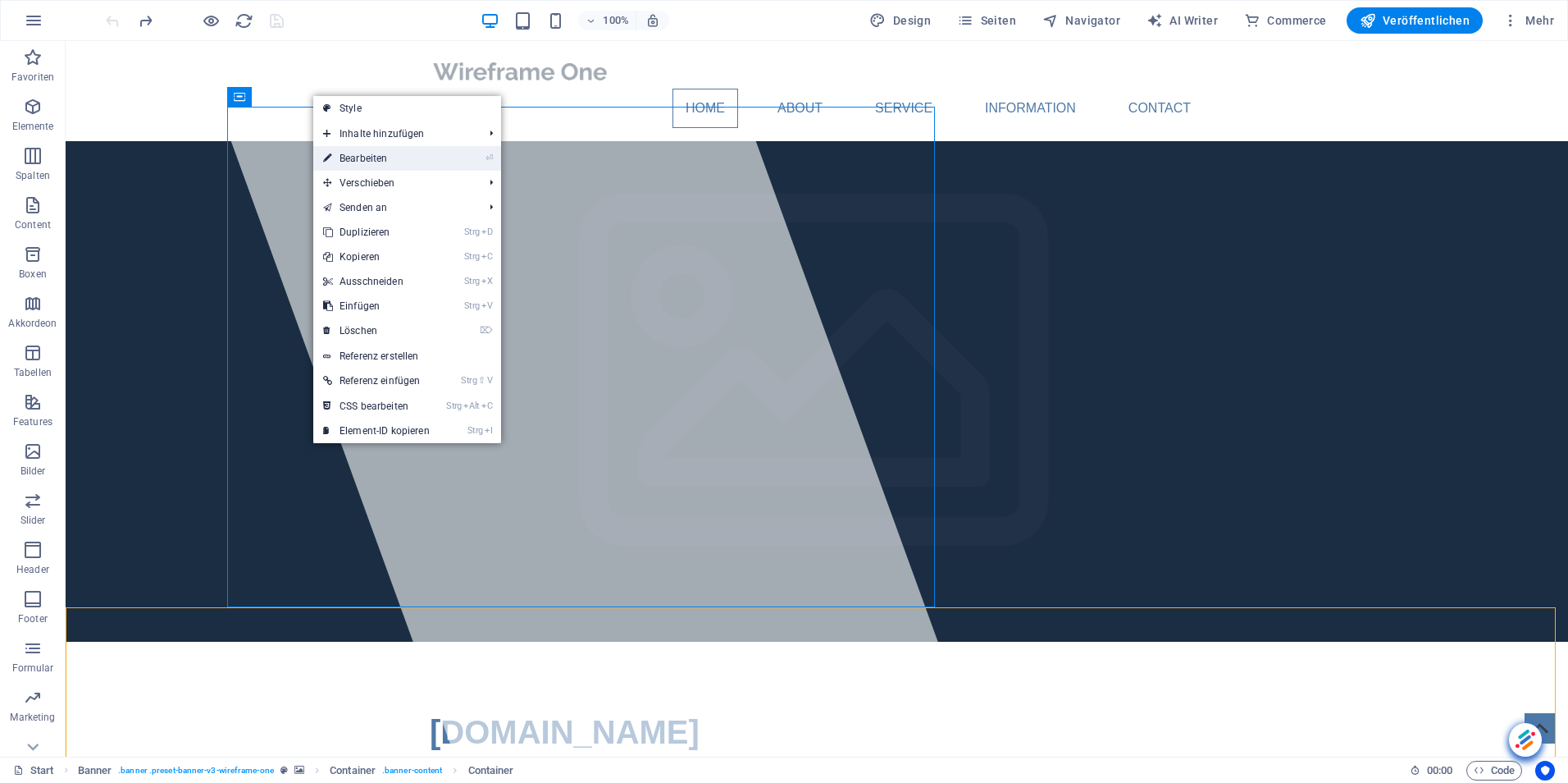
click at [358, 152] on link "⏎ Bearbeiten" at bounding box center [376, 159] width 126 height 25
select select "%"
select select "px"
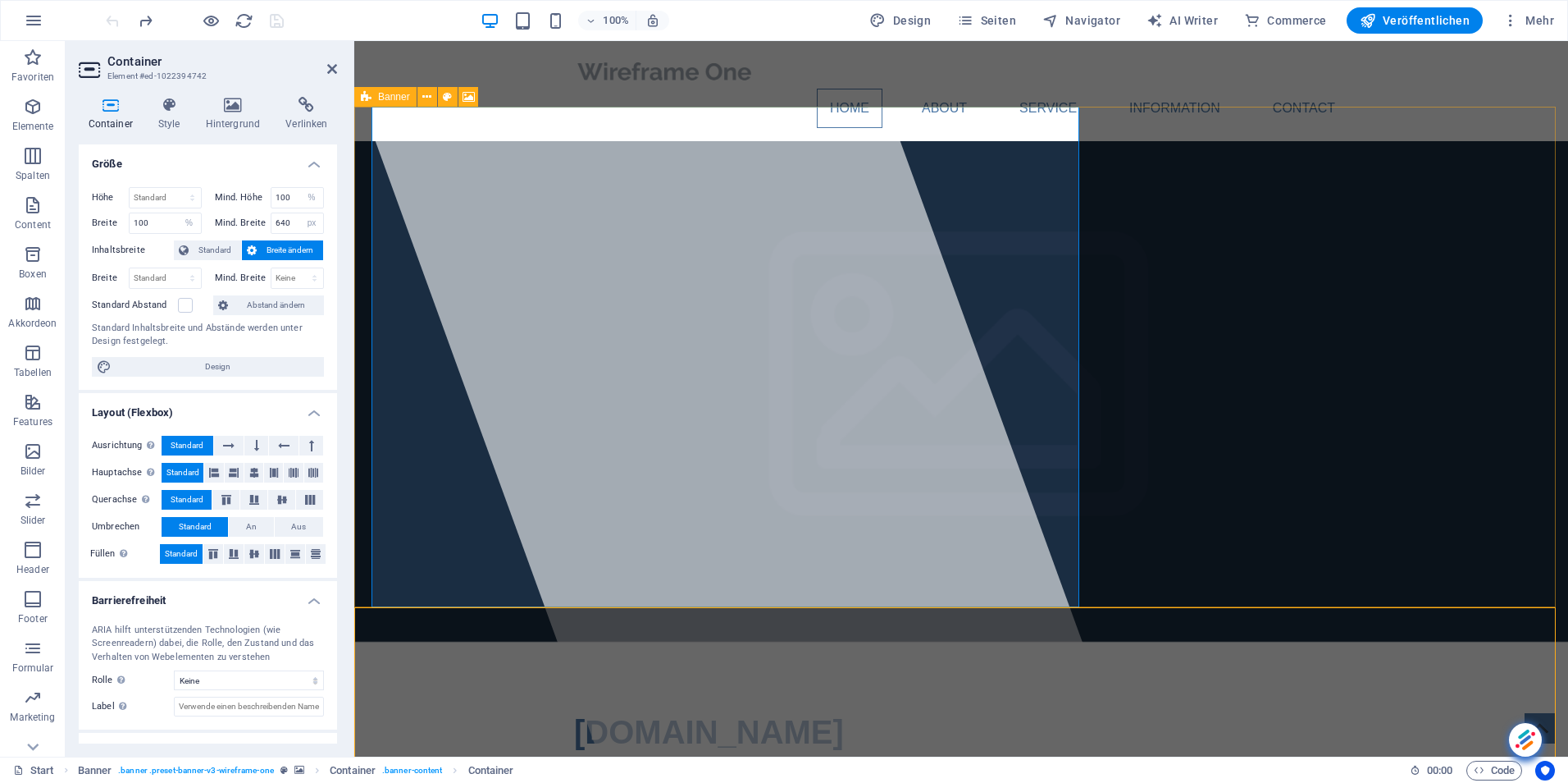
click at [380, 100] on span "Banner" at bounding box center [394, 96] width 32 height 10
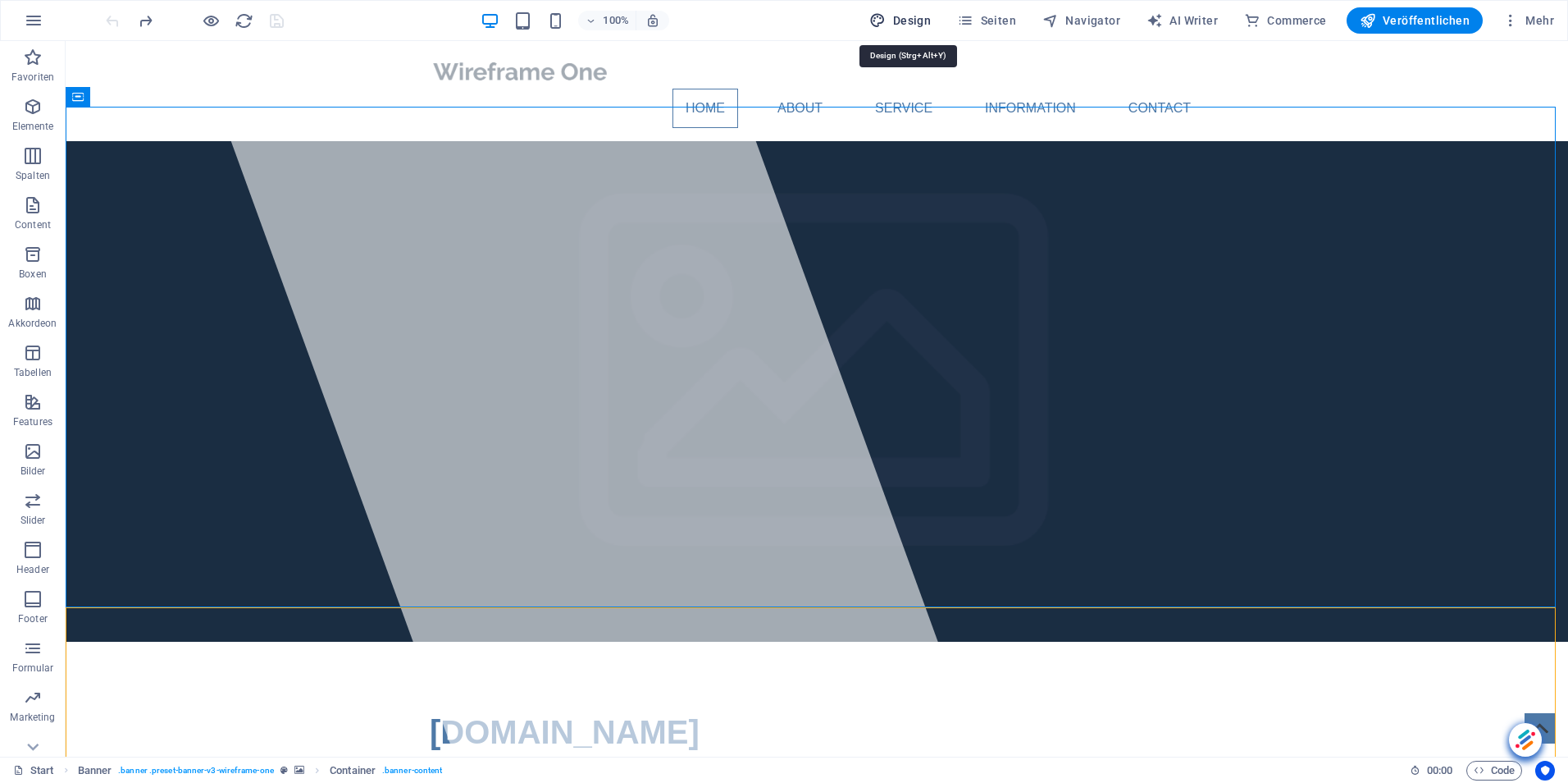
drag, startPoint x: 926, startPoint y: 19, endPoint x: 1003, endPoint y: 107, distance: 116.9
click at [926, 19] on span "Design" at bounding box center [901, 20] width 62 height 17
select select "px"
select select "400"
select select "px"
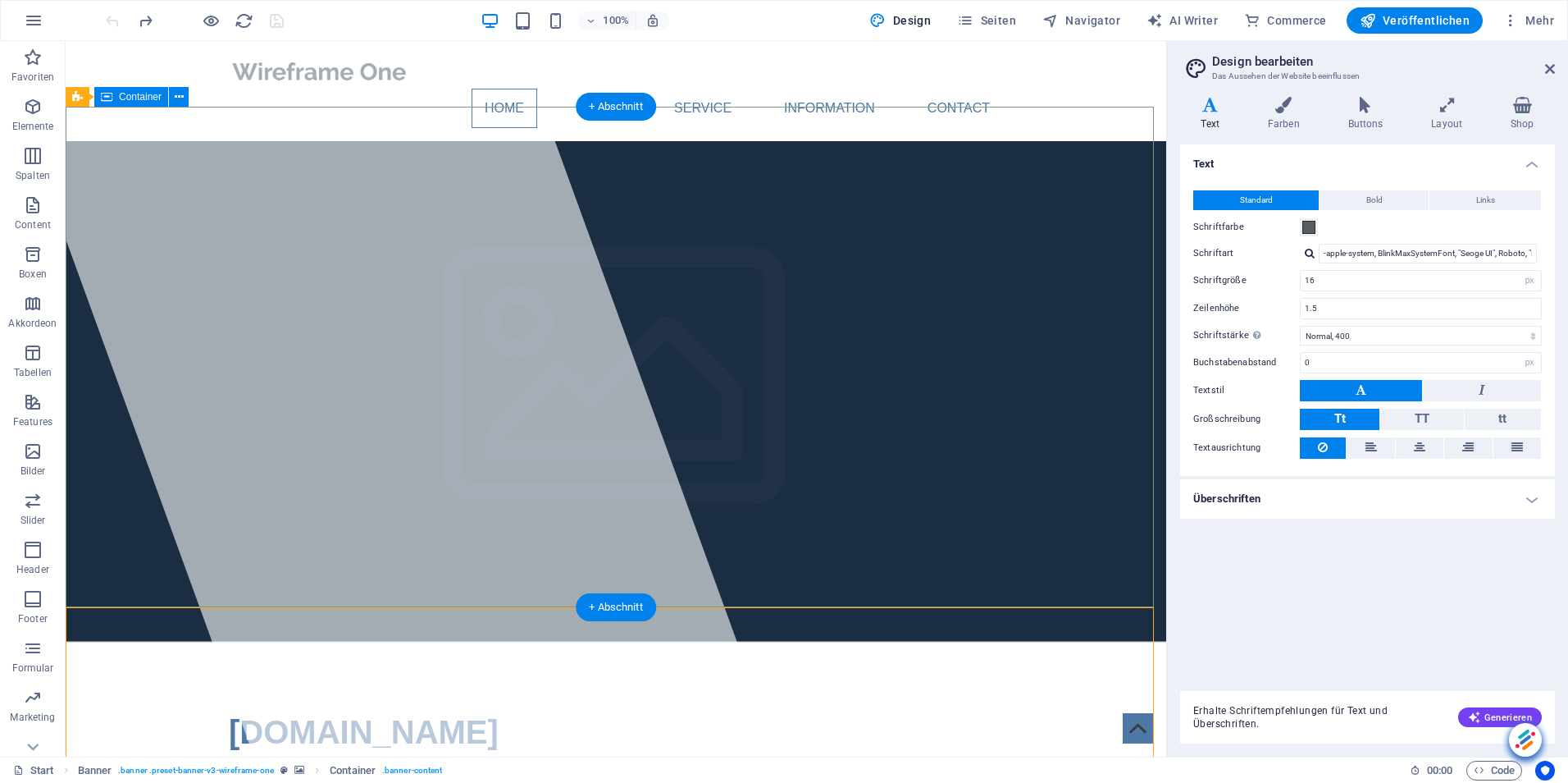
click at [82, 97] on icon at bounding box center [77, 97] width 11 height 19
click at [139, 96] on icon at bounding box center [138, 98] width 9 height 18
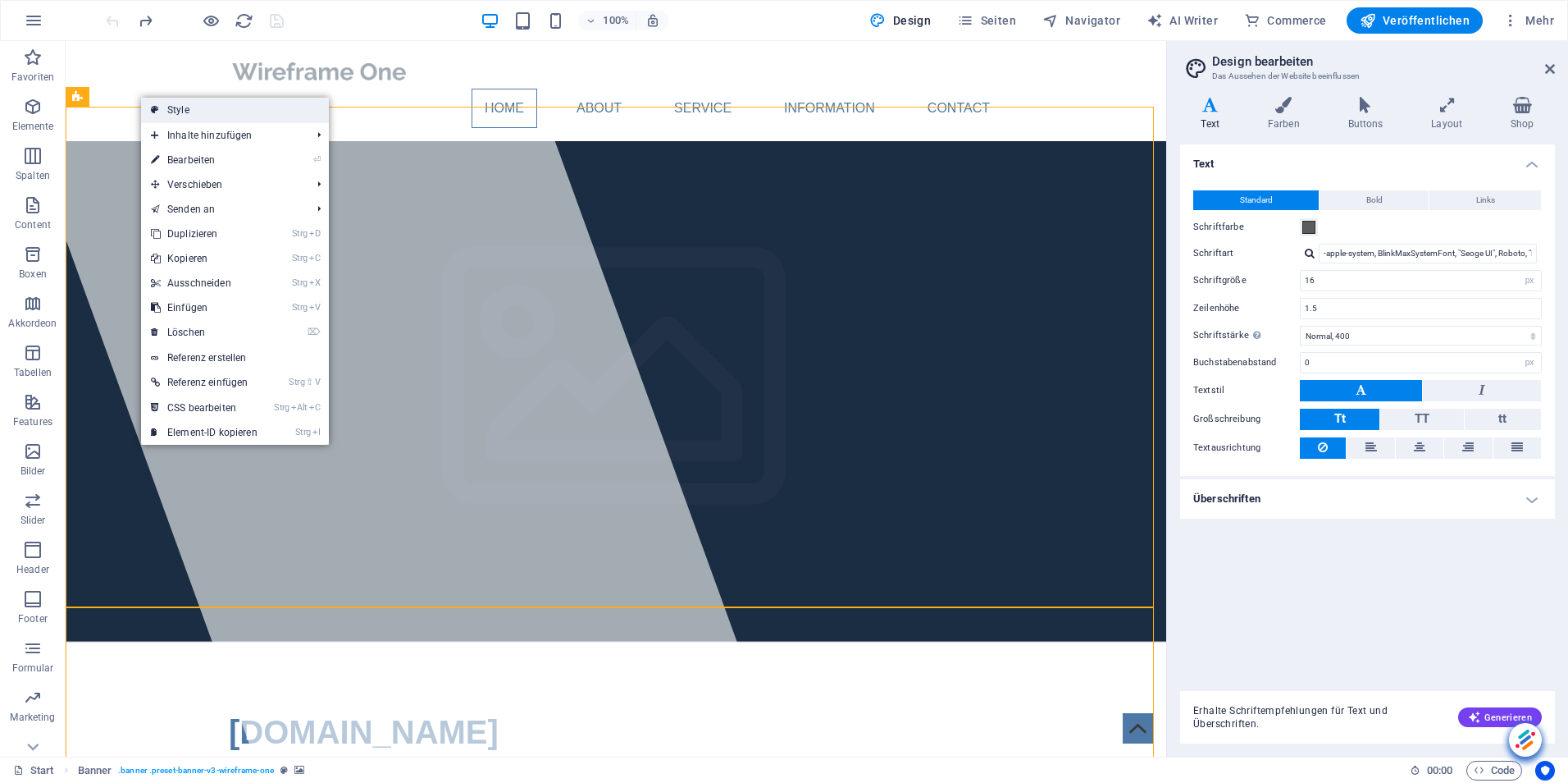
click at [184, 107] on link "Style" at bounding box center [234, 110] width 188 height 25
select select "px"
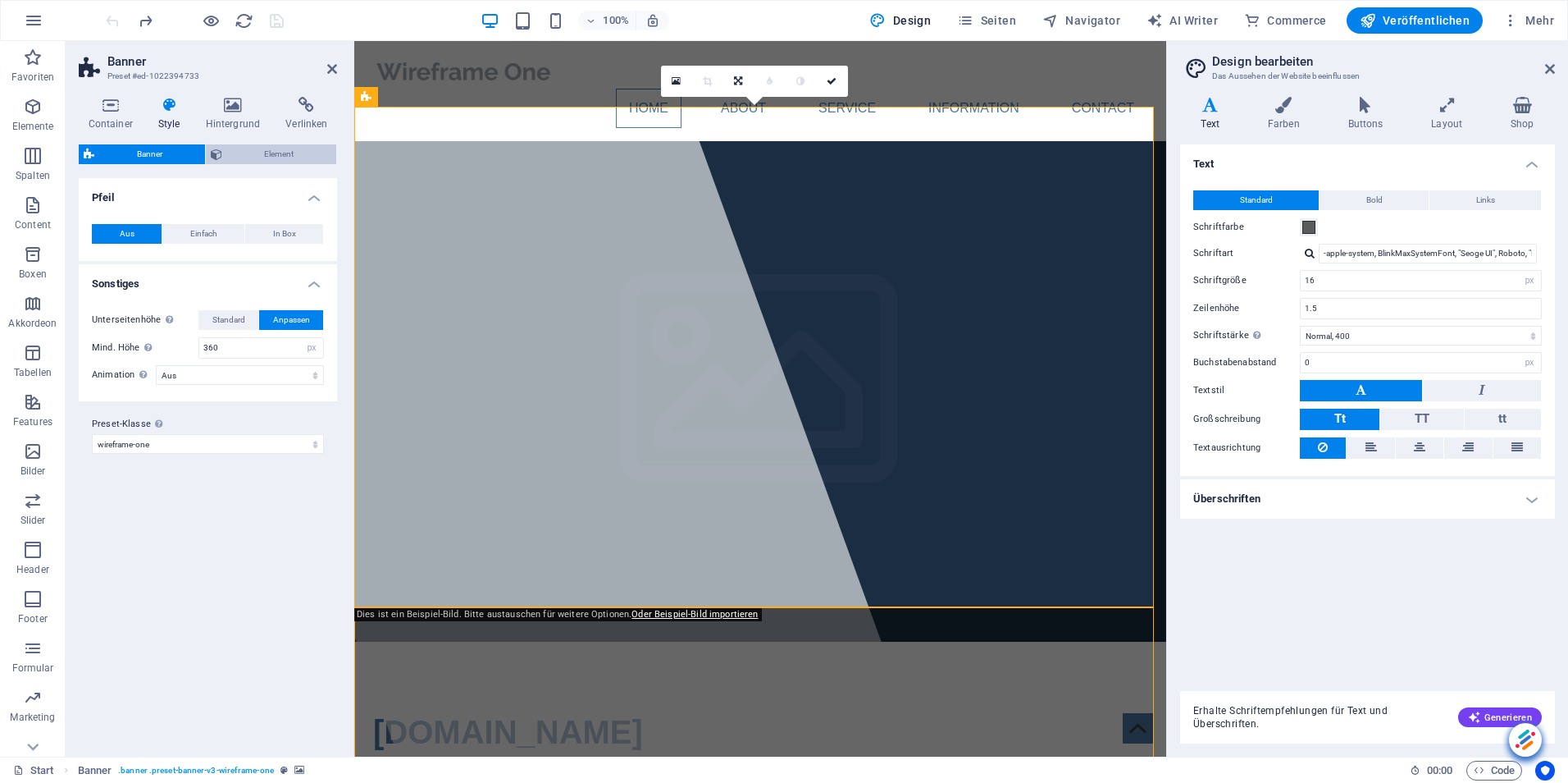
click at [264, 150] on span "Element" at bounding box center [279, 154] width 105 height 19
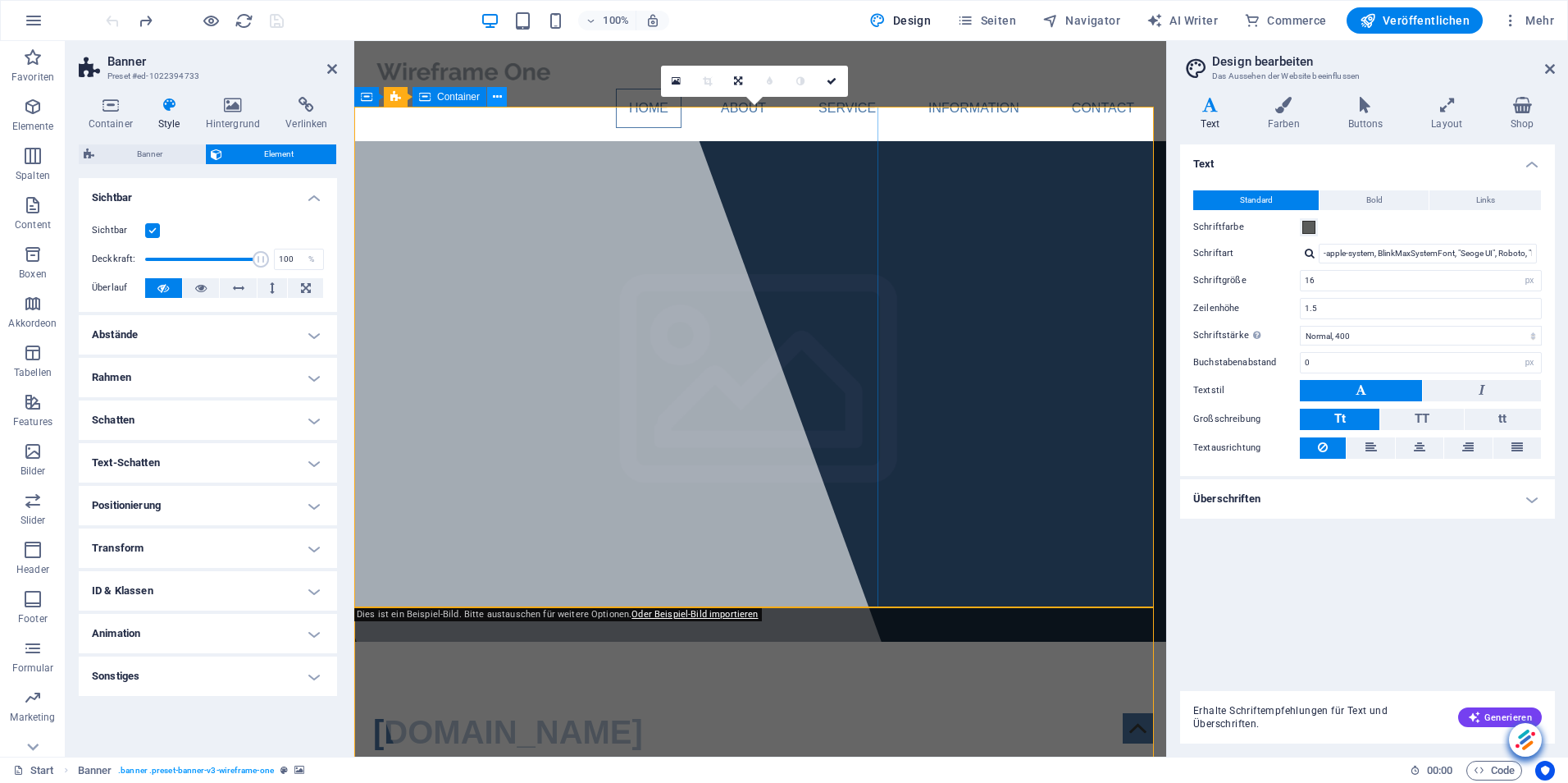
click at [497, 92] on icon at bounding box center [497, 98] width 9 height 18
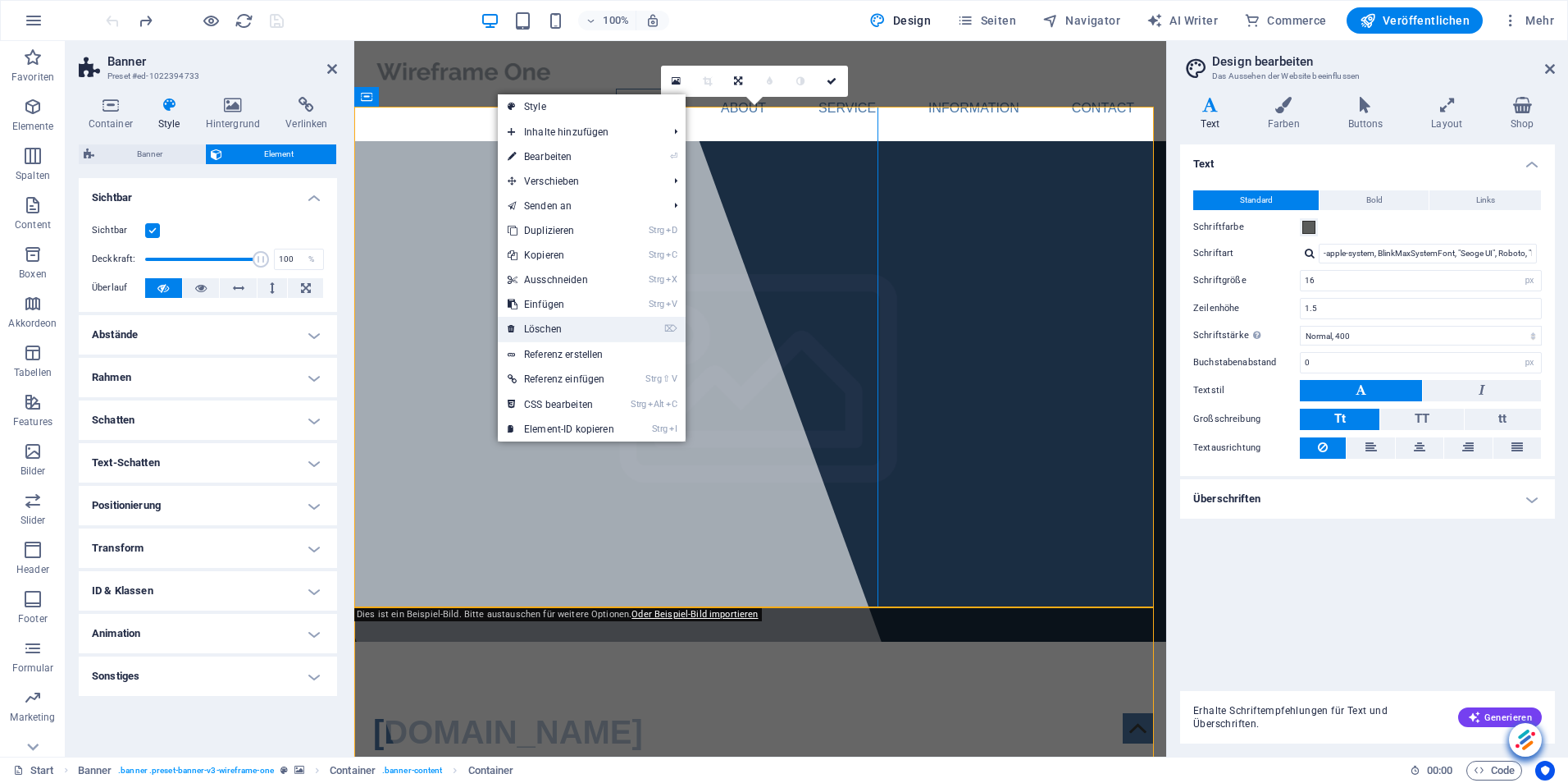
click at [558, 326] on link "⌦ Löschen" at bounding box center [561, 329] width 126 height 25
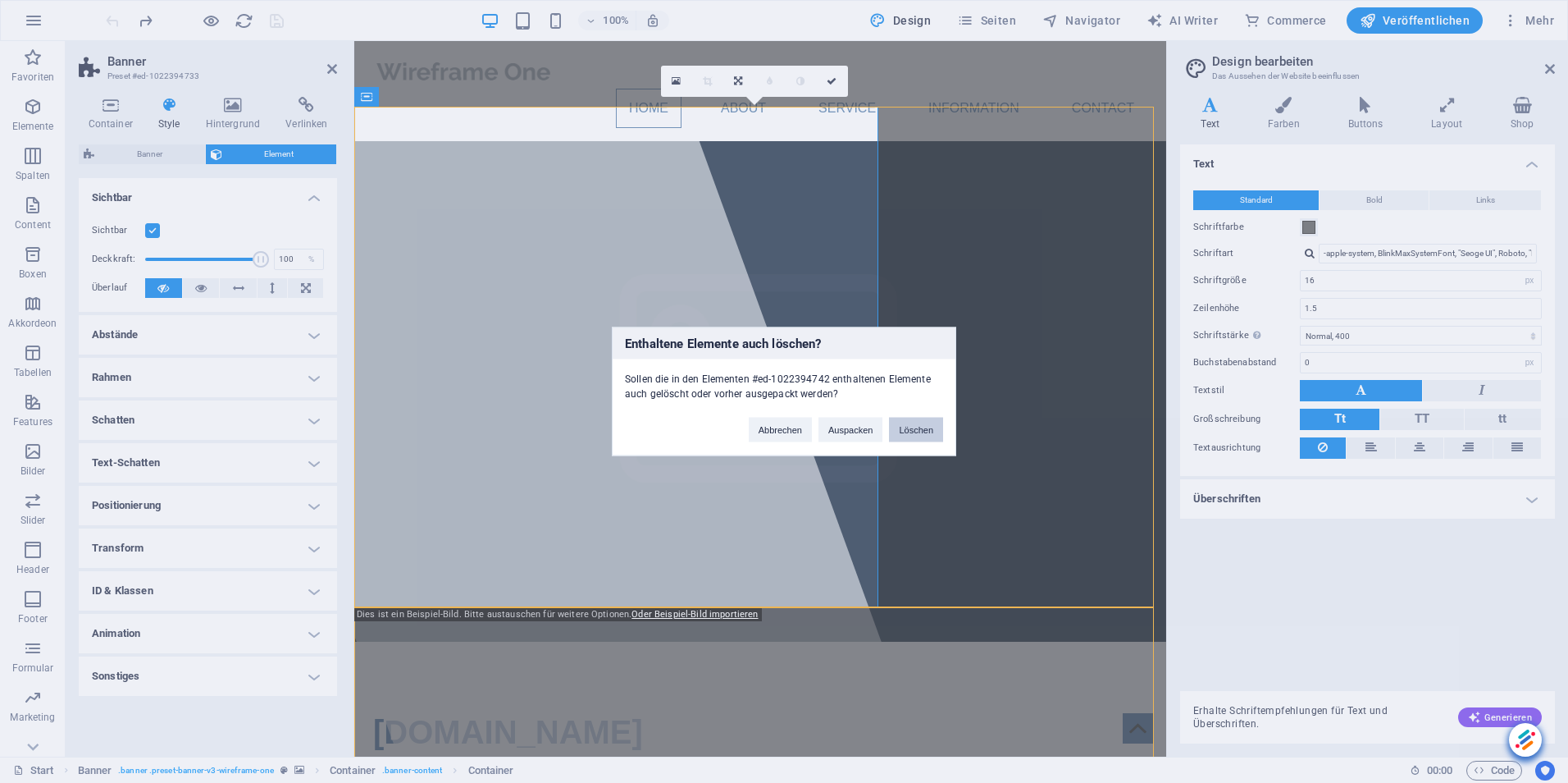
click at [927, 428] on button "Löschen" at bounding box center [916, 430] width 54 height 25
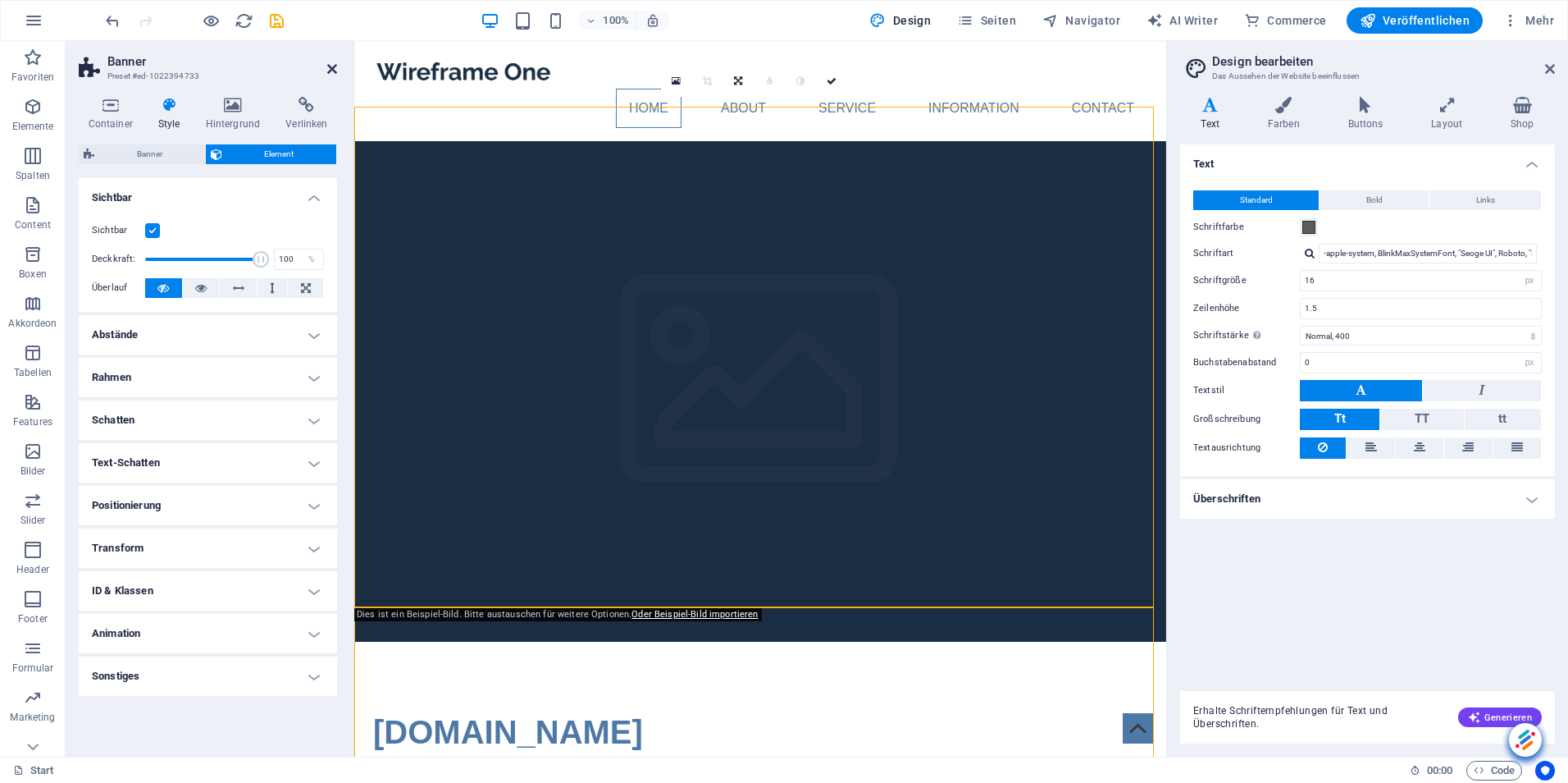
click at [329, 63] on icon at bounding box center [332, 69] width 10 height 13
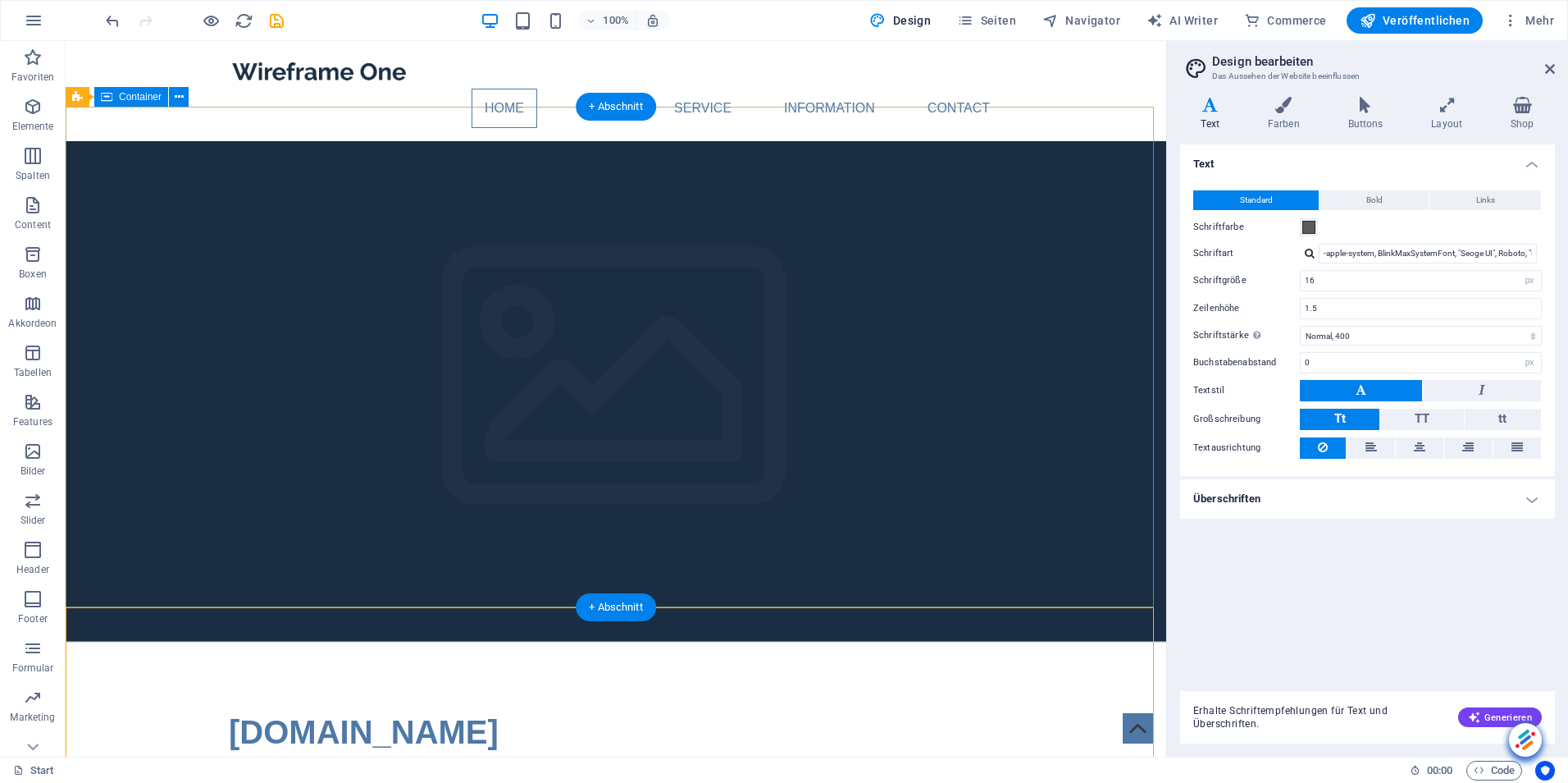
click at [180, 93] on icon at bounding box center [179, 98] width 9 height 18
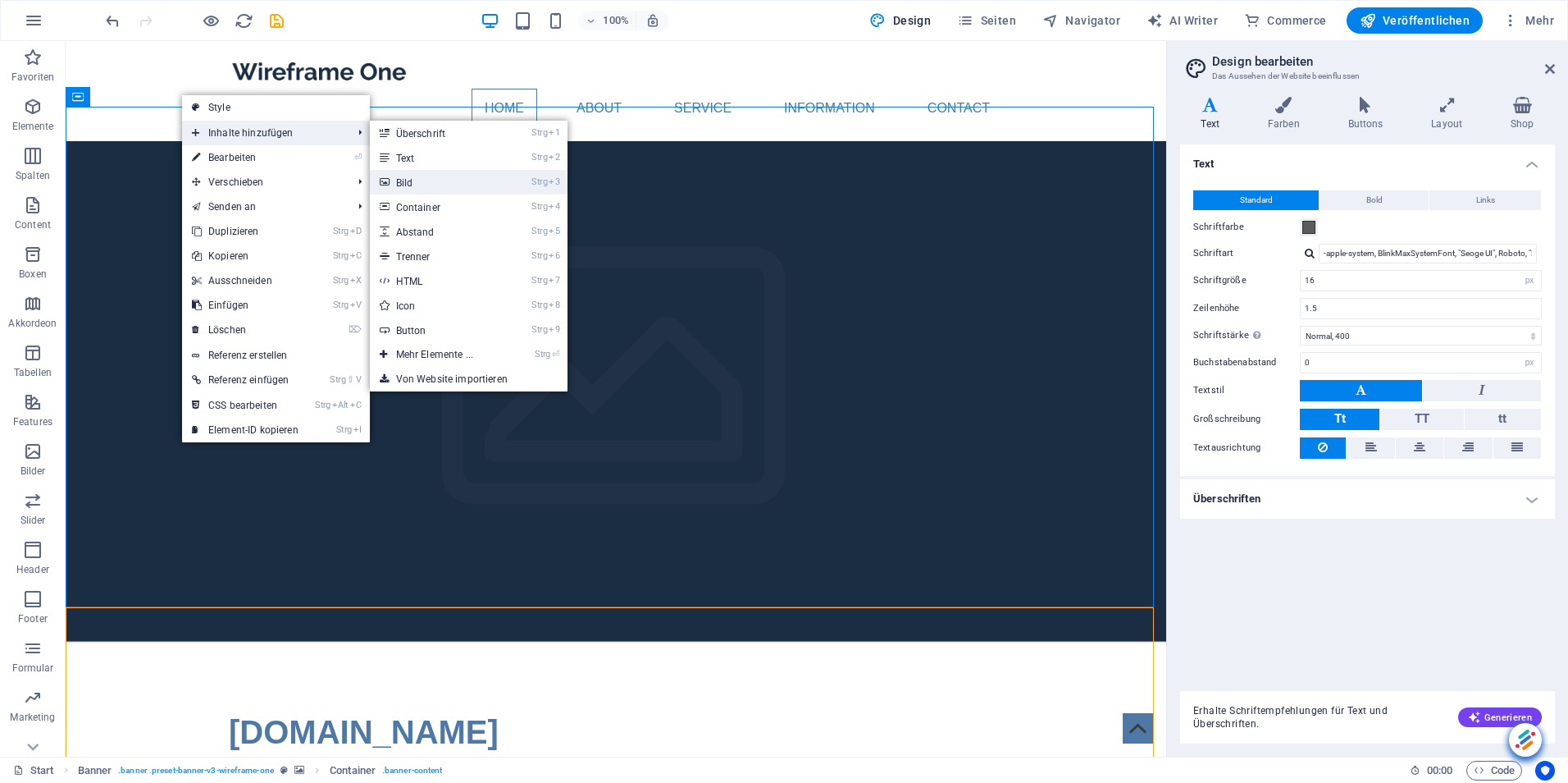
click at [437, 180] on link "Strg 3 Bild" at bounding box center [438, 182] width 136 height 25
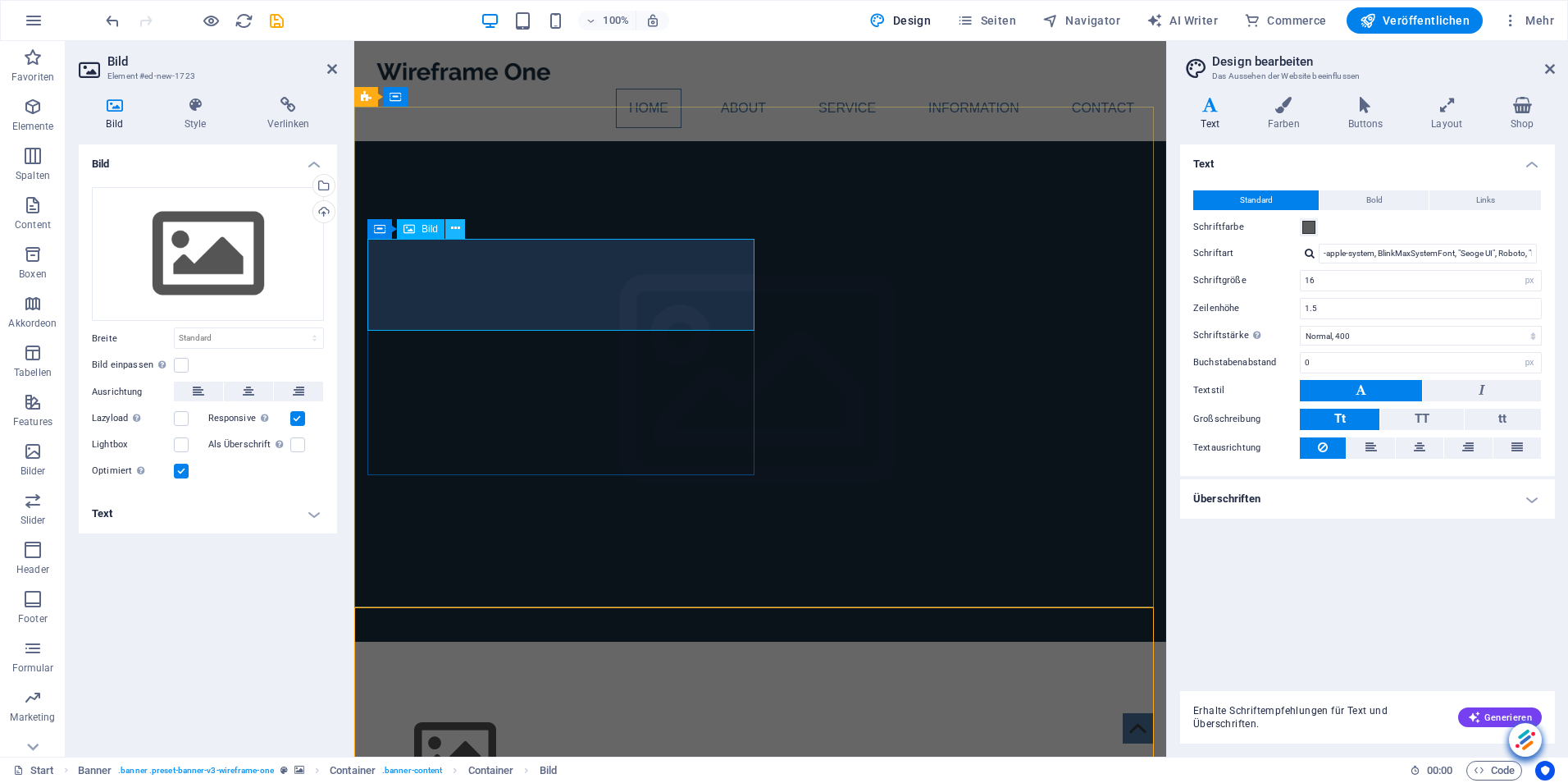
click at [457, 226] on icon at bounding box center [455, 229] width 9 height 18
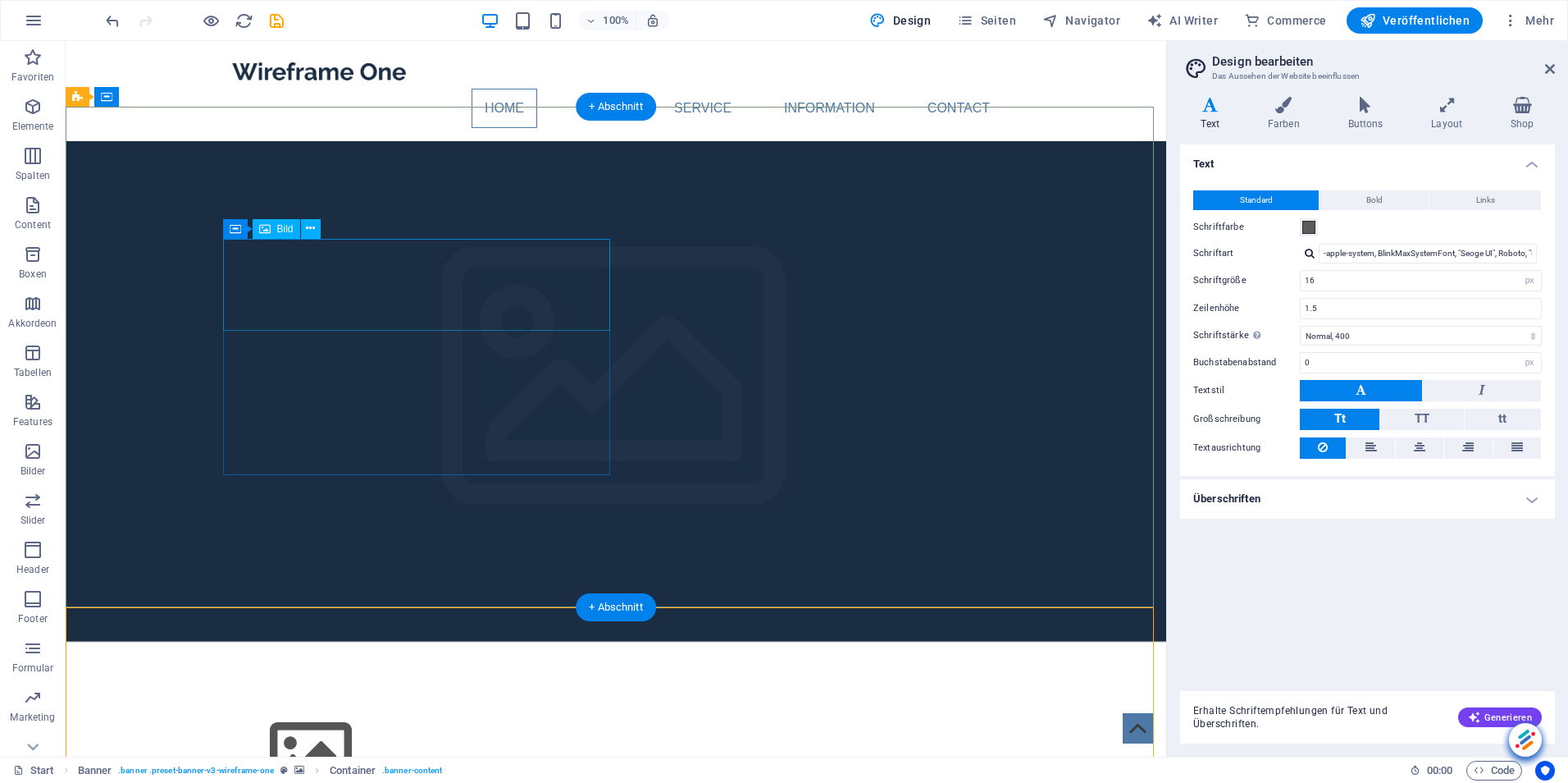
click at [303, 707] on figure at bounding box center [616, 753] width 775 height 92
click at [312, 225] on icon at bounding box center [311, 229] width 9 height 18
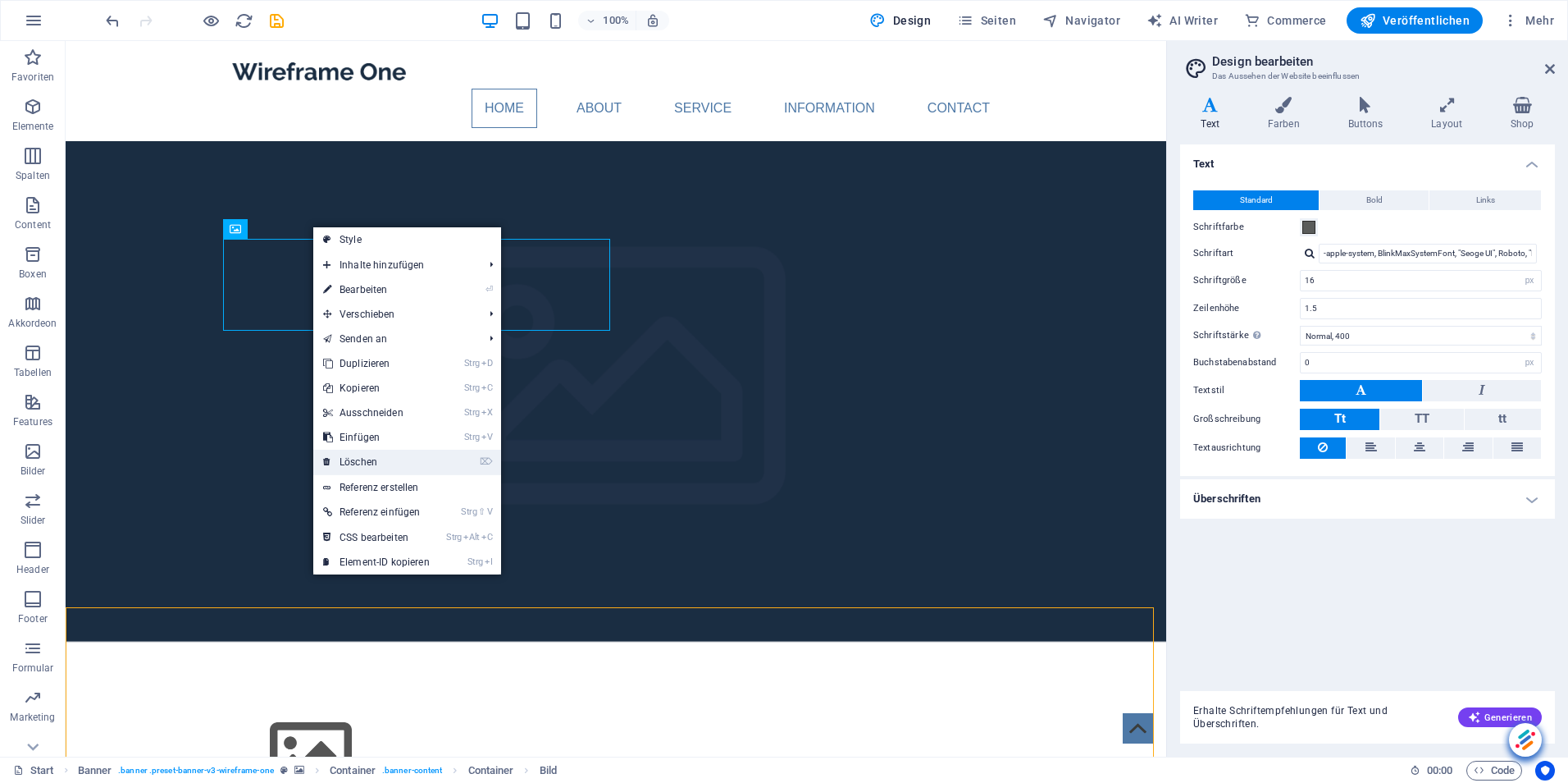
click at [366, 462] on link "⌦ Löschen" at bounding box center [376, 462] width 126 height 25
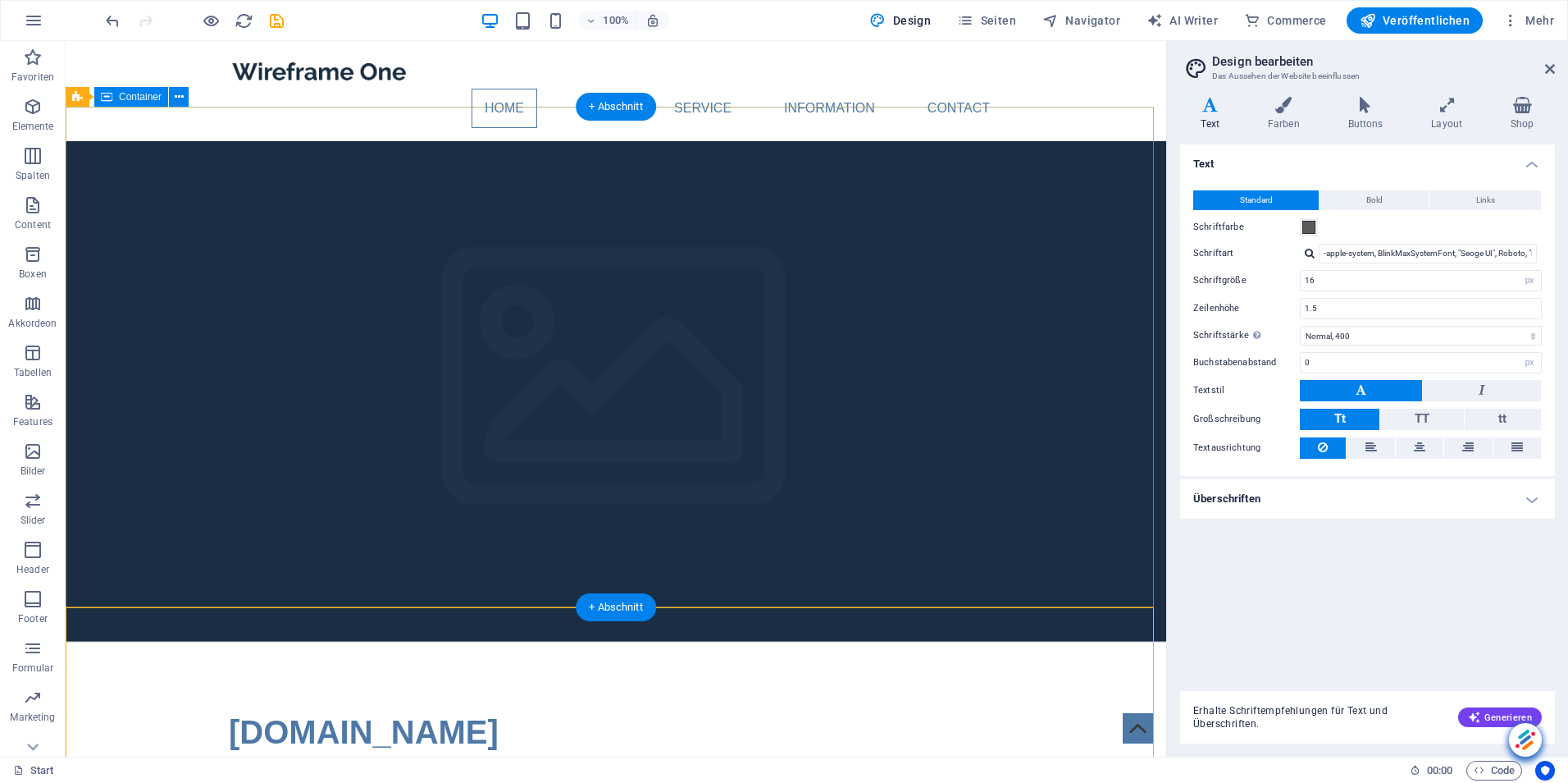
click at [180, 97] on icon at bounding box center [179, 98] width 9 height 18
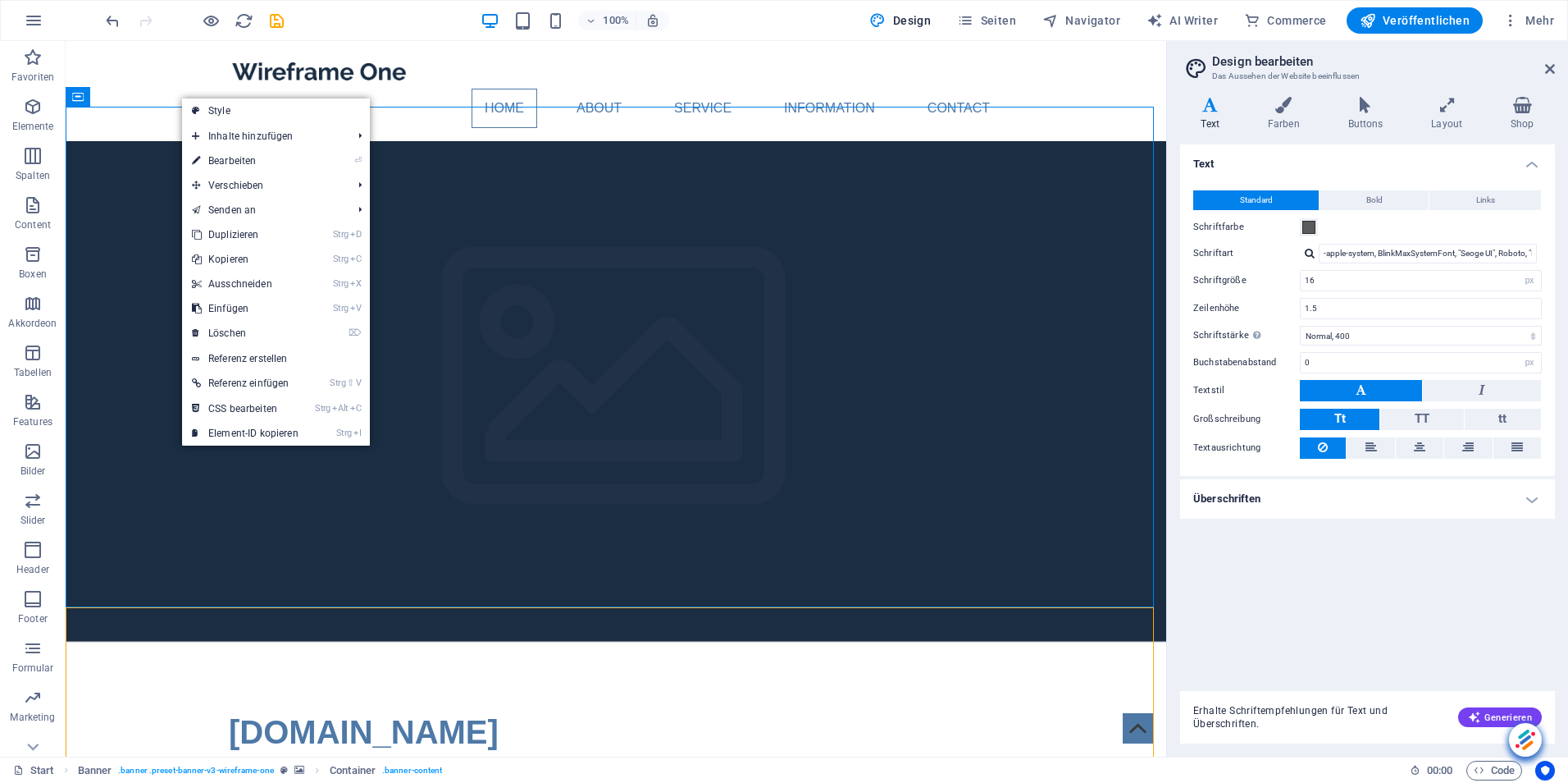
click at [241, 160] on link "⏎ Bearbeiten" at bounding box center [245, 161] width 126 height 25
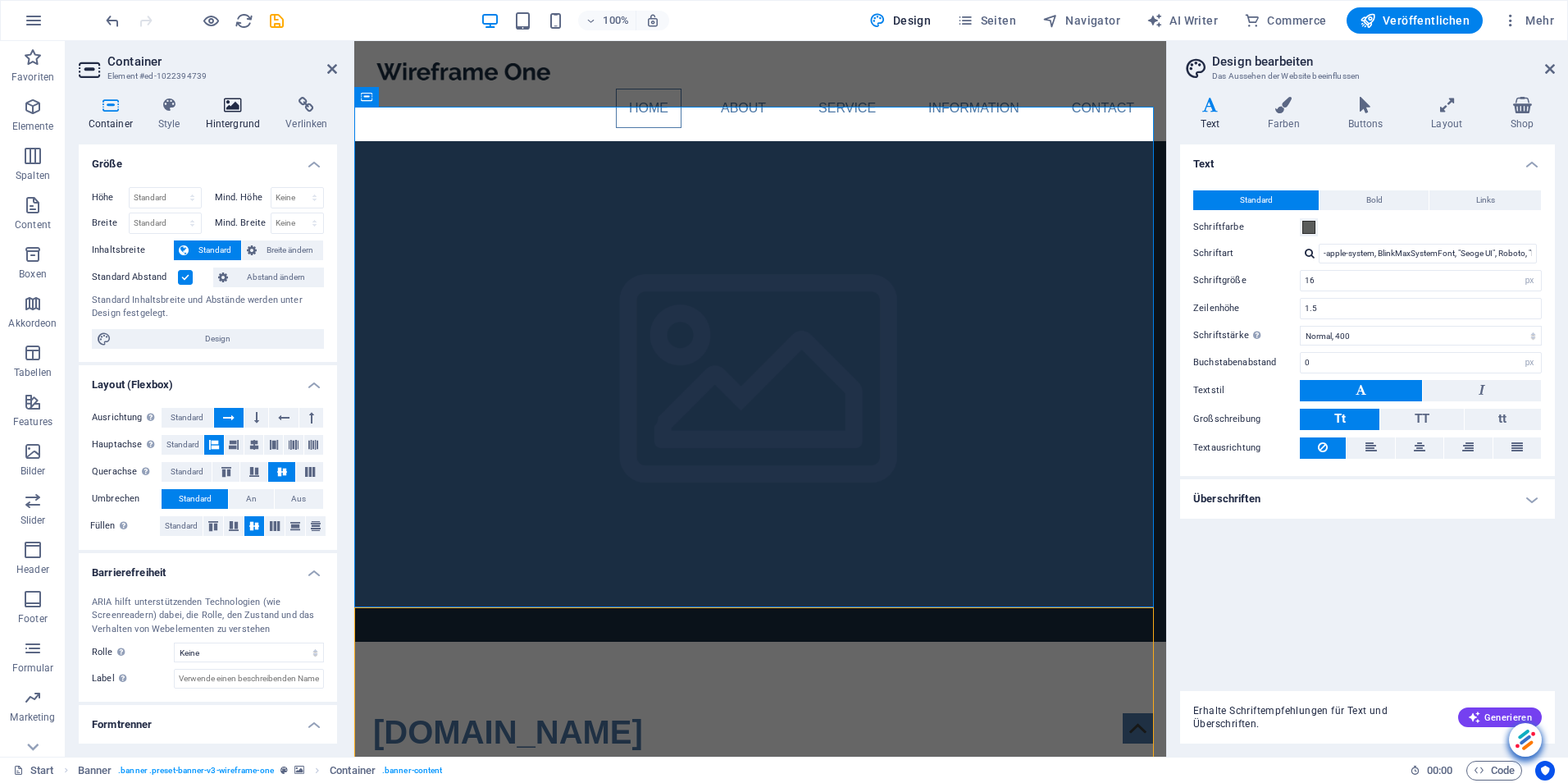
click at [232, 102] on icon at bounding box center [233, 105] width 74 height 17
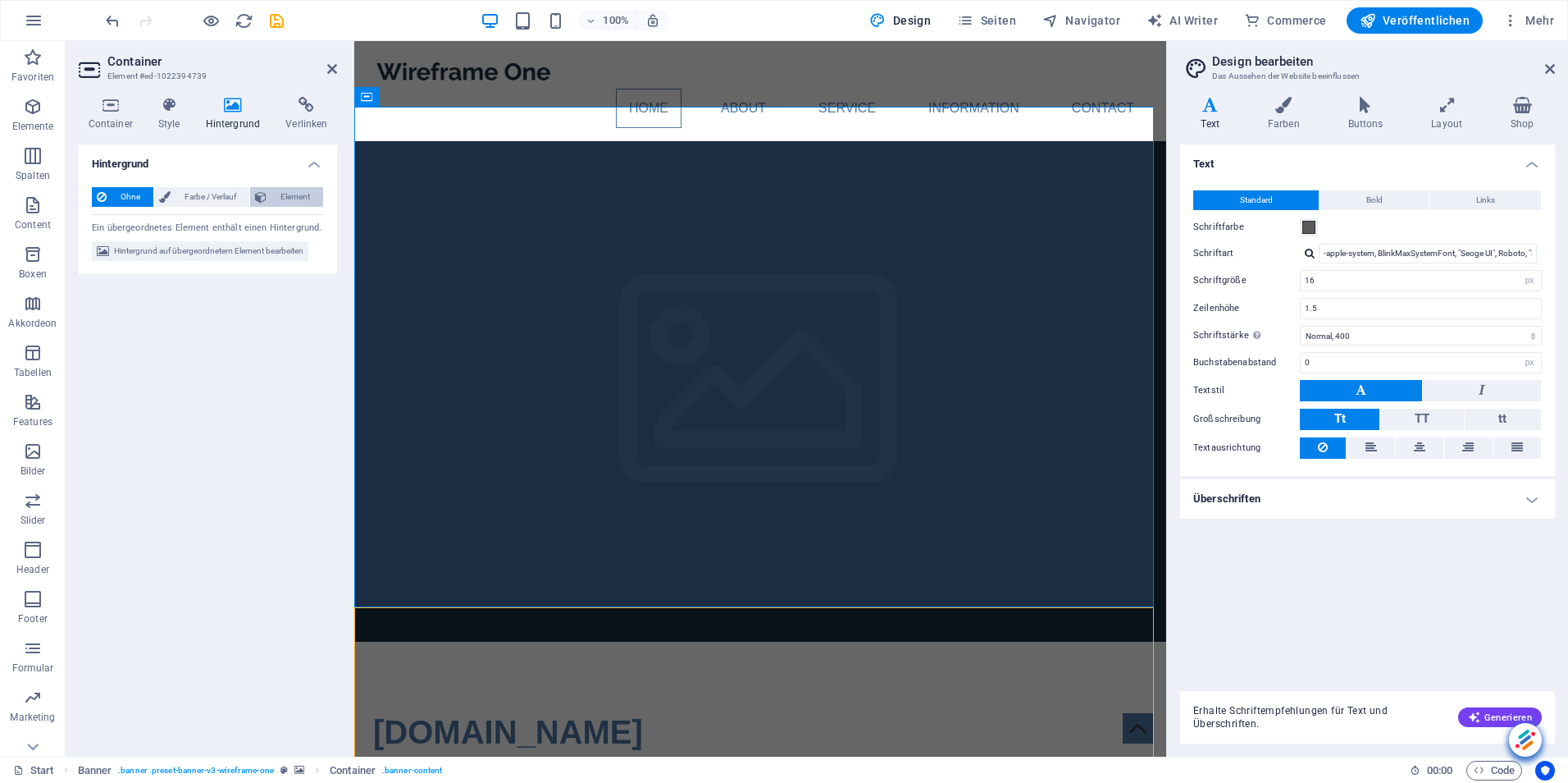
click at [296, 193] on span "Element" at bounding box center [294, 196] width 47 height 19
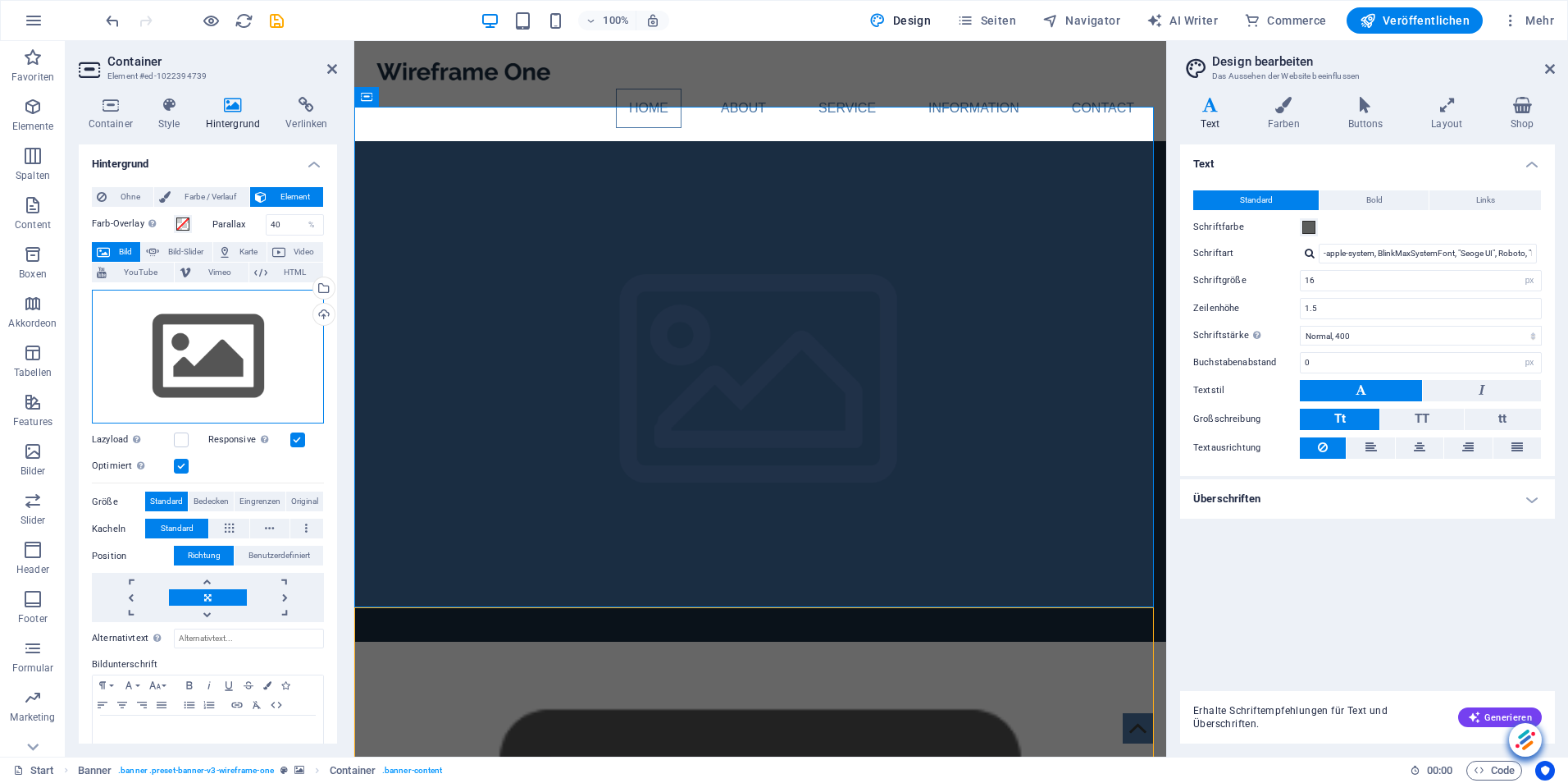
click at [210, 346] on div "Ziehe Dateien zum Hochladen hierher oder klicke hier, um aus Dateien oder koste…" at bounding box center [208, 357] width 232 height 135
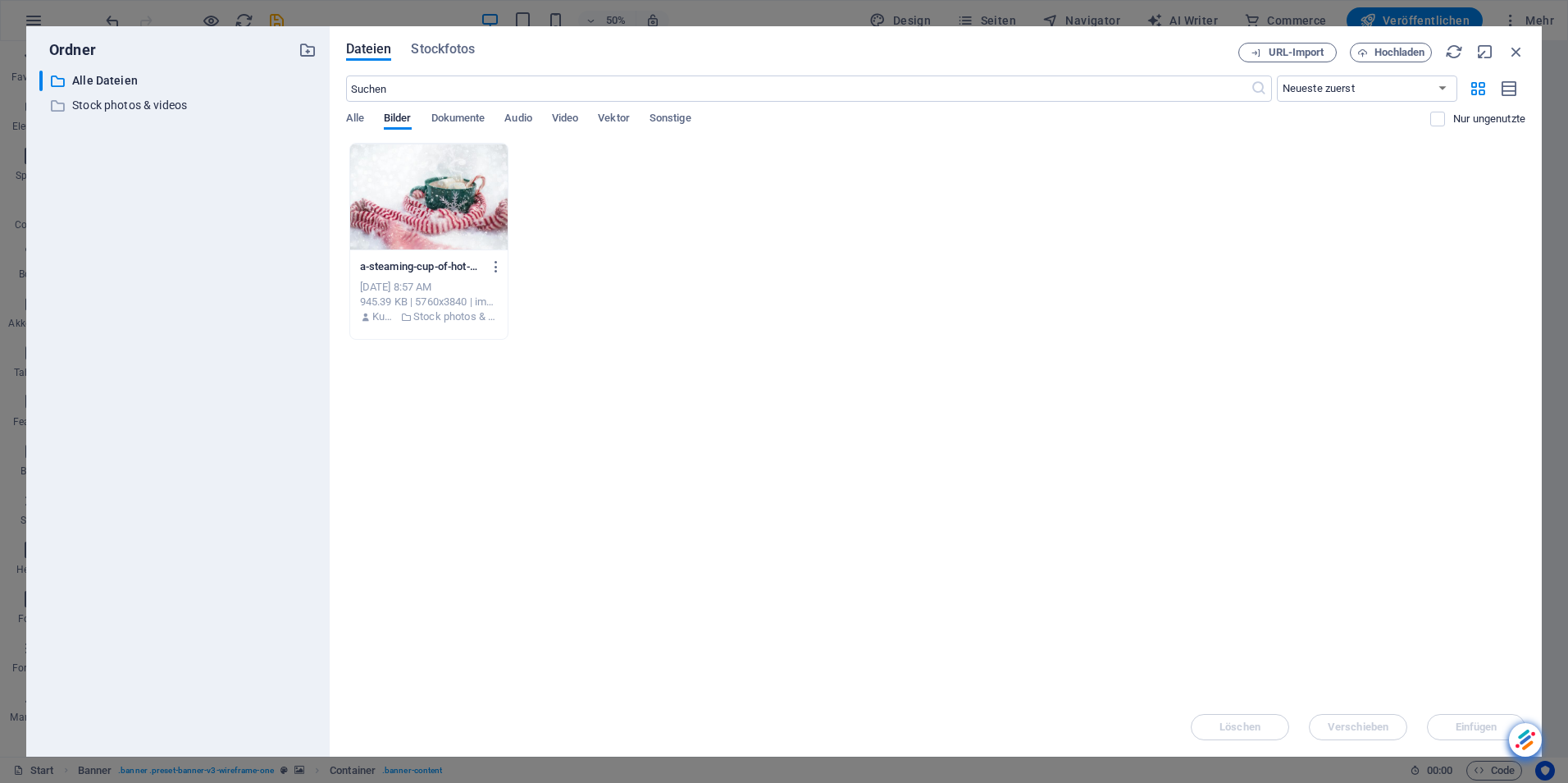
click at [431, 179] on div at bounding box center [429, 196] width 158 height 107
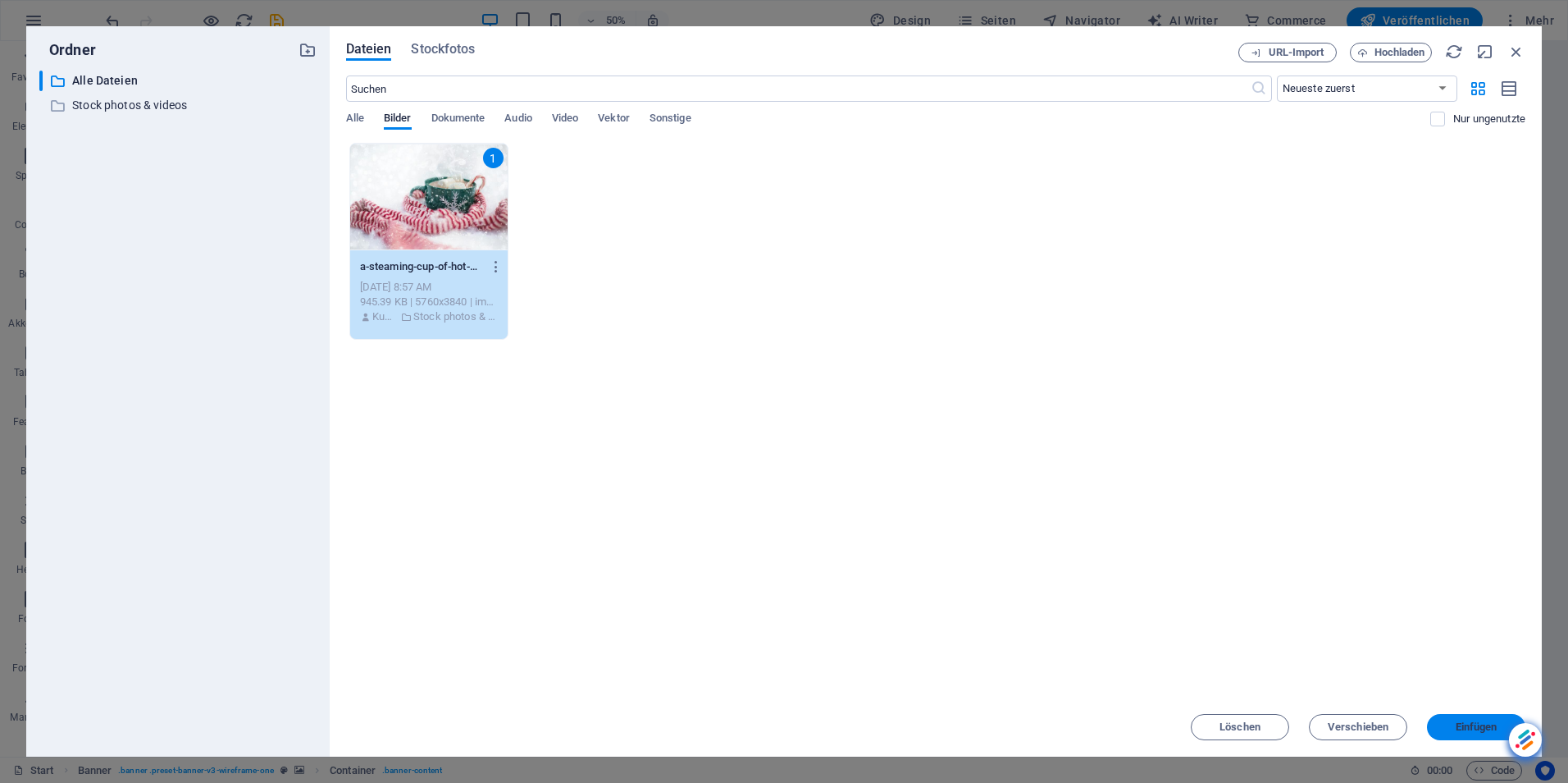
click at [1475, 724] on span "Einfügen" at bounding box center [1477, 727] width 42 height 10
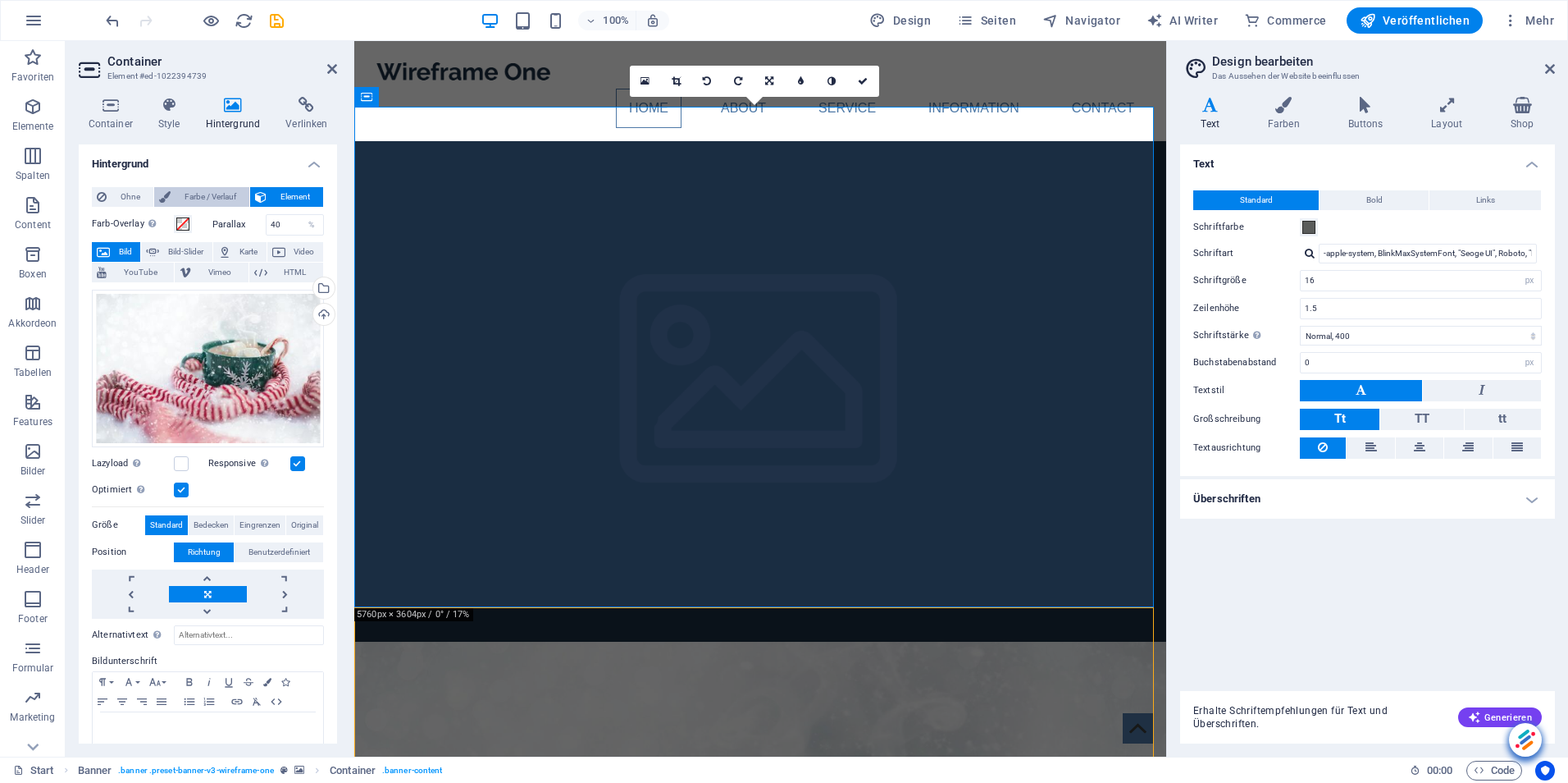
click at [210, 195] on span "Farbe / Verlauf" at bounding box center [210, 196] width 69 height 19
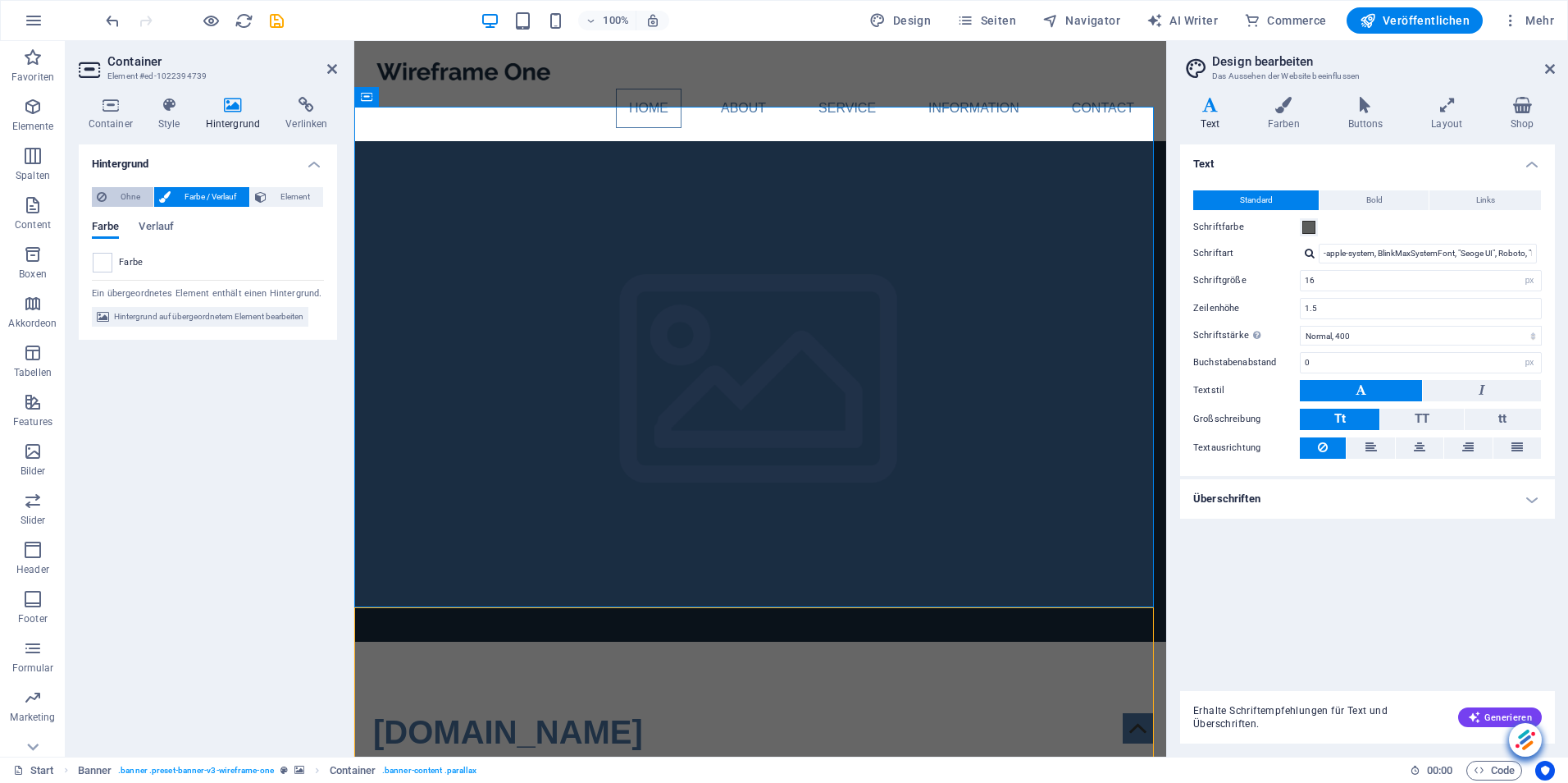
click at [126, 191] on span "Ohne" at bounding box center [130, 196] width 37 height 19
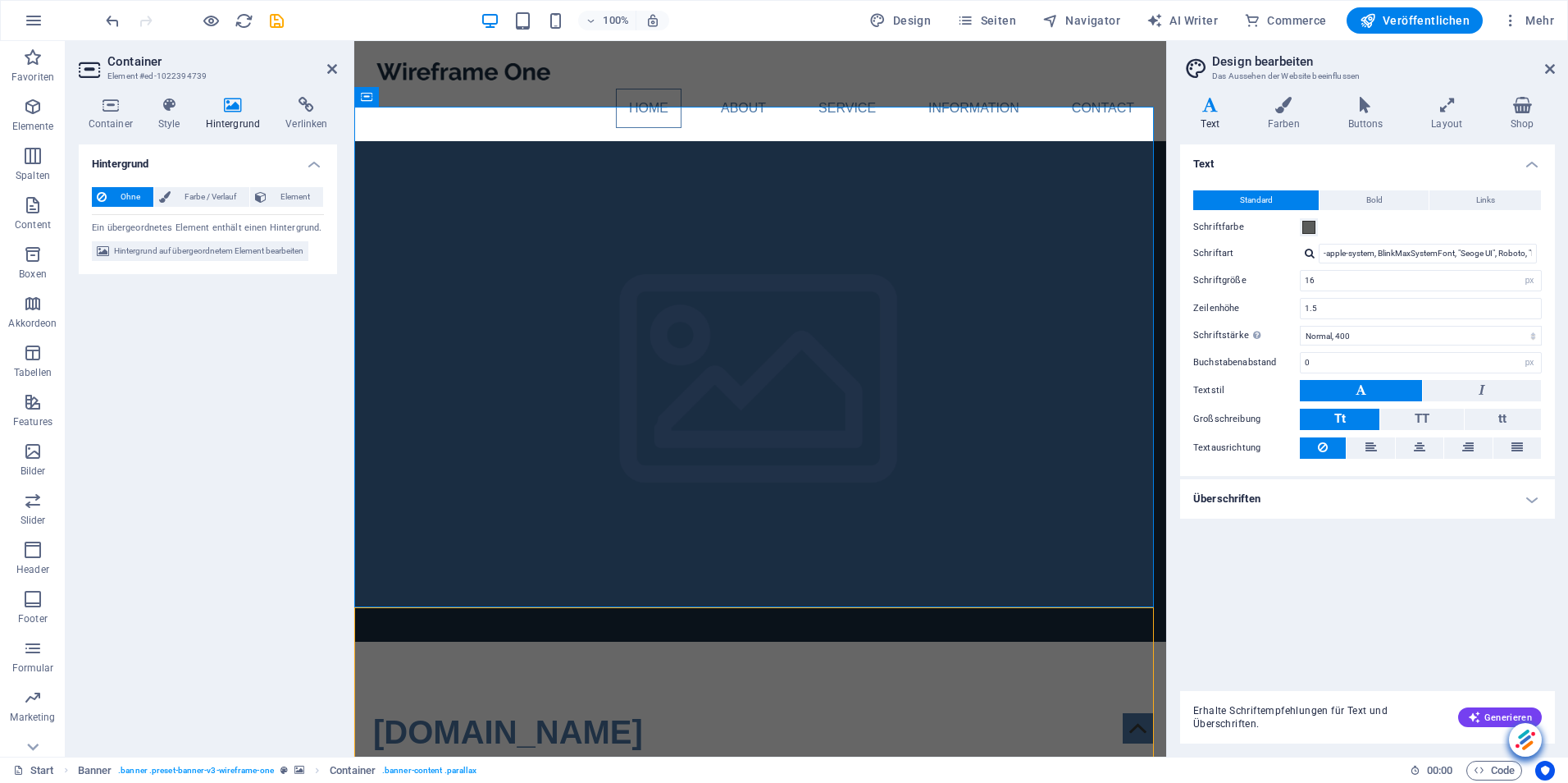
click at [231, 110] on icon at bounding box center [233, 105] width 74 height 17
click at [300, 198] on span "Element" at bounding box center [294, 196] width 47 height 19
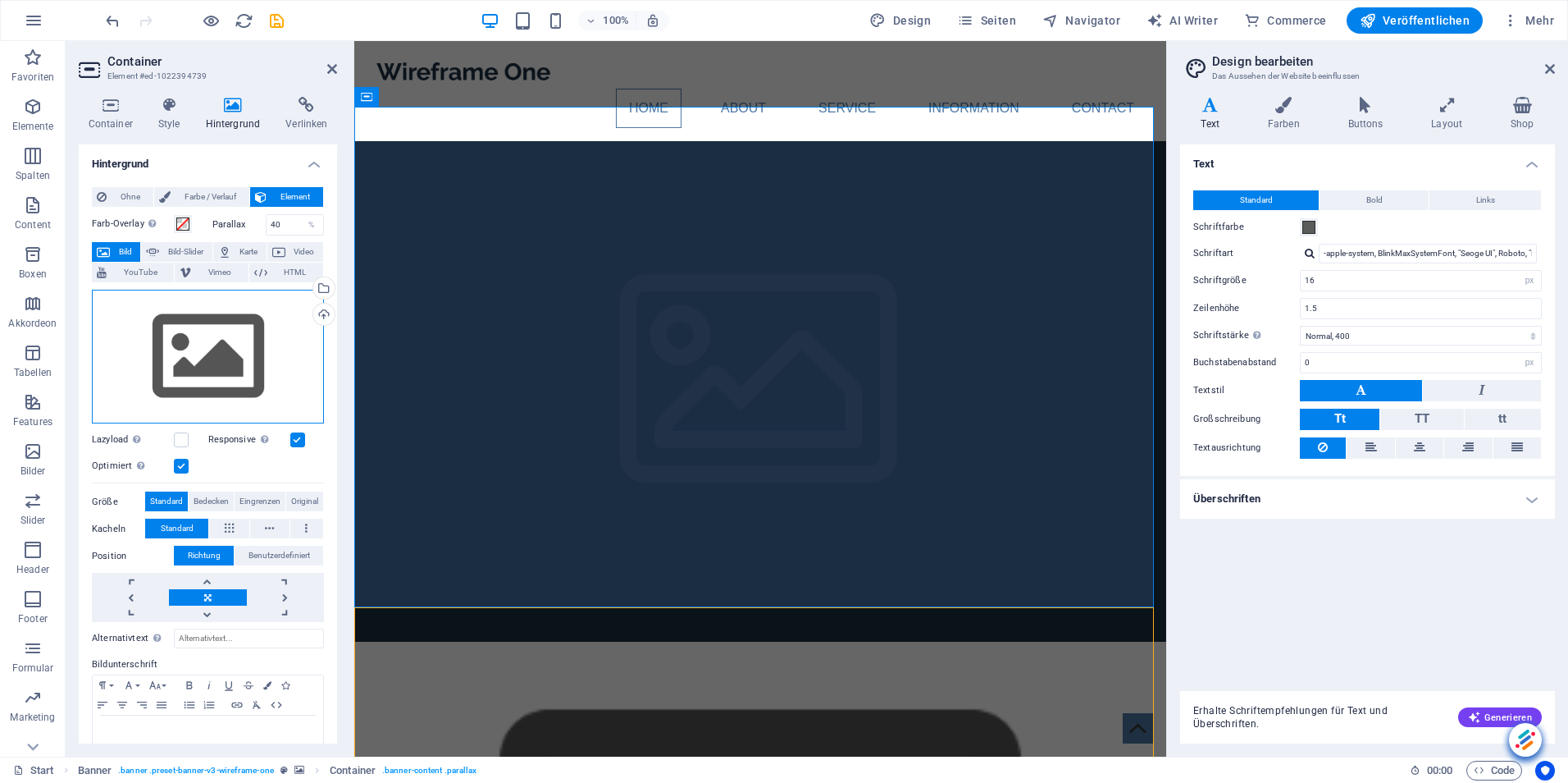
click at [220, 361] on div "Ziehe Dateien zum Hochladen hierher oder klicke hier, um aus Dateien oder koste…" at bounding box center [208, 357] width 232 height 135
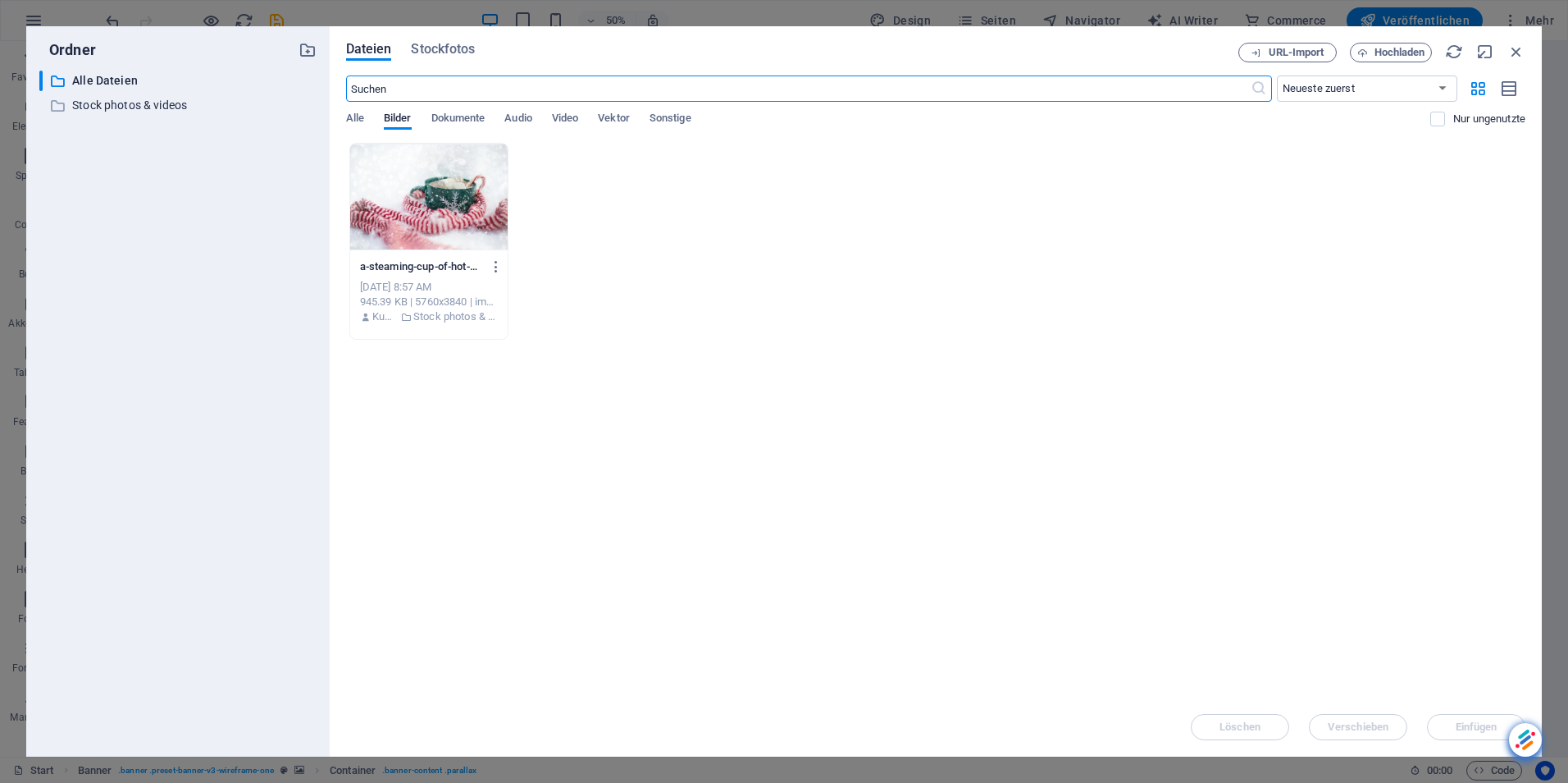
click at [445, 203] on div at bounding box center [429, 196] width 158 height 107
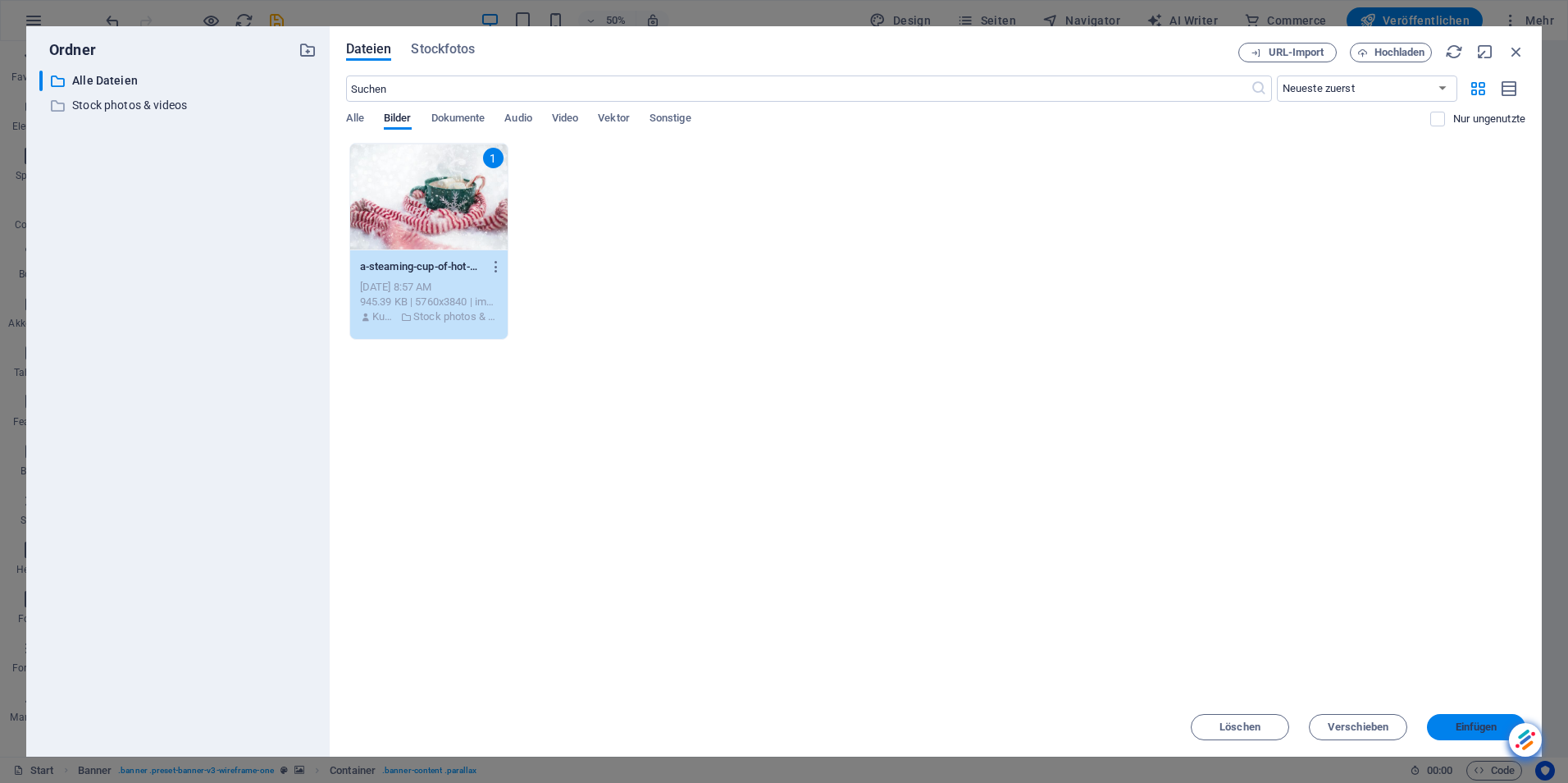
click at [1490, 729] on span "Einfügen" at bounding box center [1477, 727] width 42 height 10
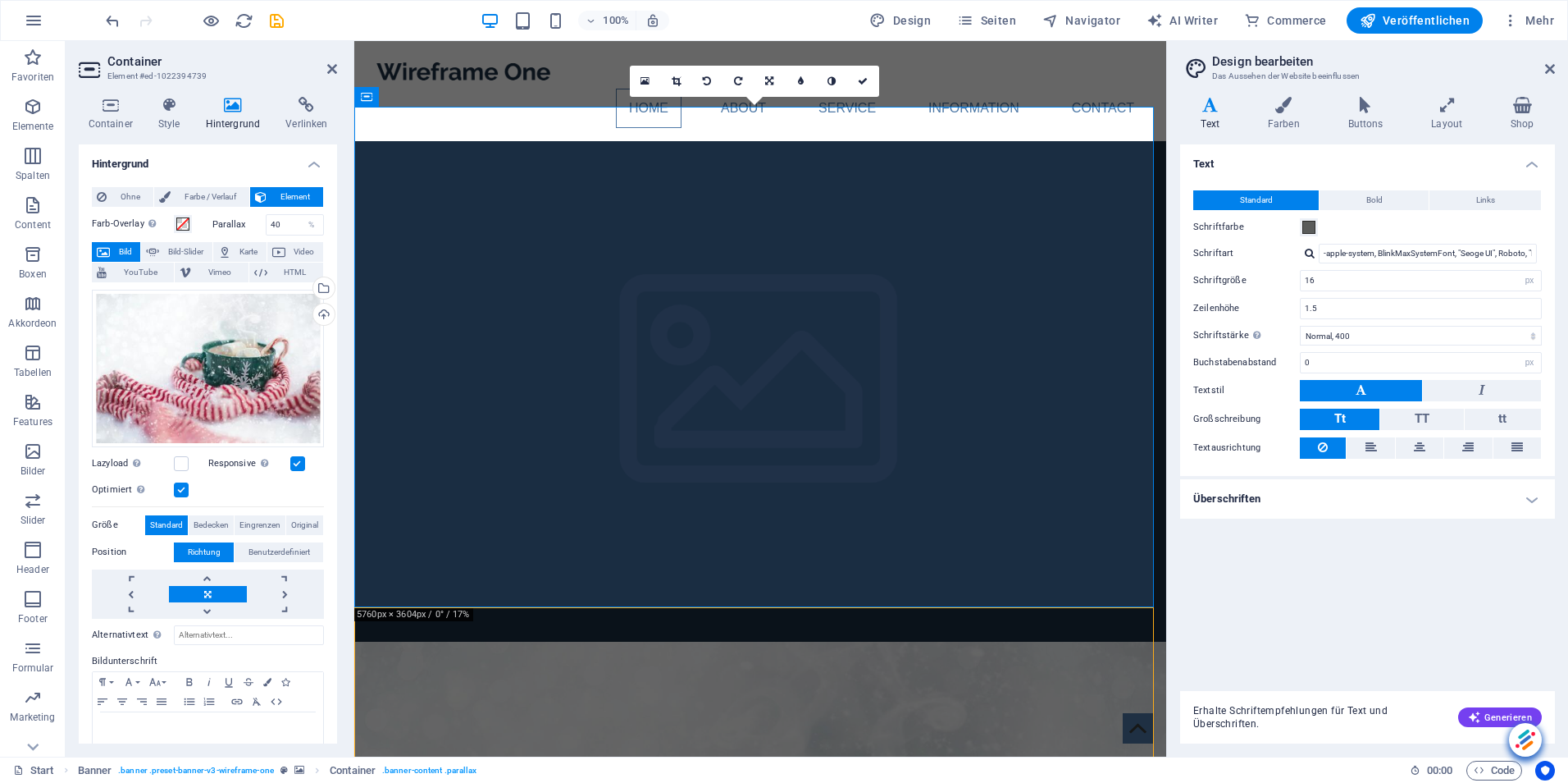
click at [1409, 605] on div "Text Standard Bold Links Schriftfarbe Schriftart -apple-system, BlinkMaxSystemF…" at bounding box center [1368, 411] width 375 height 534
click at [330, 68] on icon at bounding box center [332, 69] width 10 height 13
